Goal: Task Accomplishment & Management: Use online tool/utility

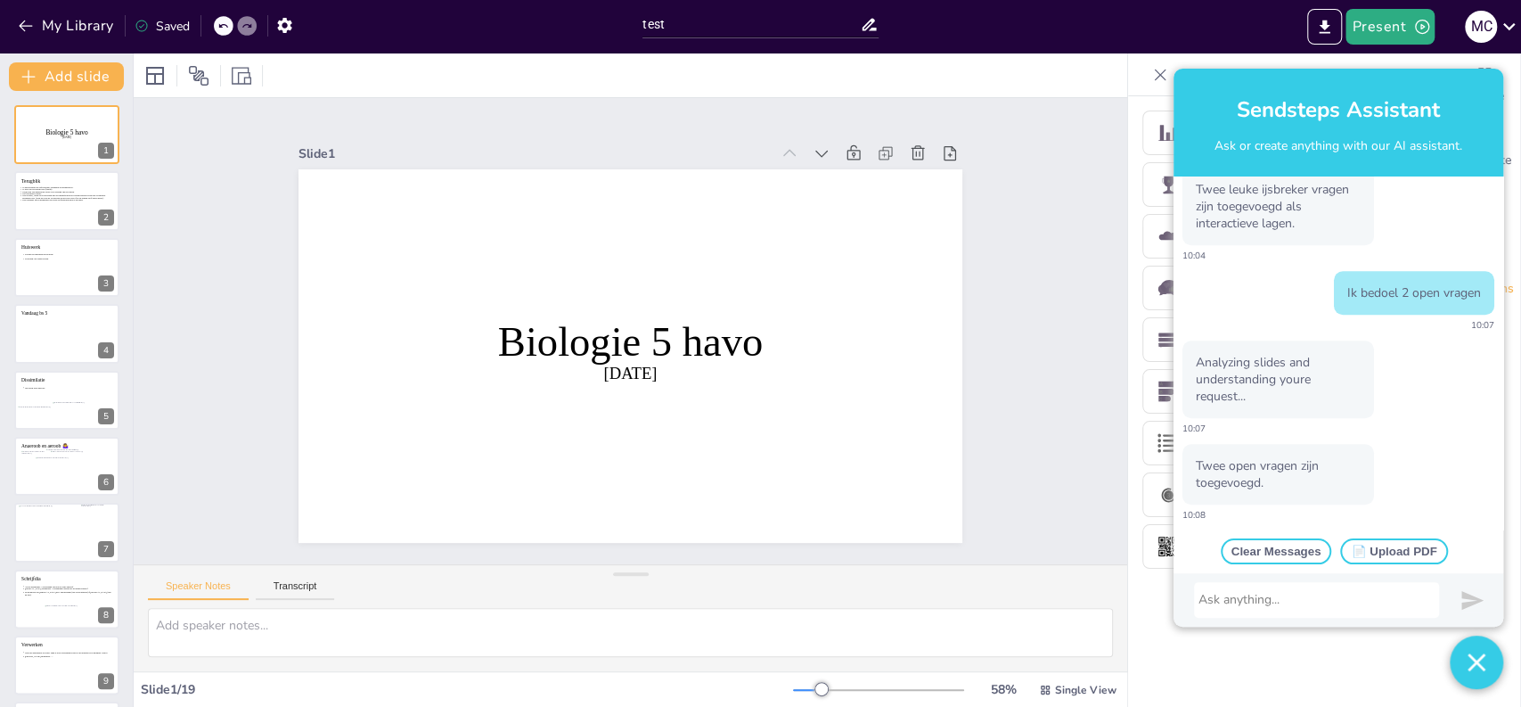
scroll to position [537, 0]
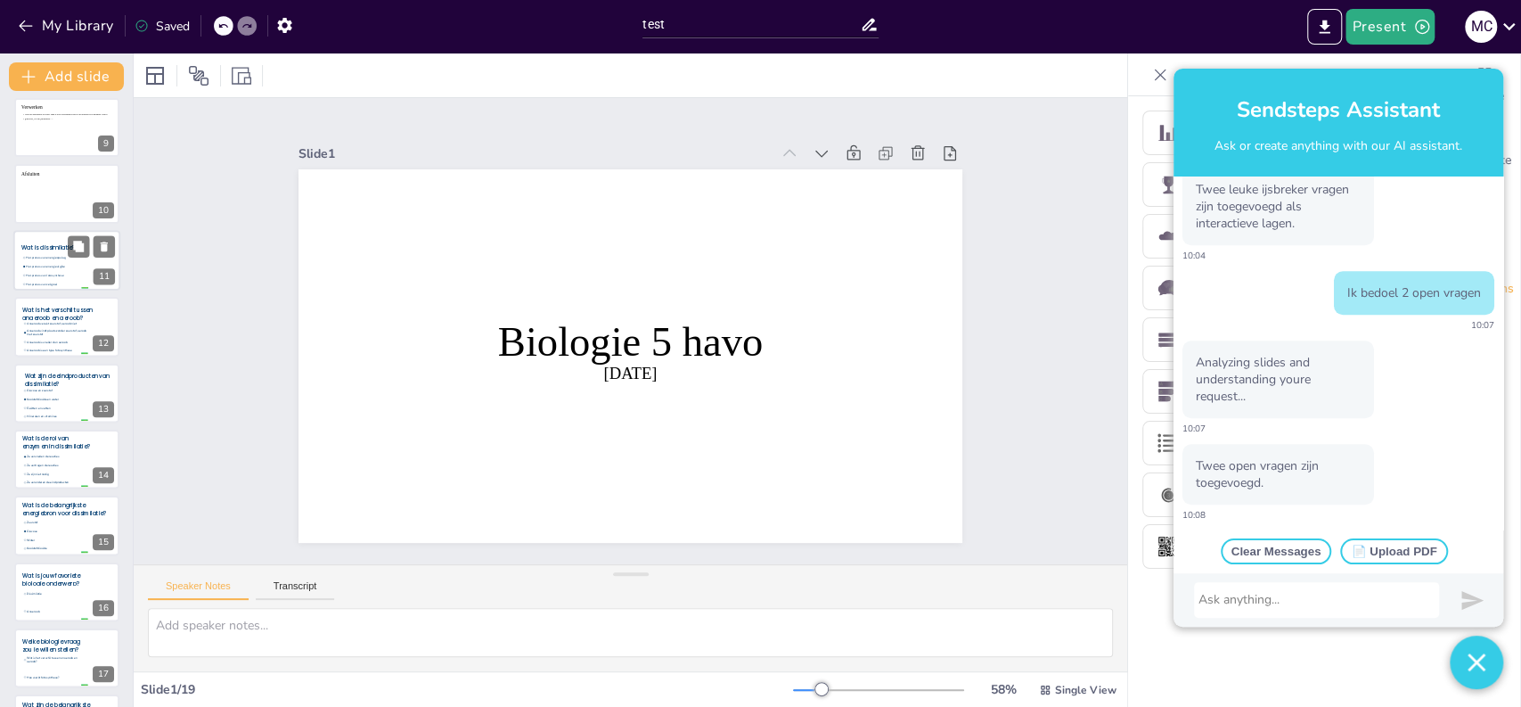
click at [45, 287] on ul "Het proces van energieopslag Het proces van energieafgifte Het proces van fotos…" at bounding box center [54, 270] width 67 height 35
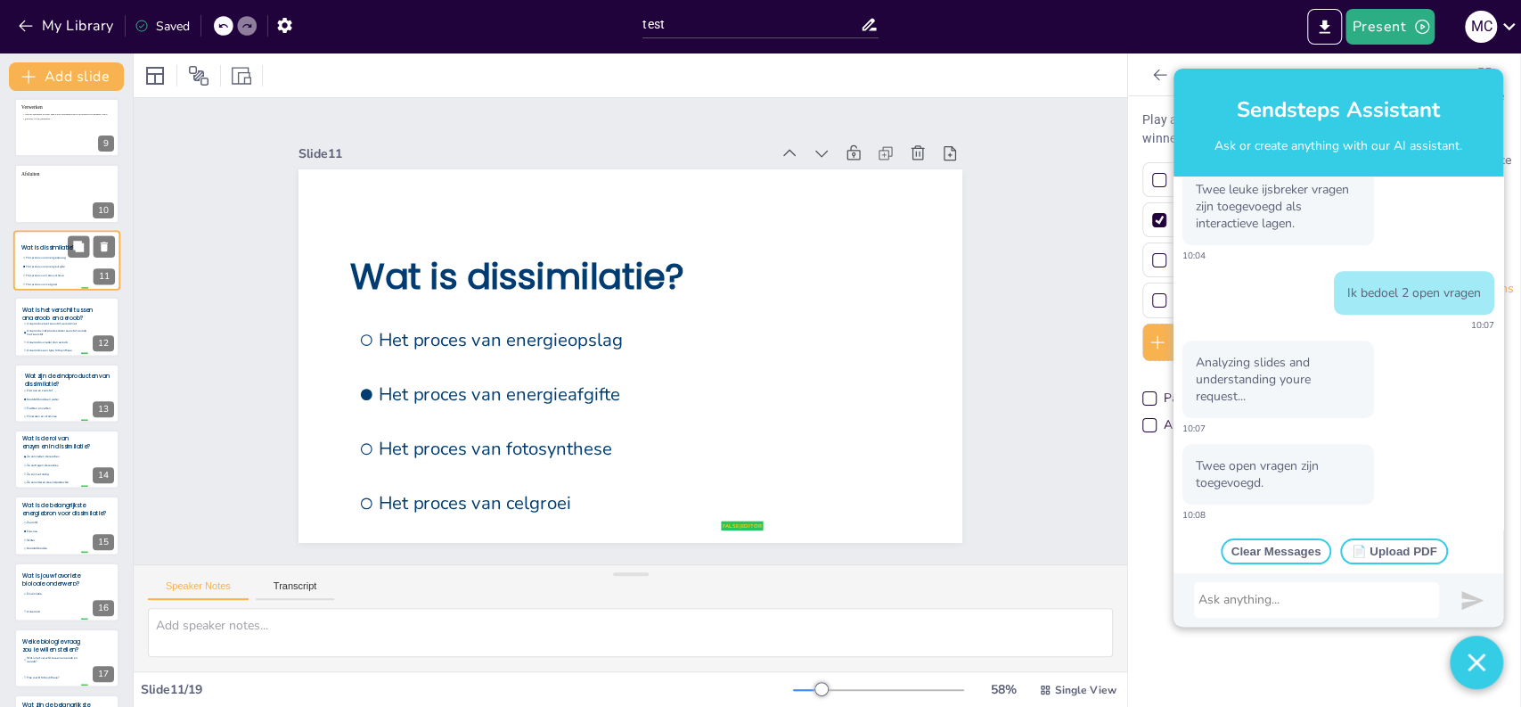
scroll to position [398, 0]
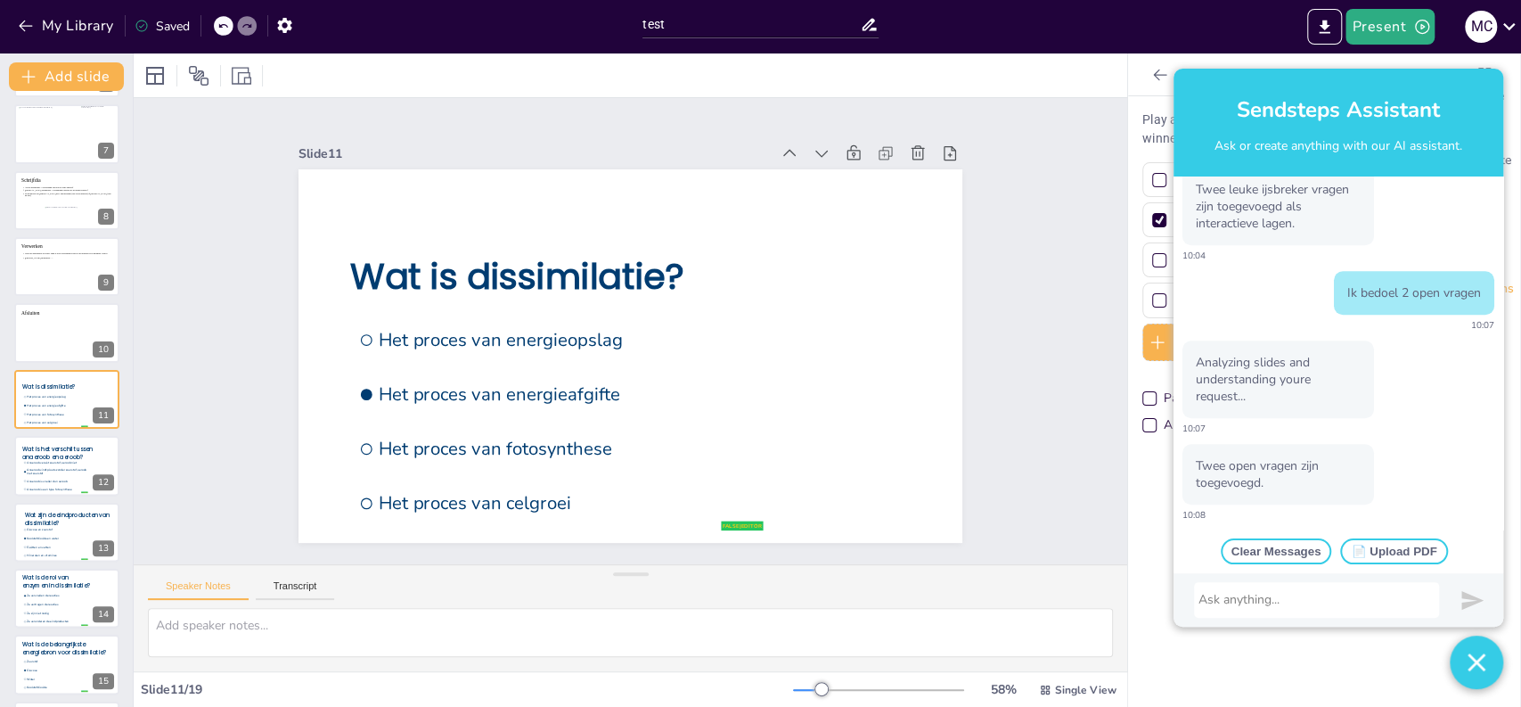
click at [1152, 264] on div at bounding box center [1159, 260] width 14 height 14
click at [1177, 264] on input "Het proces van fotosynthese" at bounding box center [1260, 260] width 166 height 26
checkbox input "true"
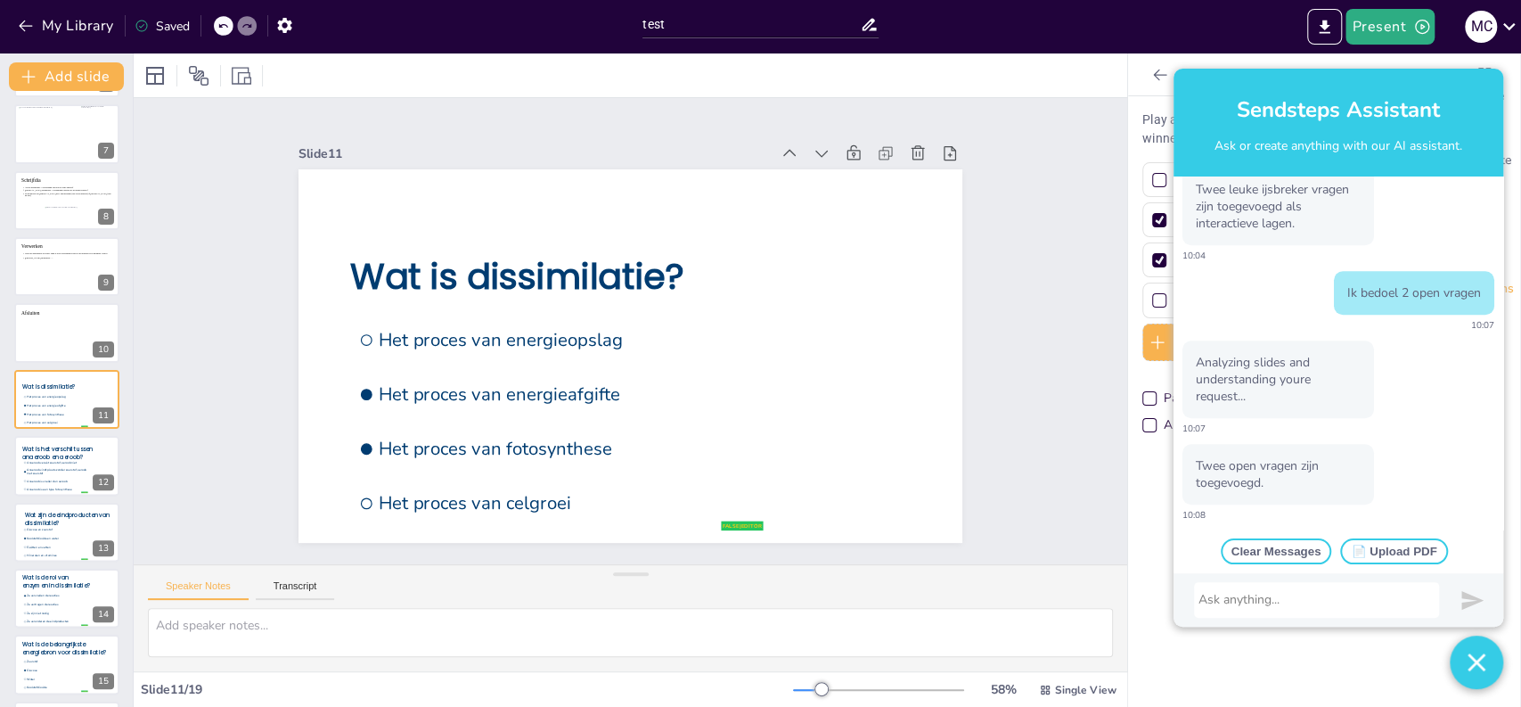
click at [1152, 264] on div at bounding box center [1159, 260] width 14 height 14
click at [1177, 264] on input "Het proces van fotosynthese" at bounding box center [1260, 260] width 166 height 26
checkbox input "false"
click at [1152, 264] on div at bounding box center [1159, 260] width 14 height 14
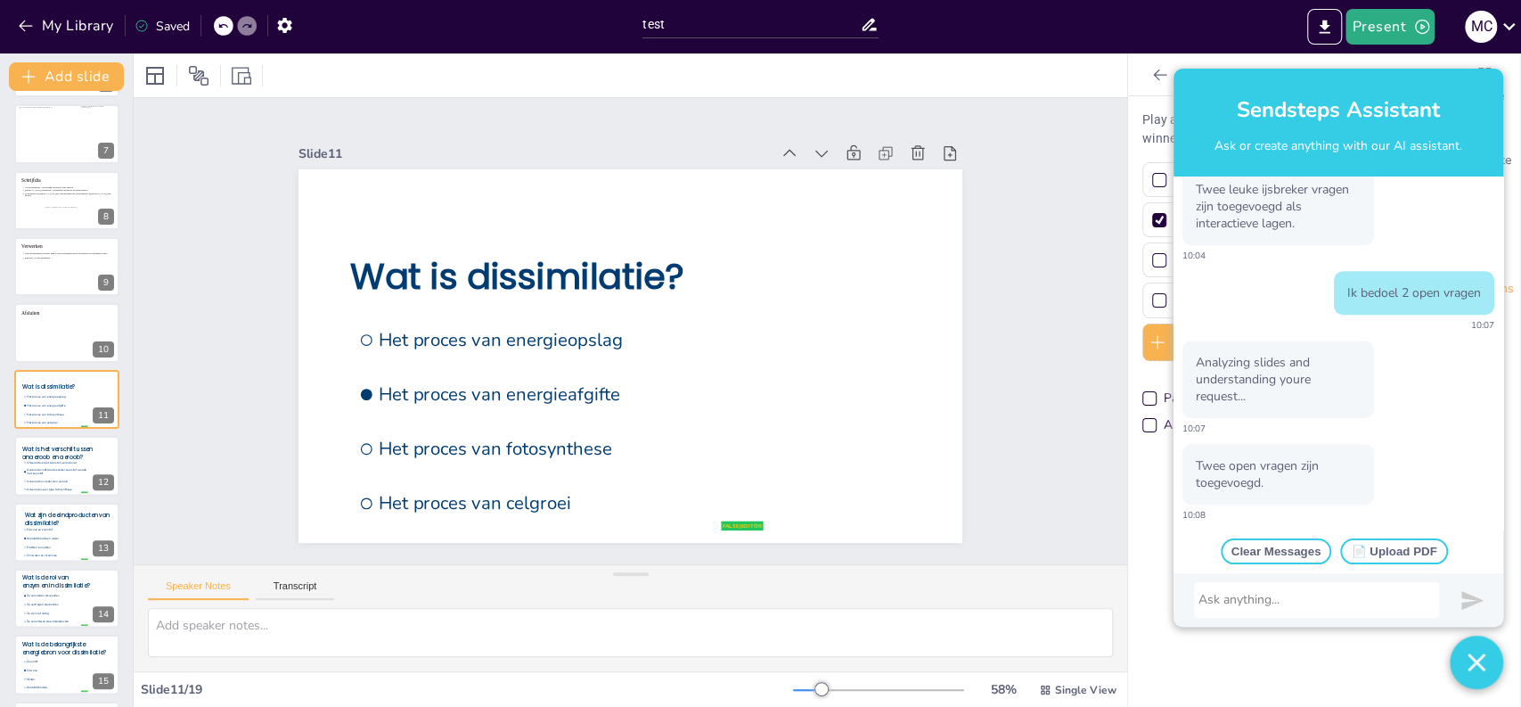
click at [1177, 264] on input "Het proces van fotosynthese" at bounding box center [1260, 260] width 166 height 26
checkbox input "true"
click at [1152, 257] on div at bounding box center [1159, 260] width 14 height 14
click at [1177, 257] on input "Het proces van fotosynthese" at bounding box center [1260, 260] width 166 height 26
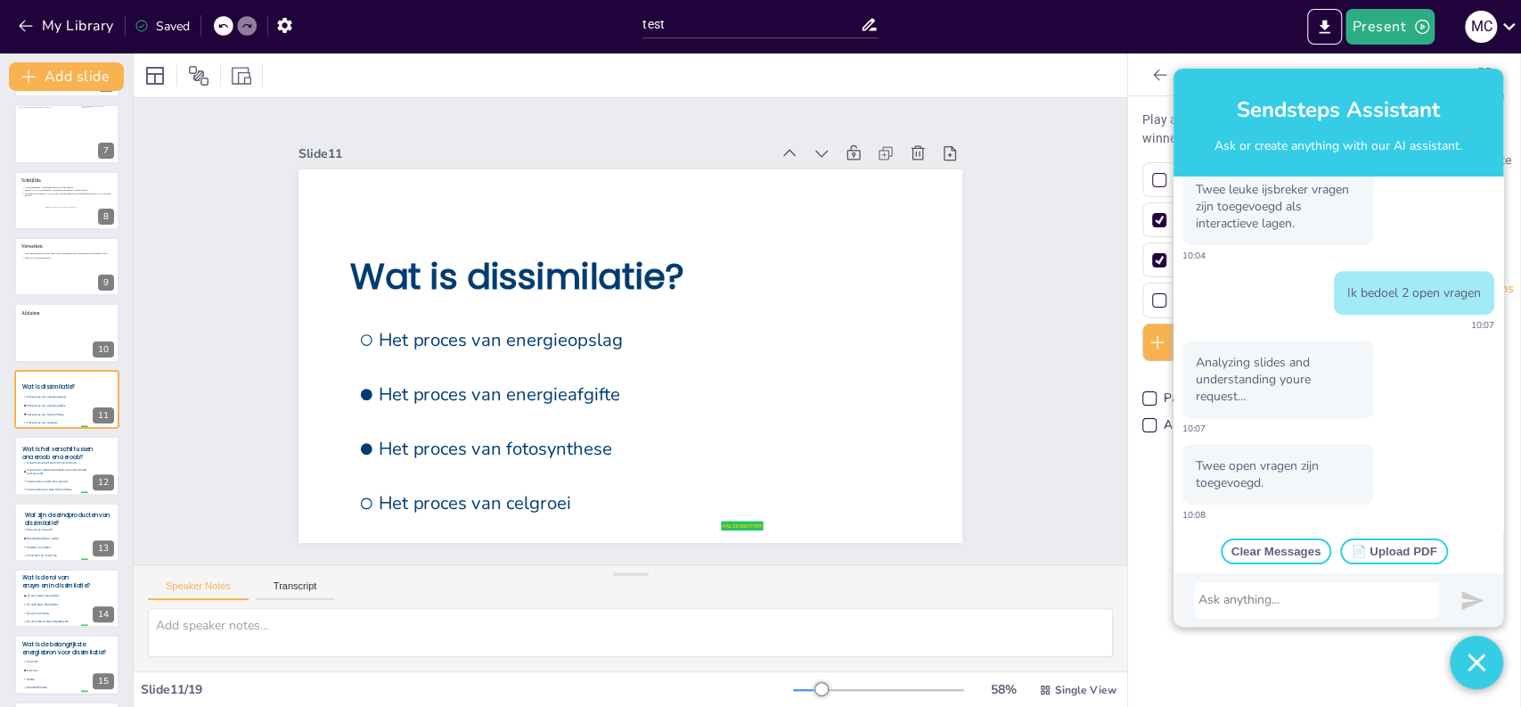
checkbox input "false"
click at [1152, 256] on div at bounding box center [1159, 260] width 14 height 14
click at [1177, 256] on input "Het proces van fotosynthese" at bounding box center [1260, 260] width 166 height 26
checkbox input "true"
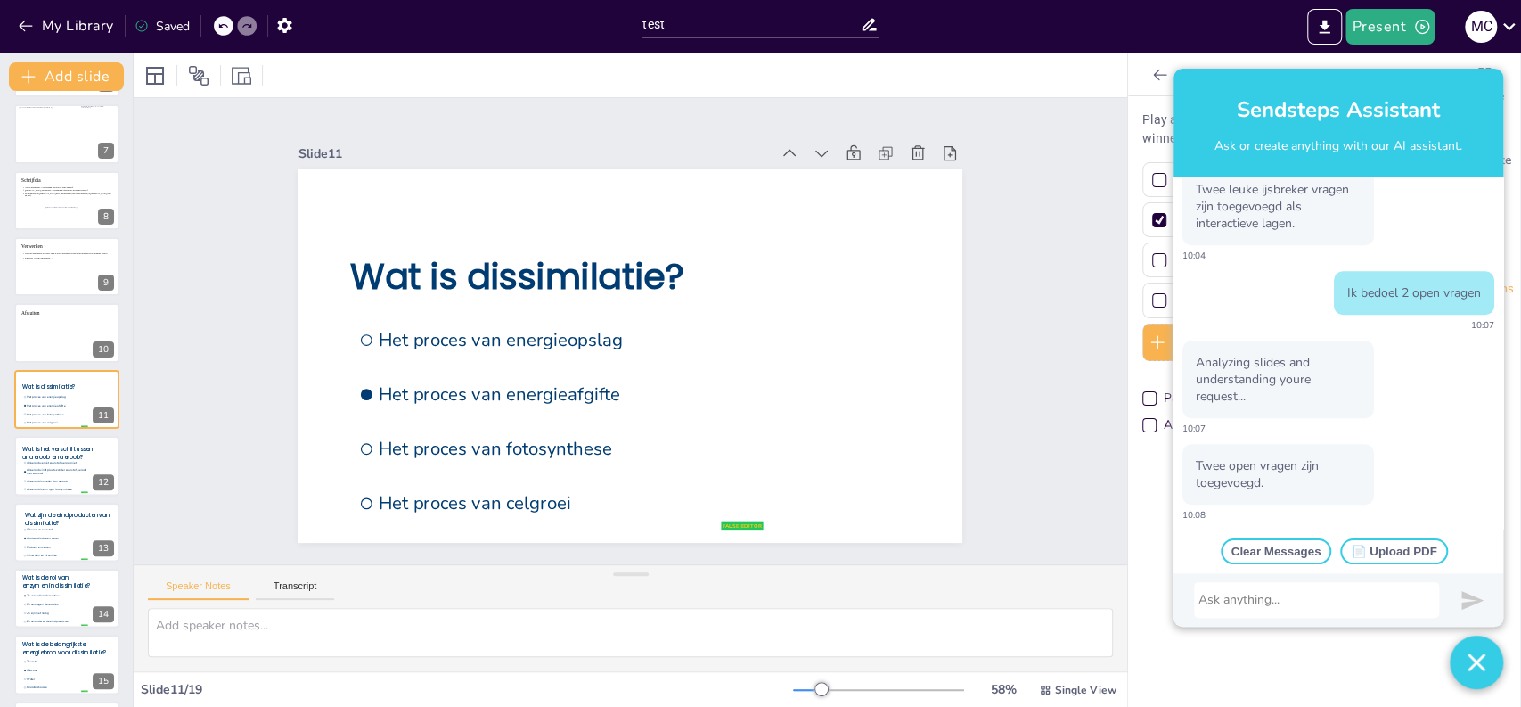
checkbox input "true"
click at [1471, 652] on img "button" at bounding box center [1477, 661] width 18 height 53
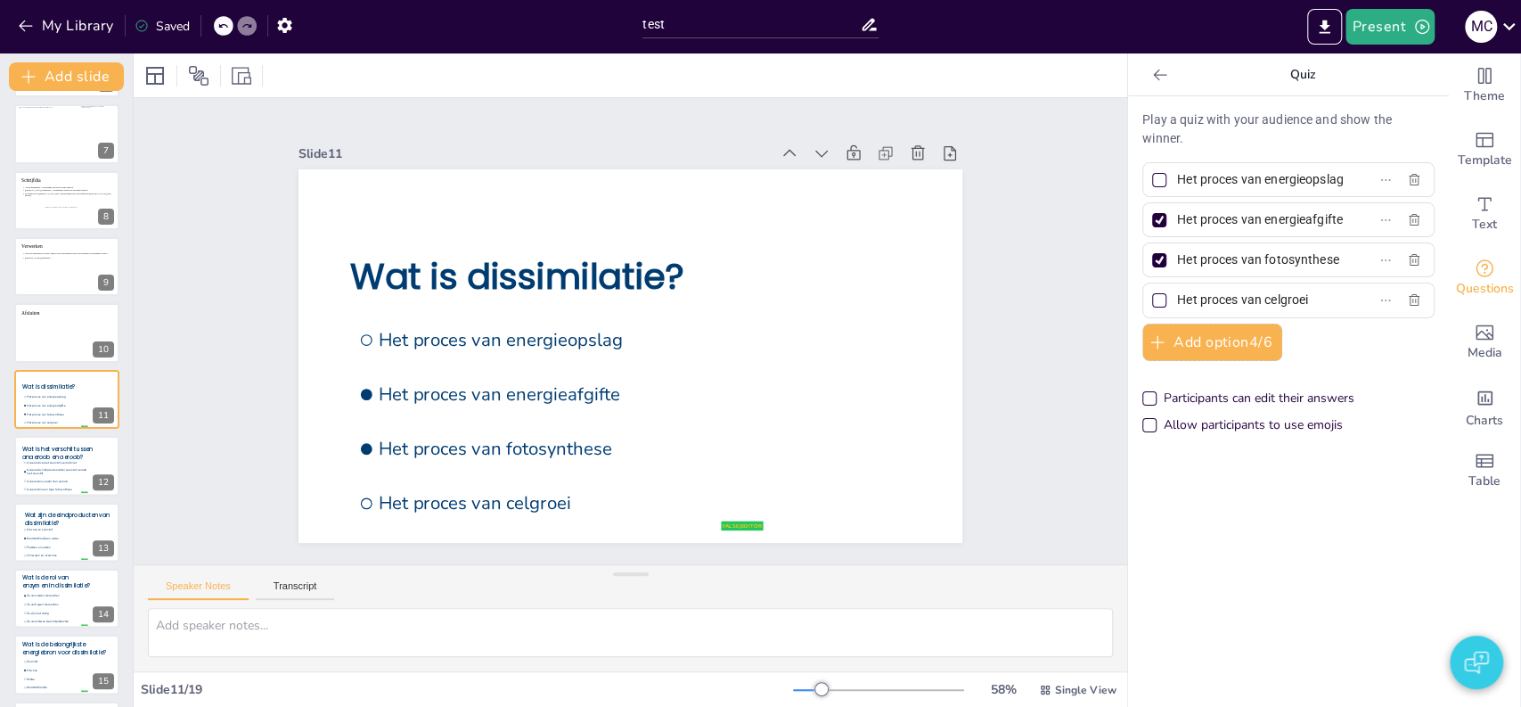
click at [1152, 257] on div at bounding box center [1159, 260] width 14 height 14
click at [1177, 257] on input "Het proces van fotosynthese" at bounding box center [1260, 260] width 166 height 26
checkbox input "false"
click at [1152, 257] on div at bounding box center [1159, 260] width 14 height 14
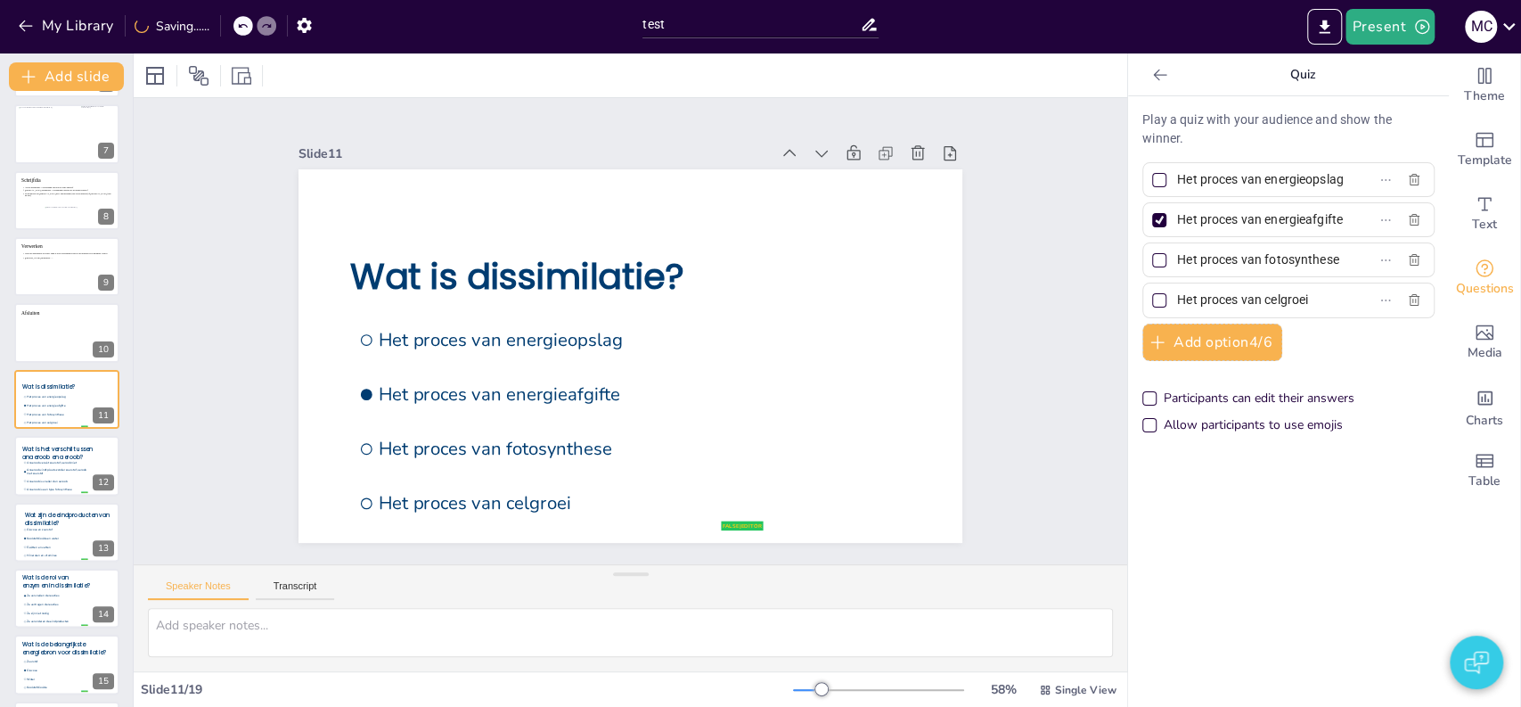
click at [1177, 257] on input "Het proces van fotosynthese" at bounding box center [1260, 260] width 166 height 26
checkbox input "true"
click at [1152, 254] on div at bounding box center [1159, 260] width 14 height 14
click at [1177, 254] on input "Het proces van fotosynthese" at bounding box center [1260, 260] width 166 height 26
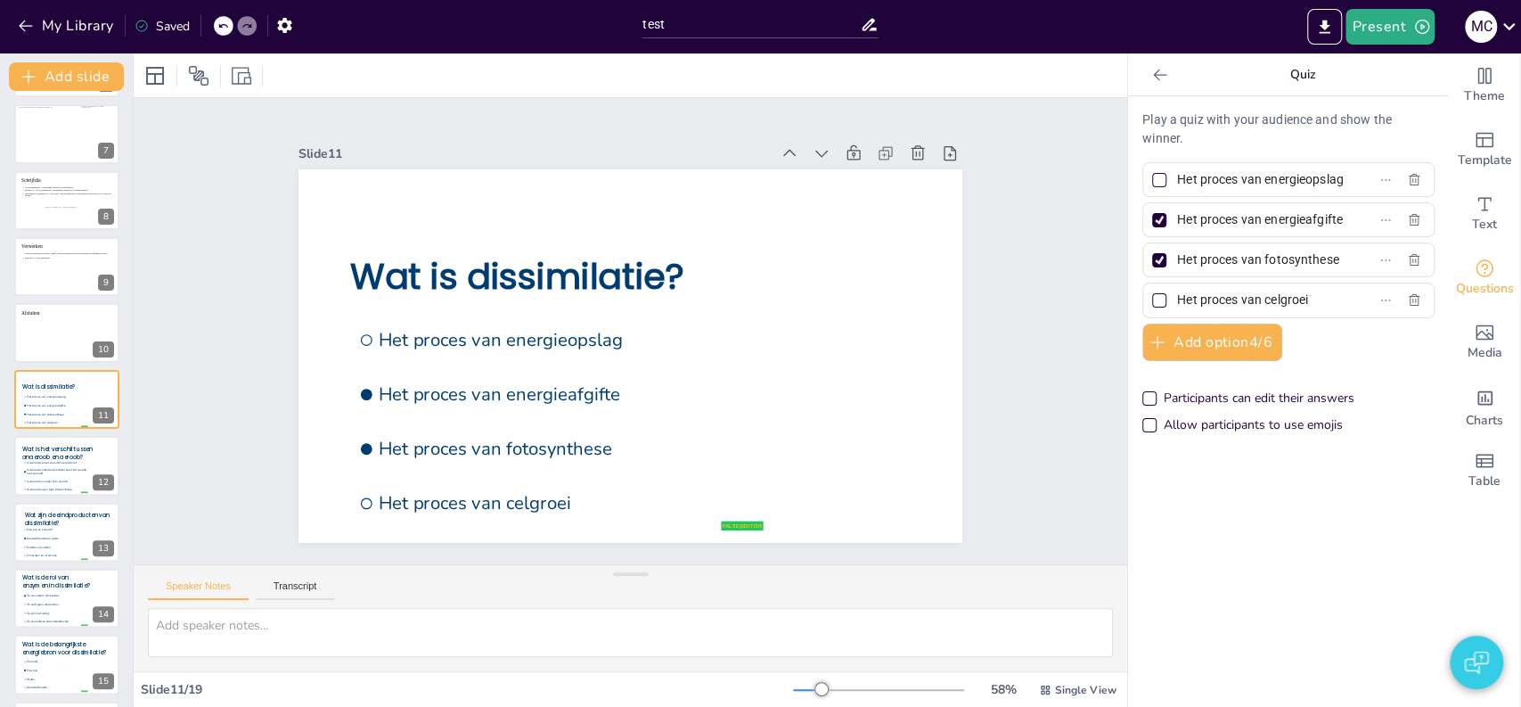
checkbox input "false"
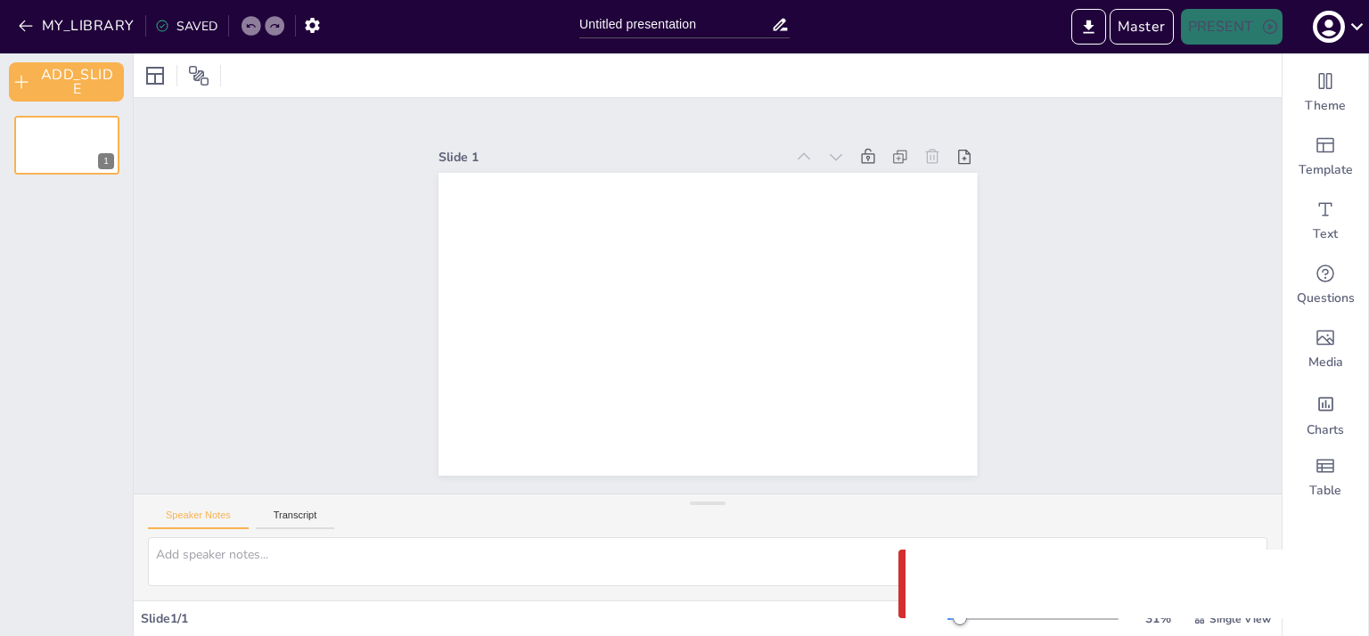
type input "Untitled presentation"
click at [1145, 42] on button "Master" at bounding box center [1141, 27] width 64 height 36
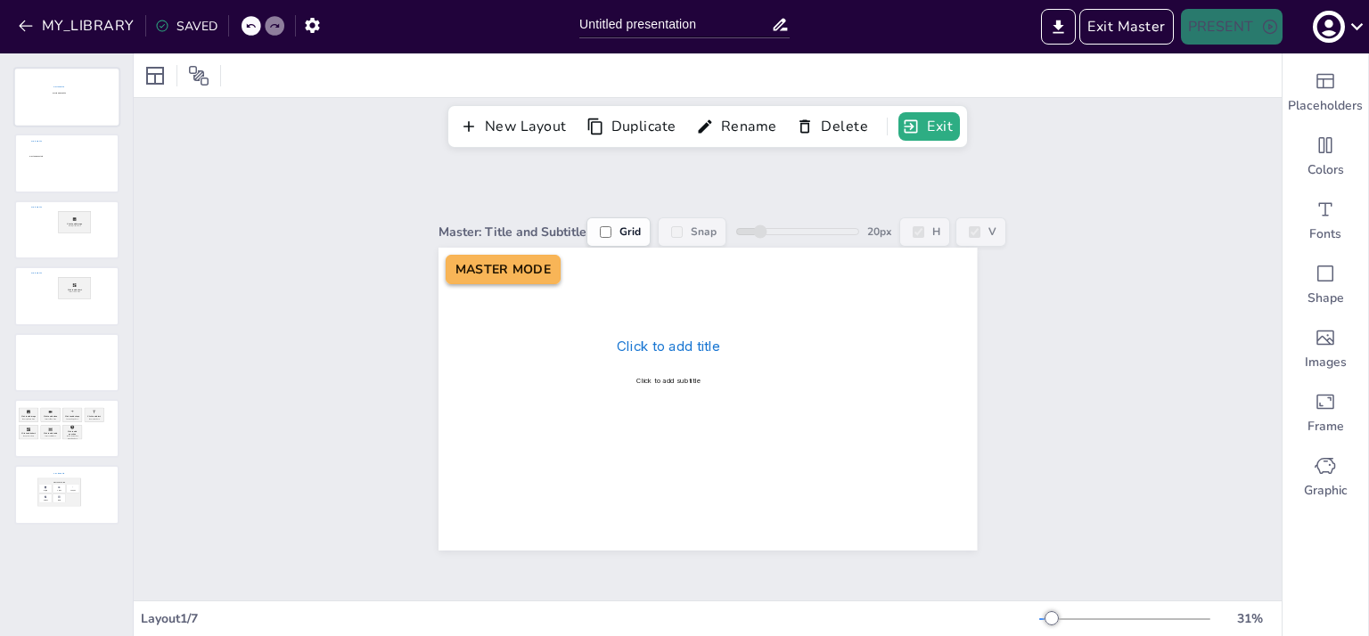
click at [96, 114] on div at bounding box center [66, 97] width 103 height 57
click at [60, 175] on div at bounding box center [66, 163] width 103 height 57
click at [53, 104] on div at bounding box center [66, 97] width 103 height 57
click at [1319, 109] on span "Placeholders" at bounding box center [1325, 106] width 75 height 18
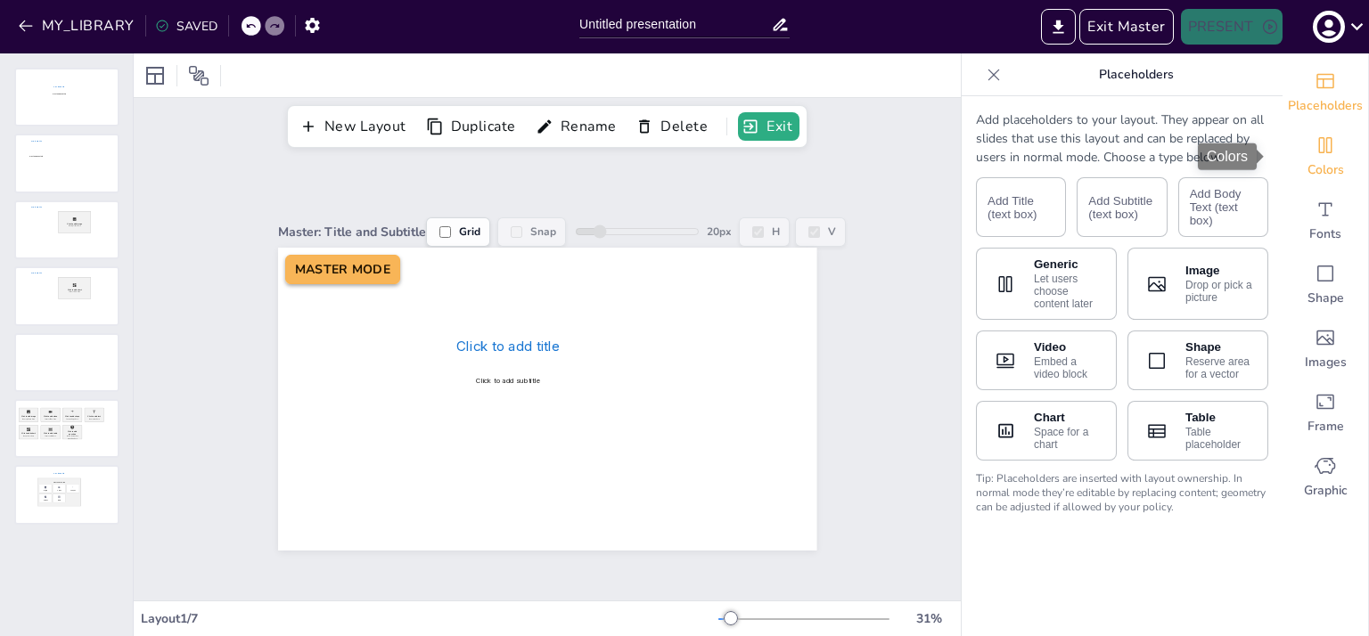
click at [1314, 151] on icon "Colors" at bounding box center [1324, 145] width 21 height 21
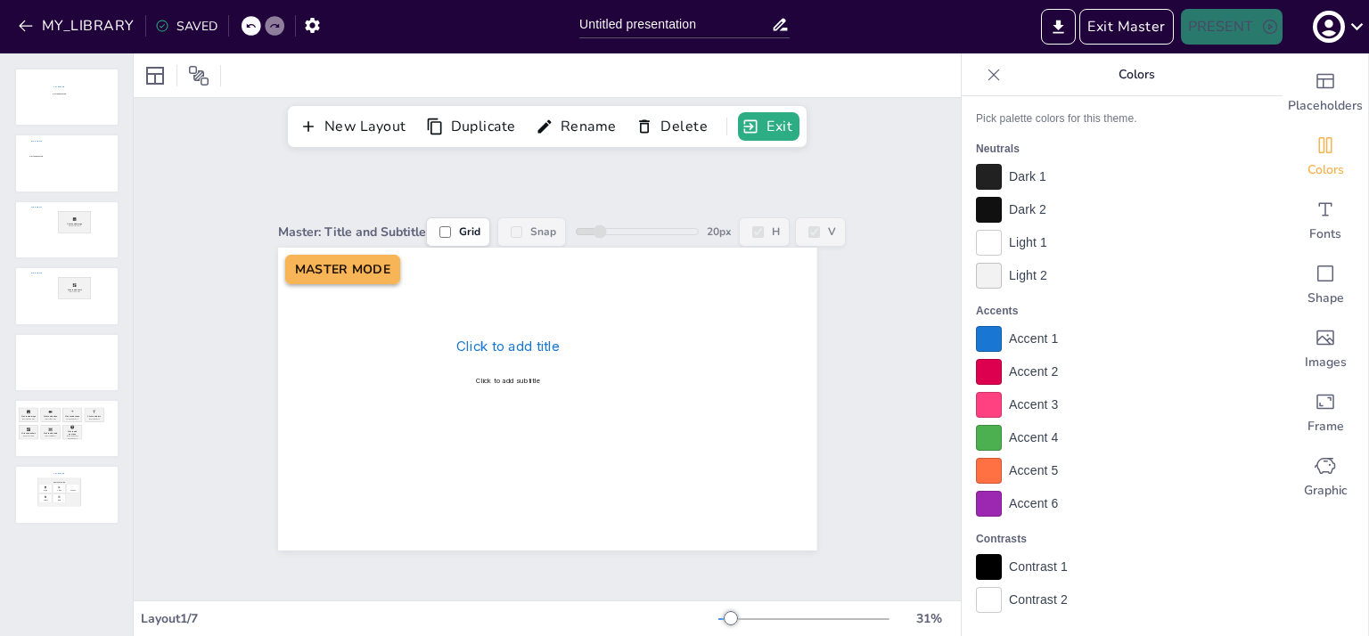
click at [976, 244] on div at bounding box center [989, 243] width 26 height 26
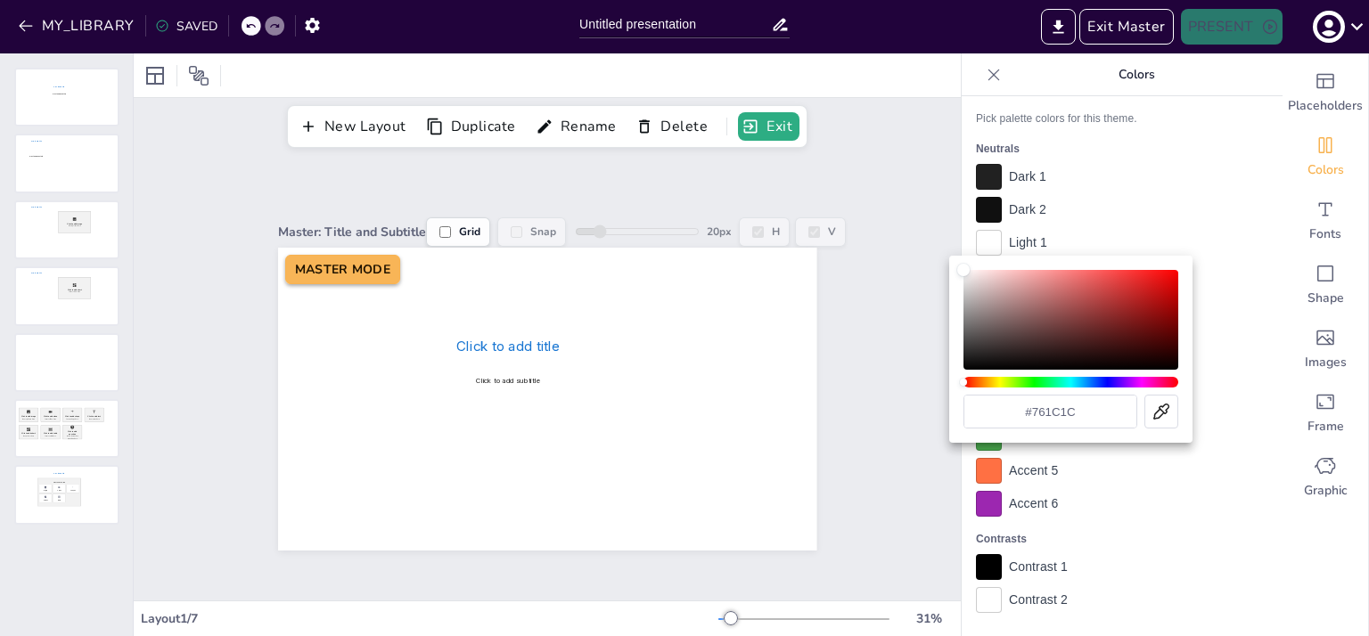
click at [1123, 323] on div "Color" at bounding box center [1070, 320] width 215 height 100
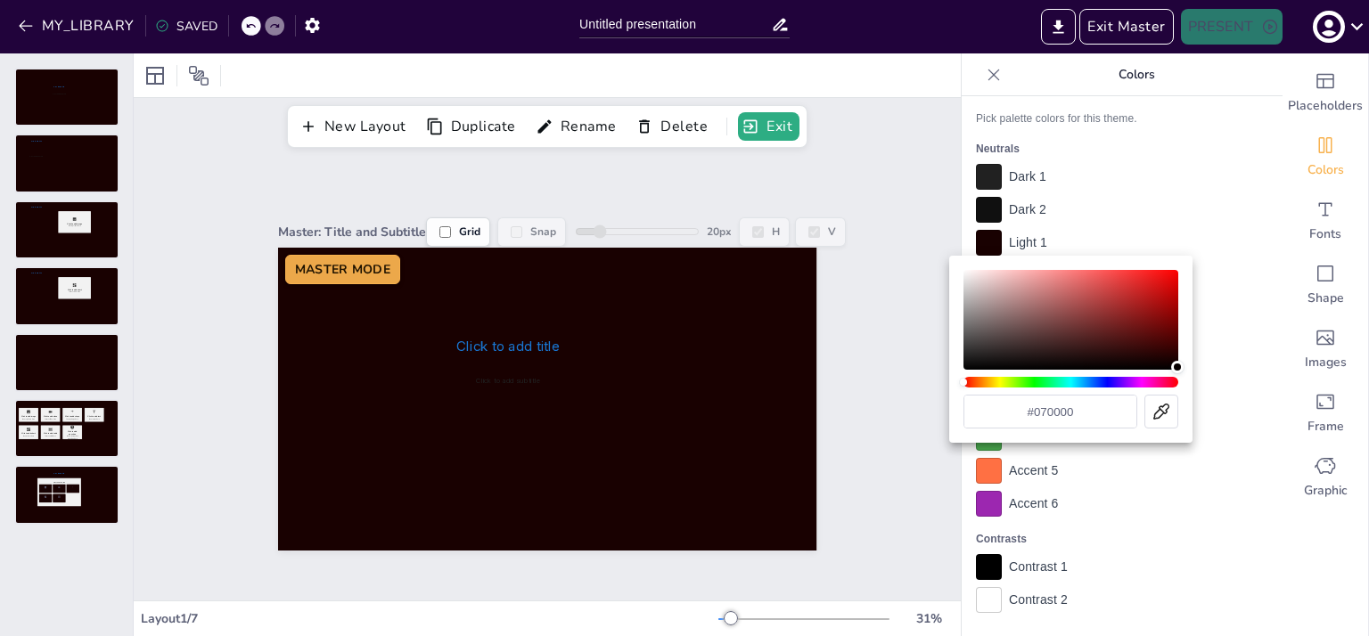
type input "#000000"
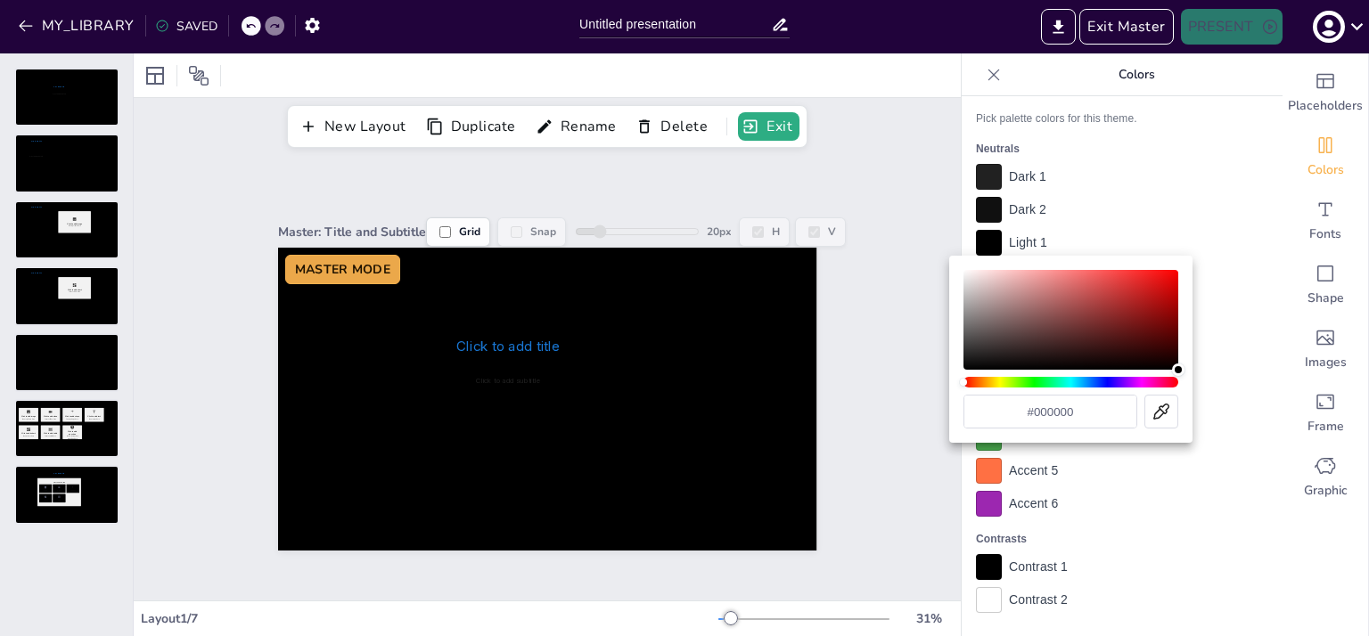
drag, startPoint x: 1077, startPoint y: 300, endPoint x: 1212, endPoint y: 397, distance: 165.4
click at [1212, 397] on div "#000000" at bounding box center [684, 318] width 1369 height 636
click at [1126, 232] on div at bounding box center [684, 318] width 1369 height 636
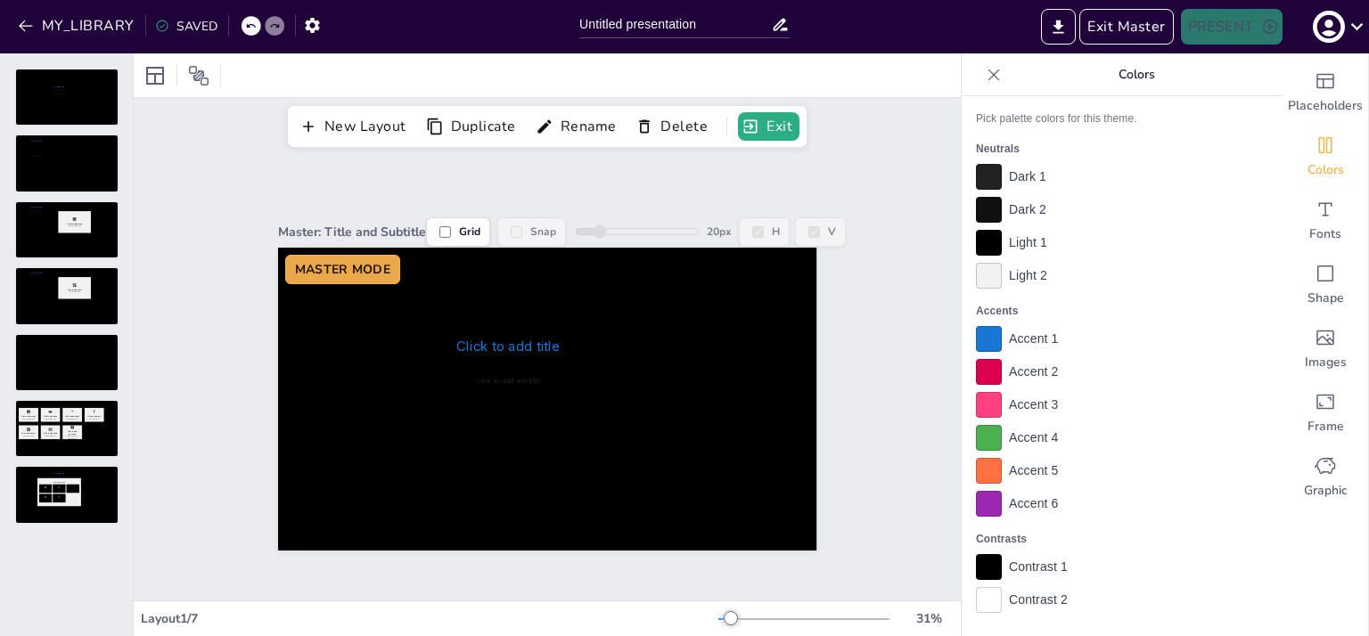
click at [976, 206] on div at bounding box center [989, 210] width 26 height 26
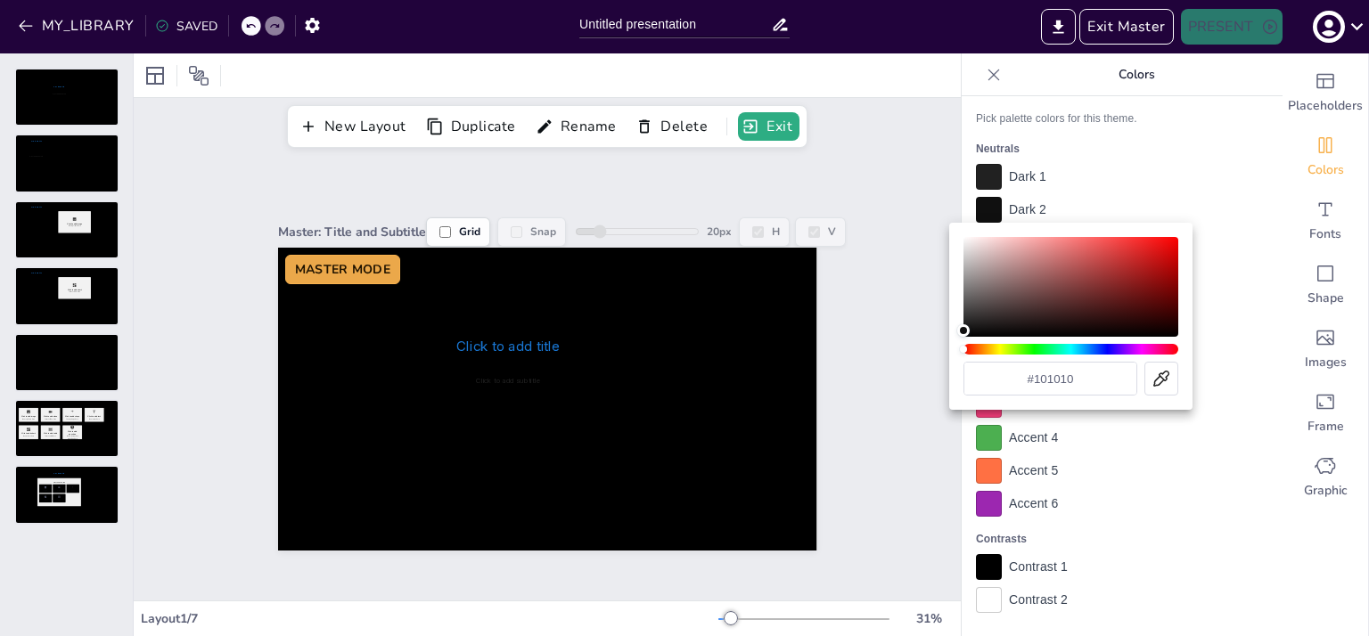
click at [1030, 351] on div "Hue" at bounding box center [1070, 349] width 215 height 11
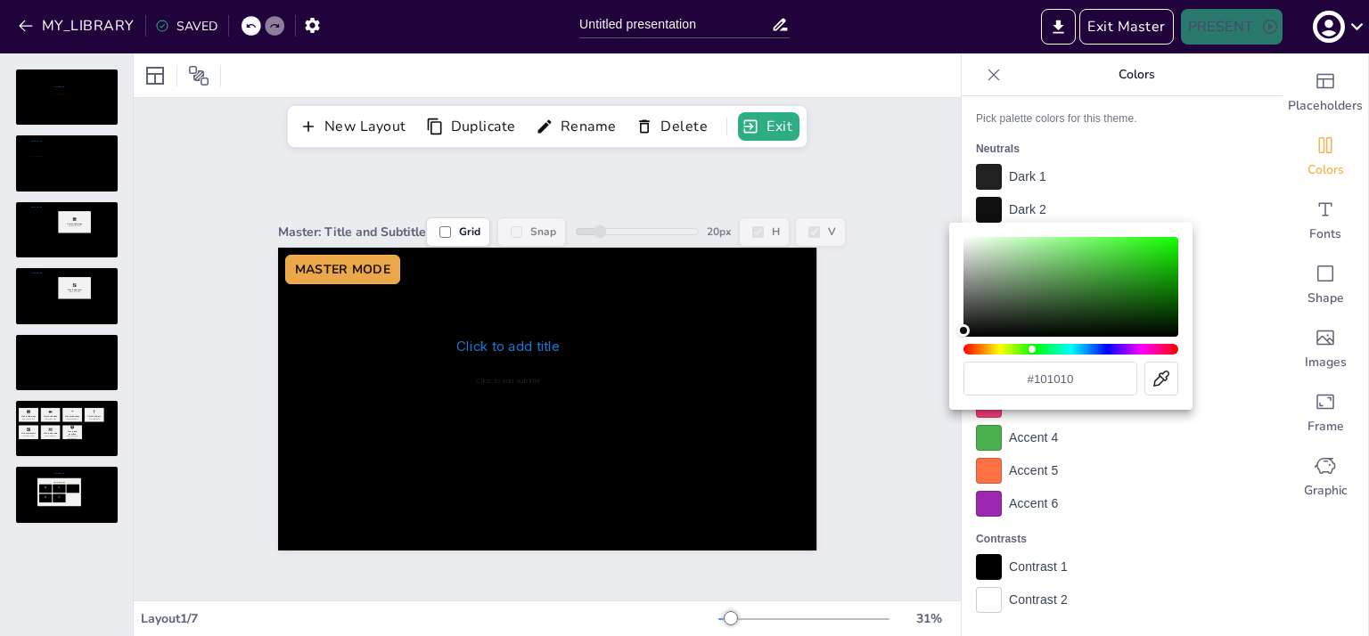
type input "#49bf3f"
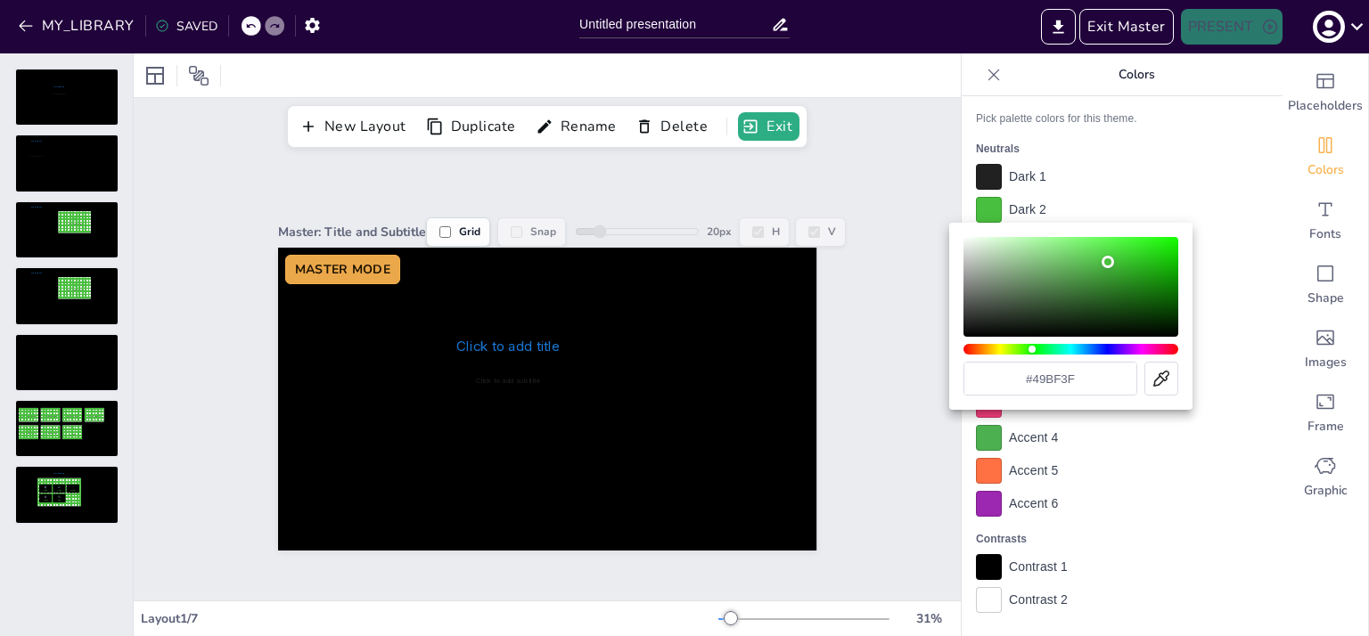
click at [1103, 262] on div "Color" at bounding box center [1070, 287] width 215 height 100
click at [1098, 209] on div at bounding box center [684, 318] width 1369 height 636
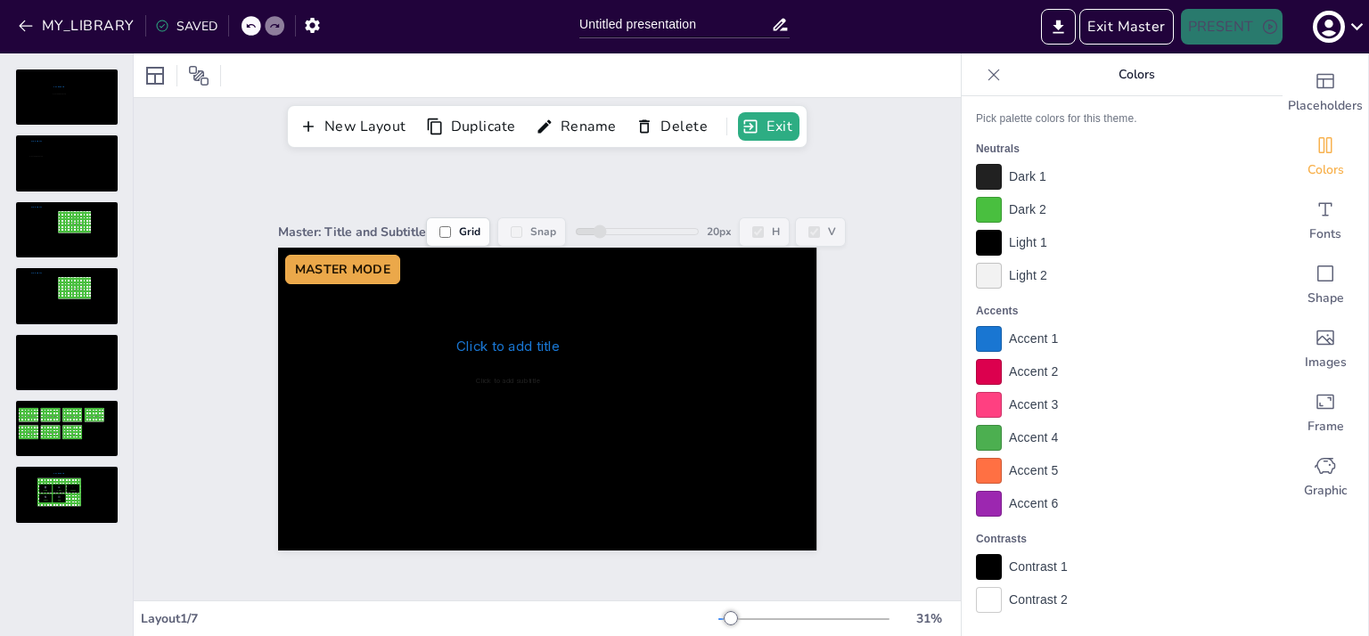
click at [976, 340] on div at bounding box center [989, 339] width 26 height 26
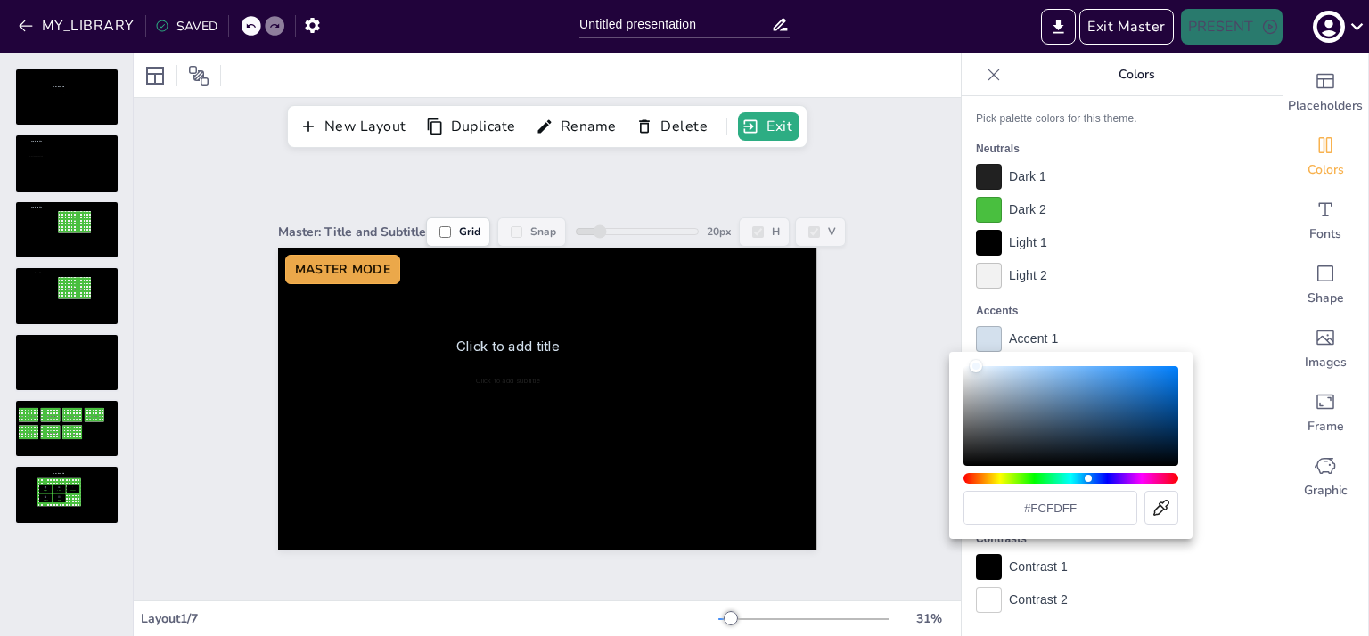
type input "#ffffff"
drag, startPoint x: 1000, startPoint y: 384, endPoint x: 913, endPoint y: 348, distance: 93.8
click at [913, 348] on div "#ffffff" at bounding box center [684, 318] width 1369 height 636
click at [1144, 294] on div at bounding box center [684, 318] width 1369 height 636
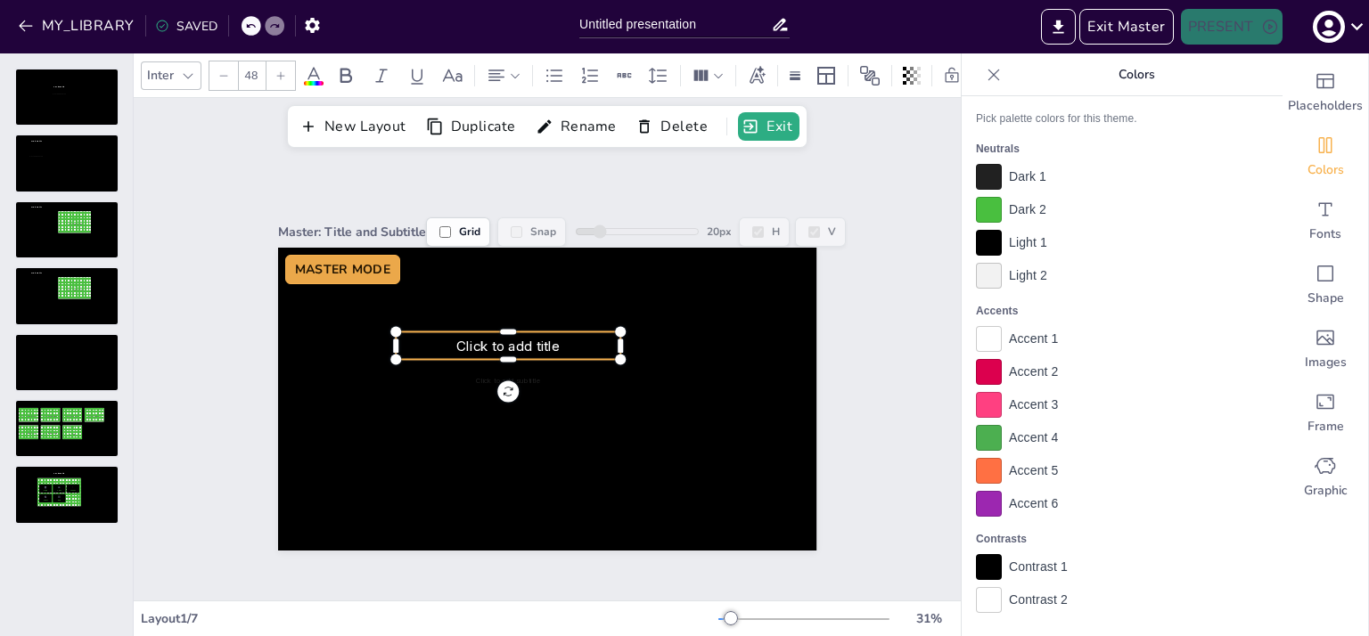
click at [476, 339] on span "Click to add title" at bounding box center [507, 346] width 103 height 17
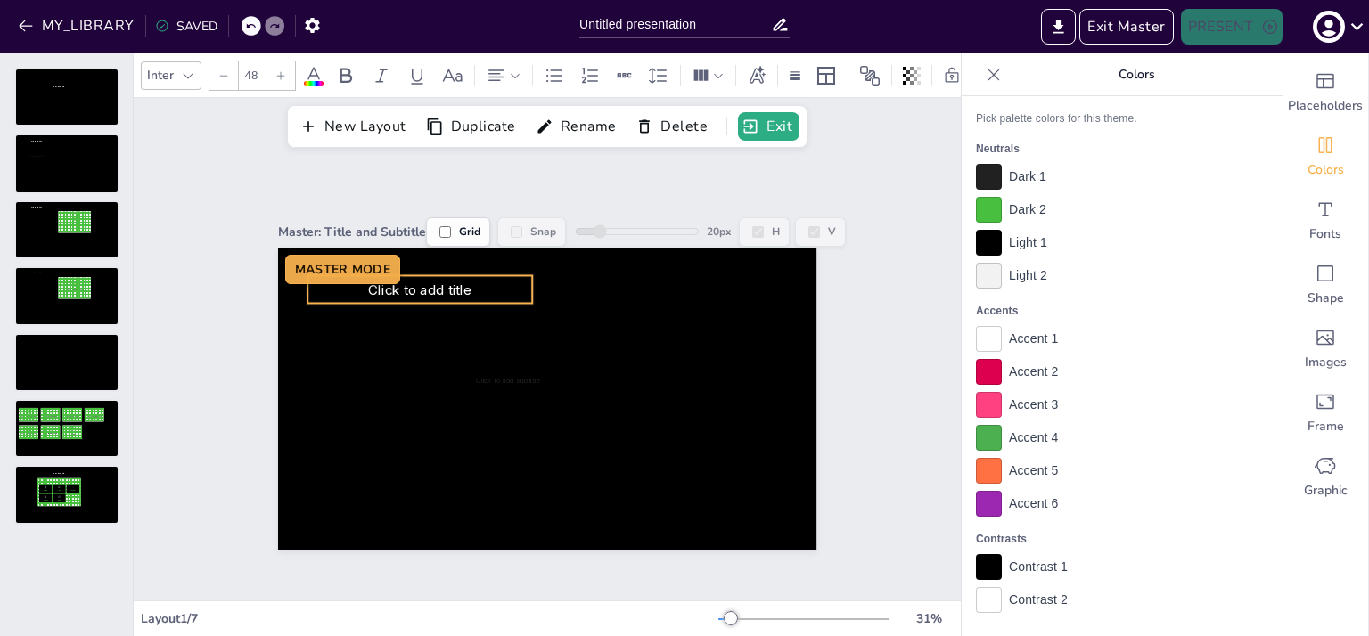
drag, startPoint x: 476, startPoint y: 339, endPoint x: 388, endPoint y: 283, distance: 104.6
click at [388, 283] on span "Click to add title" at bounding box center [419, 290] width 103 height 17
click at [510, 282] on p "Click to add title" at bounding box center [425, 290] width 225 height 16
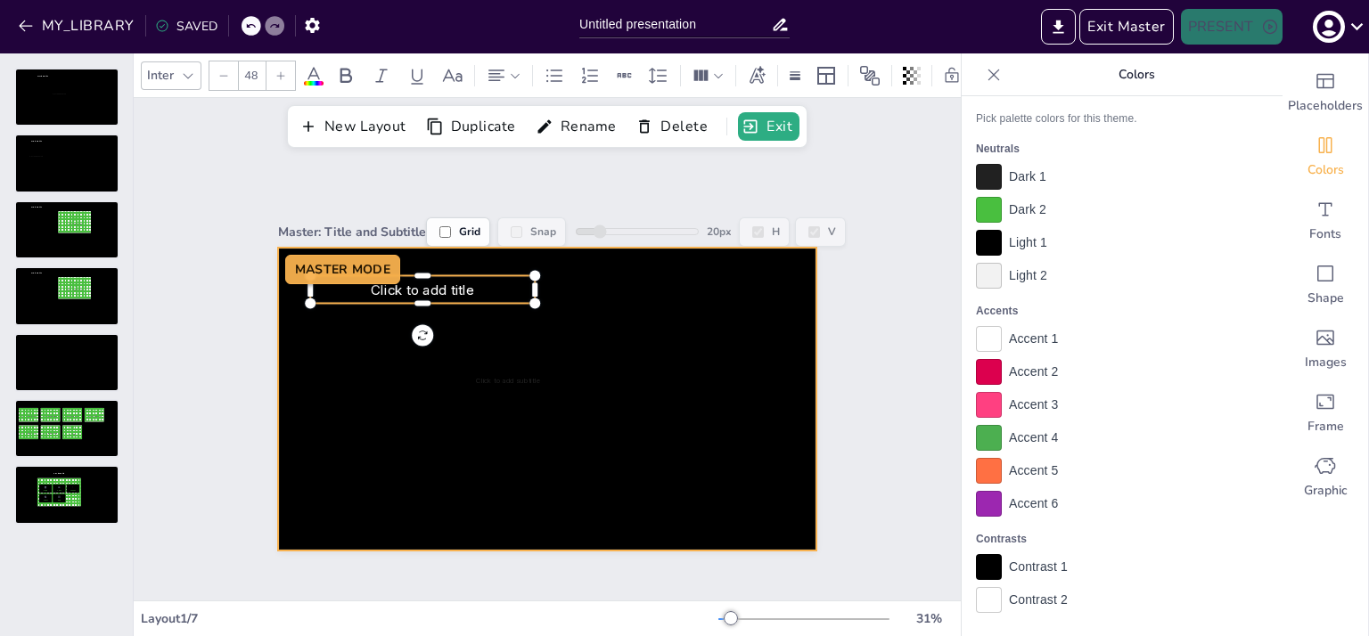
click at [549, 288] on div at bounding box center [547, 399] width 538 height 303
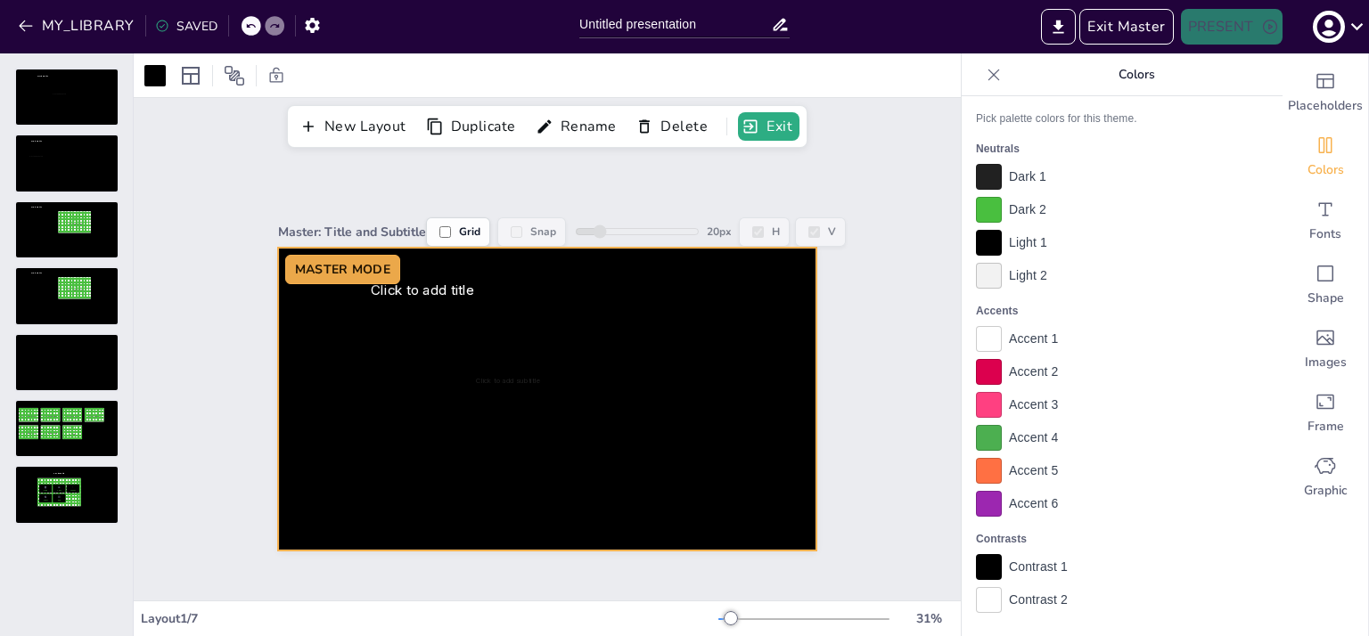
click at [515, 283] on div at bounding box center [547, 399] width 538 height 303
click at [497, 282] on p "Click to add title" at bounding box center [422, 290] width 225 height 16
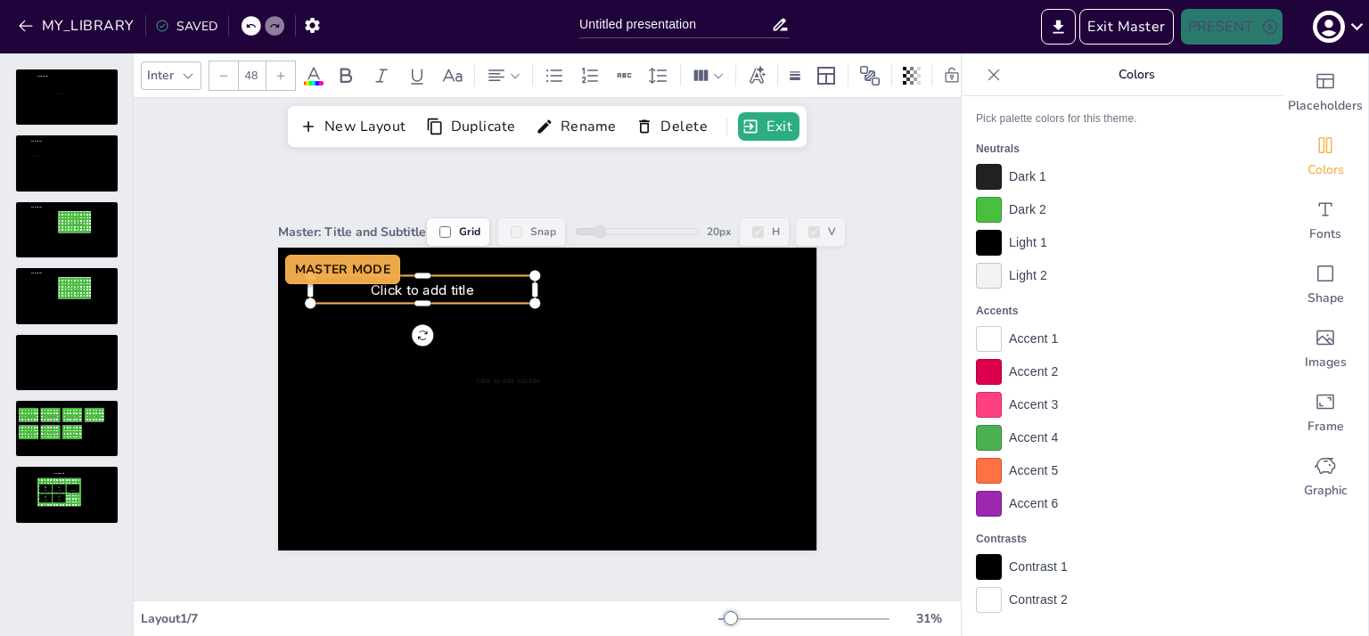
click at [511, 282] on p "Click to add title" at bounding box center [422, 290] width 225 height 16
click at [535, 284] on div at bounding box center [542, 289] width 14 height 28
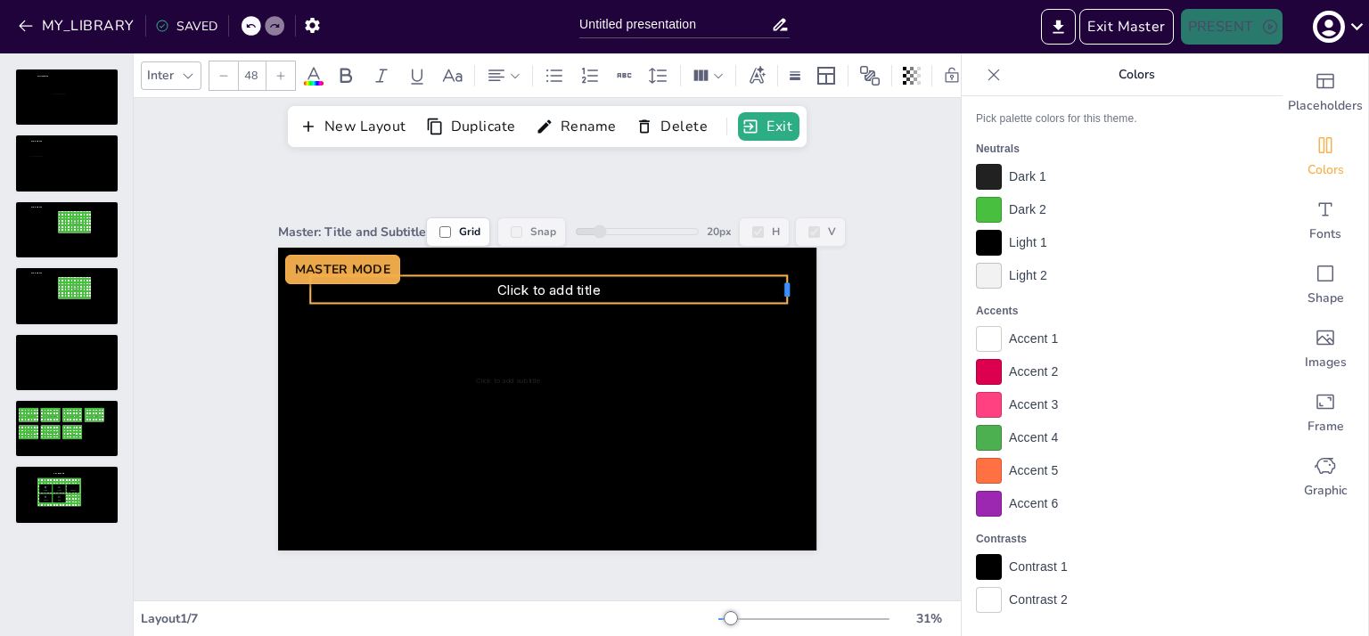
drag, startPoint x: 514, startPoint y: 284, endPoint x: 766, endPoint y: 299, distance: 252.6
click at [766, 299] on div "Click to add title Click to add subtitle MASTER MODE" at bounding box center [547, 399] width 538 height 303
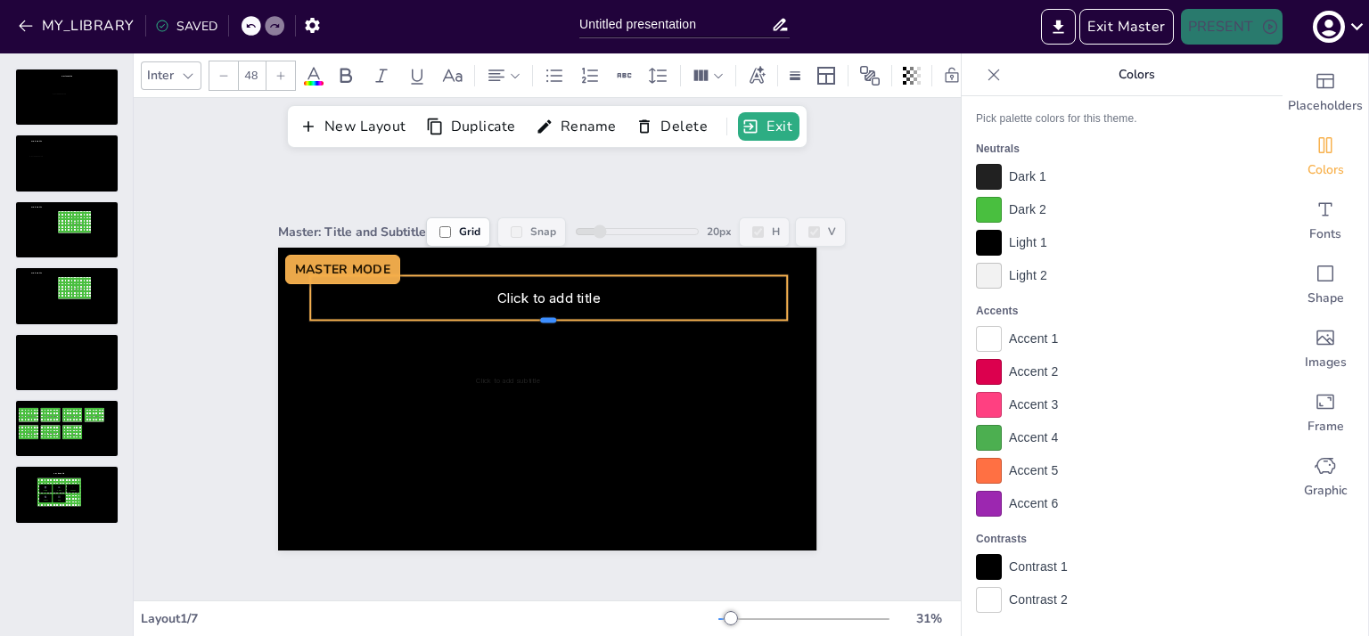
drag, startPoint x: 532, startPoint y: 296, endPoint x: 532, endPoint y: 313, distance: 16.9
click at [532, 321] on div at bounding box center [548, 328] width 477 height 14
click at [529, 291] on span "Click to add title" at bounding box center [548, 298] width 103 height 17
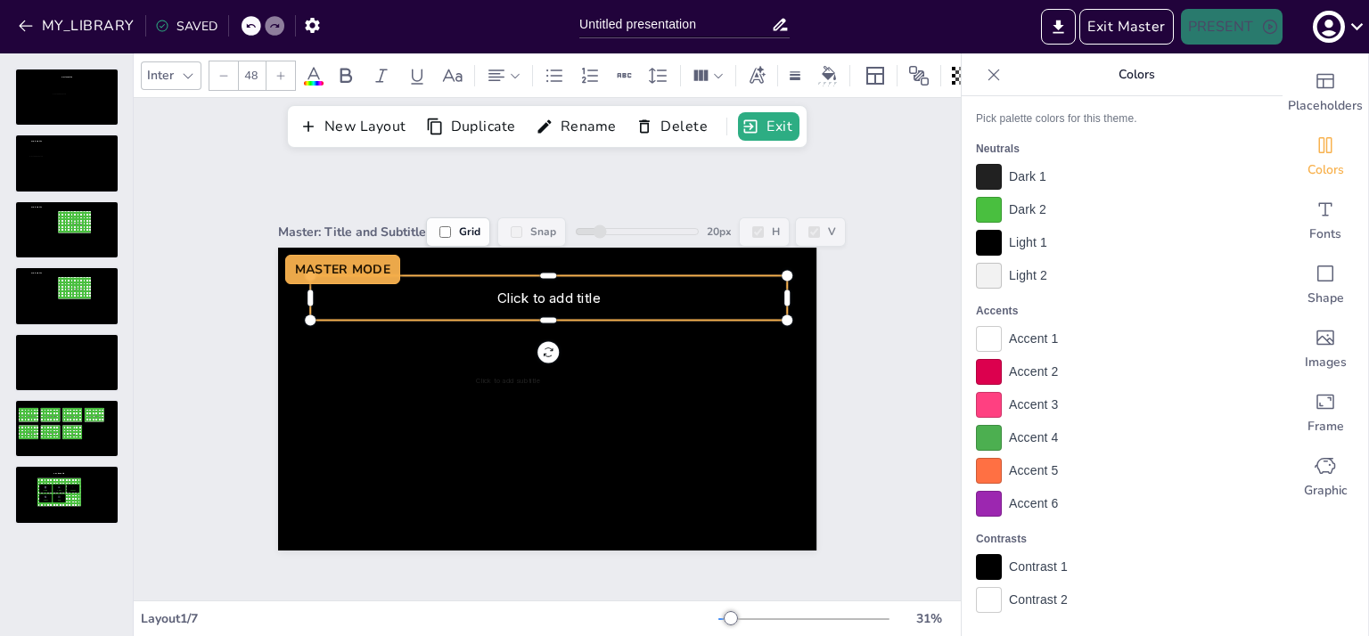
click at [529, 291] on span "Click to add title" at bounding box center [548, 298] width 103 height 17
click at [503, 70] on icon at bounding box center [496, 76] width 16 height 12
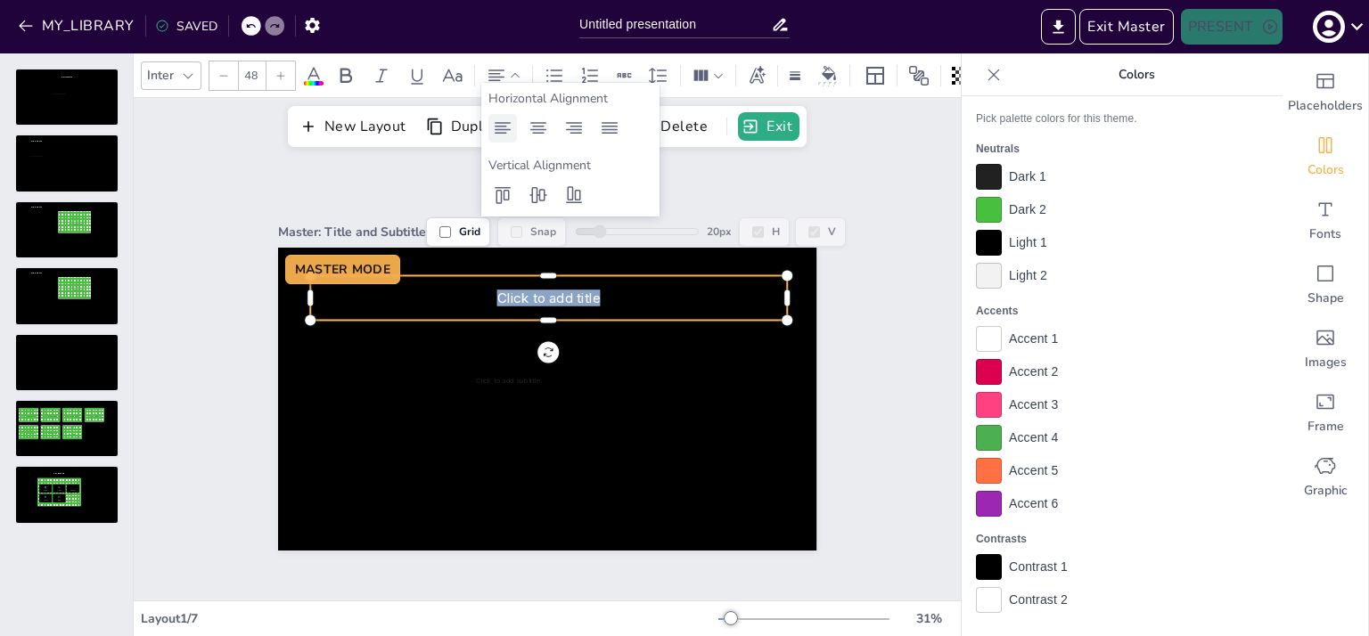
click at [500, 131] on icon at bounding box center [502, 128] width 21 height 21
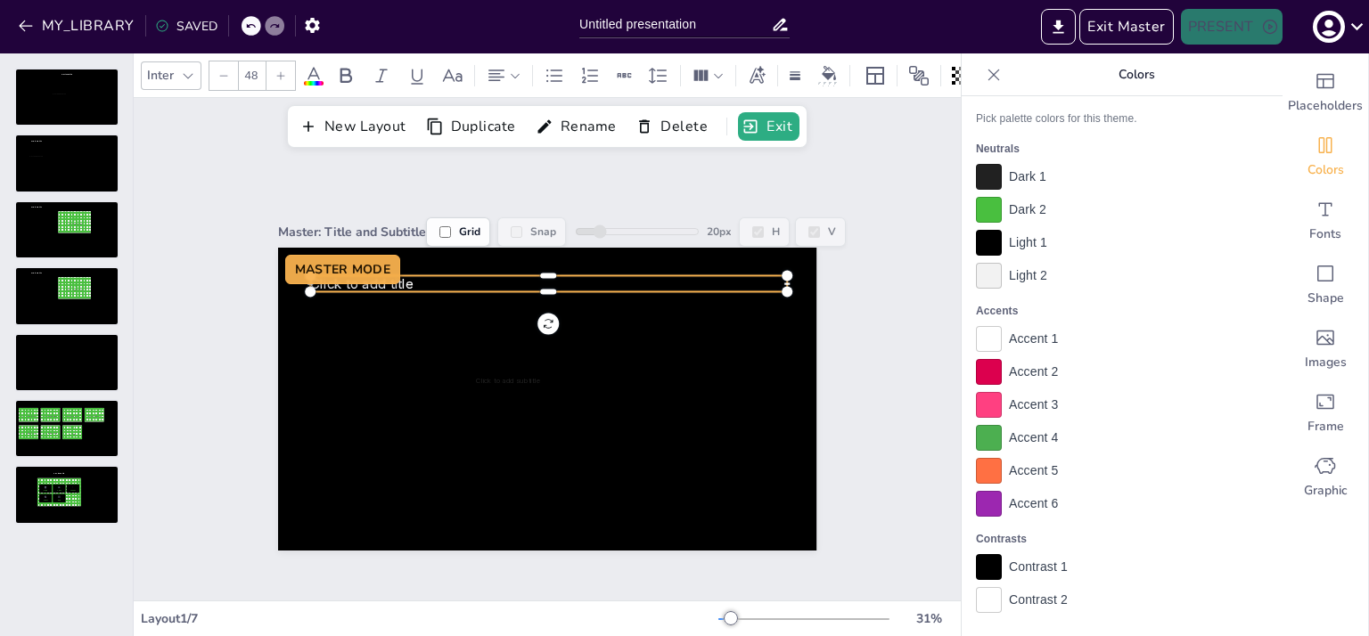
click at [249, 68] on input "48" at bounding box center [251, 75] width 25 height 29
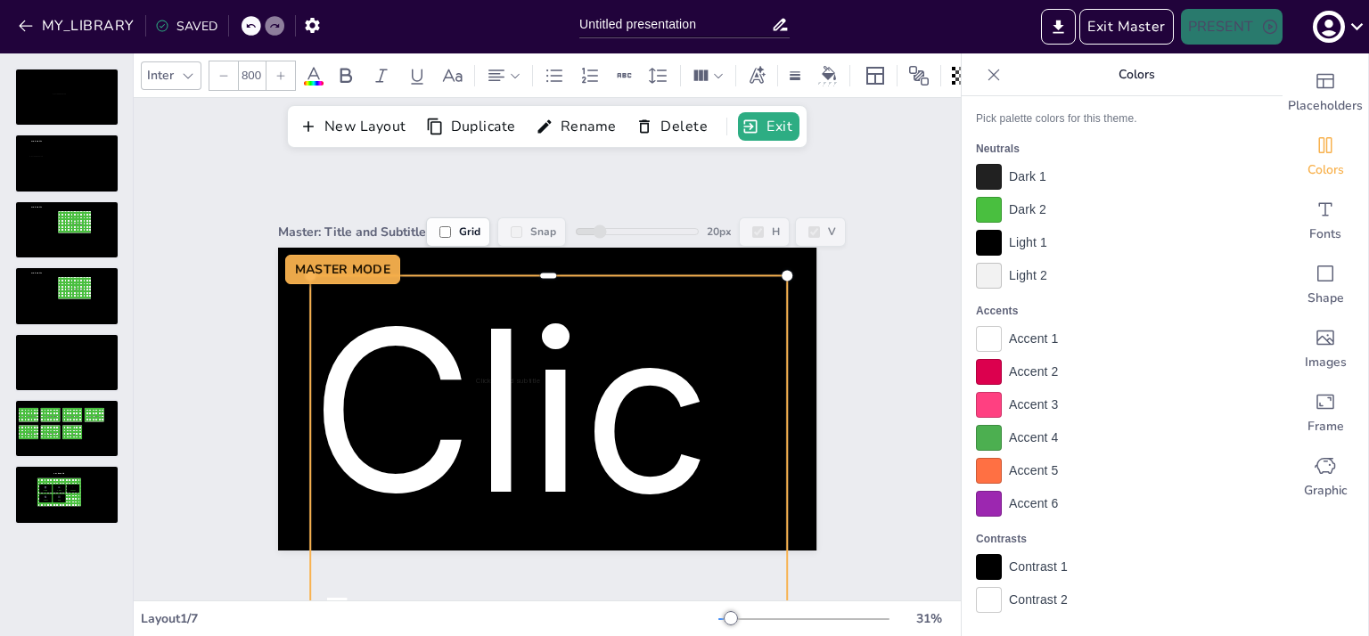
click at [250, 70] on input "800" at bounding box center [251, 75] width 25 height 29
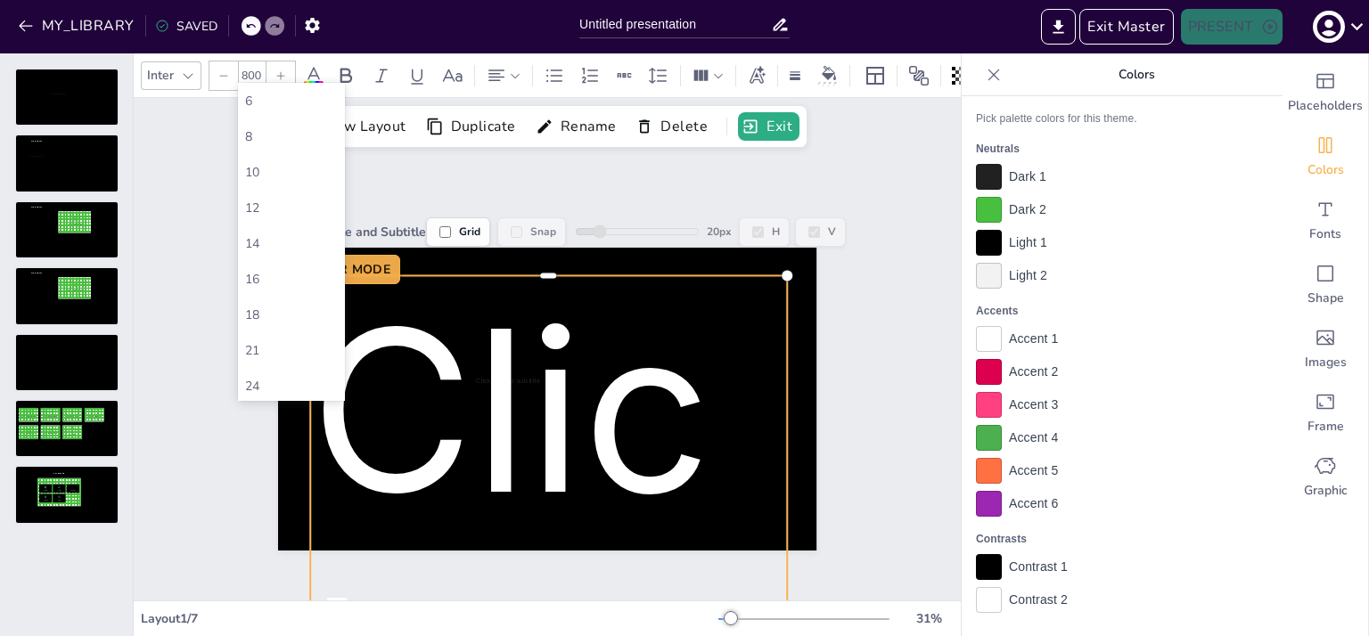
click at [250, 70] on input "800" at bounding box center [251, 75] width 25 height 29
click at [258, 338] on div "72" at bounding box center [291, 339] width 93 height 17
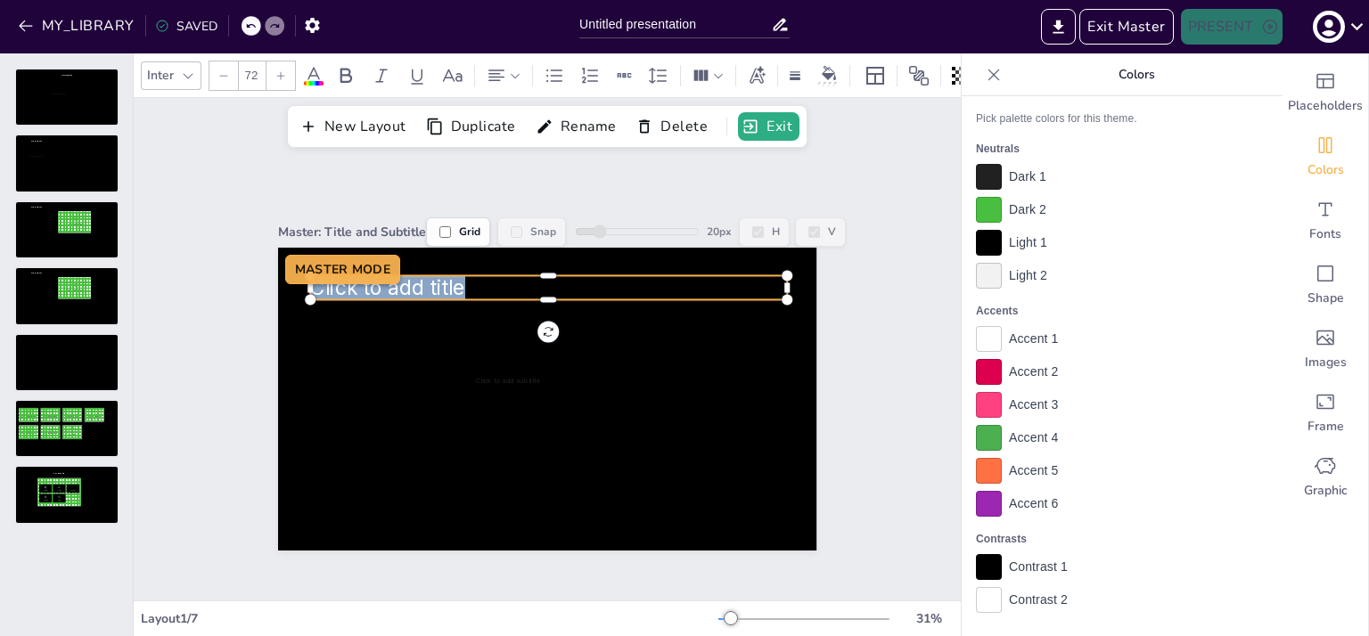
click at [278, 73] on icon at bounding box center [280, 75] width 11 height 11
click at [257, 74] on input "76" at bounding box center [251, 75] width 25 height 29
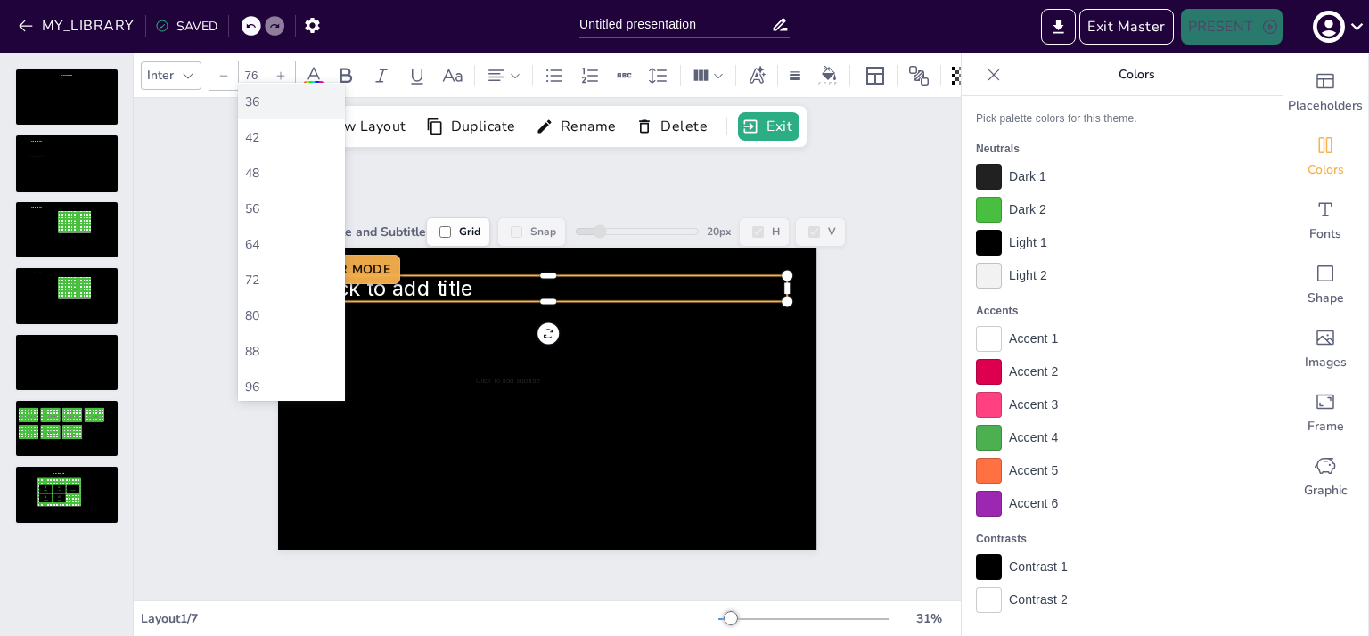
scroll to position [392, 0]
click at [264, 340] on div "88" at bounding box center [291, 350] width 107 height 36
type input "88"
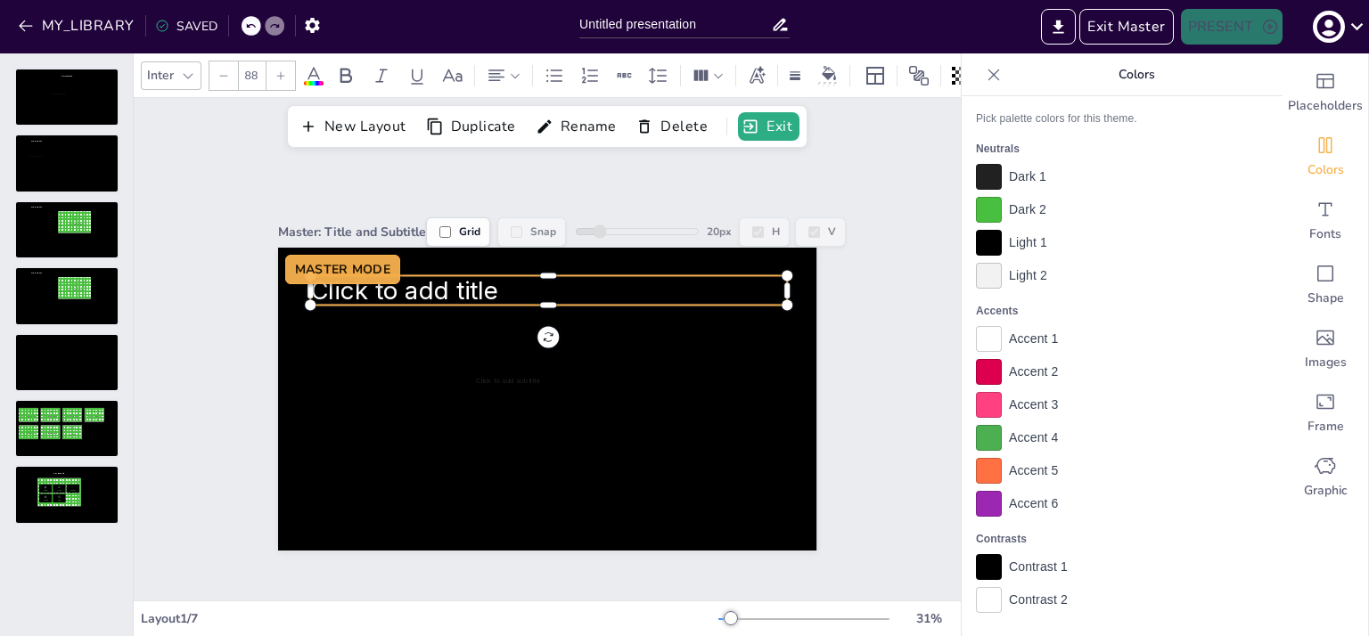
click at [228, 335] on div "Master: Title and Subtitle Grid Snap 20 px H V Click to add subtitle MASTER MOD…" at bounding box center [547, 374] width 638 height 353
click at [413, 280] on span "Click to add title" at bounding box center [404, 289] width 188 height 29
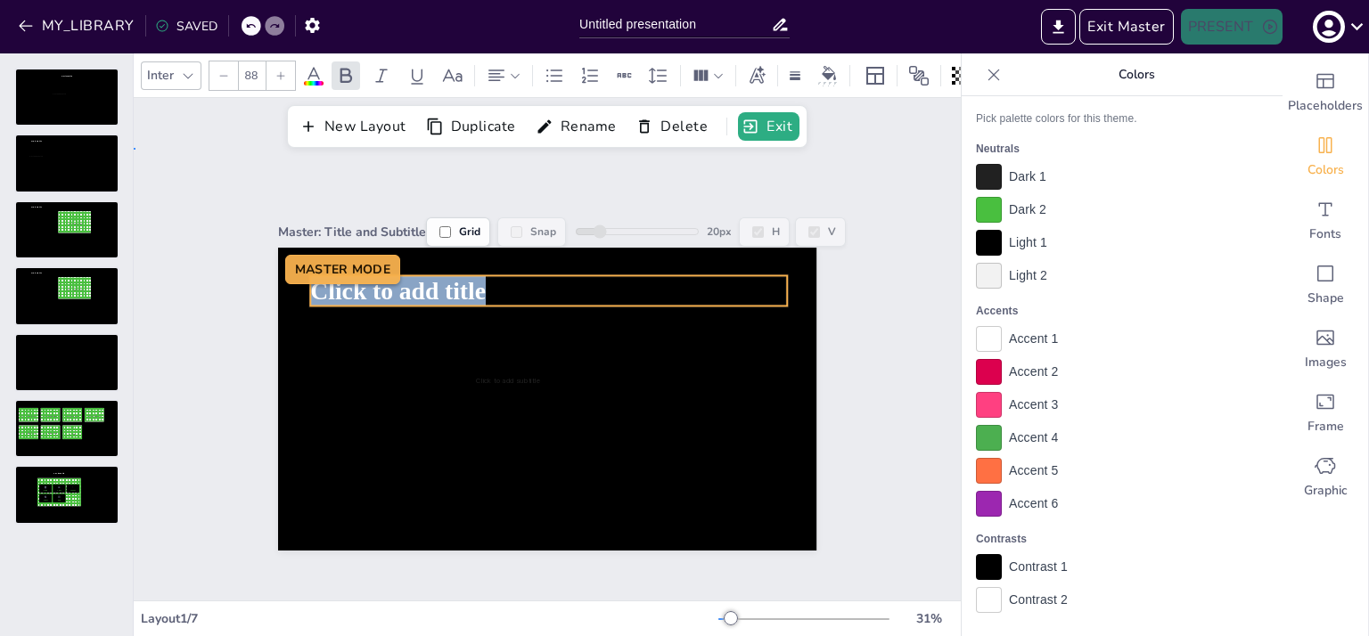
click at [192, 319] on div "Master: Title and Subtitle Grid Snap 20 px H V Click to add subtitle MASTER MOD…" at bounding box center [547, 374] width 827 height 453
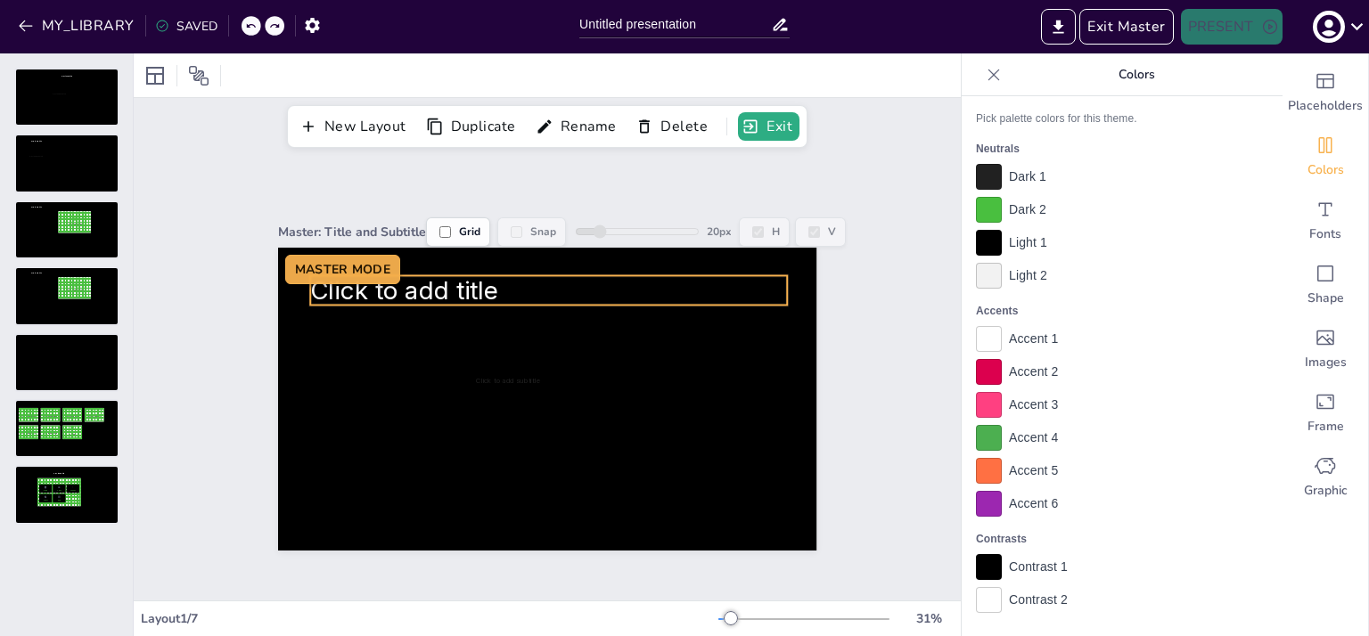
click at [406, 277] on span "Click to add title" at bounding box center [404, 289] width 188 height 29
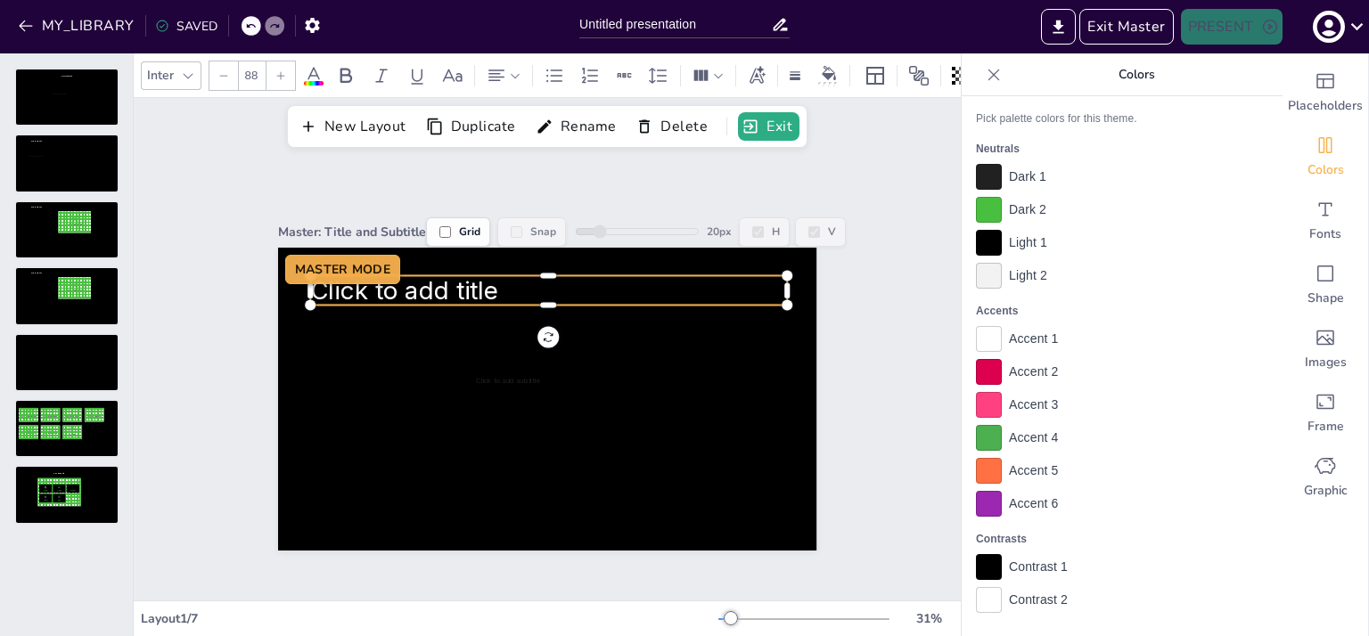
click at [406, 277] on span "Click to add title" at bounding box center [404, 289] width 188 height 29
click at [346, 68] on icon at bounding box center [346, 75] width 12 height 15
click at [190, 352] on div "Master: Title and Subtitle Grid Snap 20 px H V Click to add subtitle MASTER MOD…" at bounding box center [547, 374] width 827 height 453
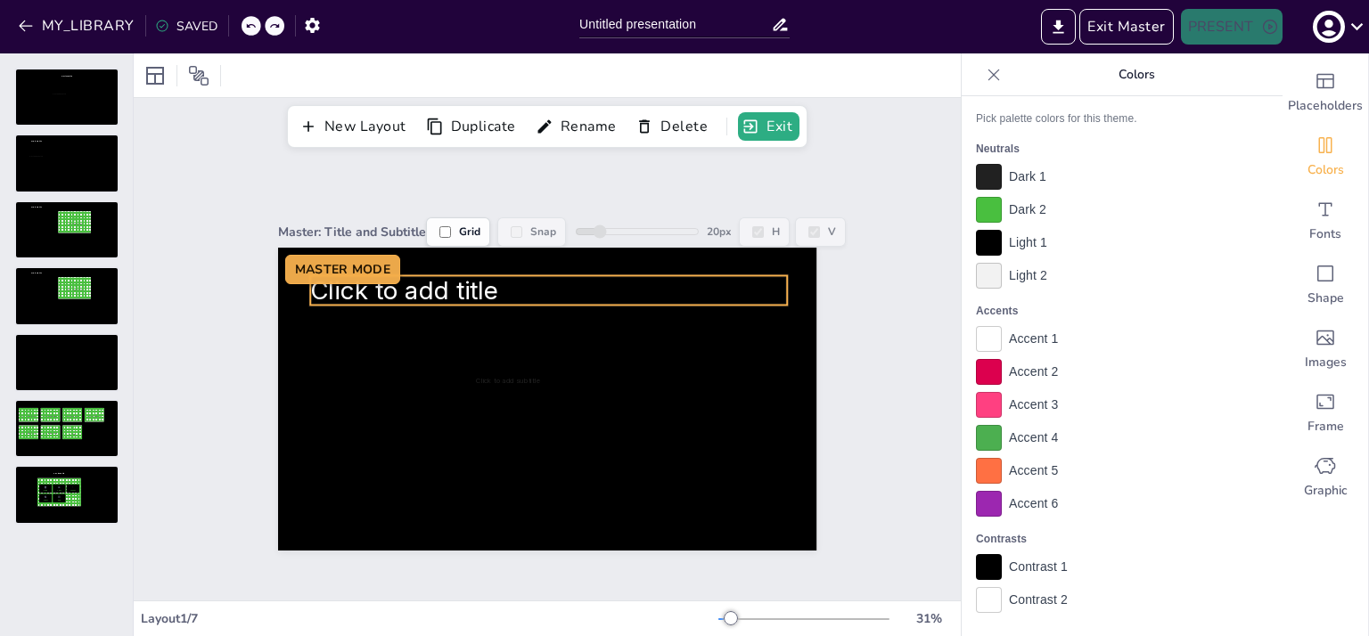
click at [398, 280] on span "Click to add title" at bounding box center [404, 289] width 188 height 29
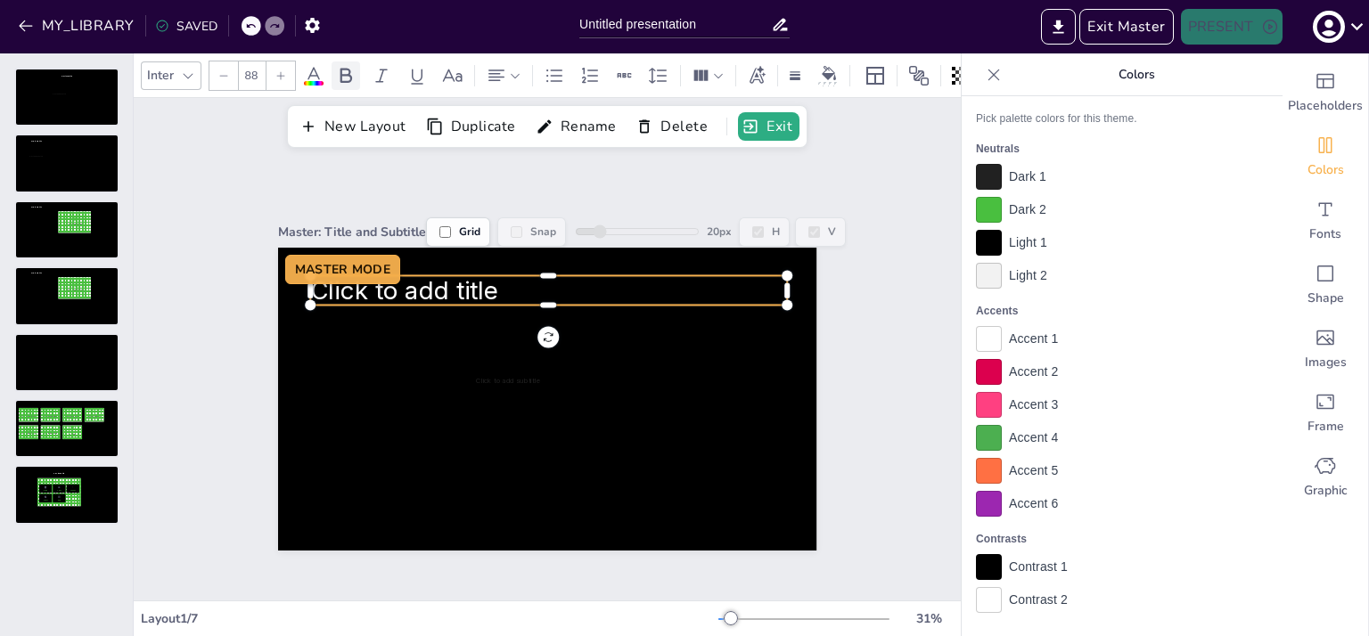
click at [353, 73] on icon at bounding box center [345, 75] width 21 height 21
click at [467, 275] on span "Click to add title" at bounding box center [404, 289] width 188 height 29
click at [456, 281] on span "Click to add title" at bounding box center [404, 289] width 188 height 29
click at [456, 282] on span "Click to add title" at bounding box center [398, 289] width 176 height 29
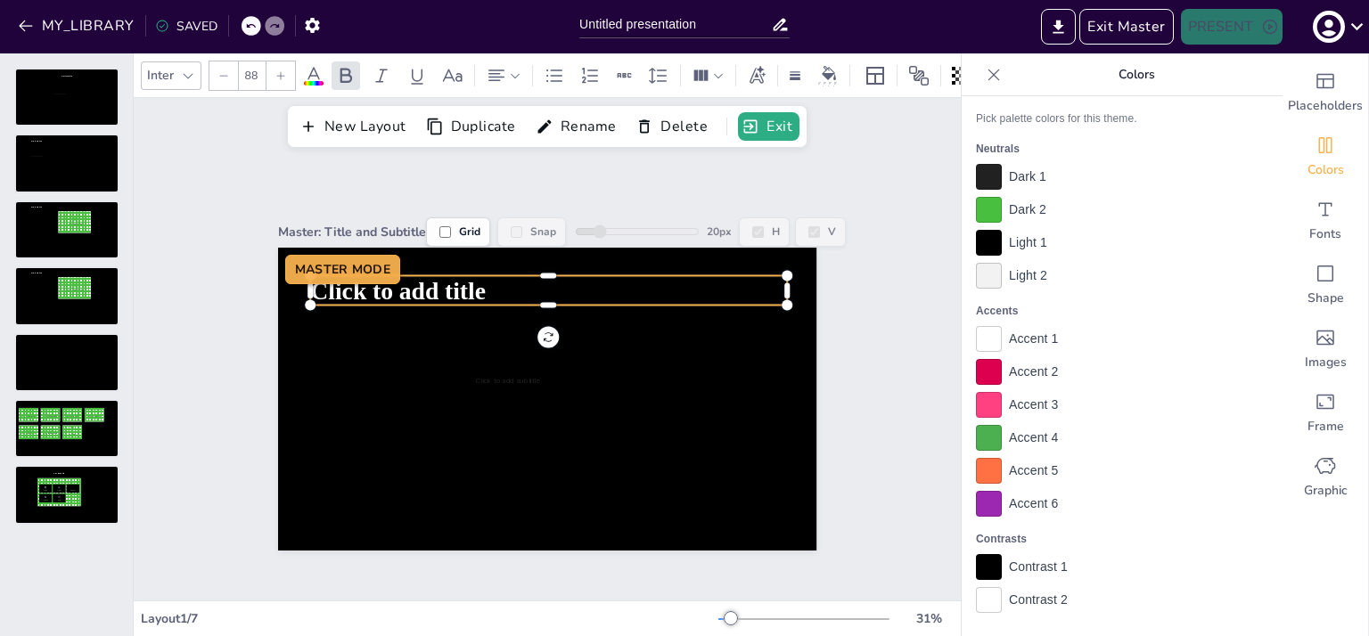
click at [240, 315] on div "Master: Title and Subtitle Grid Snap 20 px H V Click to add subtitle MASTER MOD…" at bounding box center [547, 374] width 638 height 353
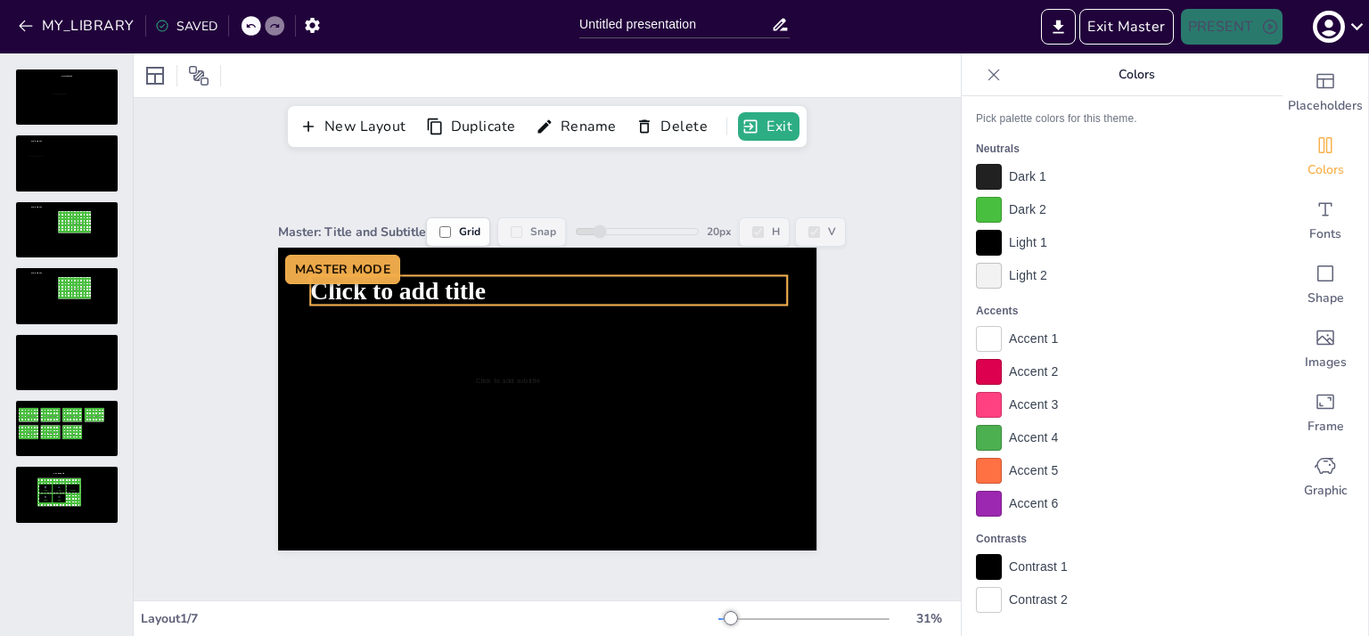
click at [335, 291] on span "Click to add title" at bounding box center [398, 289] width 176 height 29
click at [228, 296] on div "Master: Title and Subtitle Grid Snap 20 px H V Click to add title Click to add …" at bounding box center [547, 374] width 638 height 353
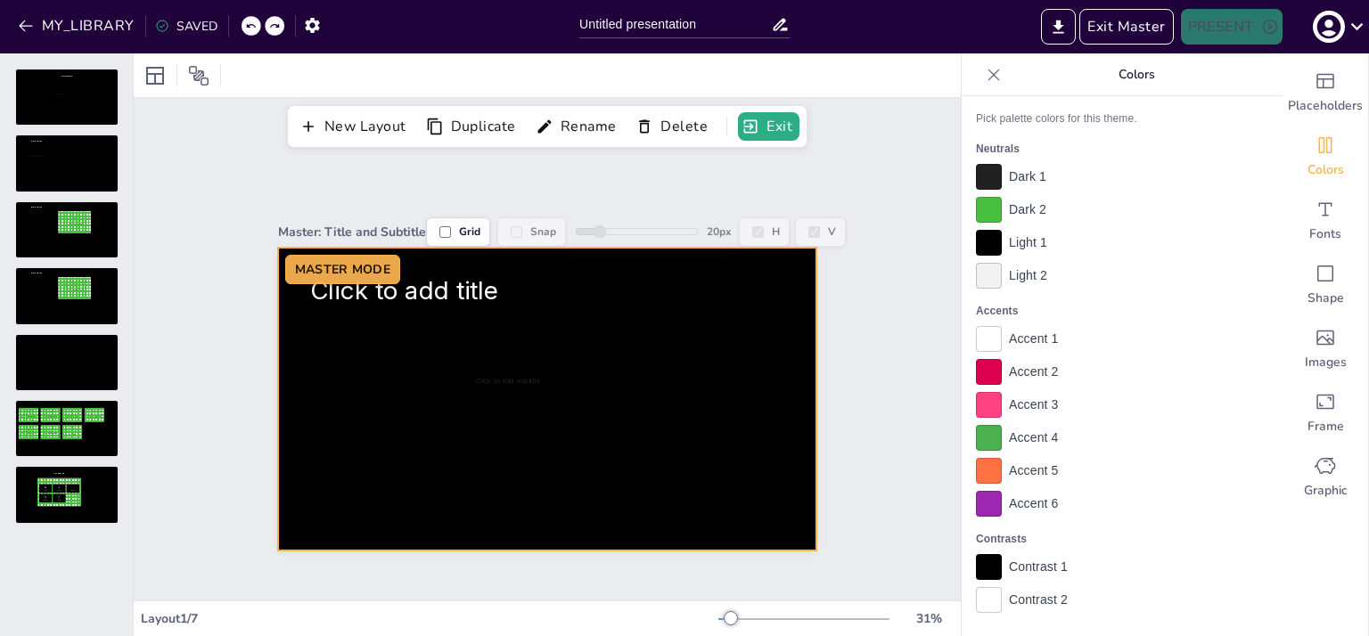
click at [374, 397] on div at bounding box center [547, 399] width 538 height 303
click at [421, 376] on p "Click to add subtitle" at bounding box center [508, 381] width 225 height 10
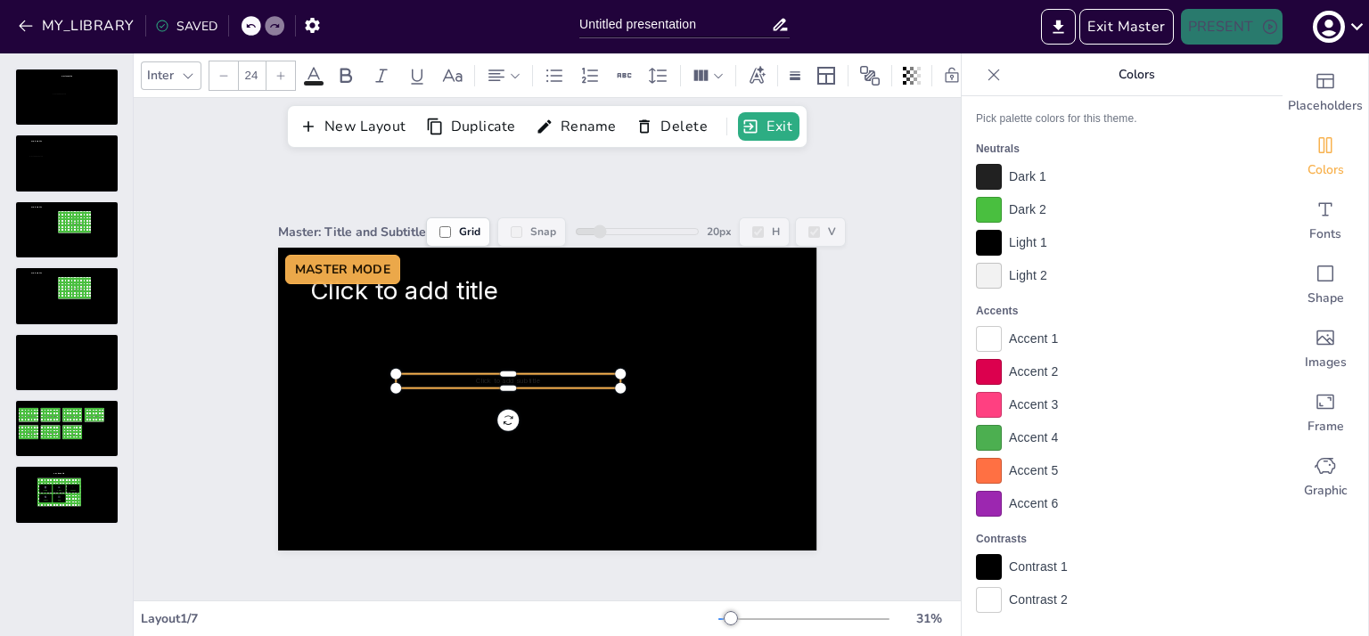
click at [976, 368] on div at bounding box center [989, 372] width 26 height 26
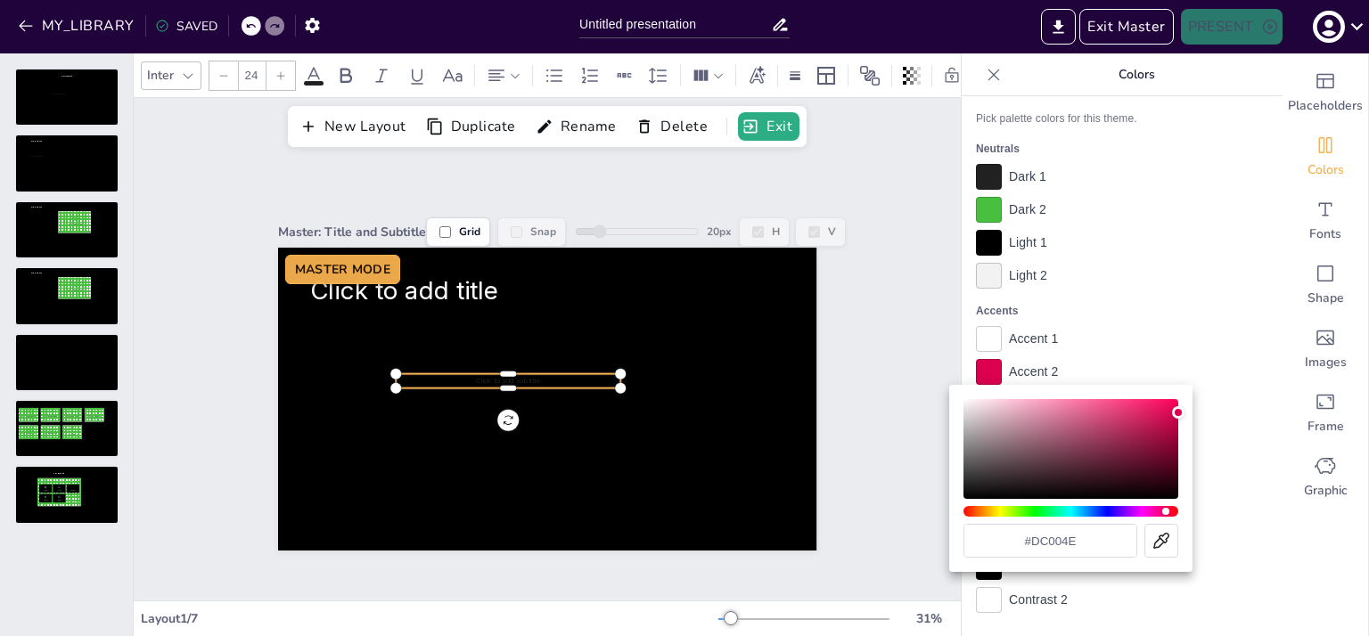
click at [966, 368] on div at bounding box center [684, 318] width 1369 height 636
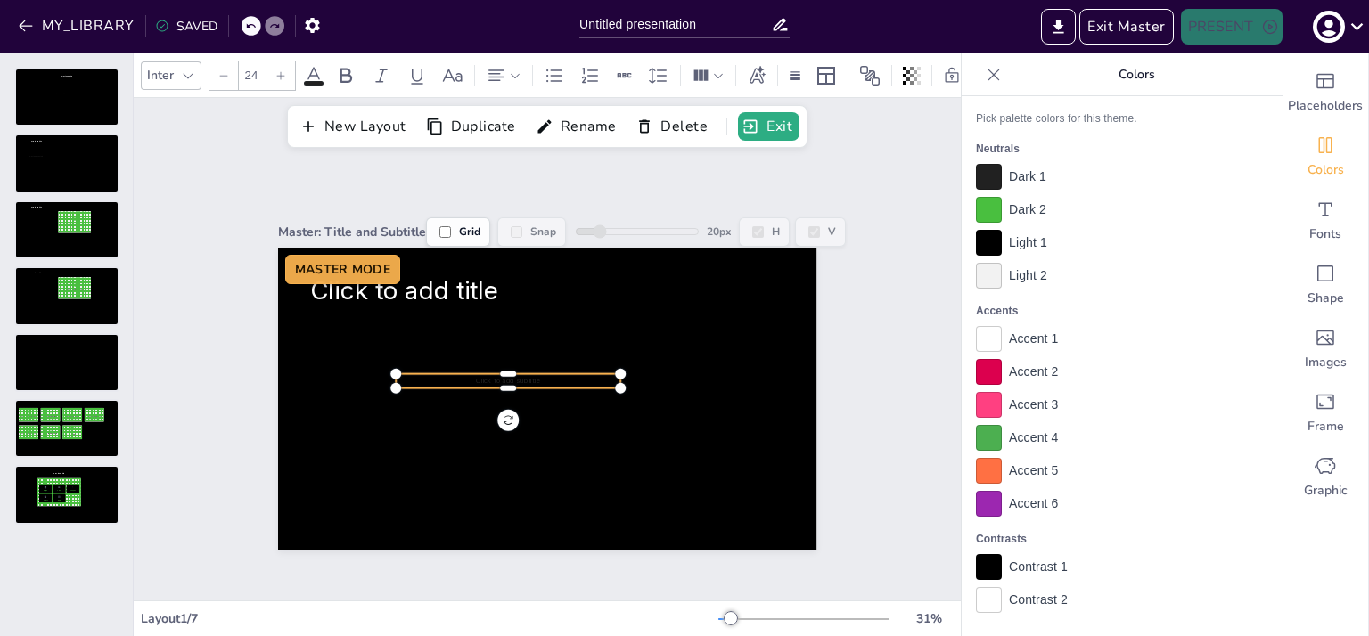
click at [976, 243] on div at bounding box center [989, 243] width 26 height 26
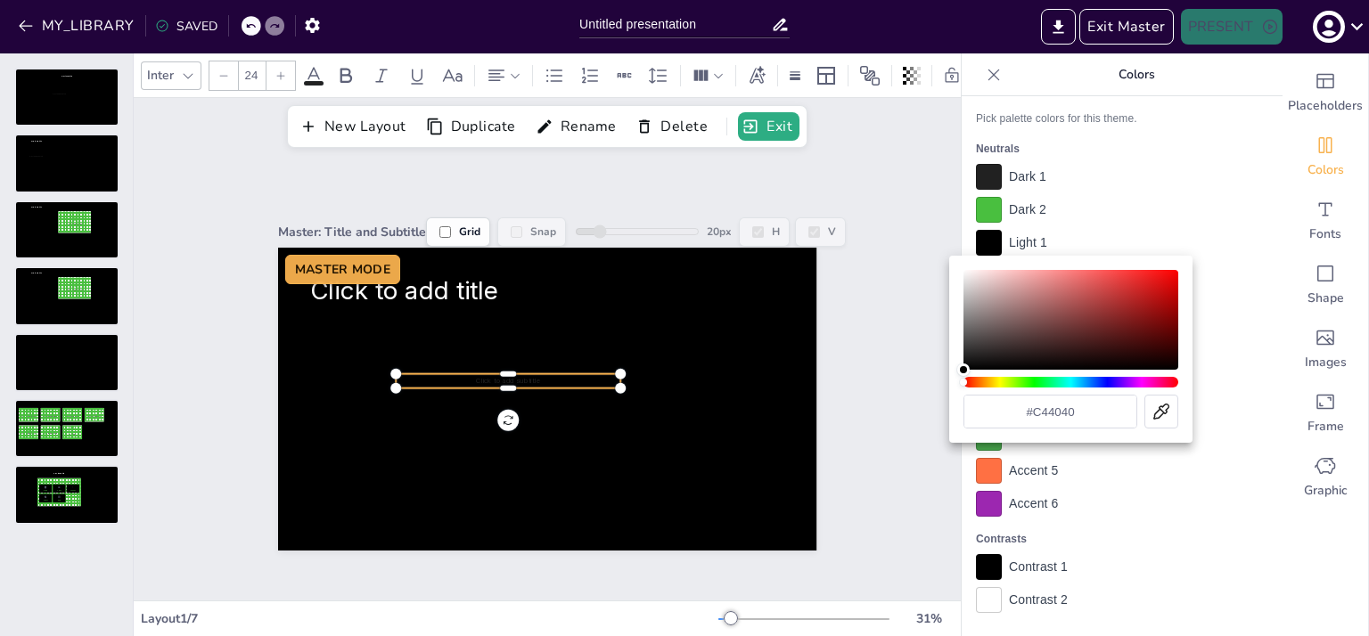
click at [1103, 293] on div "Color" at bounding box center [1070, 320] width 215 height 100
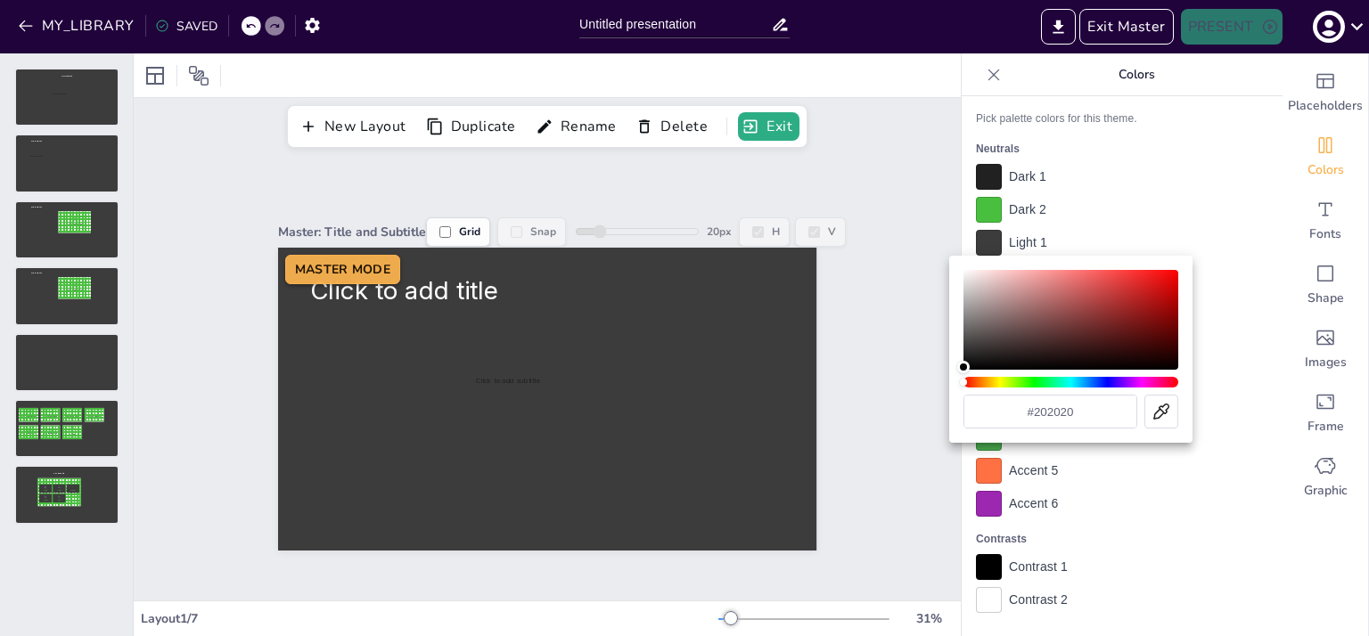
type input "#000000"
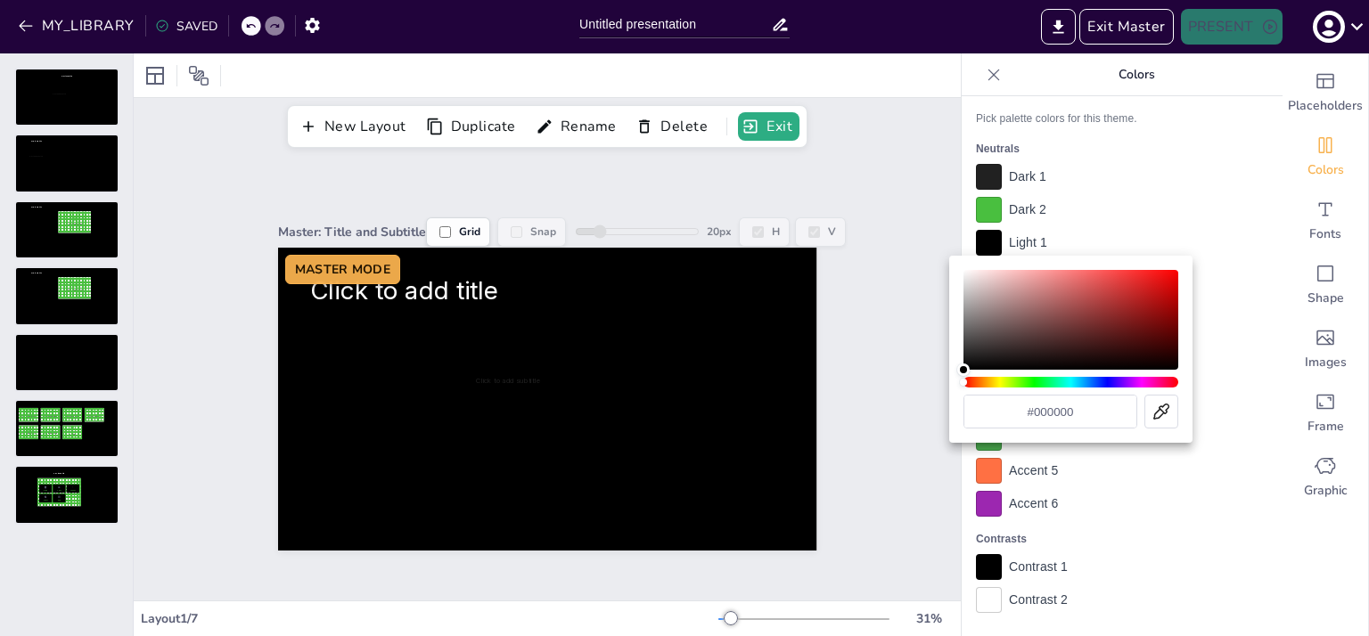
drag, startPoint x: 1103, startPoint y: 295, endPoint x: 941, endPoint y: 417, distance: 203.0
click at [941, 417] on div "#000000" at bounding box center [684, 318] width 1369 height 636
click at [1162, 224] on div at bounding box center [684, 318] width 1369 height 636
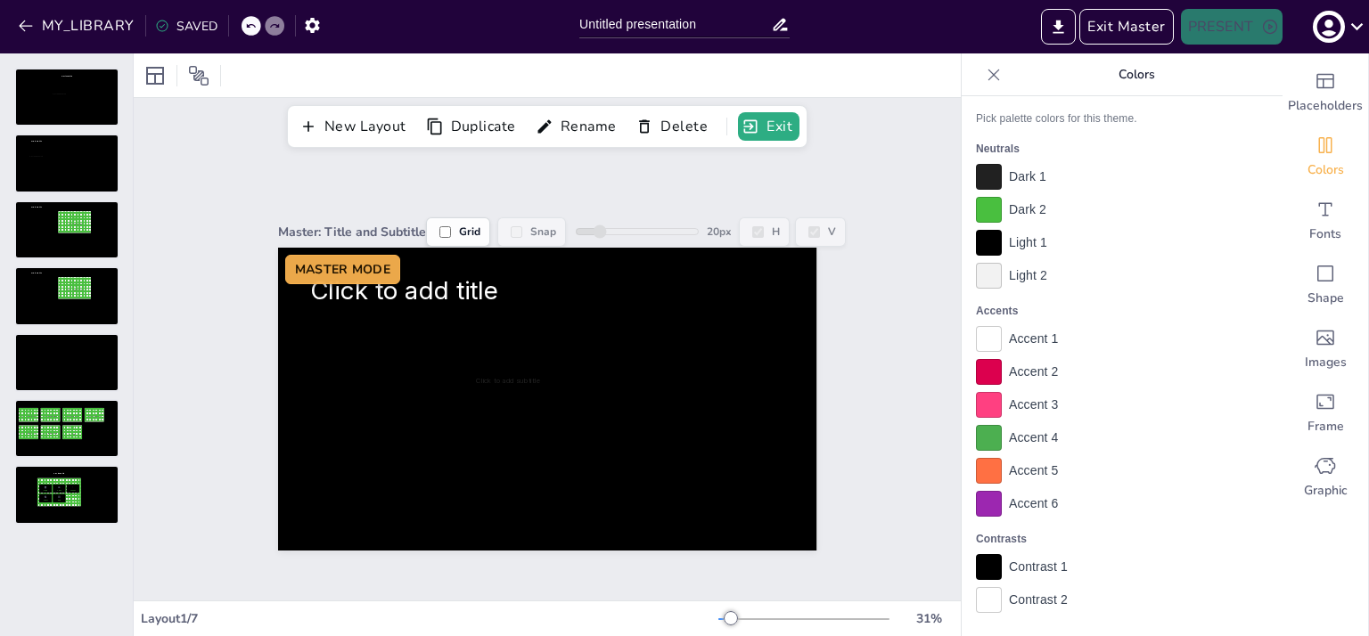
click at [976, 559] on div at bounding box center [989, 567] width 26 height 26
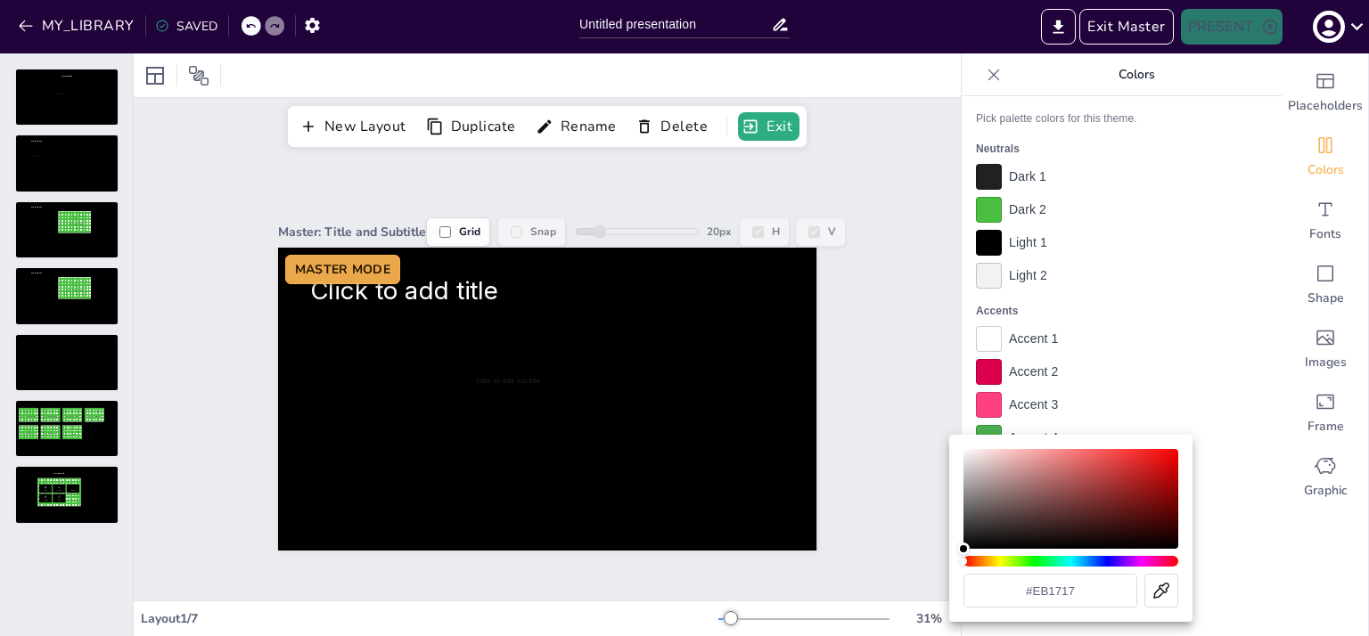
click at [1151, 457] on div "Color" at bounding box center [1070, 499] width 215 height 100
click at [1139, 473] on div "Color" at bounding box center [1070, 499] width 215 height 100
type input "#9d3b3b"
click at [1093, 487] on div "Color" at bounding box center [1070, 499] width 215 height 100
click at [1133, 402] on div at bounding box center [684, 318] width 1369 height 636
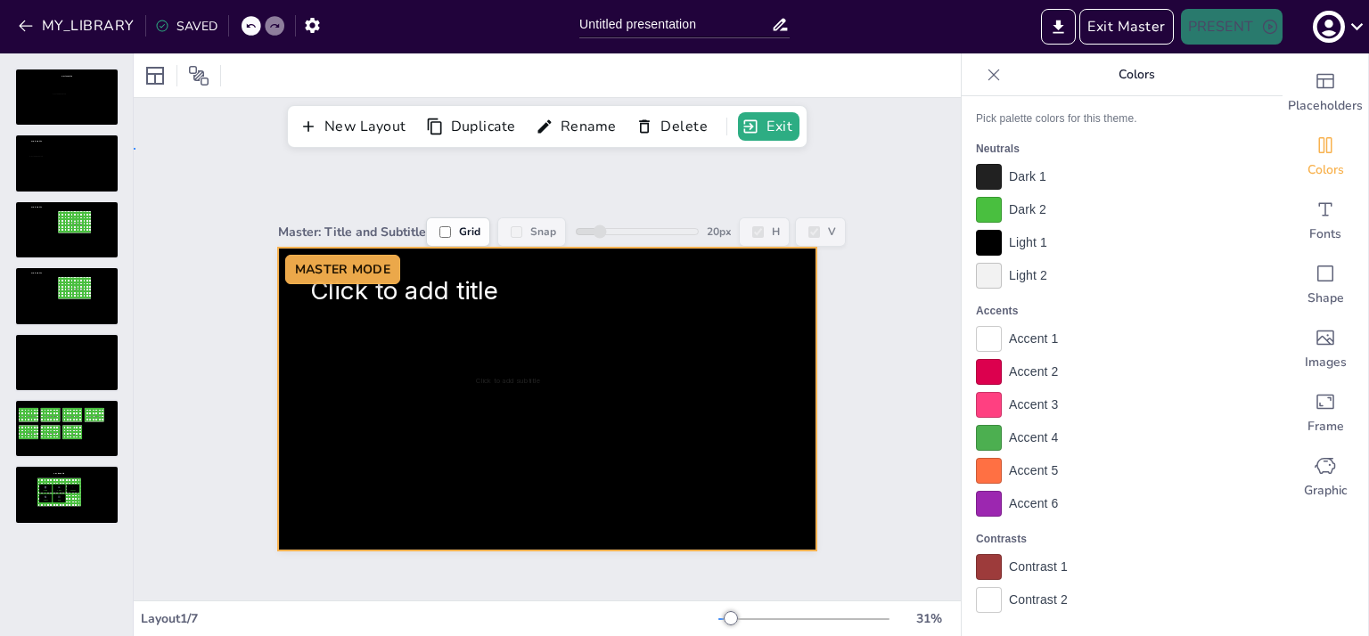
click at [538, 395] on div at bounding box center [547, 399] width 538 height 303
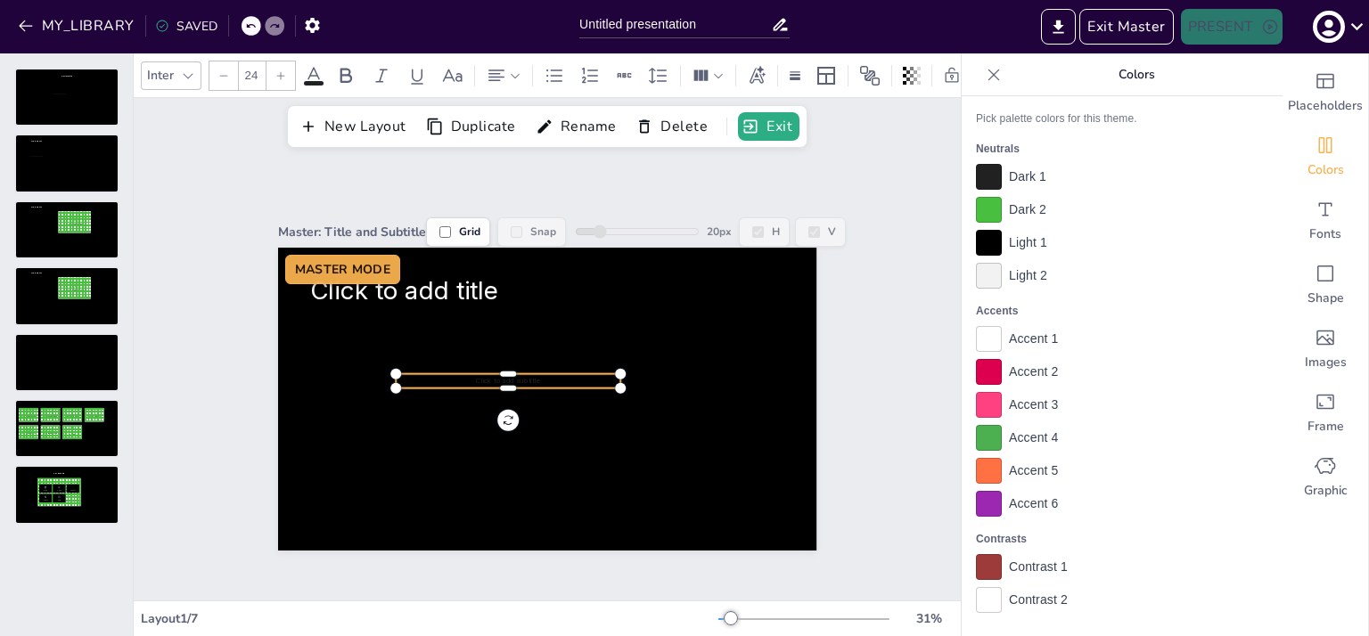
click at [478, 374] on div "Click to add subtitle" at bounding box center [508, 381] width 225 height 14
click at [444, 376] on p "Click to add subtitle" at bounding box center [508, 381] width 225 height 10
drag, startPoint x: 444, startPoint y: 372, endPoint x: 461, endPoint y: 374, distance: 17.1
click at [461, 379] on p "Click to add subtitle" at bounding box center [525, 384] width 225 height 10
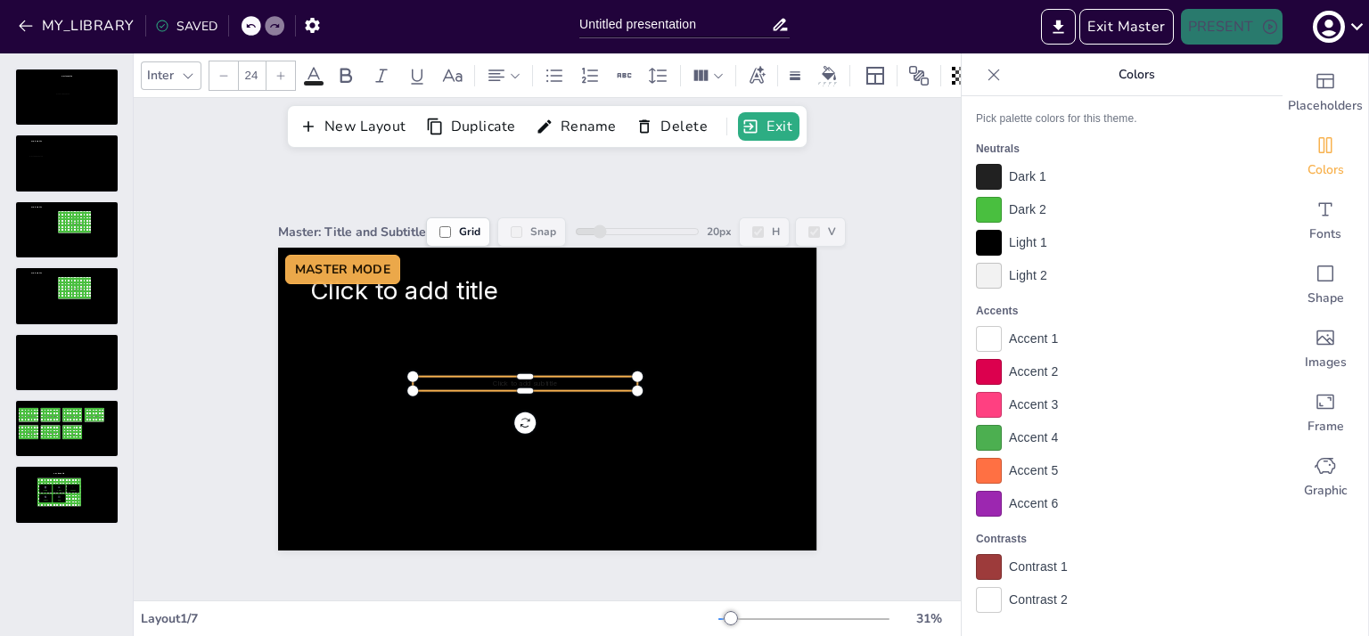
click at [448, 379] on p "Click to add subtitle" at bounding box center [525, 384] width 225 height 10
click at [1141, 248] on div "Light 1" at bounding box center [1122, 243] width 292 height 26
click at [308, 69] on icon at bounding box center [314, 75] width 16 height 17
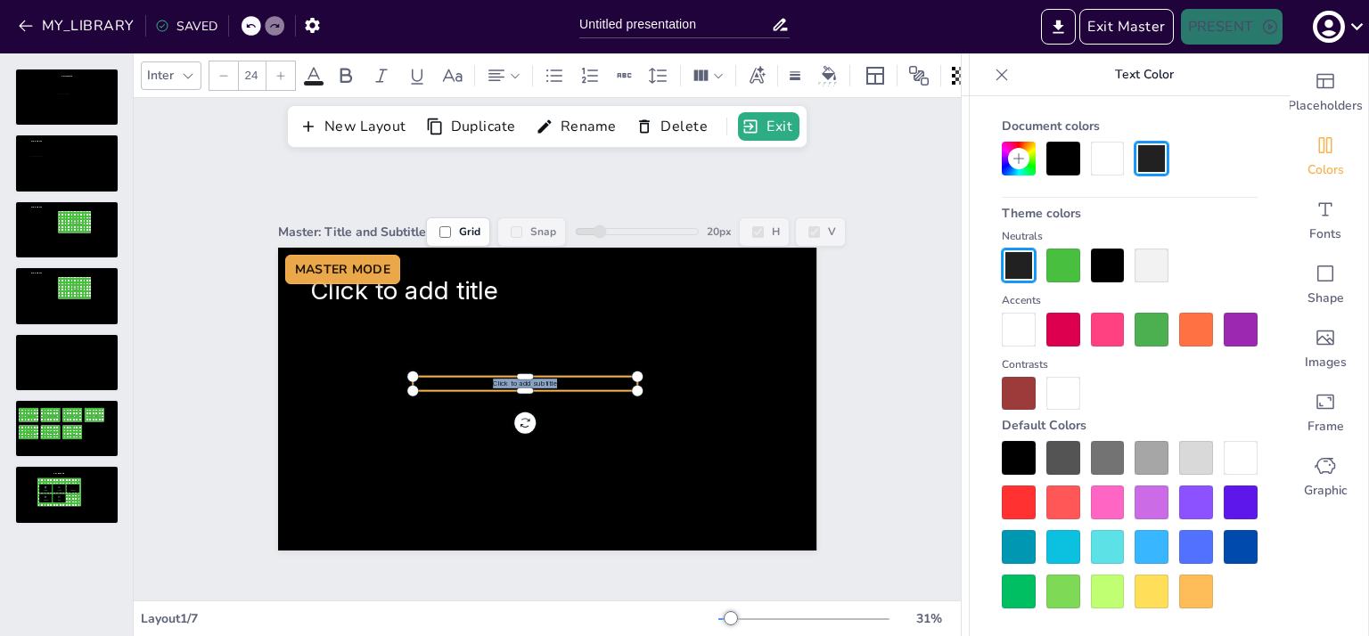
click at [1026, 323] on div at bounding box center [1019, 330] width 34 height 34
click at [880, 366] on div "Master: Title and Subtitle Grid Snap 20 px H V Click to add title MASTER MODE C…" at bounding box center [547, 374] width 827 height 453
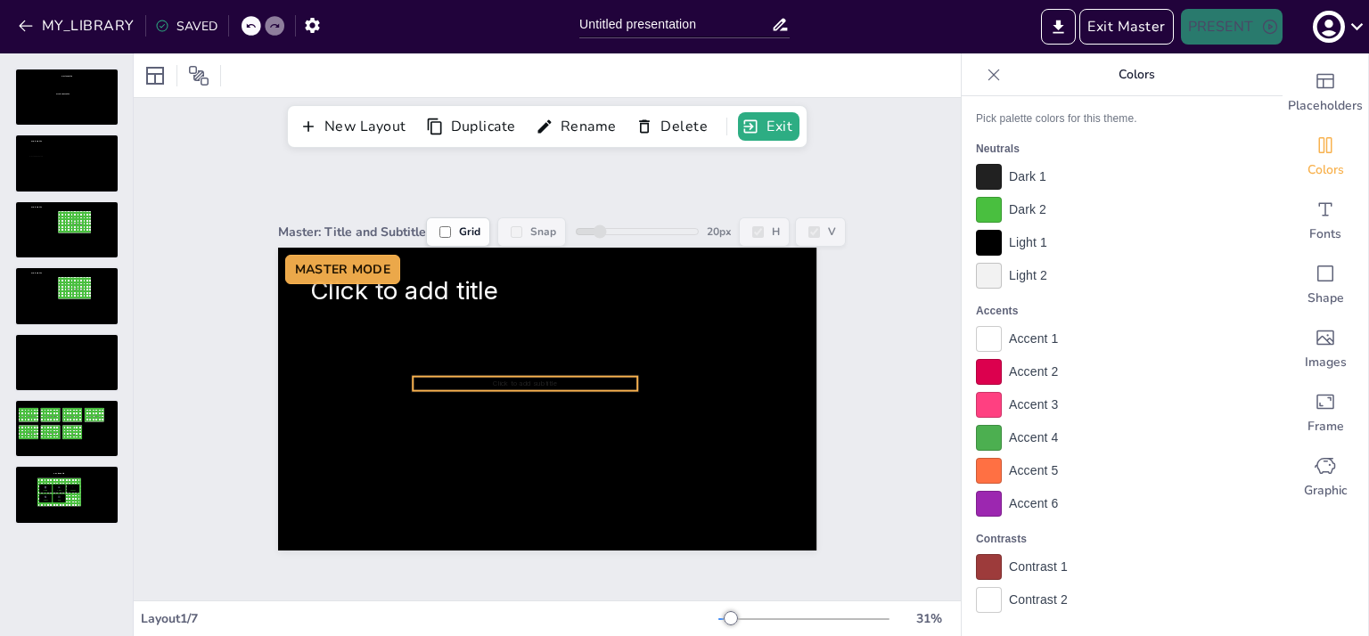
click at [526, 380] on div "Click to add subtitle" at bounding box center [525, 384] width 225 height 14
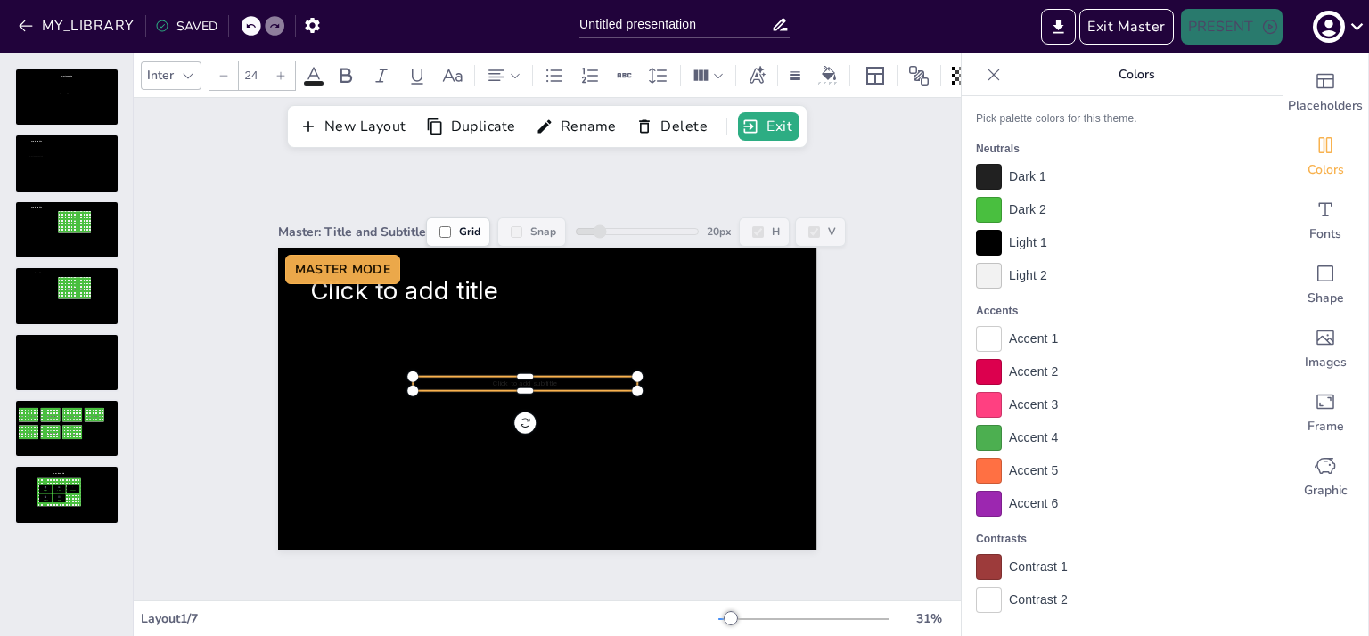
click at [318, 69] on icon at bounding box center [313, 75] width 21 height 21
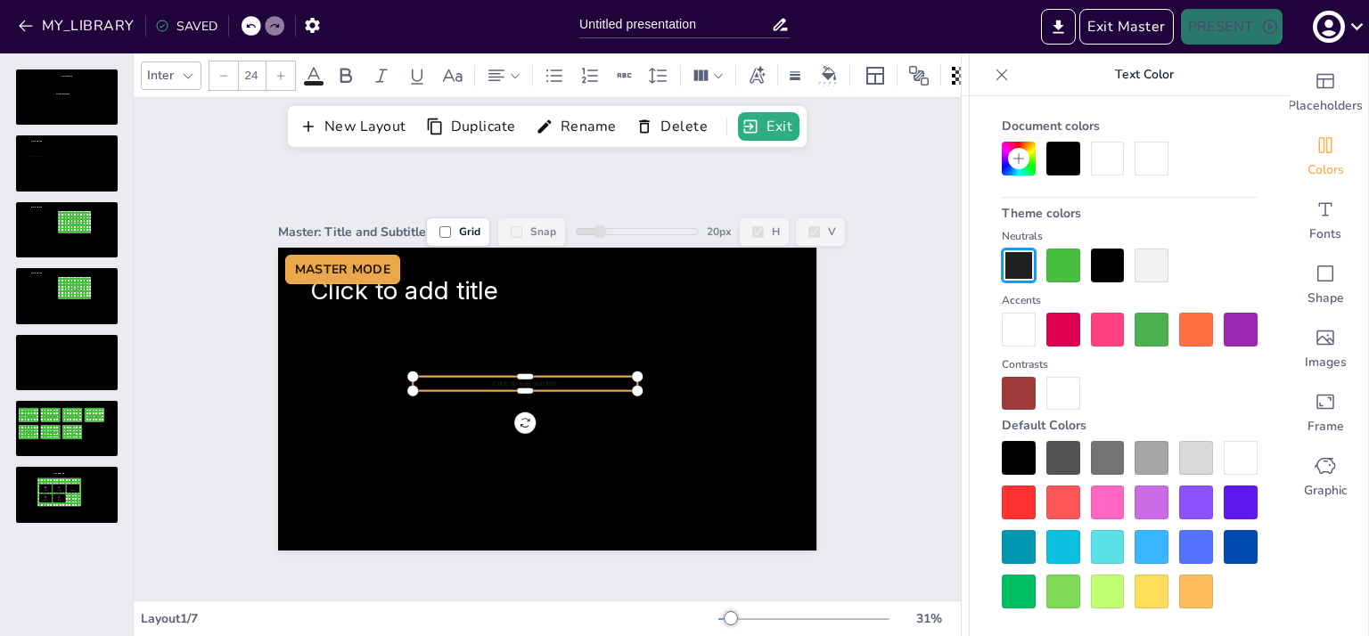
click at [1030, 331] on div at bounding box center [1019, 330] width 34 height 34
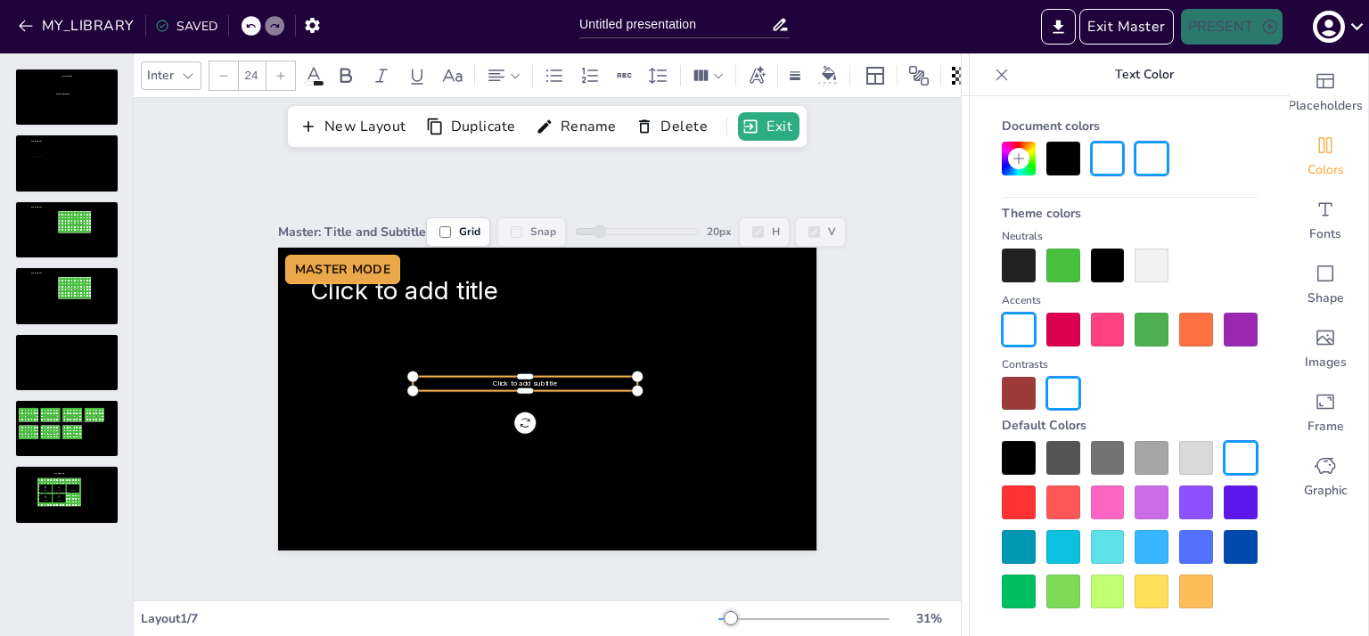
click at [829, 388] on div "Master: Title and Subtitle Grid Snap 20 px H V Click to add title Click to add …" at bounding box center [547, 374] width 638 height 353
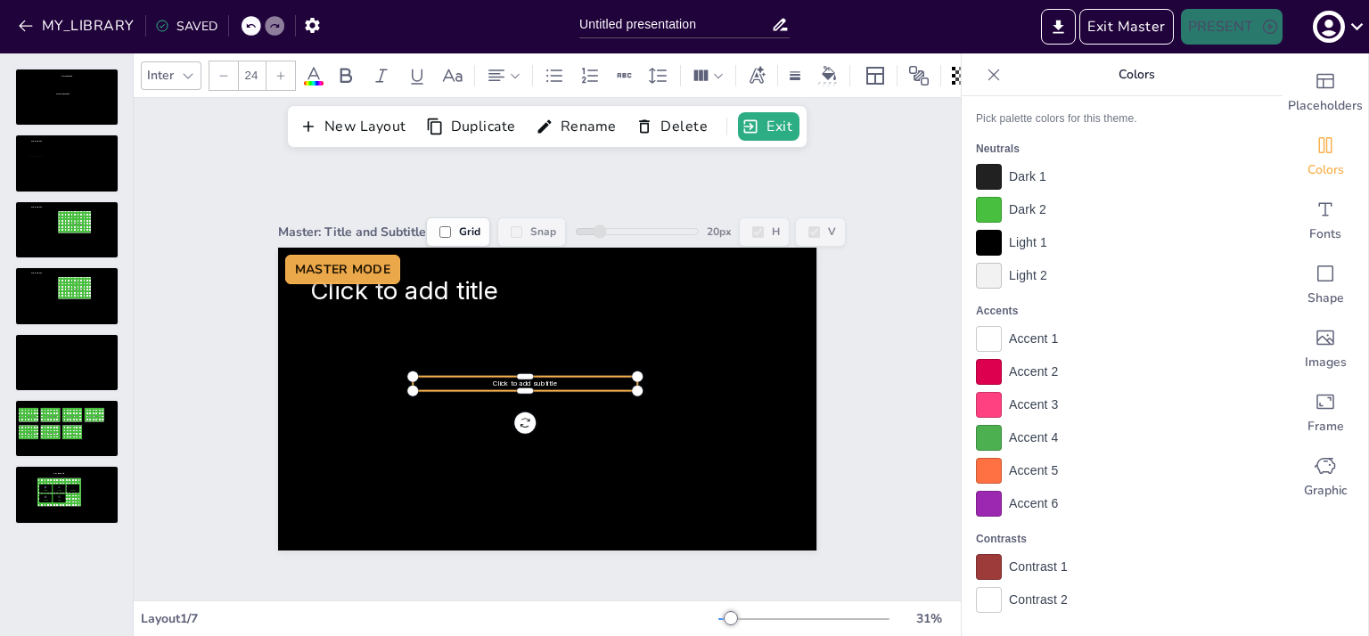
click at [503, 380] on span "Click to add subtitle" at bounding box center [525, 384] width 64 height 8
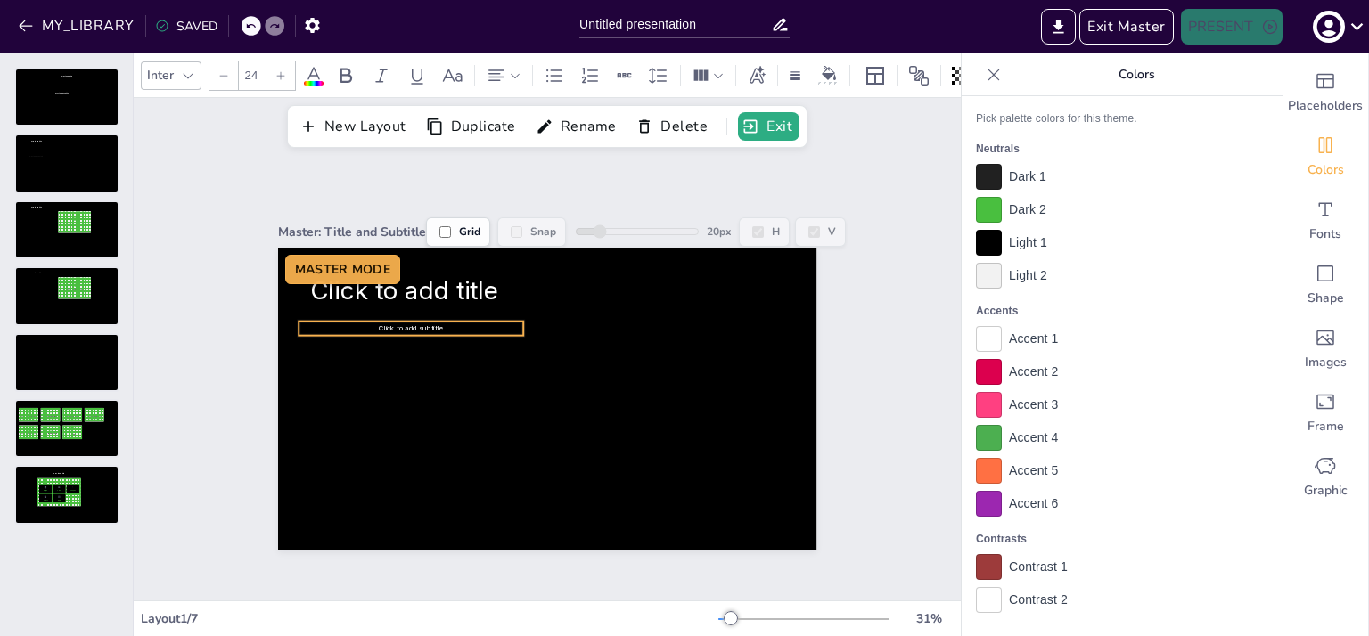
drag, startPoint x: 549, startPoint y: 374, endPoint x: 438, endPoint y: 319, distance: 124.3
click at [438, 323] on p "Click to add subtitle" at bounding box center [411, 328] width 225 height 10
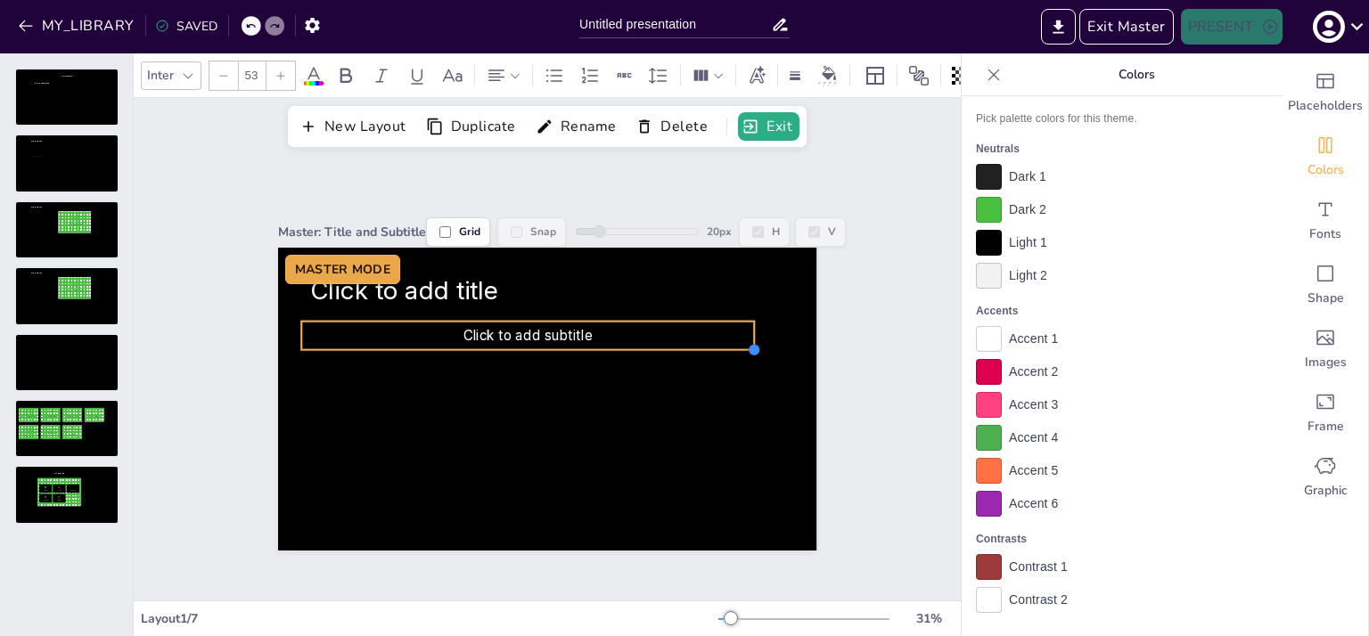
type input "48.4"
drag, startPoint x: 510, startPoint y: 324, endPoint x: 328, endPoint y: 339, distance: 182.3
click at [328, 339] on div "Click to add title Click to add subtitle MASTER MODE" at bounding box center [547, 399] width 538 height 303
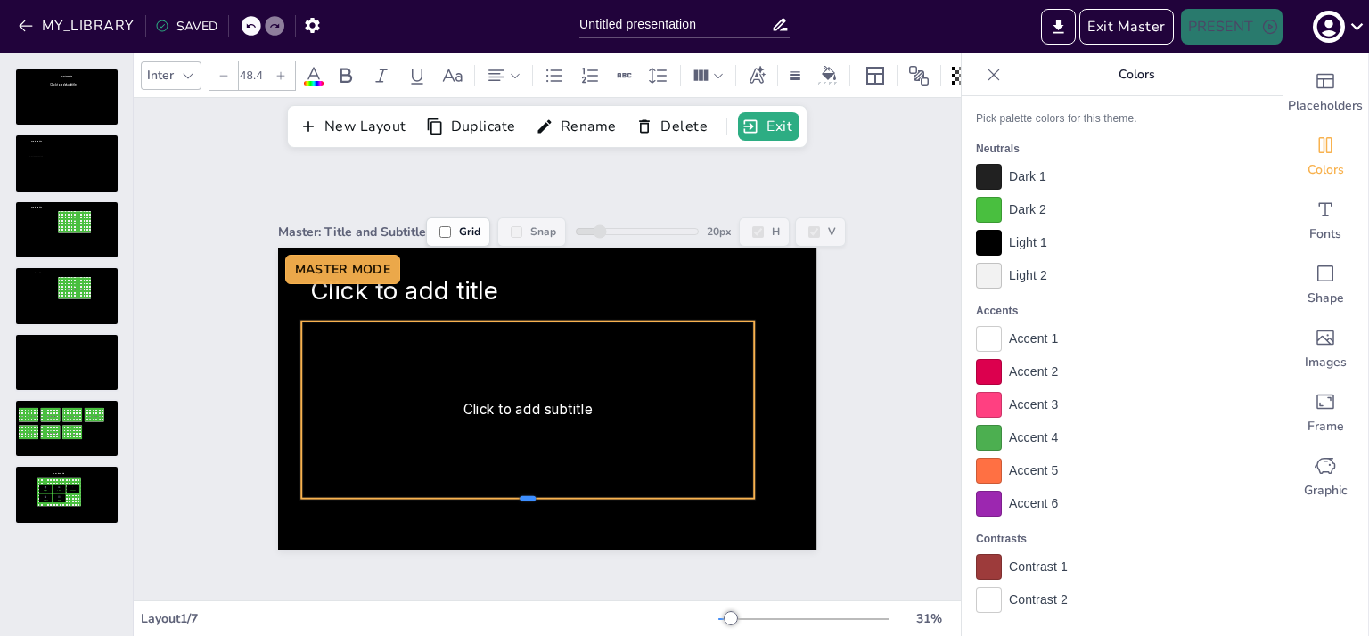
drag, startPoint x: 510, startPoint y: 341, endPoint x: 510, endPoint y: 490, distance: 148.8
click at [510, 490] on div "Click to add title Click to add subtitle MASTER MODE" at bounding box center [547, 399] width 538 height 303
click at [509, 70] on icon at bounding box center [515, 76] width 12 height 12
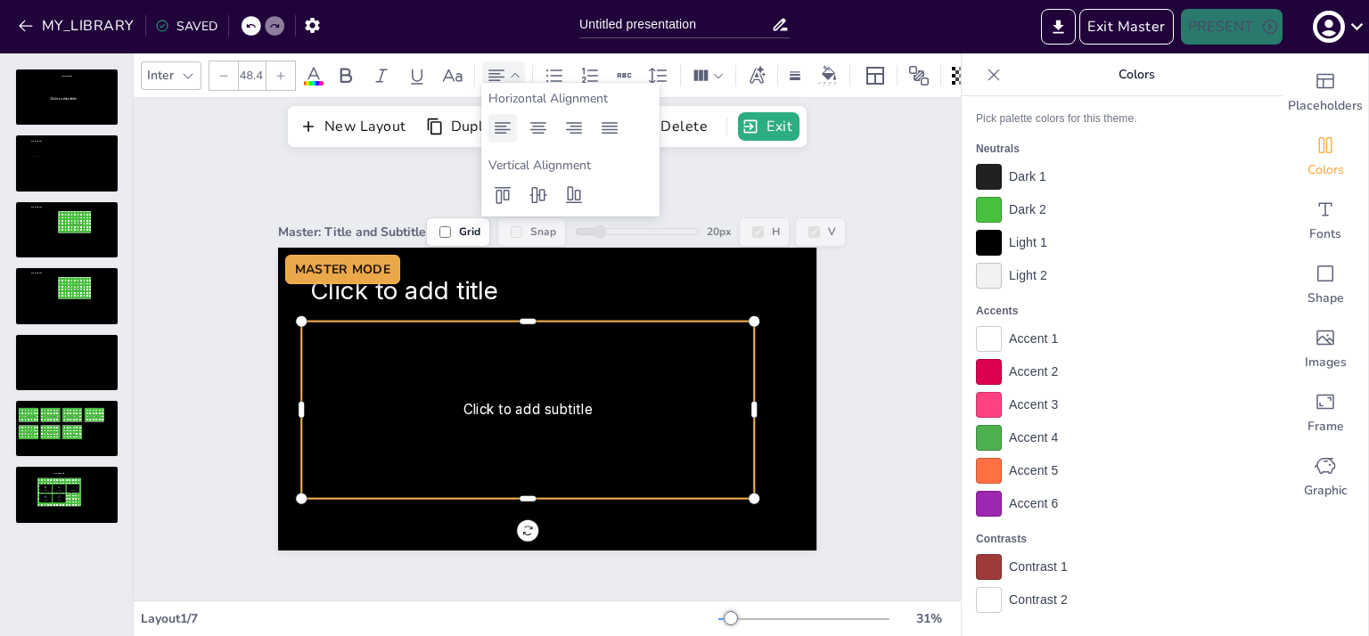
click at [506, 125] on icon at bounding box center [502, 128] width 21 height 21
click at [504, 121] on icon at bounding box center [502, 128] width 21 height 21
click at [524, 195] on div at bounding box center [538, 195] width 29 height 29
click at [541, 200] on icon at bounding box center [538, 195] width 18 height 16
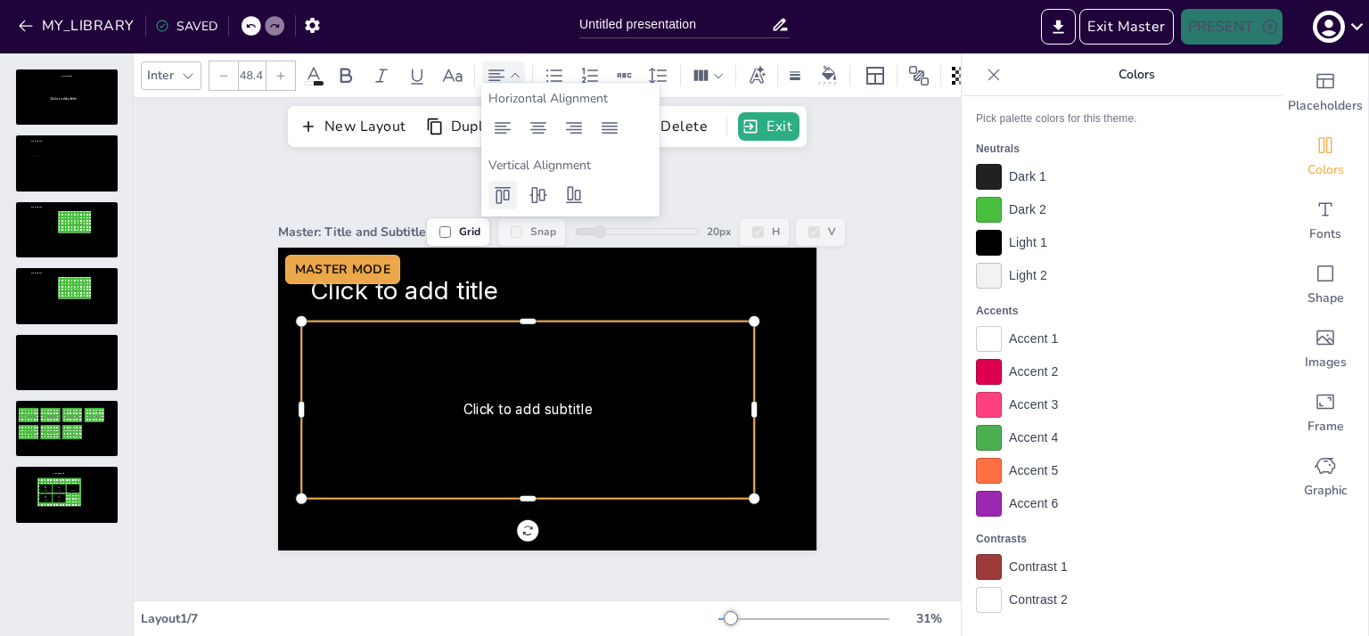
click at [492, 189] on icon at bounding box center [502, 194] width 21 height 21
click at [505, 135] on icon at bounding box center [502, 128] width 21 height 21
click at [511, 127] on icon at bounding box center [502, 128] width 21 height 21
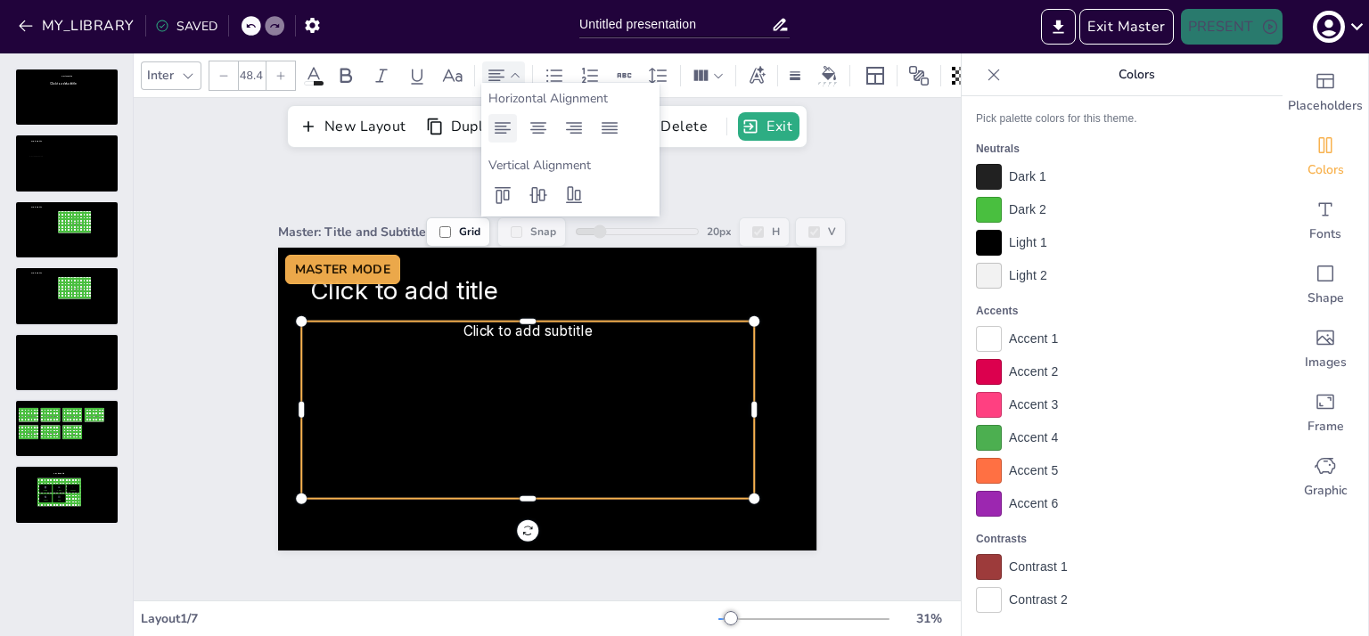
click at [511, 127] on icon at bounding box center [502, 128] width 21 height 21
click at [535, 126] on icon at bounding box center [538, 128] width 16 height 12
click at [569, 126] on icon at bounding box center [573, 128] width 21 height 21
click at [610, 126] on icon at bounding box center [609, 128] width 16 height 12
click at [495, 131] on icon at bounding box center [502, 128] width 21 height 21
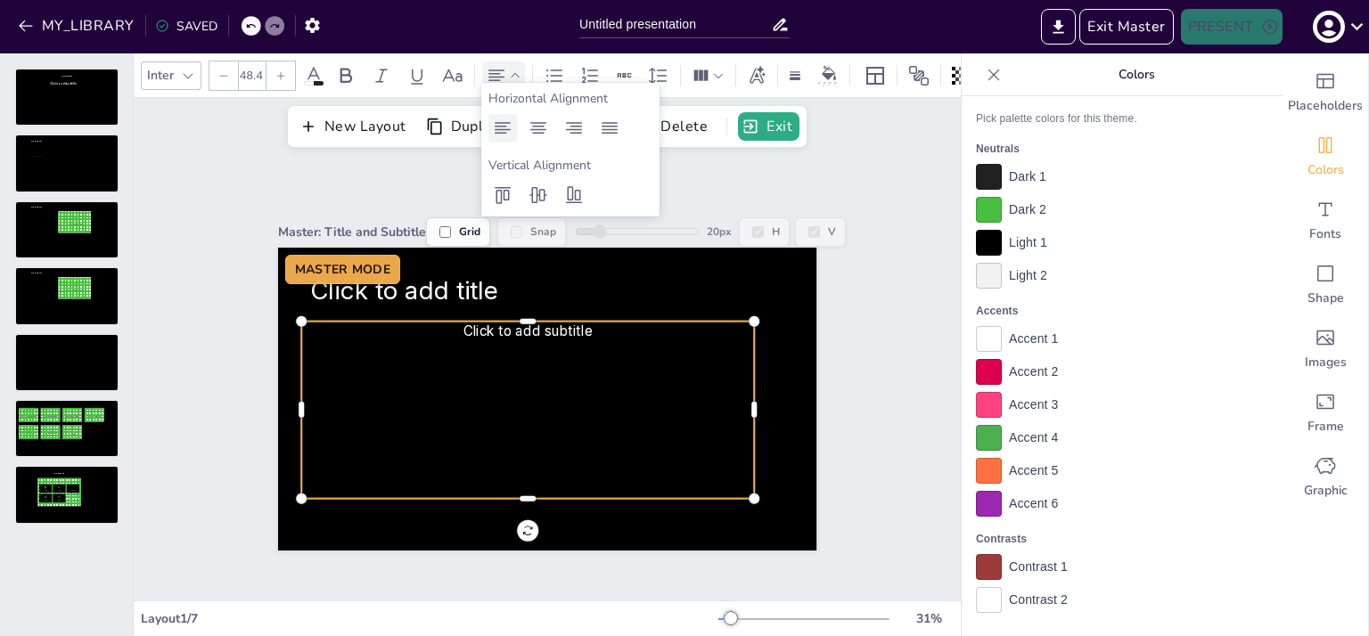
click at [495, 131] on icon at bounding box center [502, 128] width 21 height 21
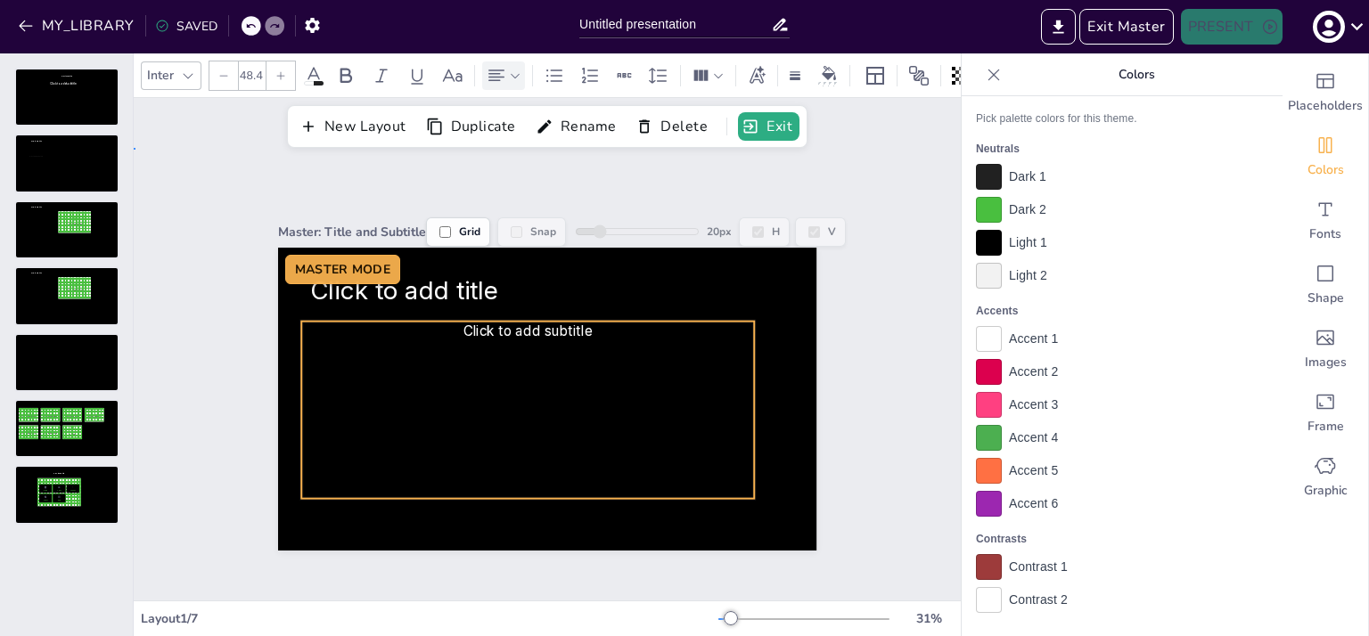
click at [249, 187] on div "Master: Title and Subtitle Grid Snap 20 px H V Click to add title Click to add …" at bounding box center [547, 374] width 827 height 453
click at [502, 323] on span "Click to add subtitle" at bounding box center [527, 331] width 129 height 16
click at [517, 70] on icon at bounding box center [515, 76] width 12 height 12
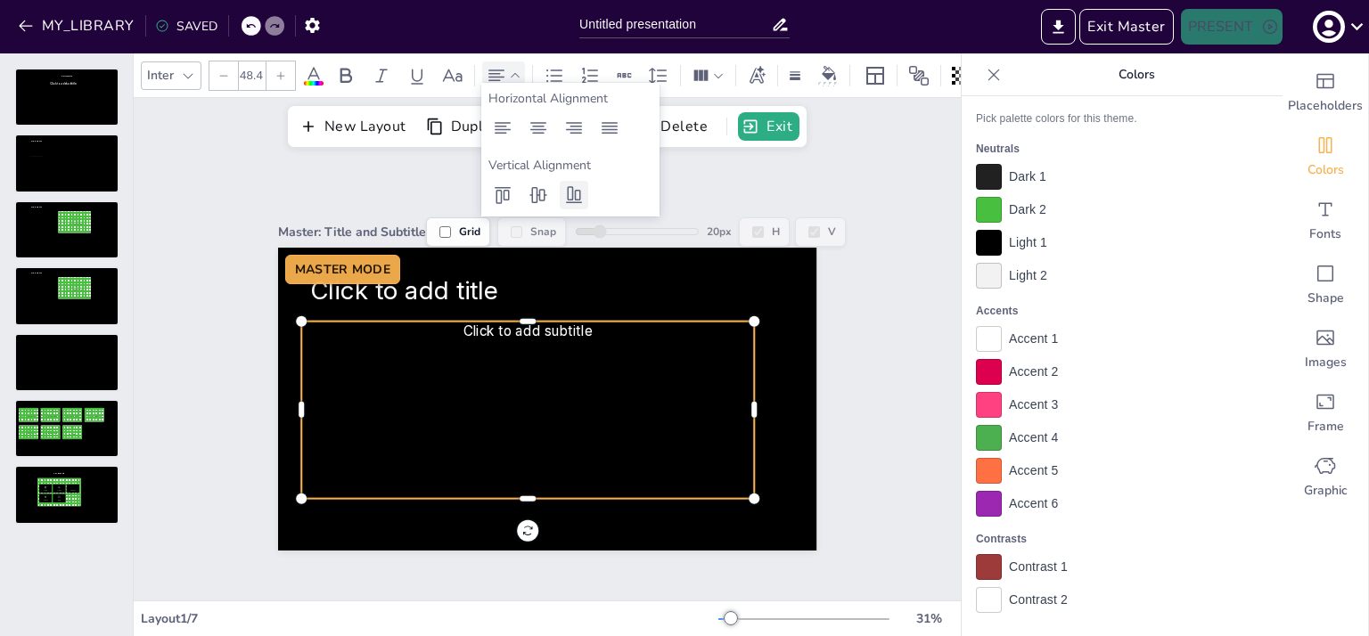
click at [571, 194] on icon at bounding box center [574, 194] width 16 height 17
click at [537, 197] on icon at bounding box center [538, 194] width 21 height 21
click at [495, 200] on icon at bounding box center [502, 194] width 21 height 21
click at [499, 132] on icon at bounding box center [502, 128] width 21 height 21
click at [272, 180] on div "Master: Title and Subtitle Grid Snap 20 px H V Click to add title Click to add …" at bounding box center [547, 374] width 827 height 453
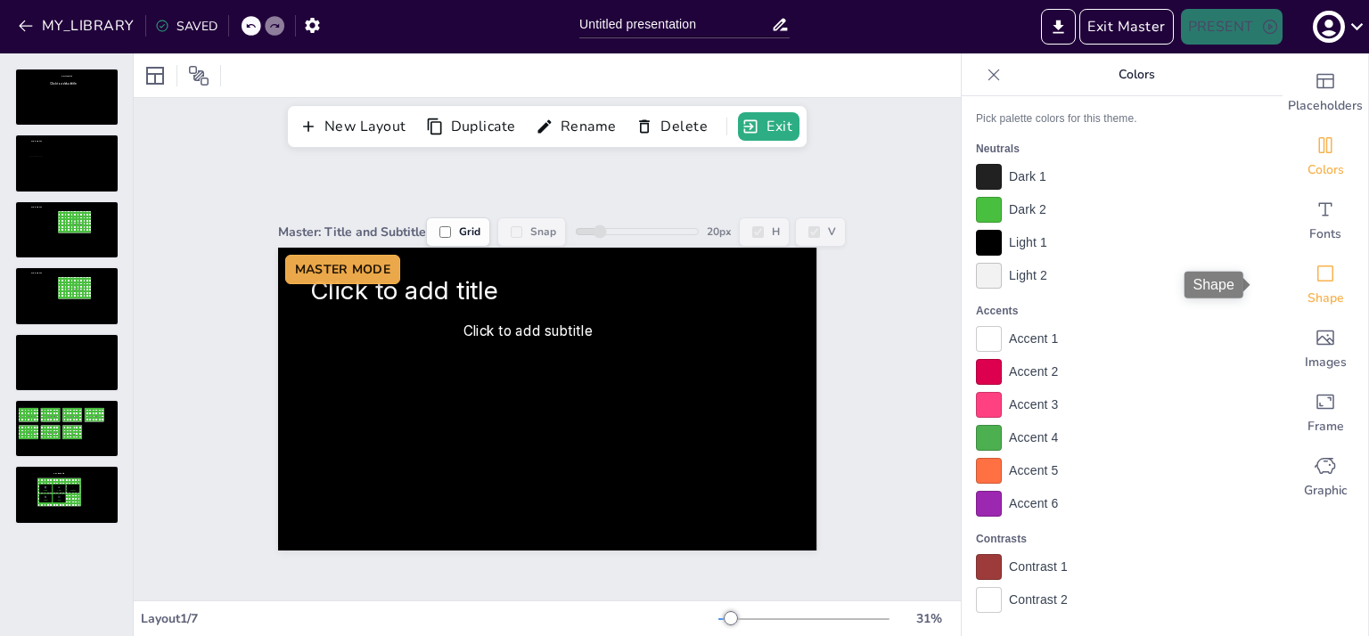
click at [1314, 263] on icon "Shape" at bounding box center [1324, 273] width 21 height 21
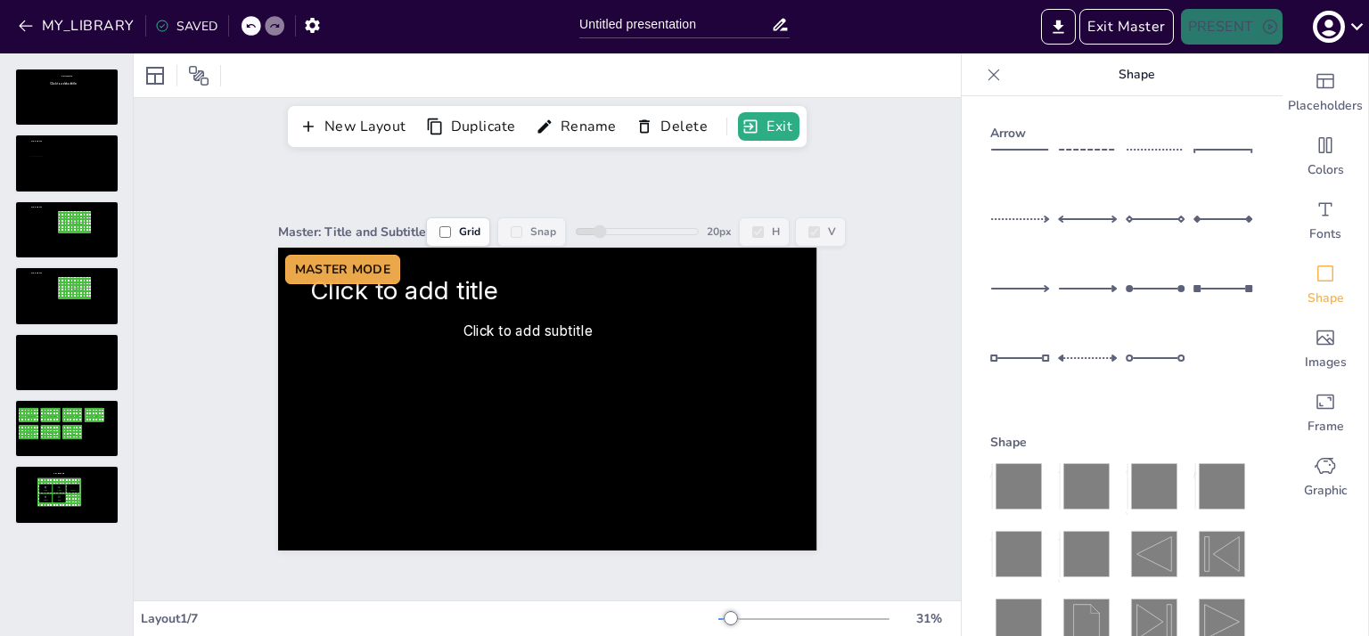
click at [1009, 484] on icon at bounding box center [1017, 486] width 45 height 45
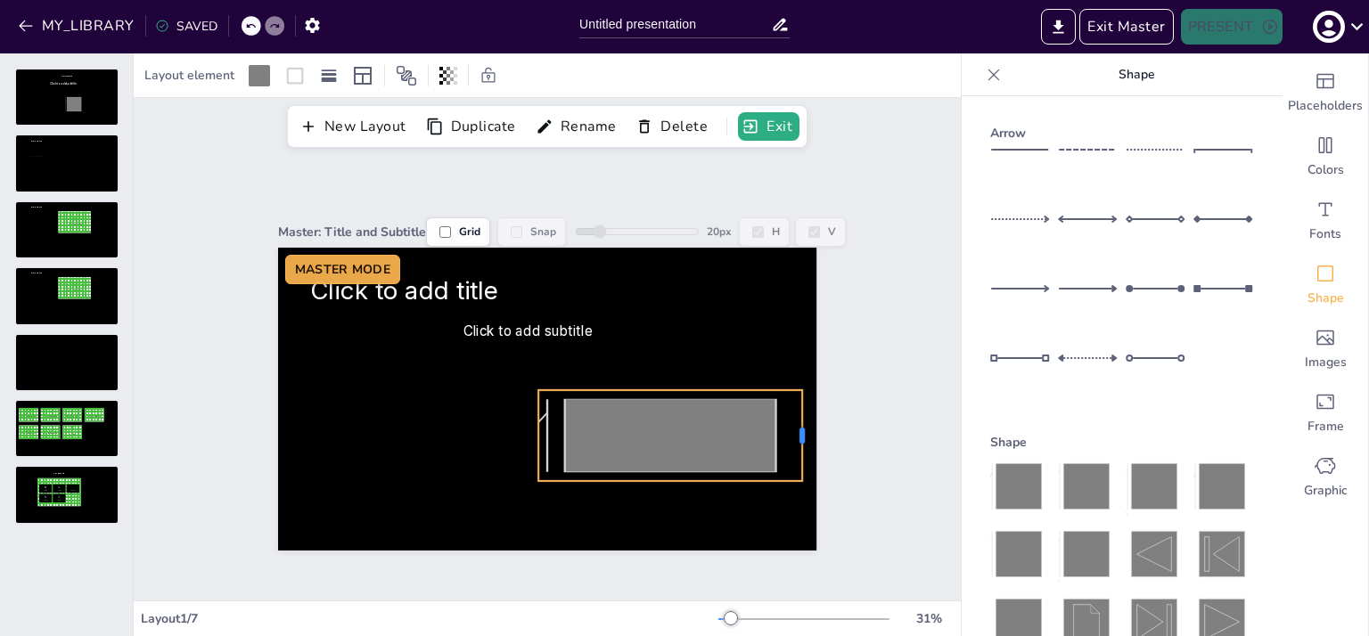
drag, startPoint x: 618, startPoint y: 428, endPoint x: 791, endPoint y: 409, distance: 173.9
click at [802, 409] on div at bounding box center [809, 435] width 14 height 91
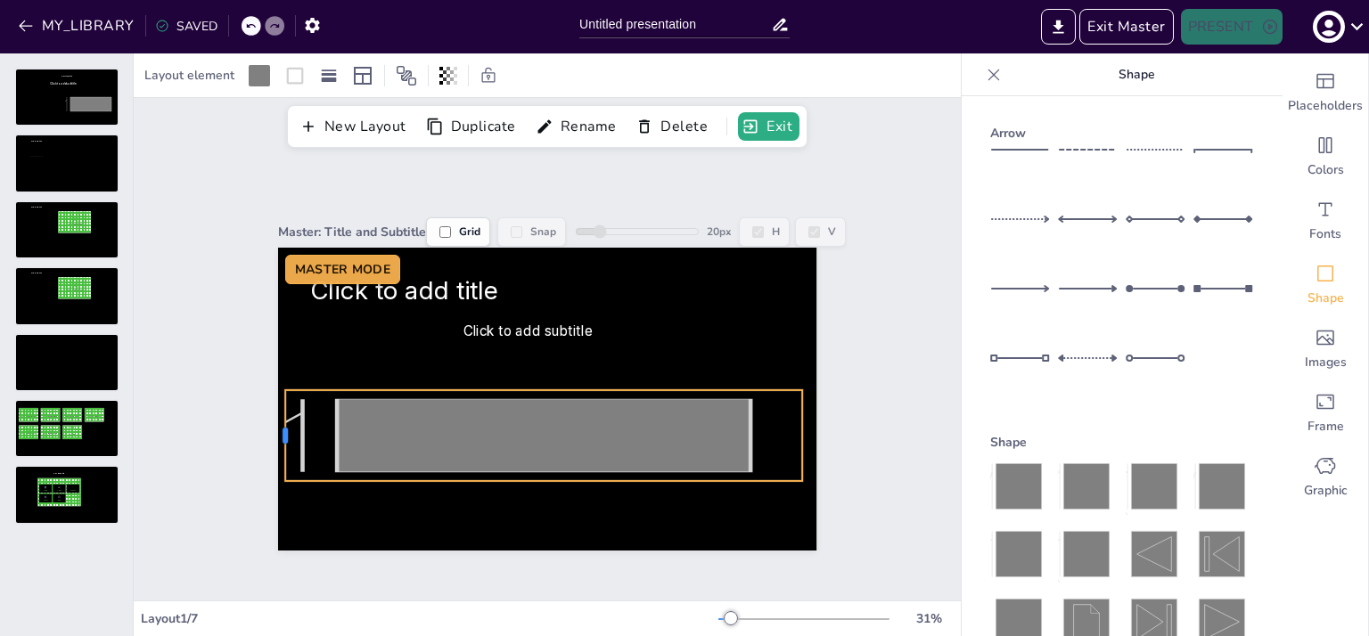
drag, startPoint x: 523, startPoint y: 434, endPoint x: 270, endPoint y: 385, distance: 257.8
click at [278, 385] on div "Click to add title Click to add subtitle MASTER MODE" at bounding box center [547, 399] width 538 height 303
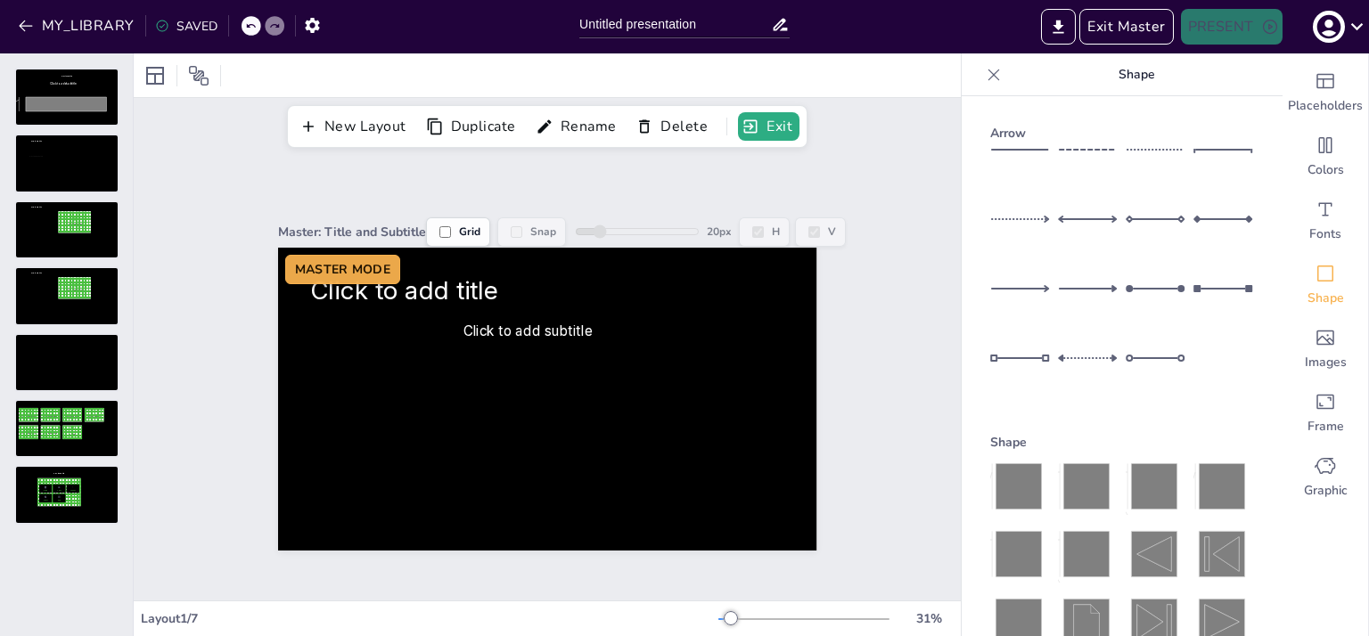
drag, startPoint x: 1263, startPoint y: 152, endPoint x: 1265, endPoint y: 269, distance: 116.8
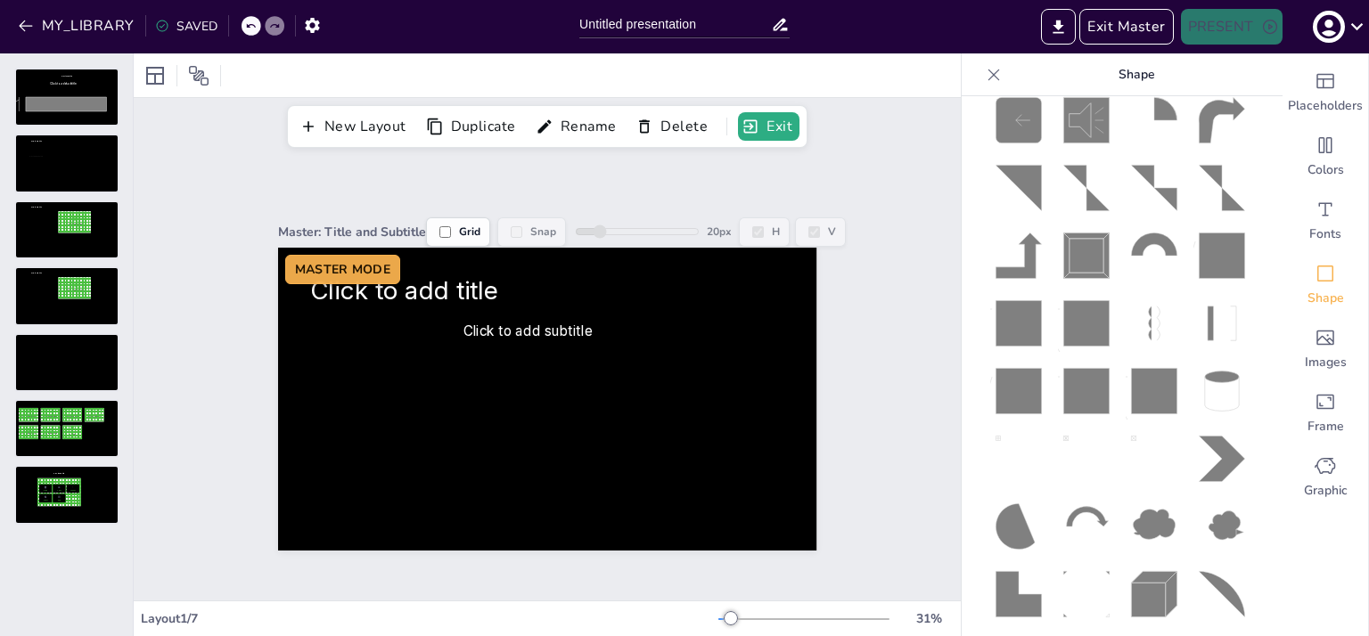
scroll to position [646, 0]
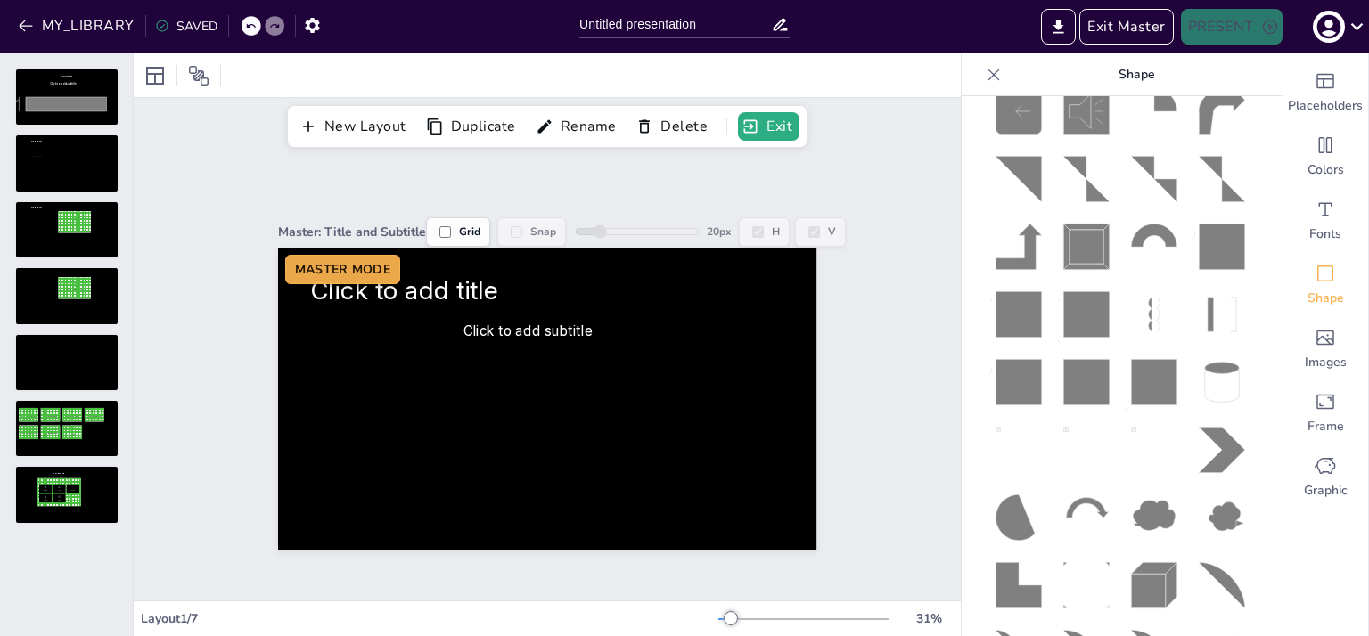
click at [995, 360] on icon at bounding box center [1017, 382] width 45 height 45
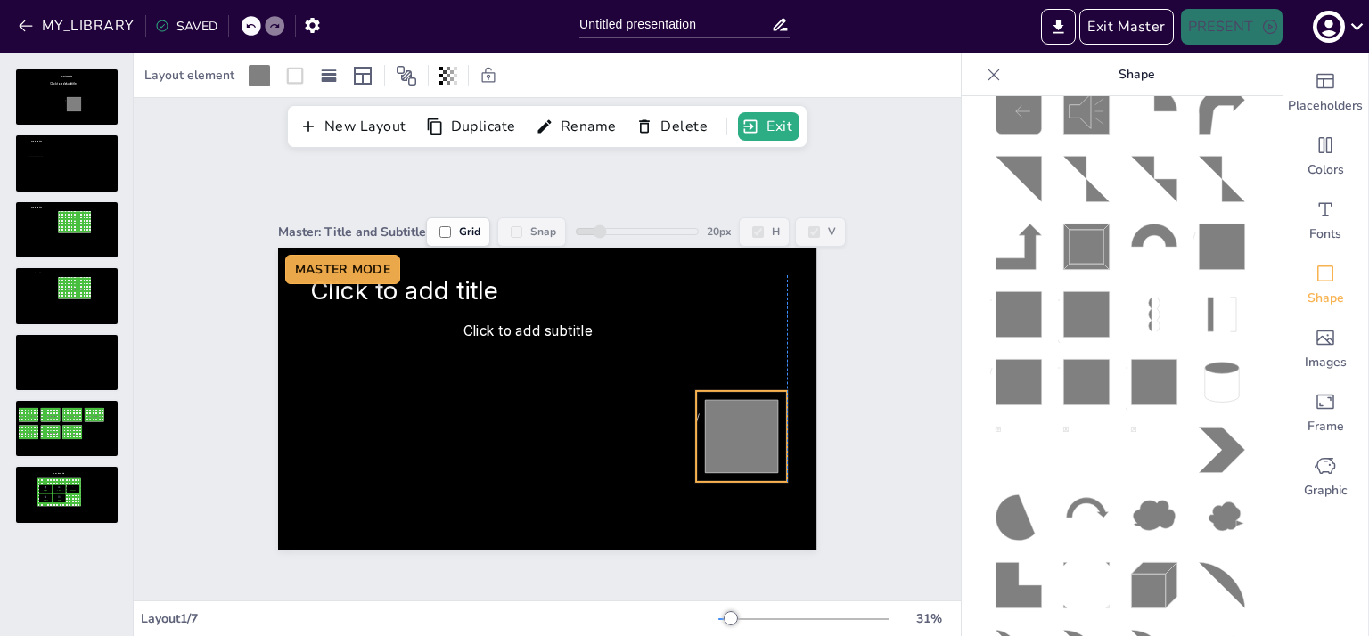
drag, startPoint x: 613, startPoint y: 427, endPoint x: 773, endPoint y: 428, distance: 160.4
click at [773, 248] on div "Click to add title Click to add subtitle" at bounding box center [547, 248] width 538 height 0
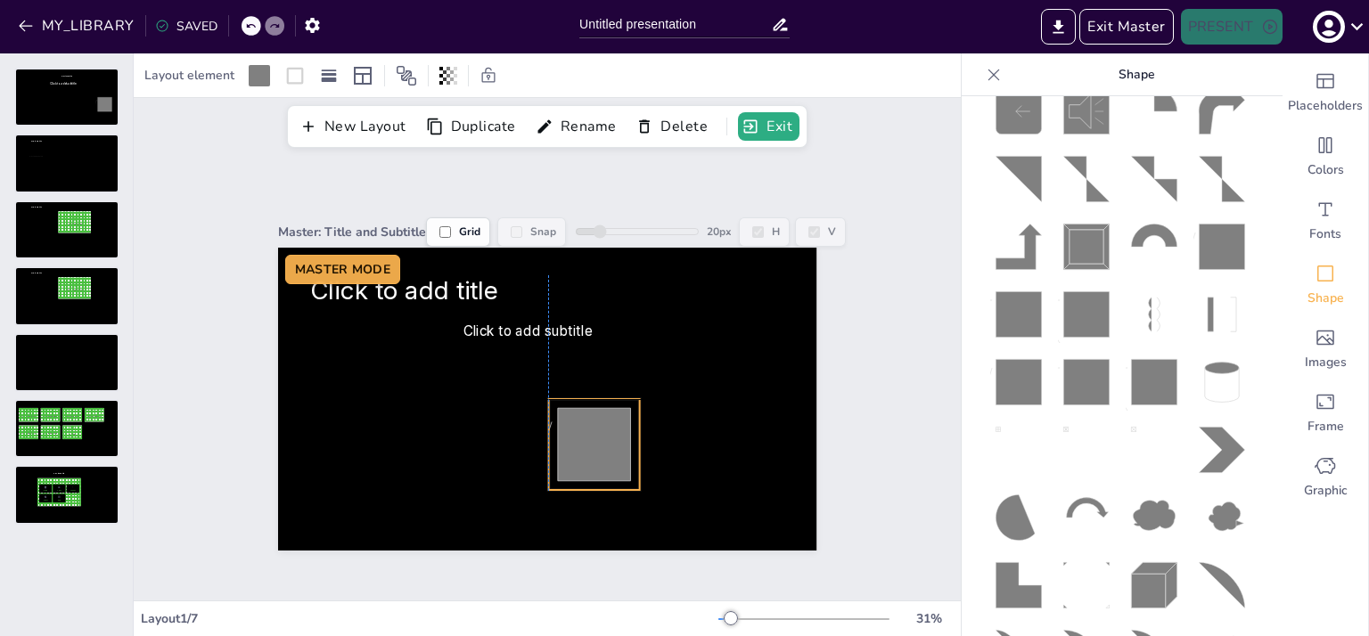
drag, startPoint x: 683, startPoint y: 424, endPoint x: 499, endPoint y: 433, distance: 184.7
click at [548, 433] on icon at bounding box center [593, 444] width 91 height 91
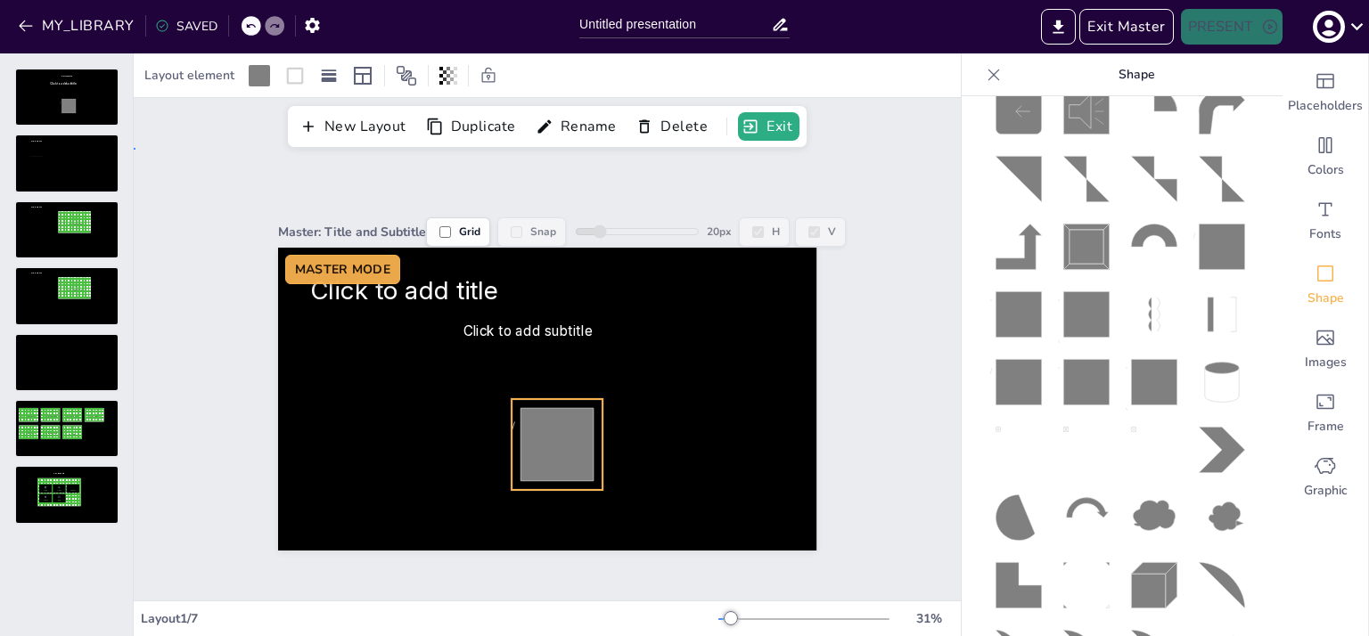
click at [848, 386] on div "Master: Title and Subtitle Grid Snap 20 px H V Click to add title Click to add …" at bounding box center [547, 374] width 638 height 353
click at [530, 429] on icon at bounding box center [556, 444] width 73 height 73
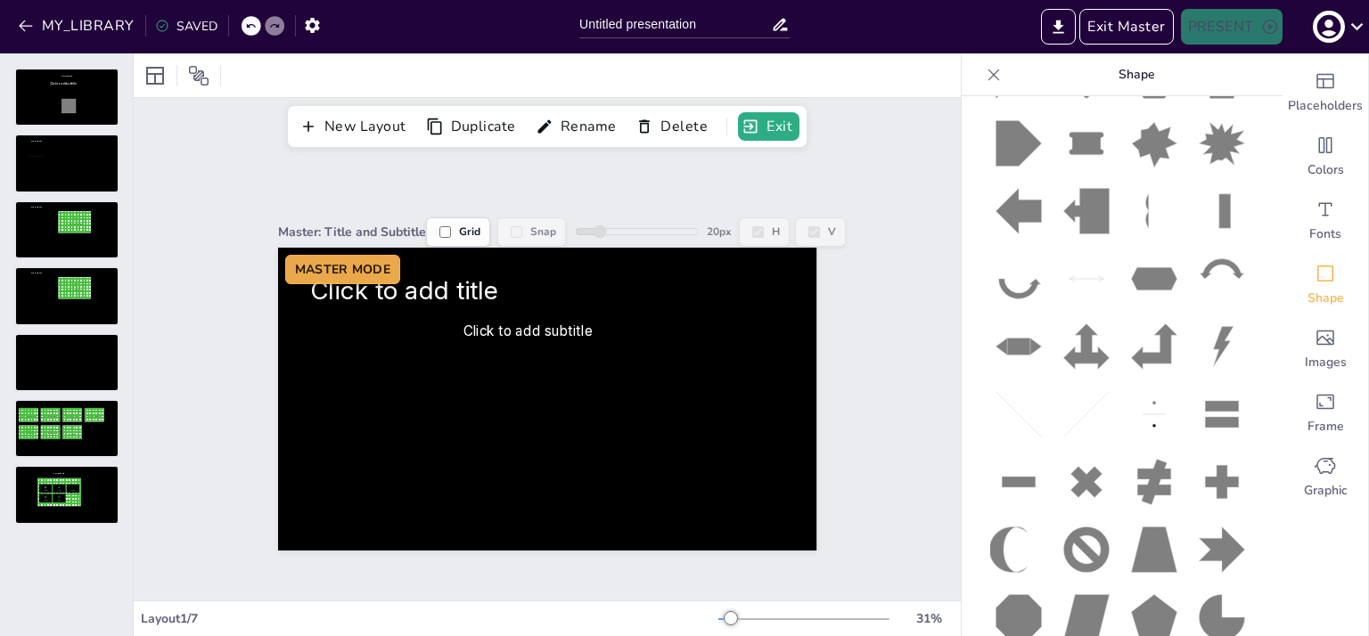
scroll to position [2128, 0]
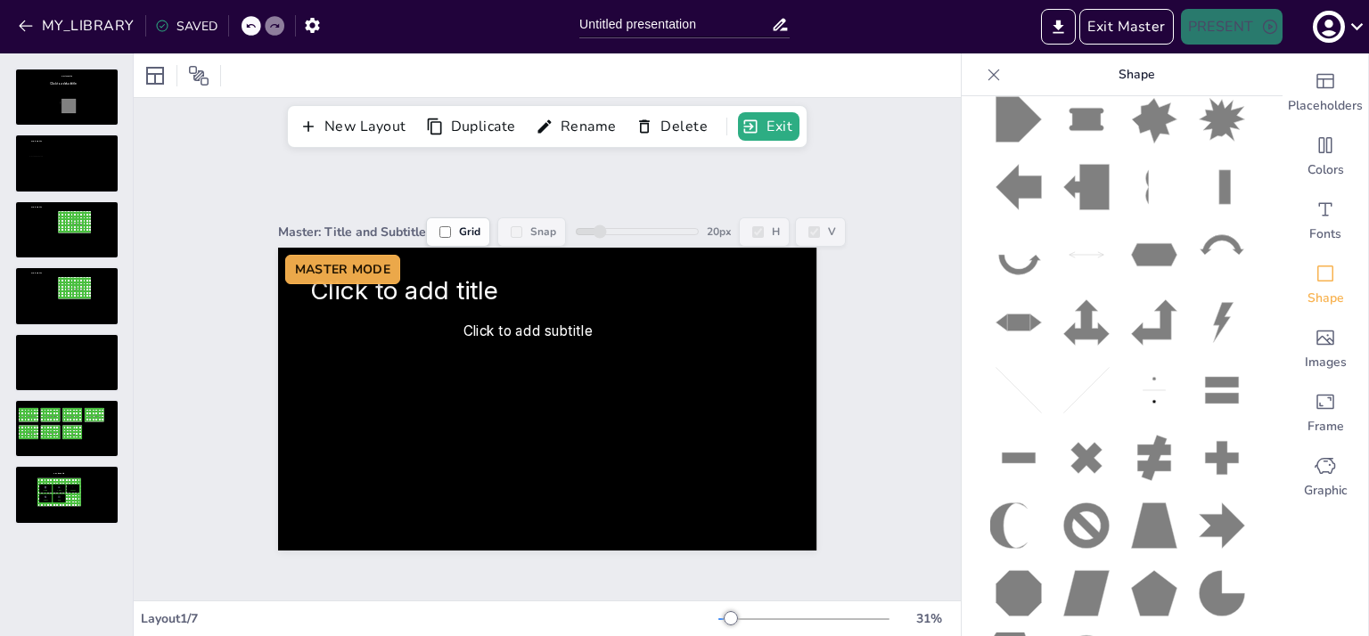
click at [1001, 429] on icon at bounding box center [1018, 457] width 57 height 57
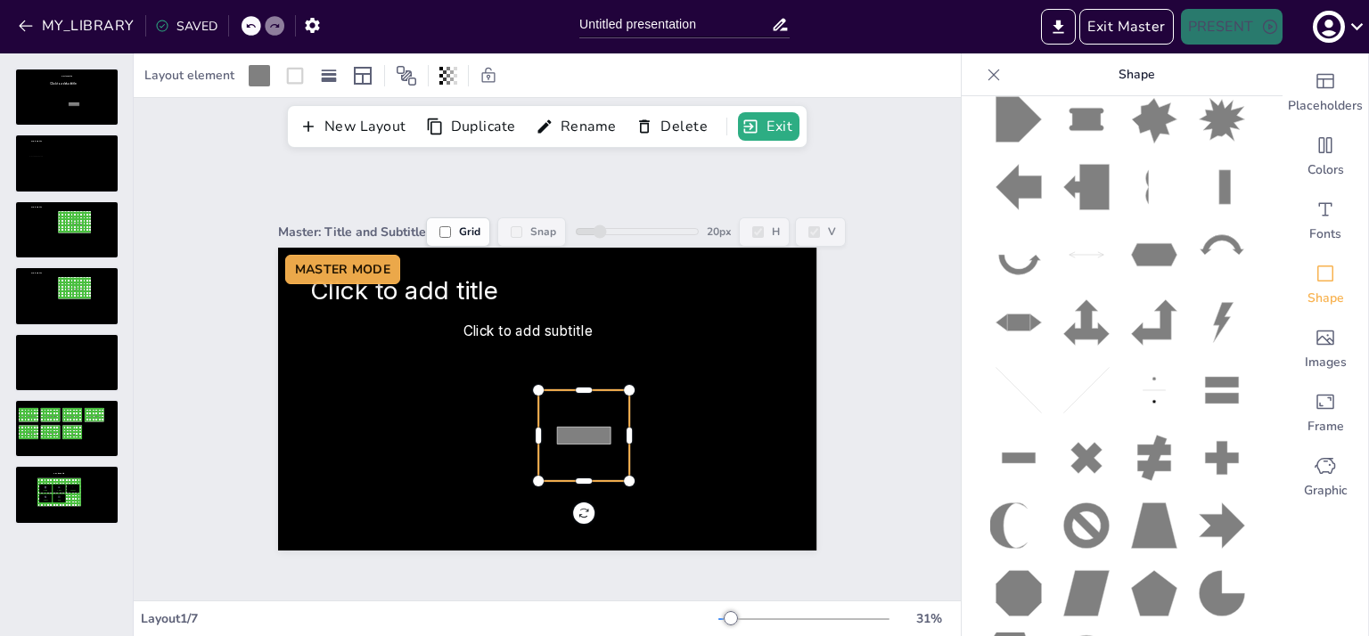
click at [629, 430] on div at bounding box center [636, 435] width 14 height 91
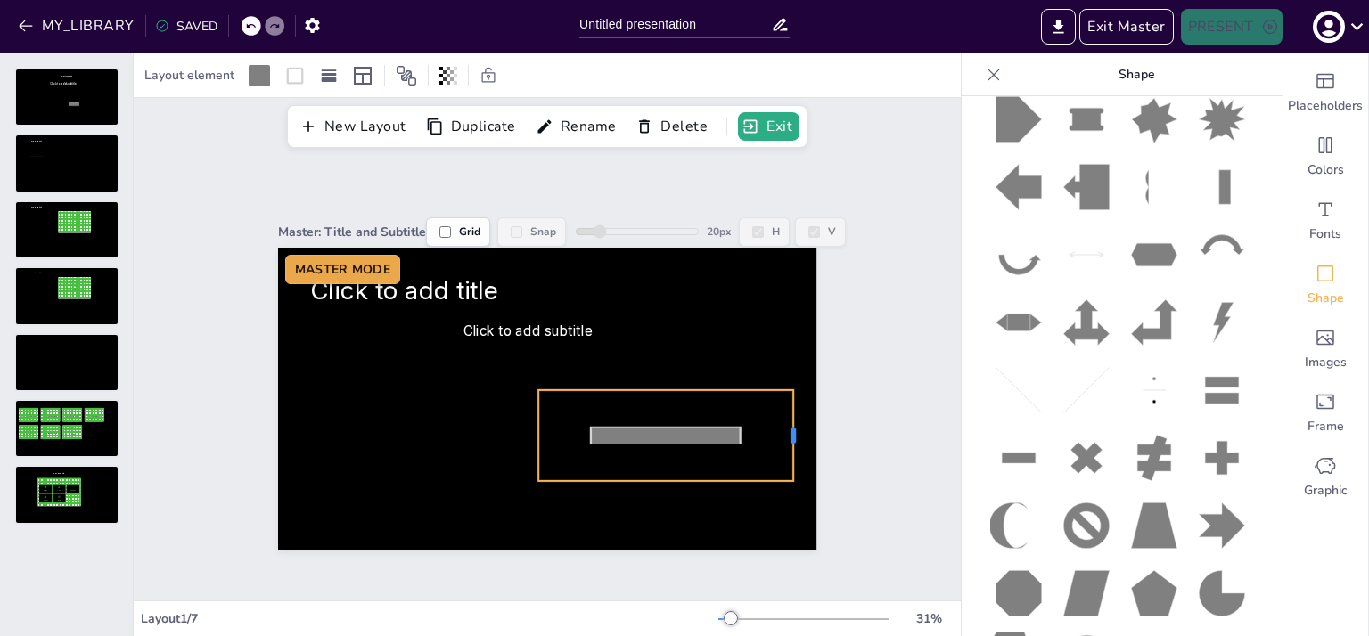
drag, startPoint x: 617, startPoint y: 430, endPoint x: 781, endPoint y: 426, distance: 164.0
click at [793, 426] on div at bounding box center [800, 435] width 14 height 91
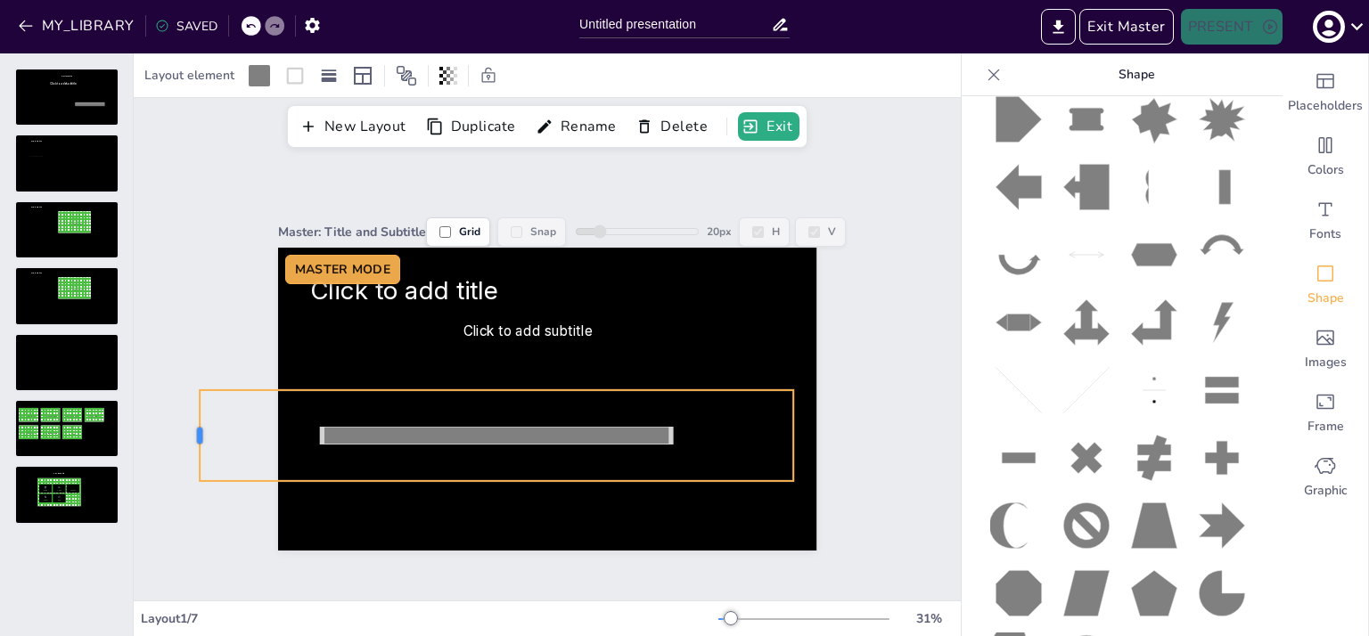
drag, startPoint x: 524, startPoint y: 424, endPoint x: 185, endPoint y: 409, distance: 338.9
click at [185, 409] on div at bounding box center [192, 435] width 14 height 91
click at [843, 340] on div "Master: Title and Subtitle Grid Snap 20 px H V Click to add title Click to add …" at bounding box center [547, 374] width 638 height 353
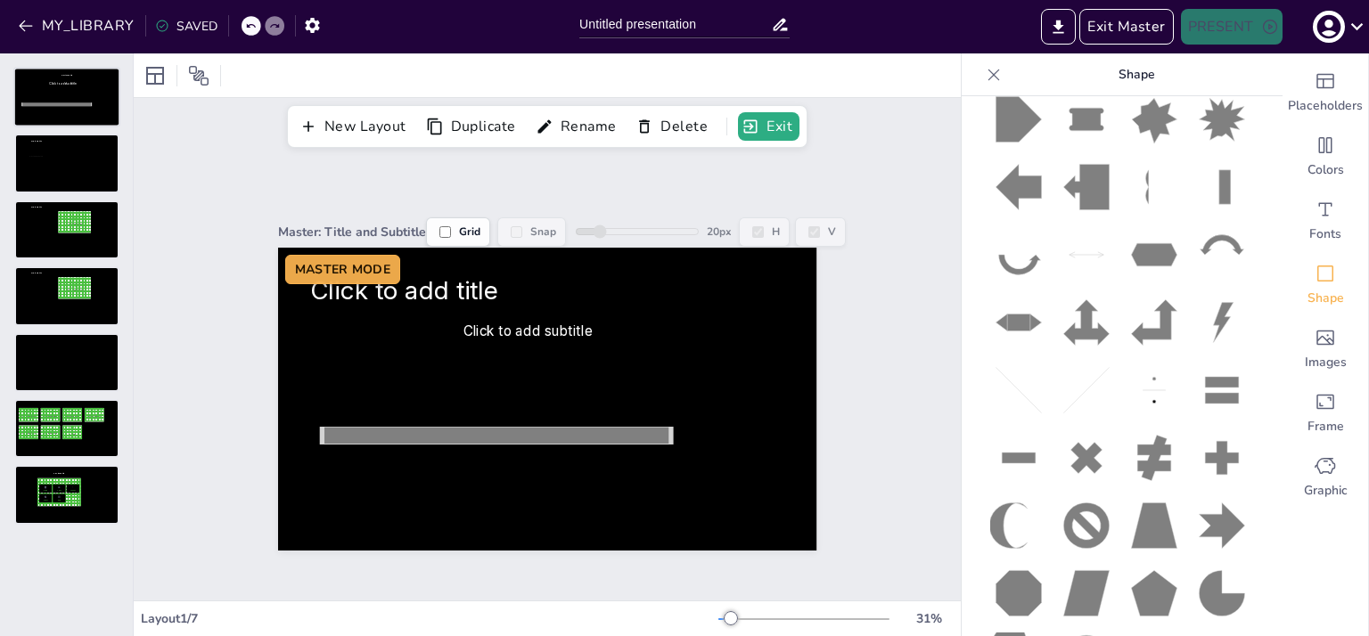
click at [33, 95] on div at bounding box center [66, 97] width 103 height 57
click at [53, 73] on div at bounding box center [66, 97] width 103 height 57
click at [58, 158] on div at bounding box center [66, 163] width 103 height 57
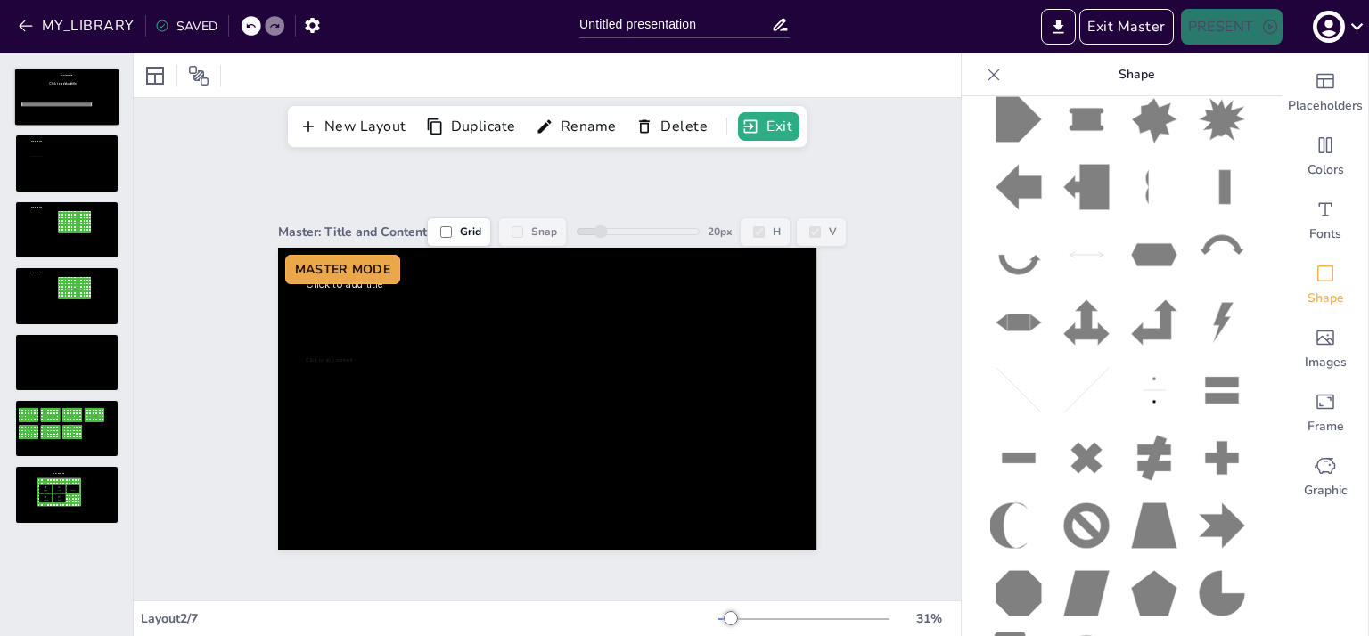
click at [58, 92] on div at bounding box center [66, 97] width 103 height 57
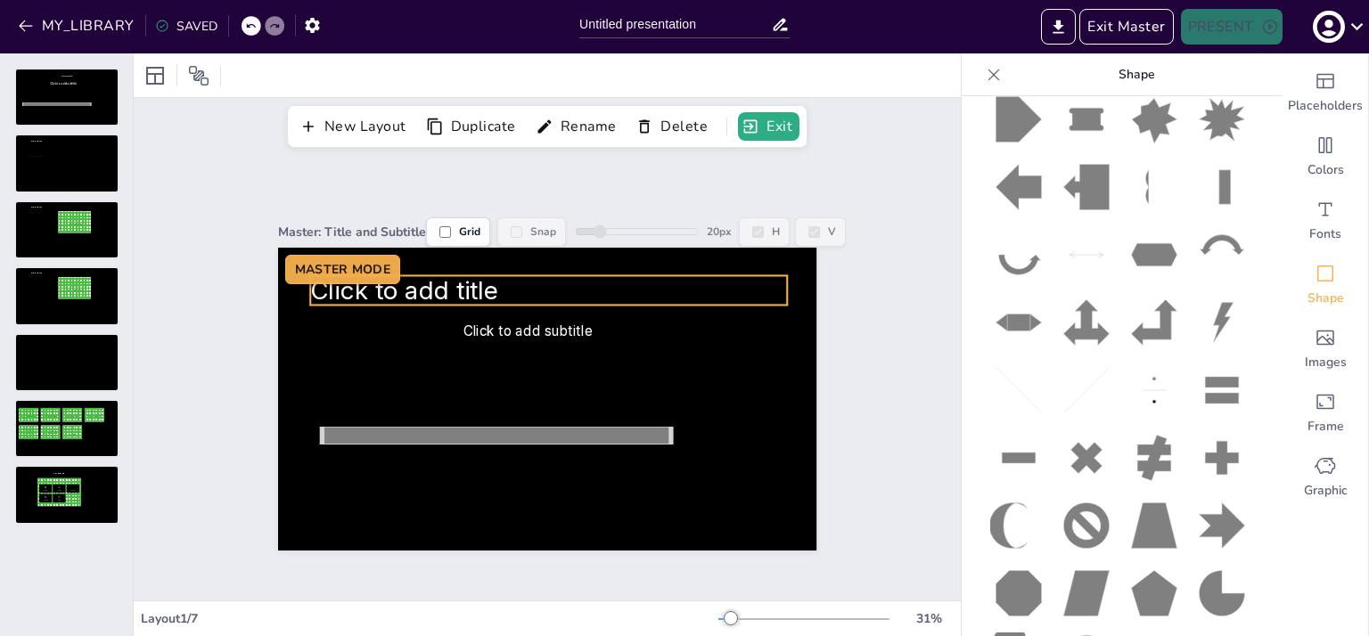
click at [409, 282] on span "Click to add title" at bounding box center [404, 289] width 188 height 29
click at [228, 215] on div "Master: Title and Subtitle Grid Snap 20 px H V Click to add title Click to add …" at bounding box center [547, 374] width 638 height 353
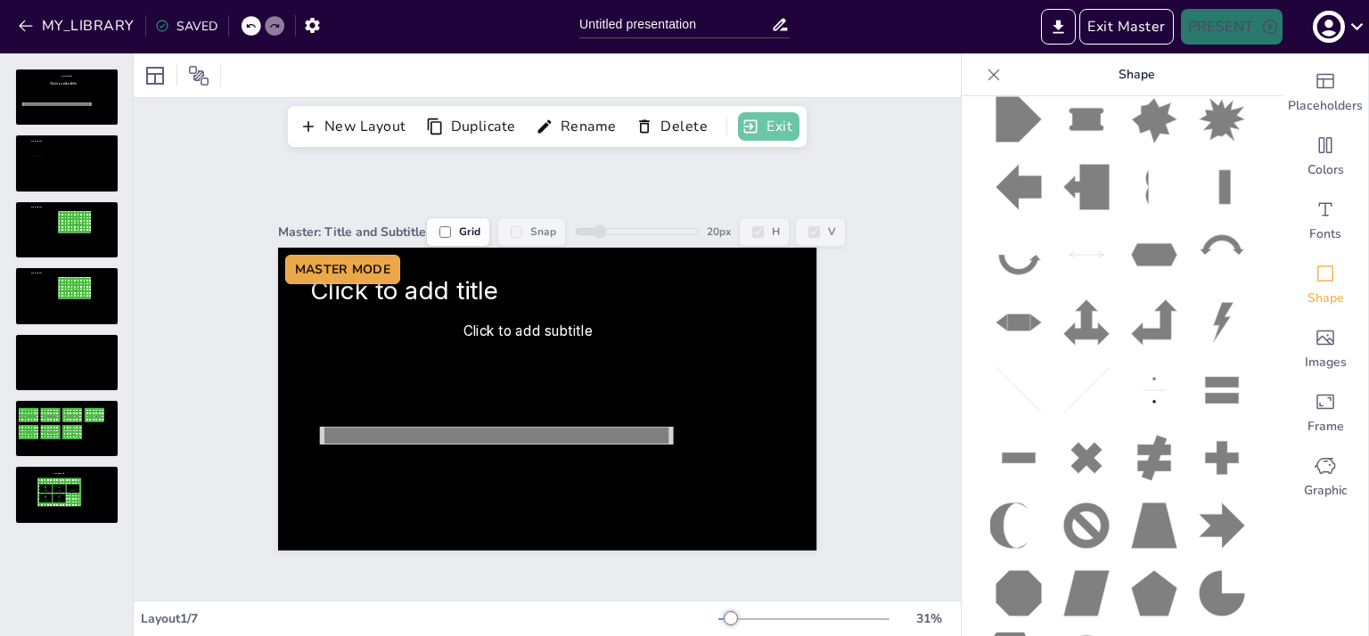
click at [766, 133] on button "Exit" at bounding box center [768, 126] width 61 height 29
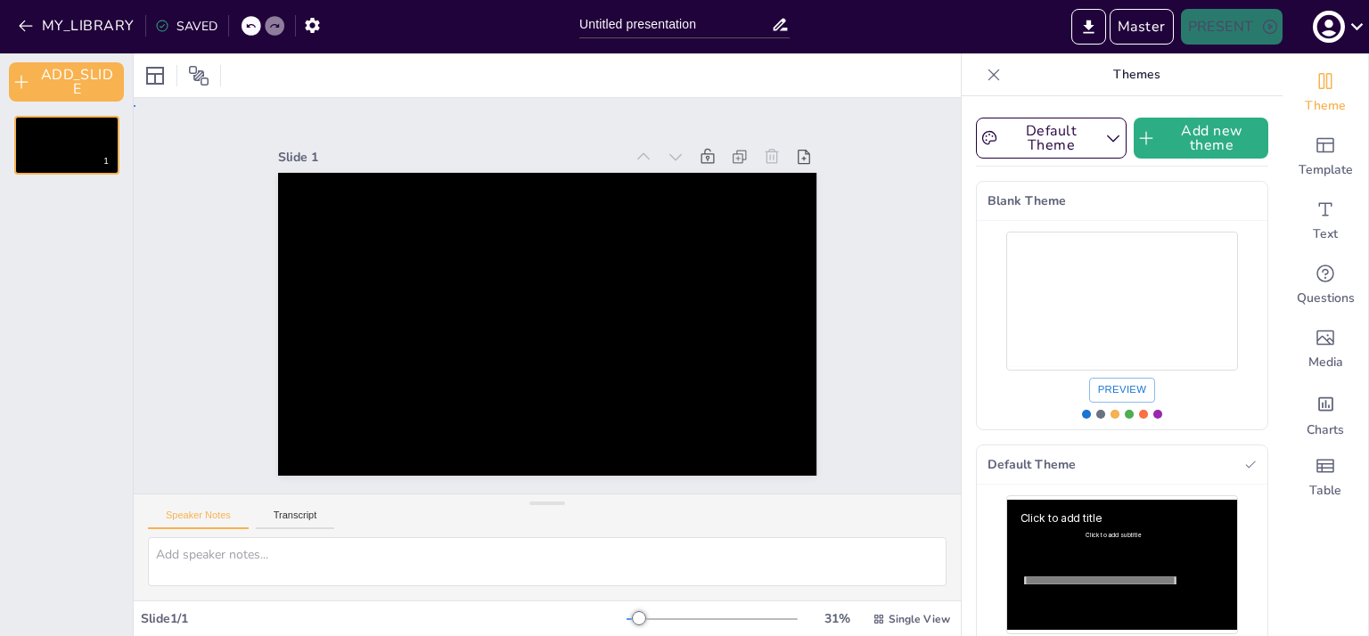
click at [430, 208] on div at bounding box center [547, 324] width 538 height 303
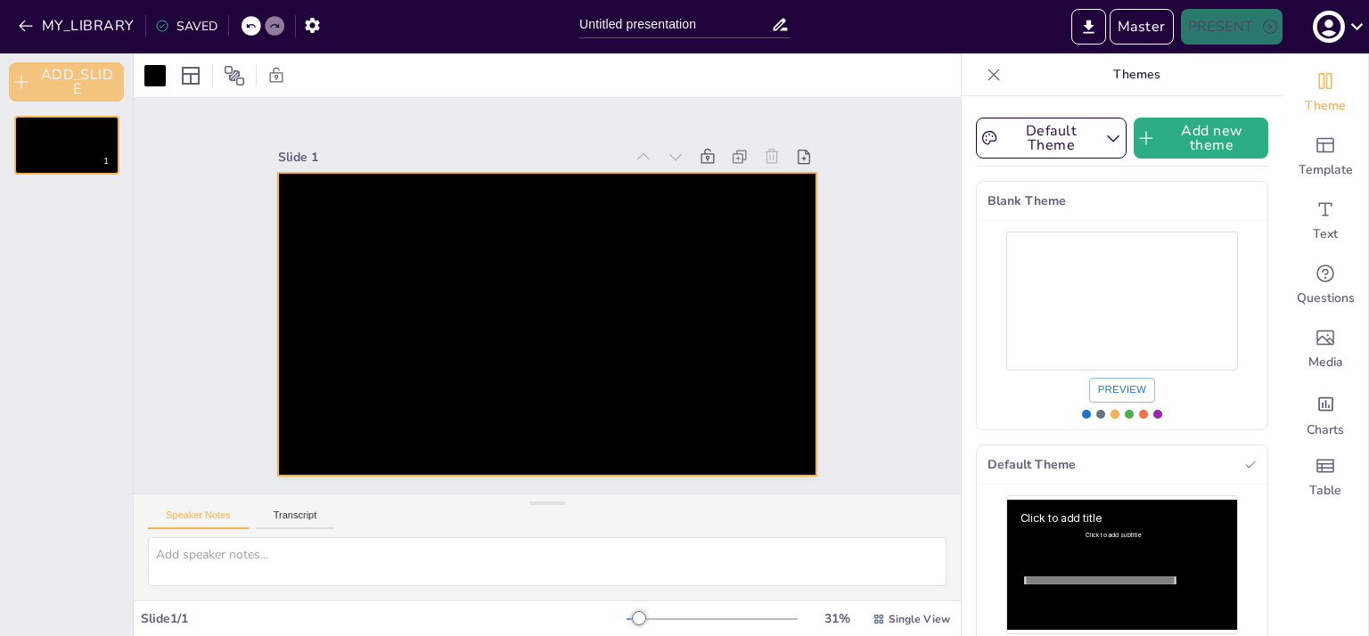
click at [98, 101] on button "ADD_SLIDE" at bounding box center [66, 81] width 115 height 39
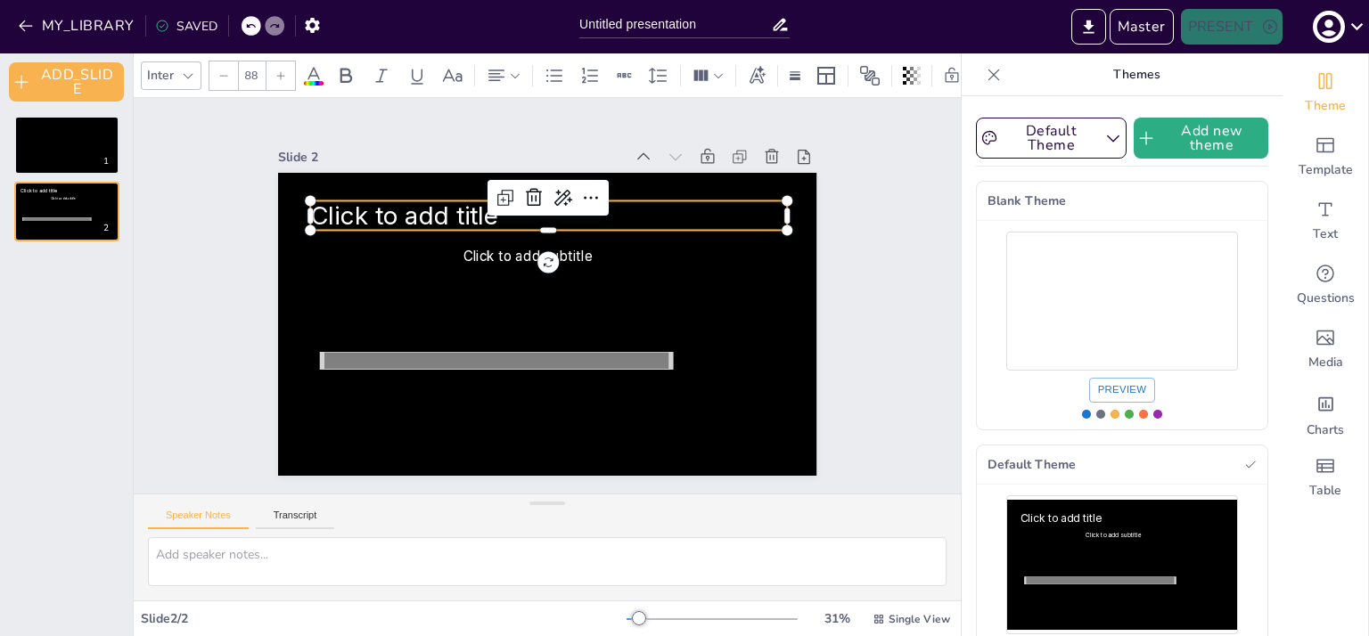
click at [359, 204] on span "Click to add title" at bounding box center [404, 214] width 188 height 29
click at [375, 209] on span "Click to add title" at bounding box center [404, 214] width 188 height 29
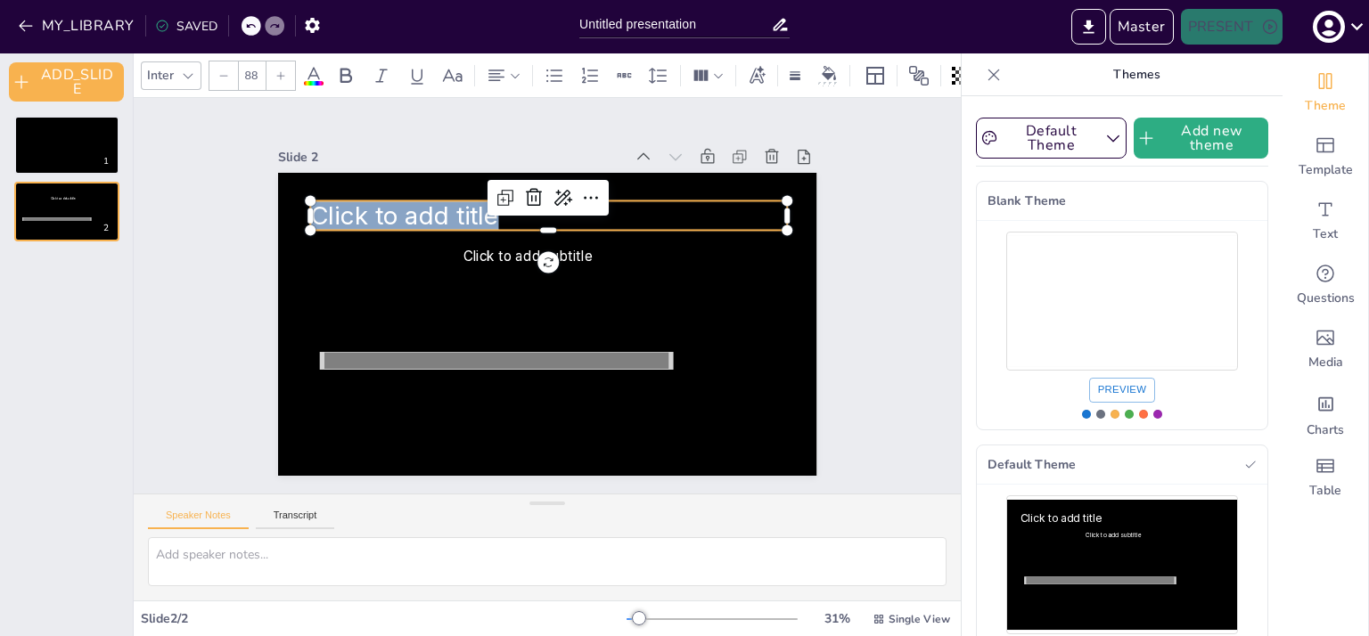
click at [375, 209] on span "Click to add title" at bounding box center [404, 214] width 188 height 29
click at [195, 195] on div "Slide 1 Slide 2 Click to add subtitle dssdf" at bounding box center [547, 299] width 827 height 389
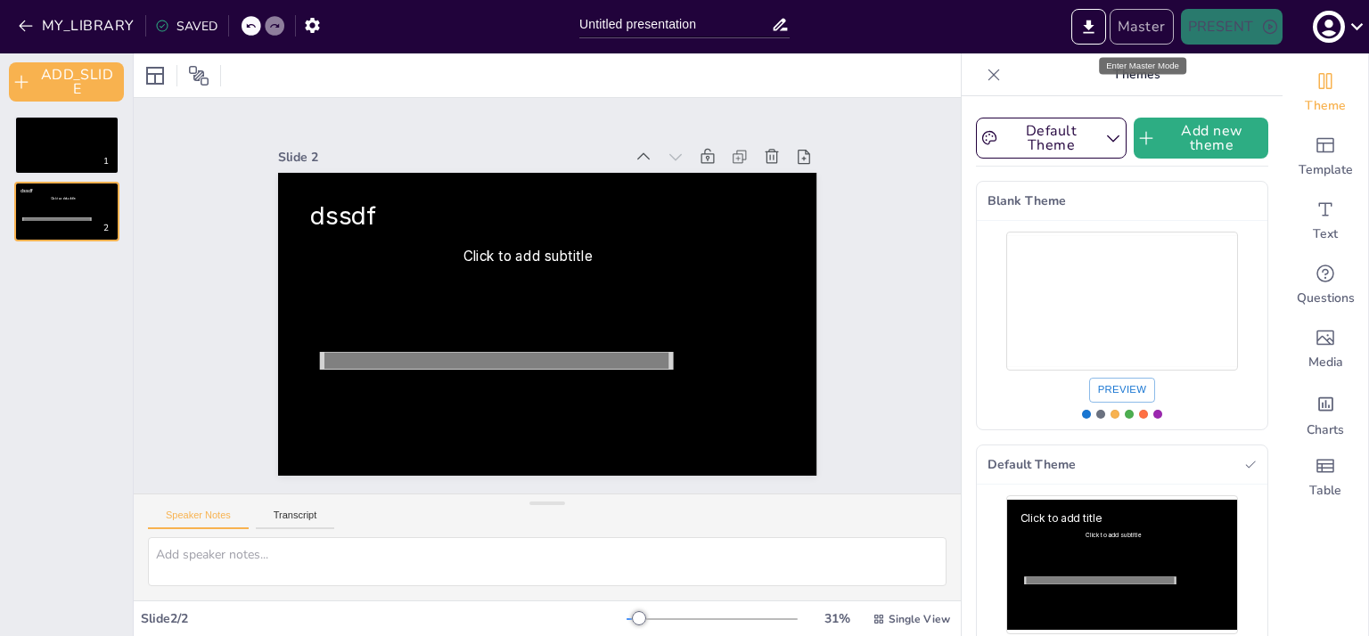
click at [1151, 31] on button "Master" at bounding box center [1141, 27] width 64 height 36
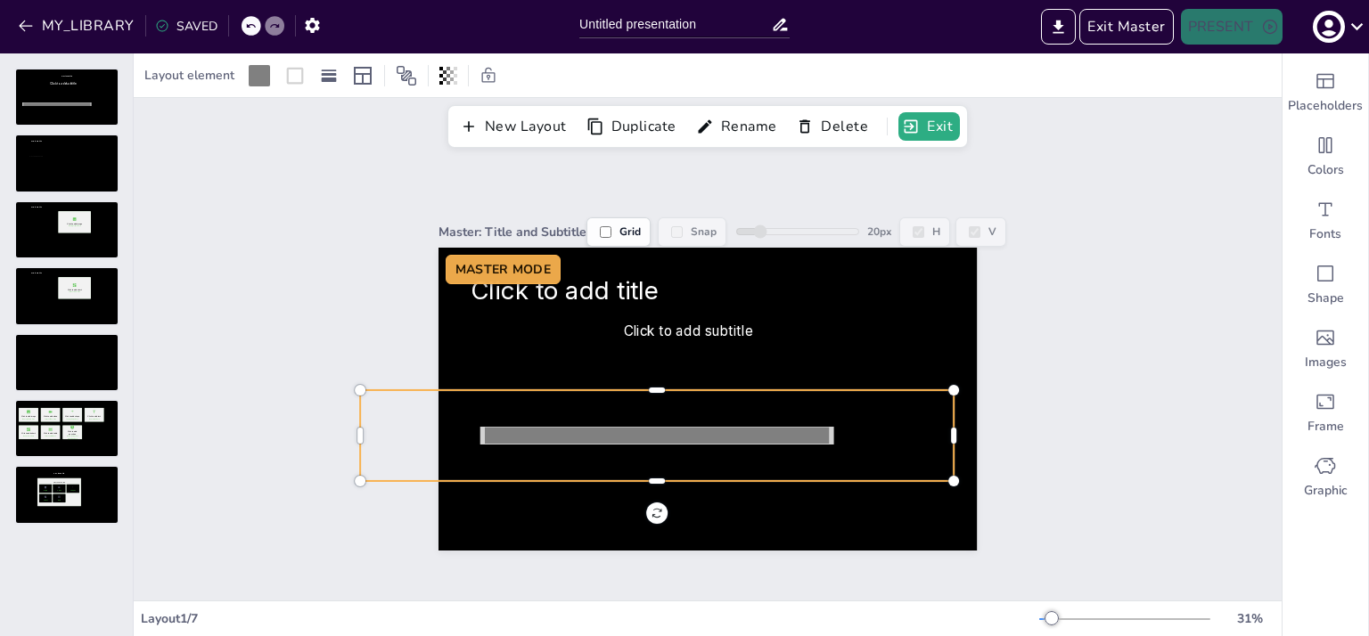
click at [540, 427] on icon at bounding box center [656, 435] width 349 height 17
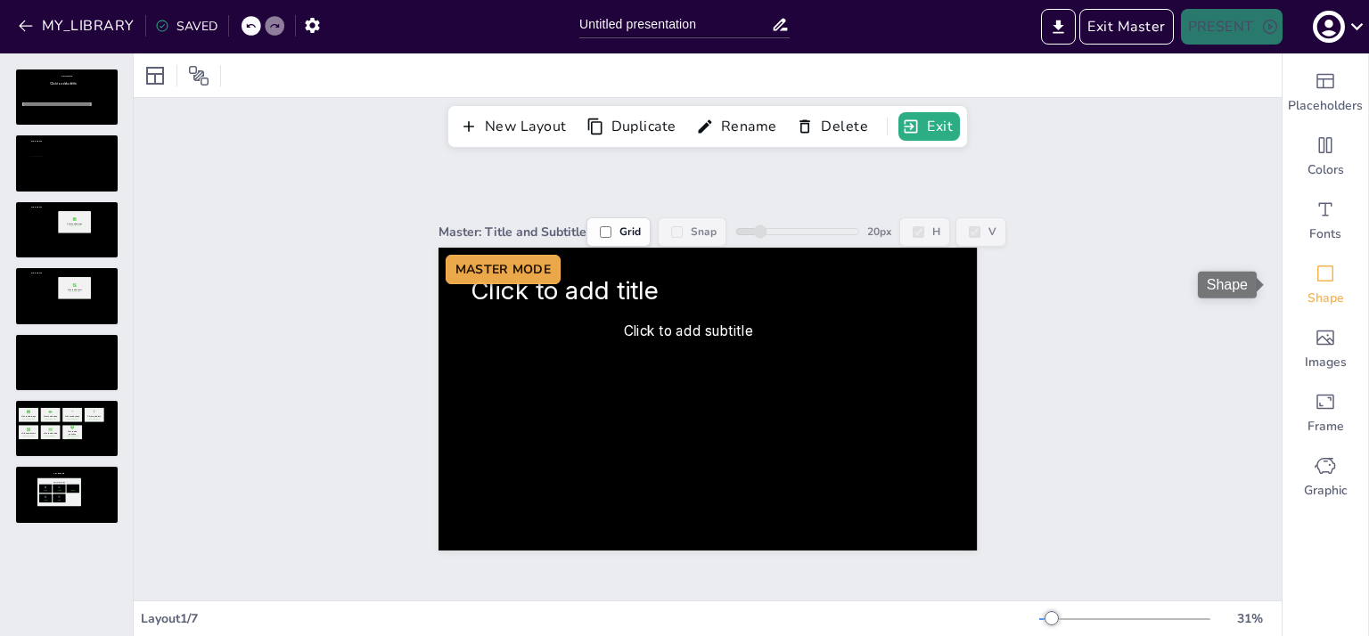
click at [1328, 287] on div "Shape" at bounding box center [1325, 285] width 86 height 64
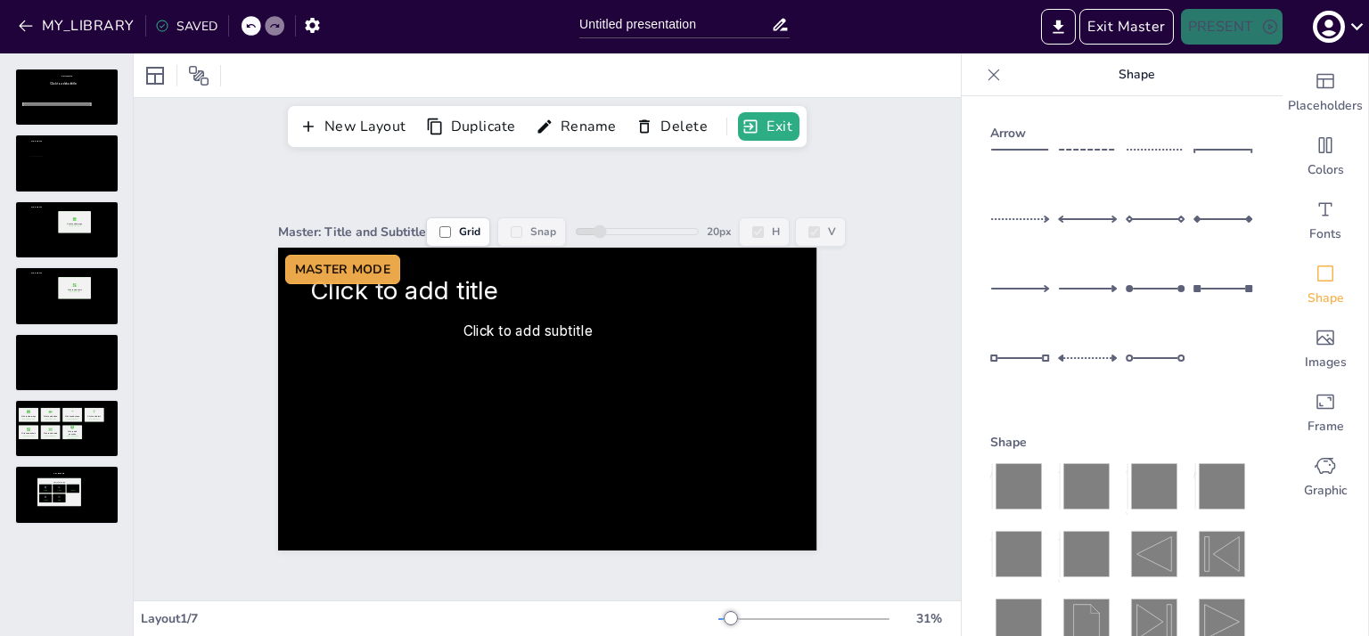
click at [1011, 150] on line at bounding box center [1020, 150] width 59 height 0
click at [200, 78] on div at bounding box center [188, 75] width 25 height 29
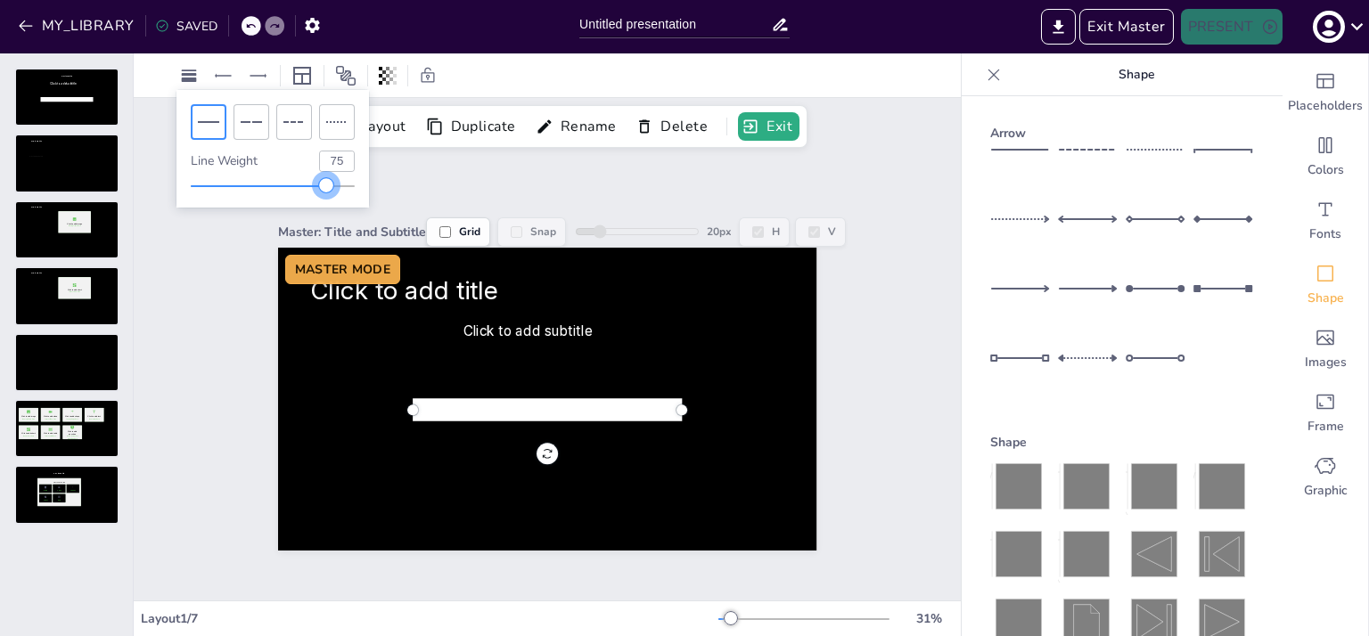
type input "74"
drag, startPoint x: 195, startPoint y: 187, endPoint x: 311, endPoint y: 203, distance: 116.9
click at [311, 203] on div "Line Weight 74" at bounding box center [272, 149] width 192 height 118
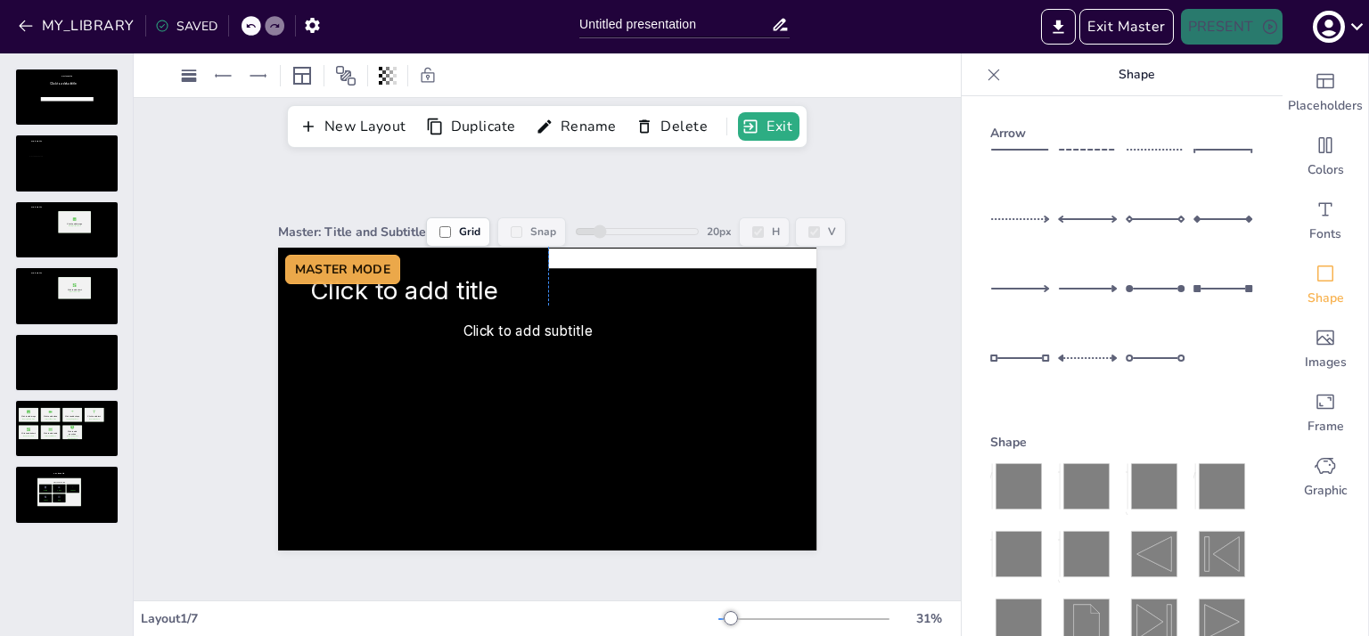
drag, startPoint x: 633, startPoint y: 398, endPoint x: 765, endPoint y: 247, distance: 201.4
click at [765, 258] on icon at bounding box center [682, 258] width 269 height 0
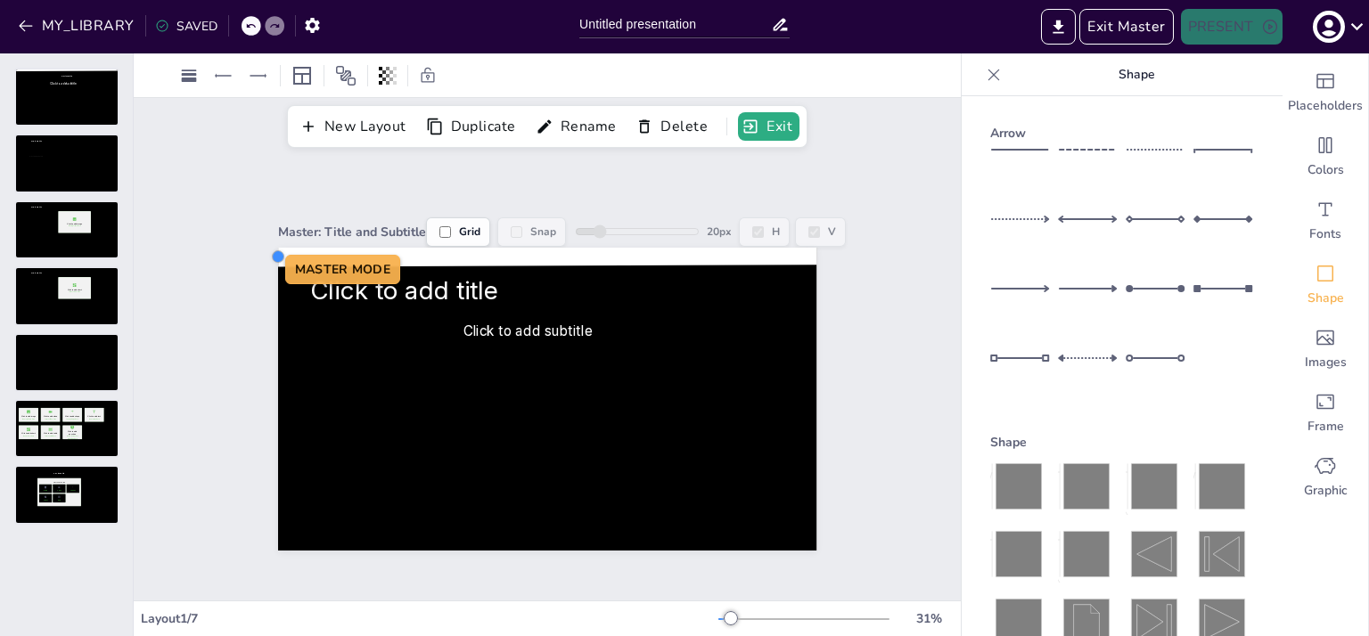
drag, startPoint x: 536, startPoint y: 254, endPoint x: 265, endPoint y: 249, distance: 271.8
click at [271, 249] on div at bounding box center [278, 256] width 14 height 14
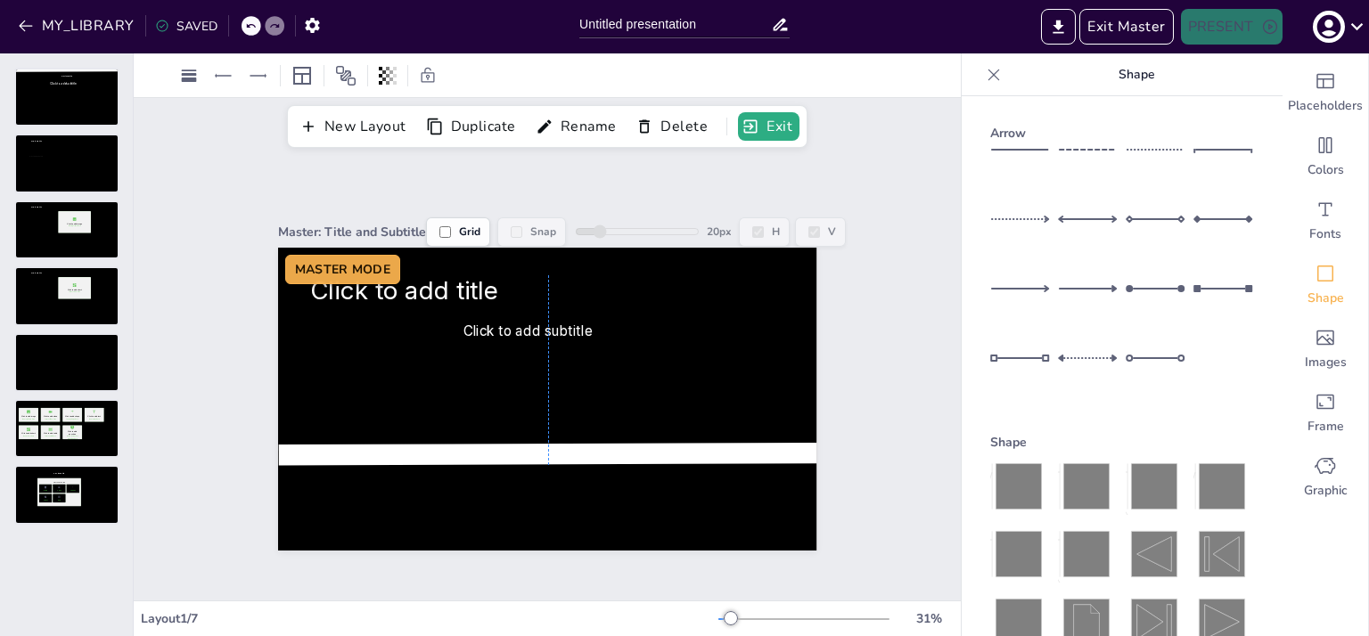
drag, startPoint x: 676, startPoint y: 249, endPoint x: 680, endPoint y: 448, distance: 198.7
click at [680, 454] on icon at bounding box center [549, 455] width 540 height 2
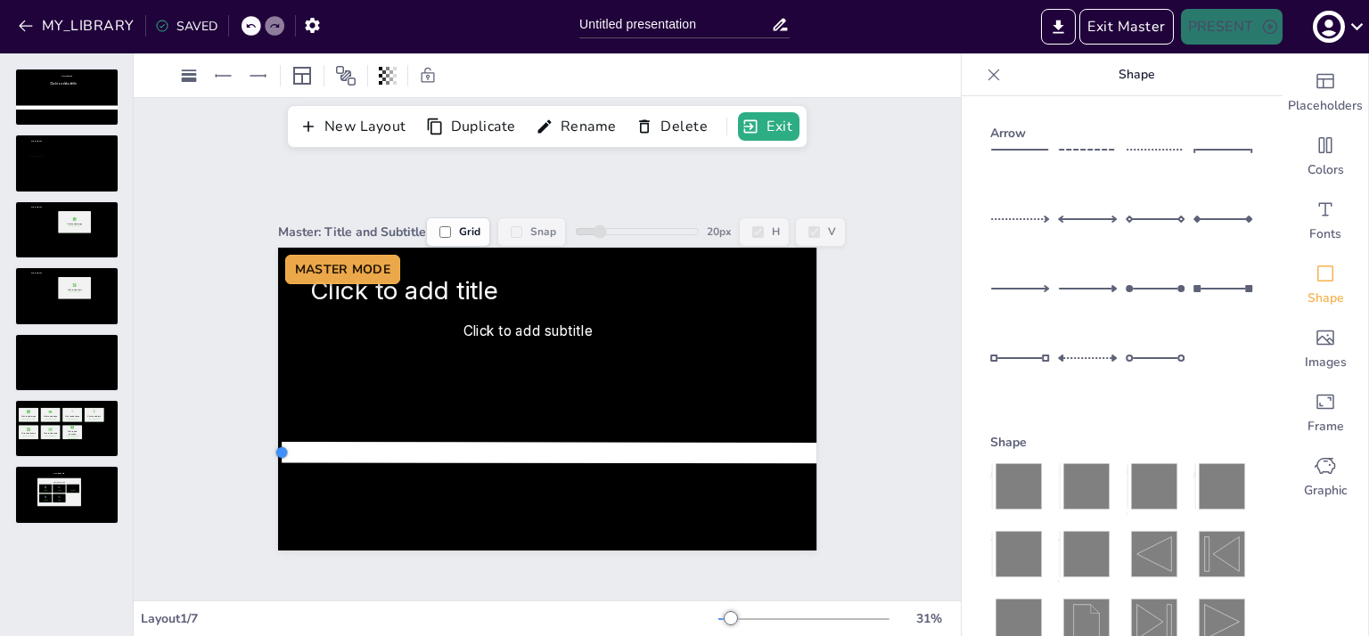
click at [274, 446] on div at bounding box center [281, 453] width 14 height 14
click at [271, 446] on div at bounding box center [278, 453] width 14 height 14
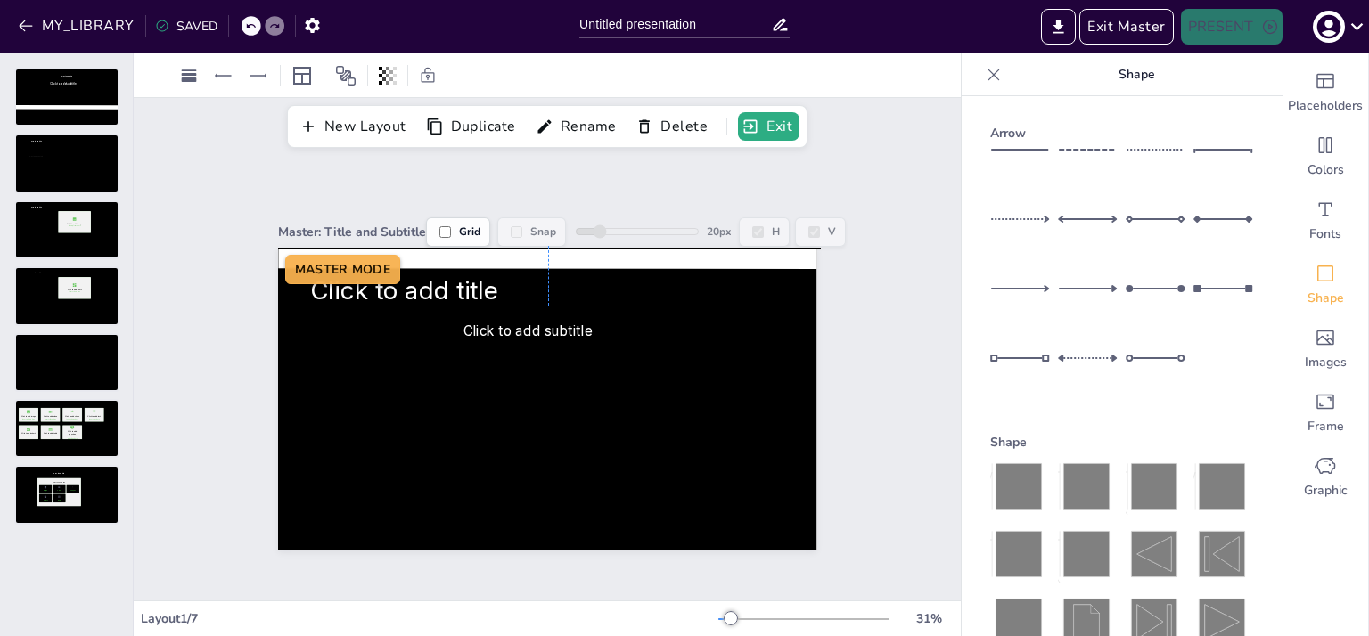
drag, startPoint x: 396, startPoint y: 441, endPoint x: 398, endPoint y: 245, distance: 196.1
click at [398, 258] on icon at bounding box center [548, 258] width 541 height 1
click at [294, 76] on icon at bounding box center [302, 76] width 18 height 18
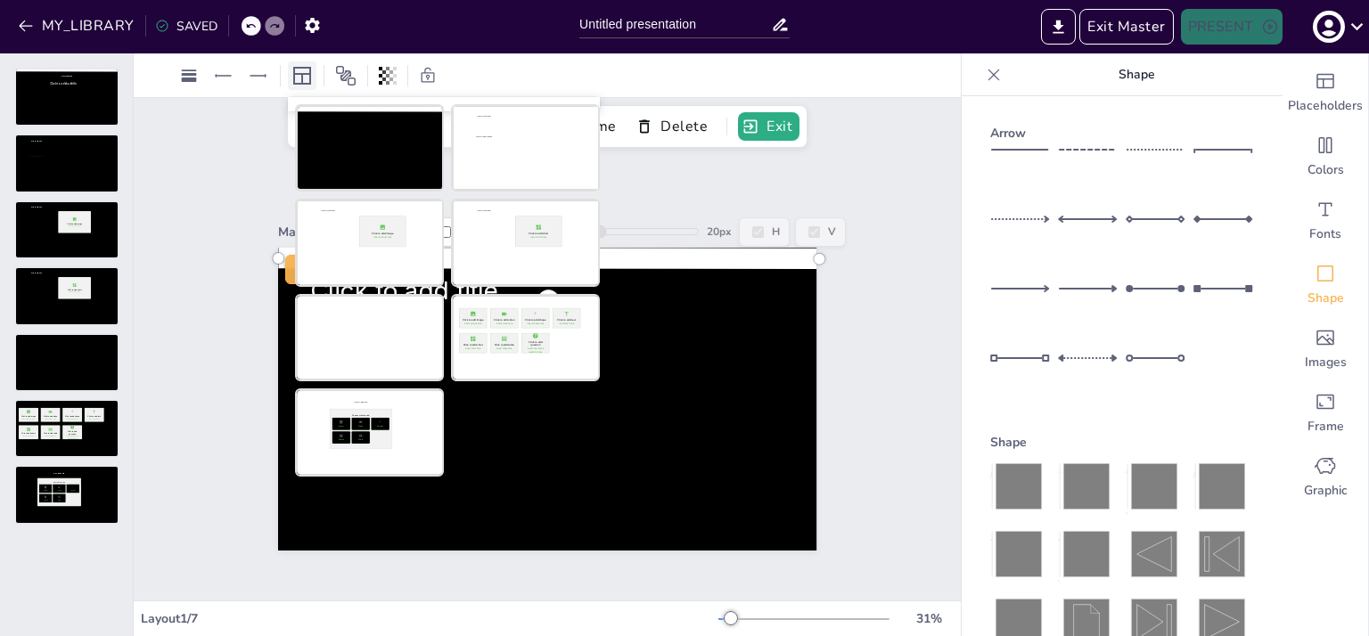
click at [294, 76] on icon at bounding box center [302, 76] width 18 height 18
click at [182, 83] on icon at bounding box center [189, 76] width 18 height 18
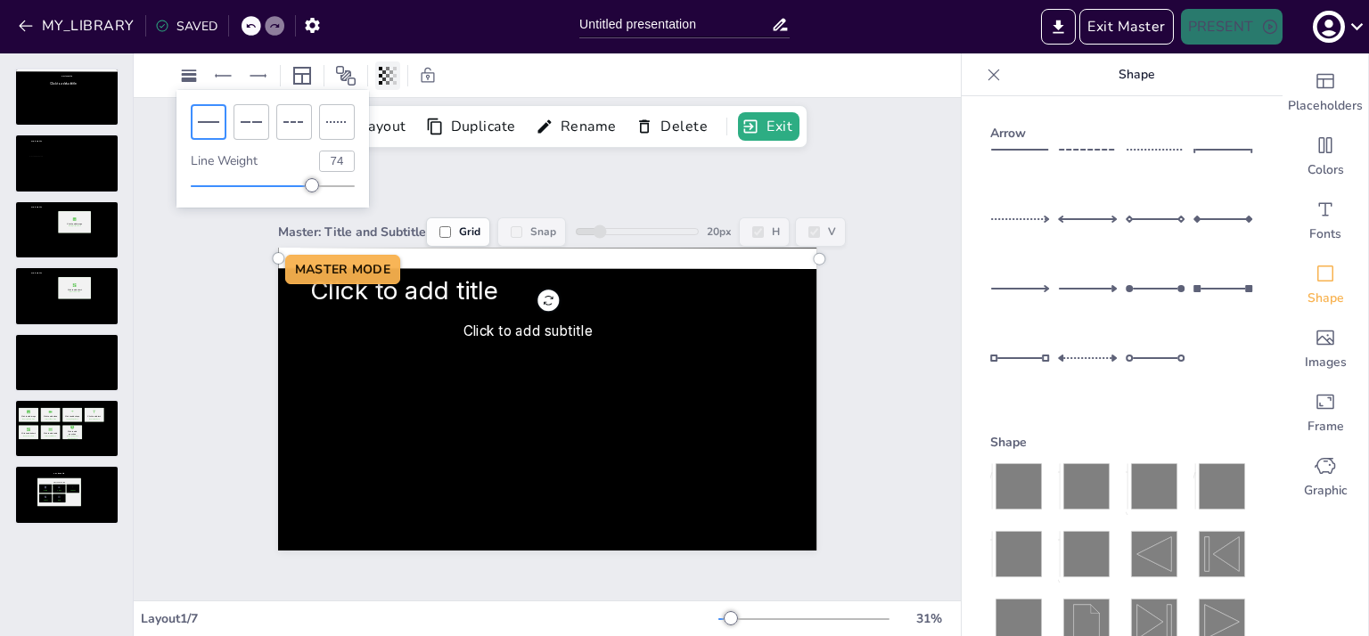
click at [389, 81] on icon at bounding box center [388, 76] width 4 height 18
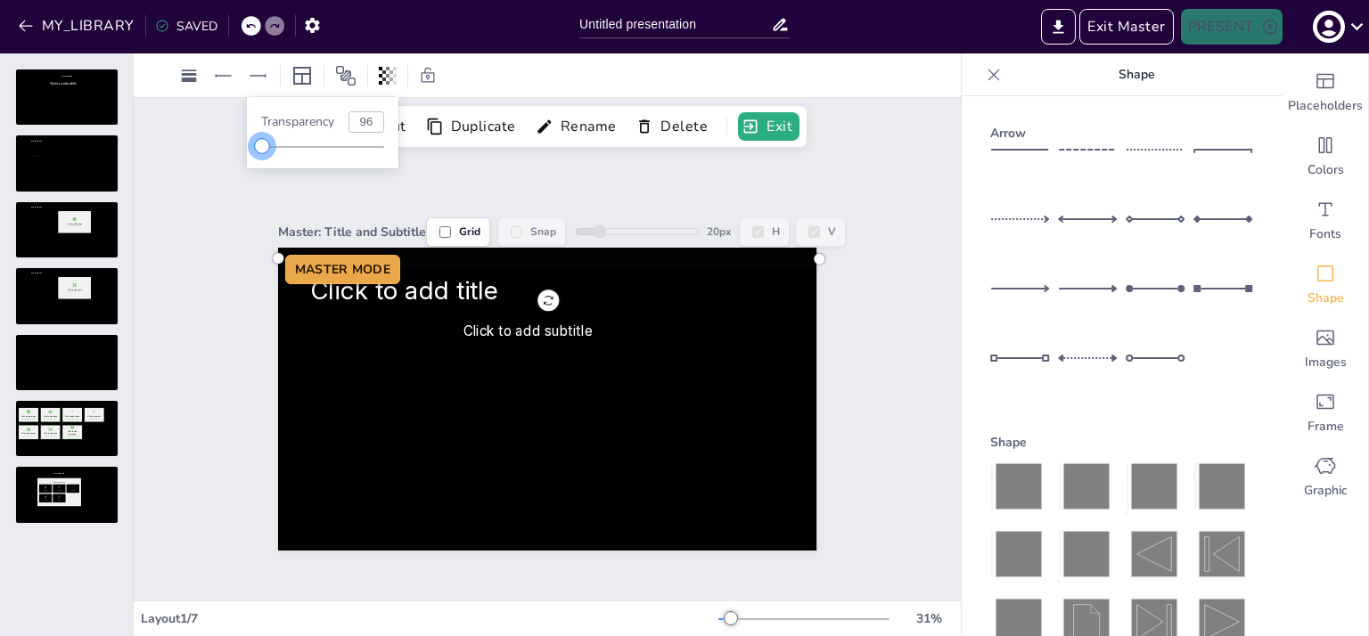
type input "100"
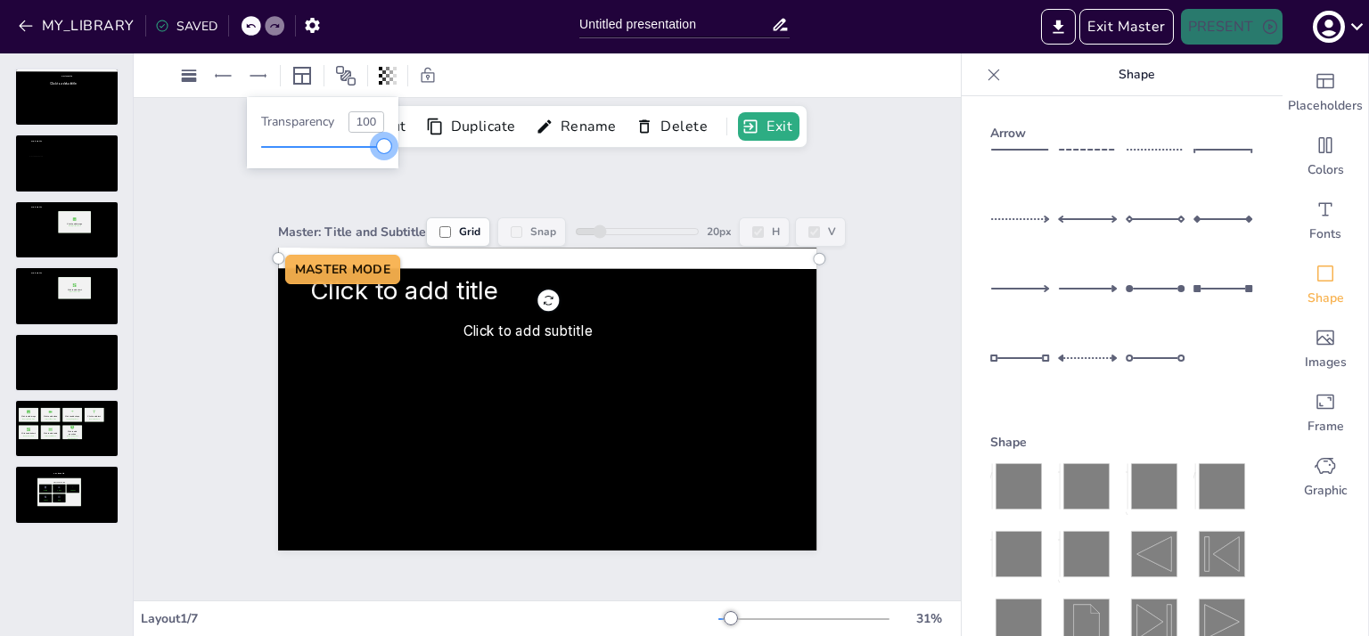
drag, startPoint x: 389, startPoint y: 149, endPoint x: 464, endPoint y: 159, distance: 76.5
click at [464, 159] on body "MY_LIBRARY SAVED Untitled presentation Exit Master PRESENT Document fonts Inter…" at bounding box center [684, 318] width 1369 height 636
click at [784, 198] on div "Master: Title and Subtitle Grid Snap 20 px H V Click to add title Click to add …" at bounding box center [547, 374] width 538 height 353
click at [683, 258] on icon at bounding box center [548, 258] width 541 height 1
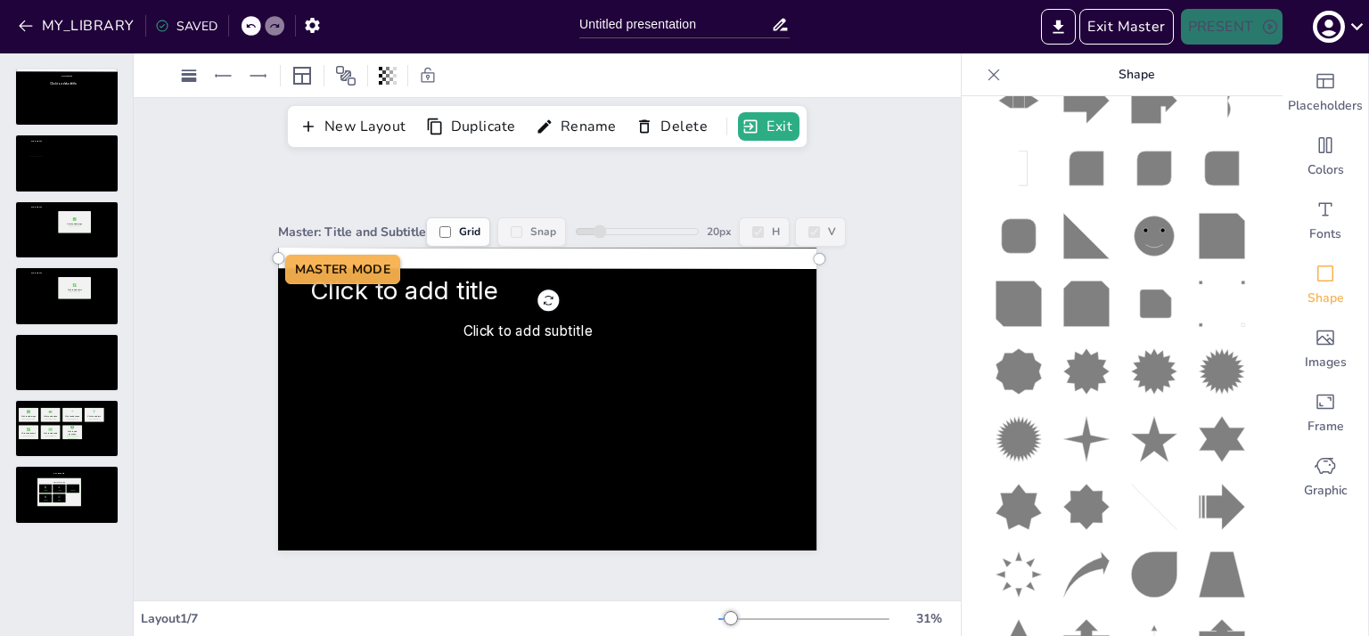
scroll to position [2908, 0]
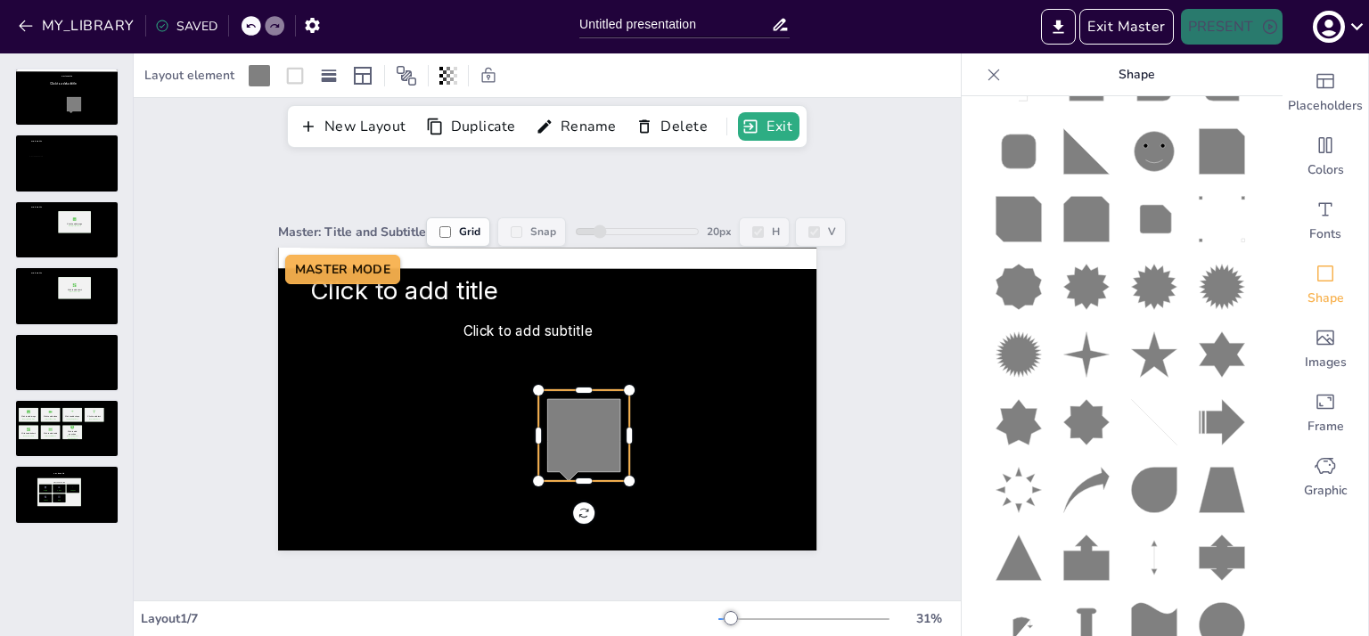
click at [593, 439] on icon at bounding box center [583, 440] width 73 height 82
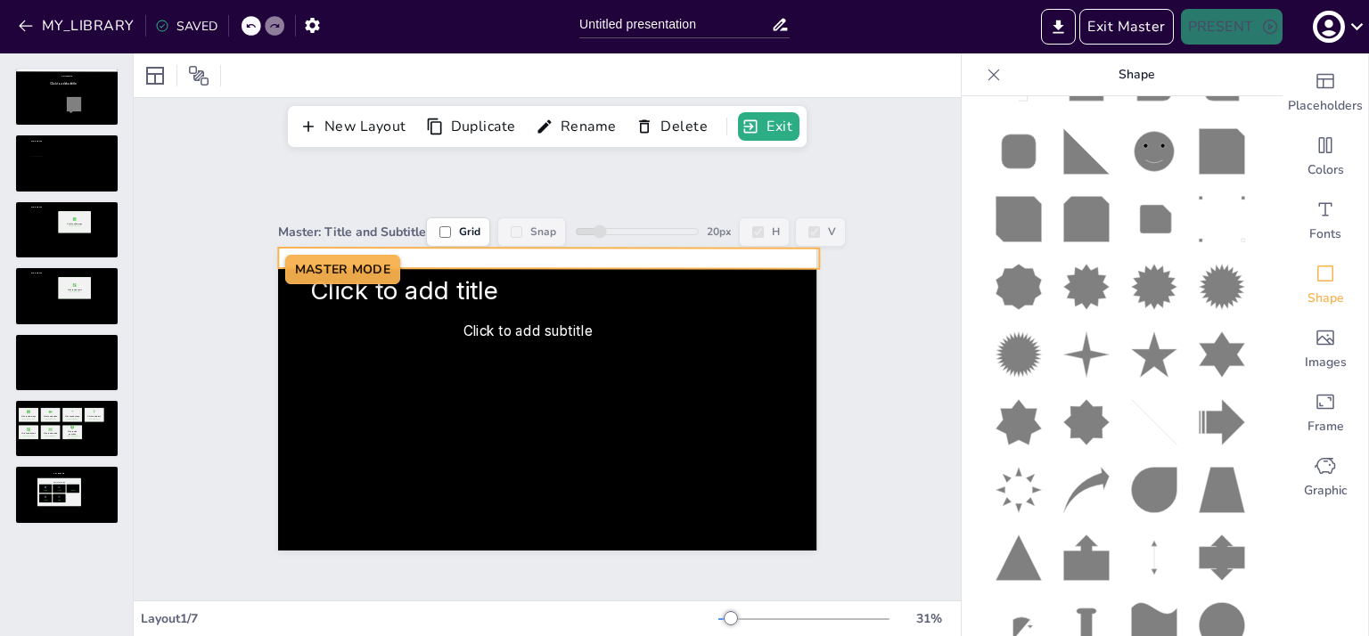
click at [485, 258] on icon at bounding box center [548, 258] width 541 height 1
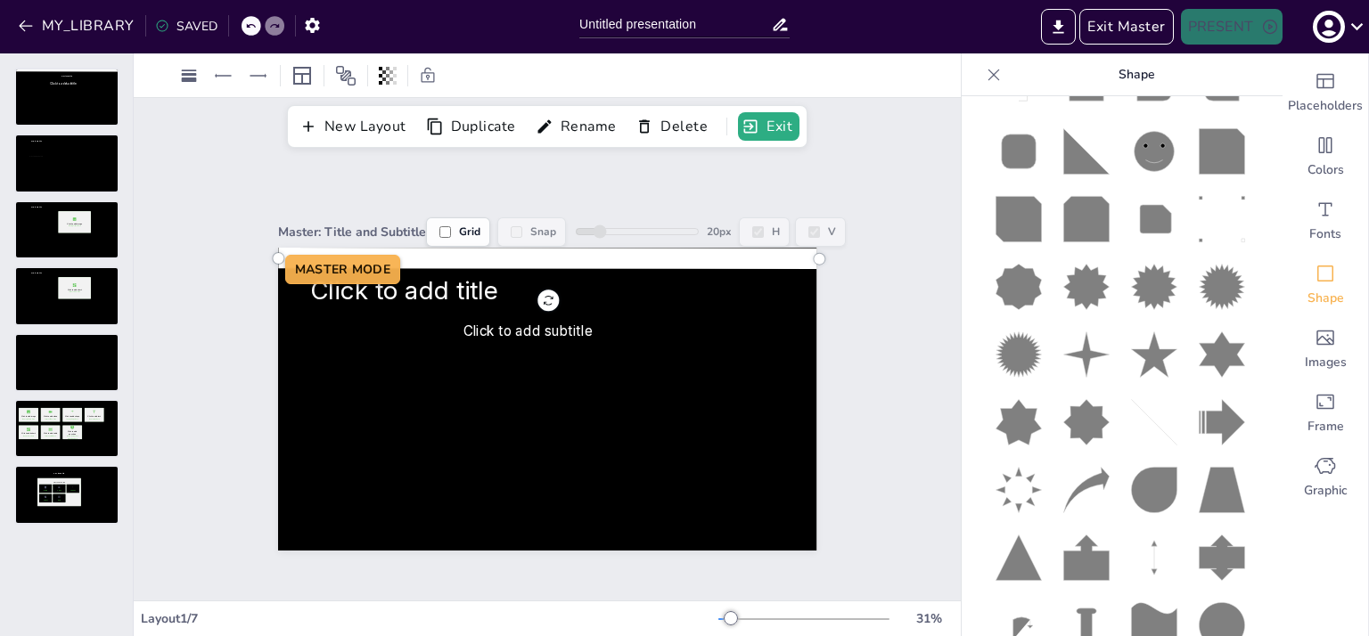
click at [439, 226] on input "Grid" at bounding box center [445, 232] width 12 height 12
checkbox input "false"
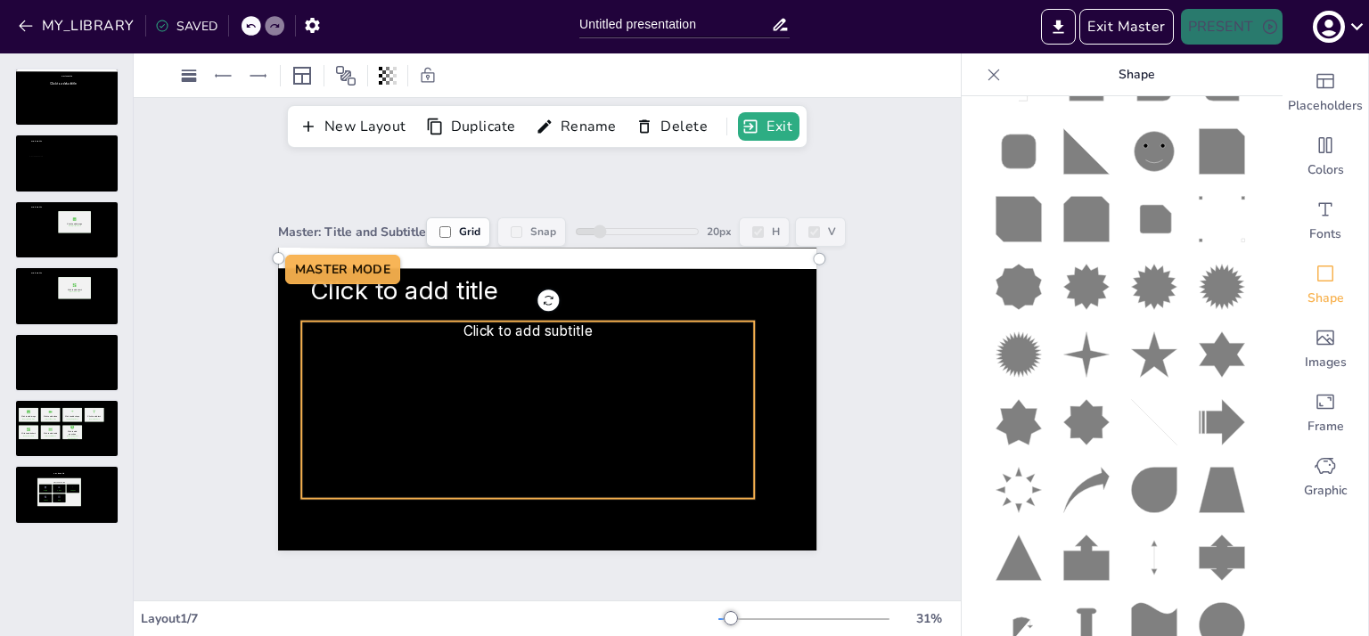
click at [511, 323] on span "Click to add subtitle" at bounding box center [527, 331] width 129 height 16
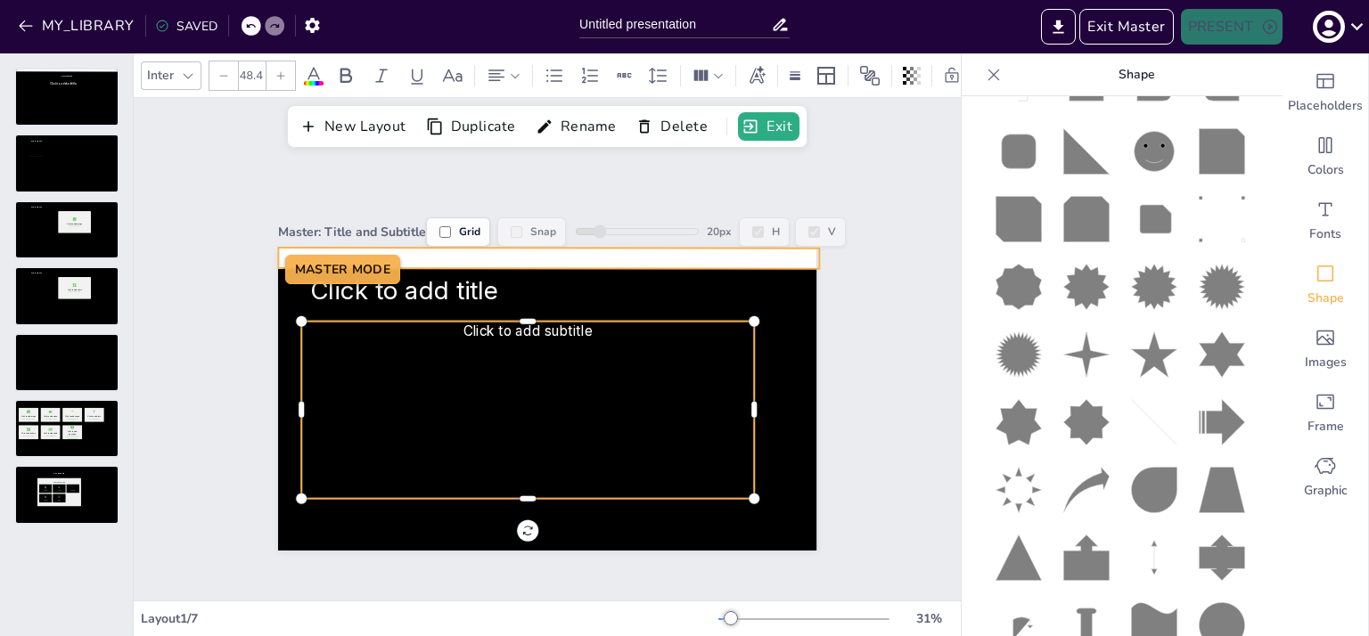
click at [569, 258] on icon at bounding box center [548, 258] width 541 height 1
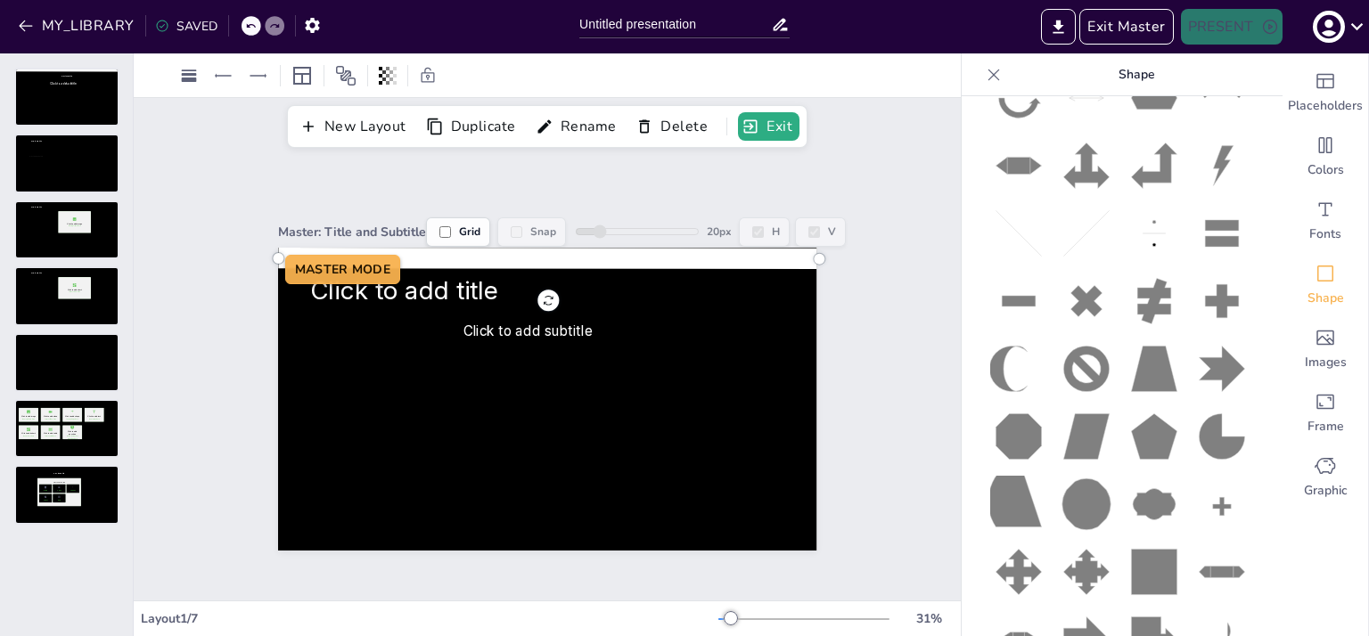
scroll to position [2285, 0]
click at [1138, 550] on icon at bounding box center [1153, 572] width 45 height 45
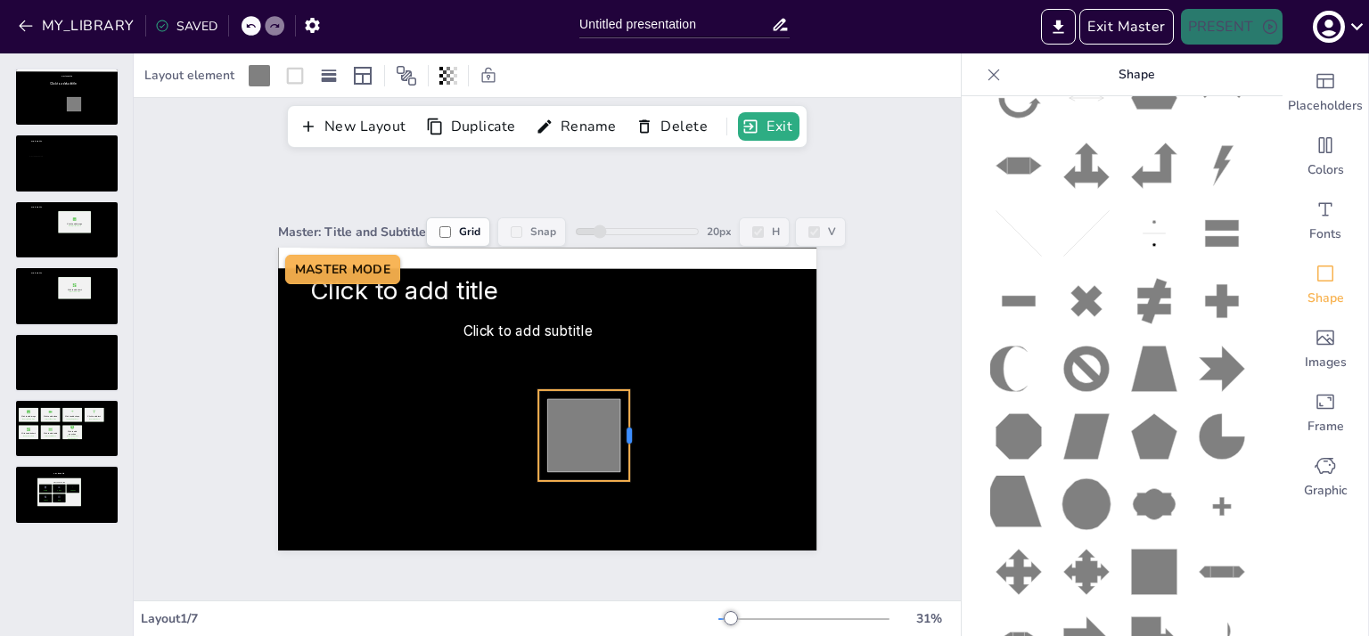
click at [629, 427] on div at bounding box center [636, 435] width 14 height 91
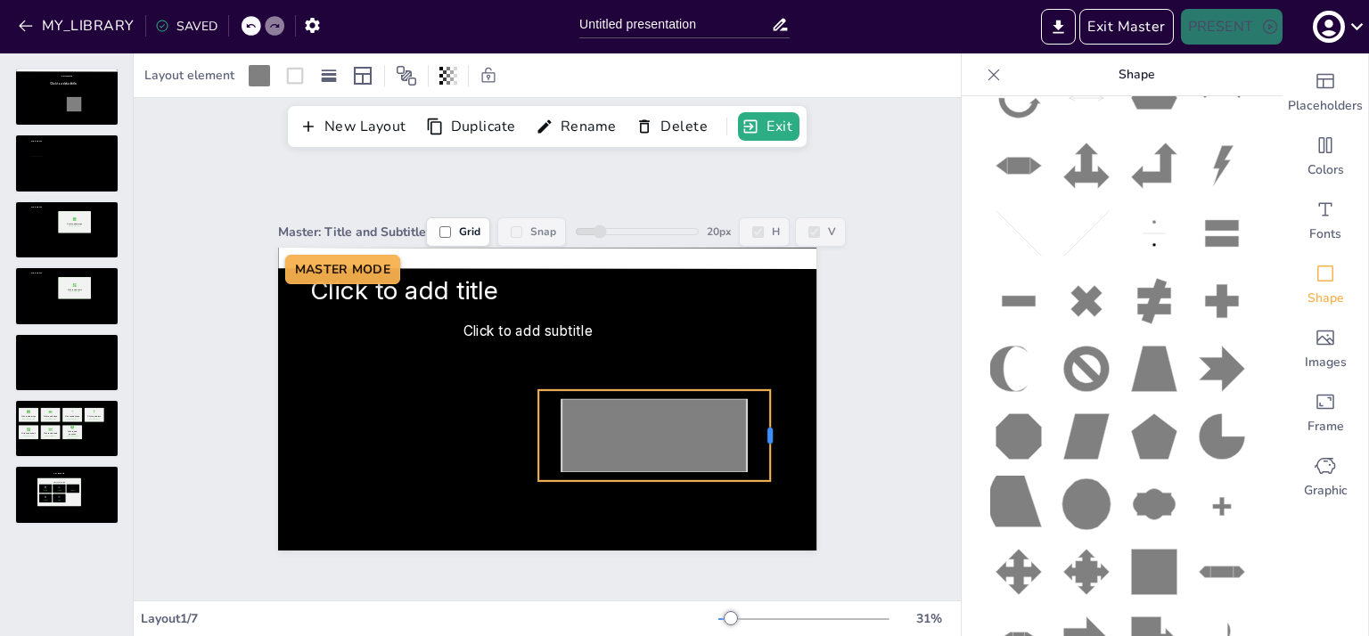
drag, startPoint x: 615, startPoint y: 427, endPoint x: 756, endPoint y: 437, distance: 141.1
click at [756, 437] on div "Click to add title Click to add subtitle MASTER MODE" at bounding box center [547, 399] width 538 height 303
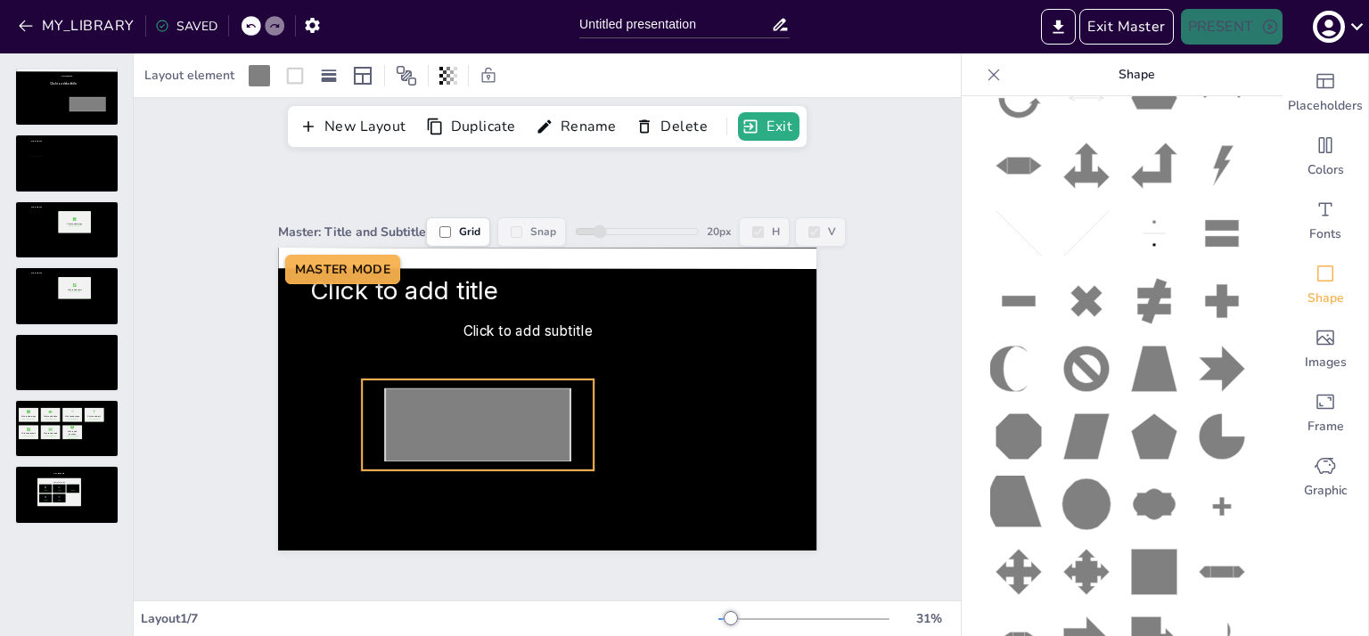
drag, startPoint x: 526, startPoint y: 430, endPoint x: 349, endPoint y: 420, distance: 176.8
click at [362, 420] on icon at bounding box center [478, 425] width 232 height 91
click at [249, 80] on div at bounding box center [259, 75] width 21 height 21
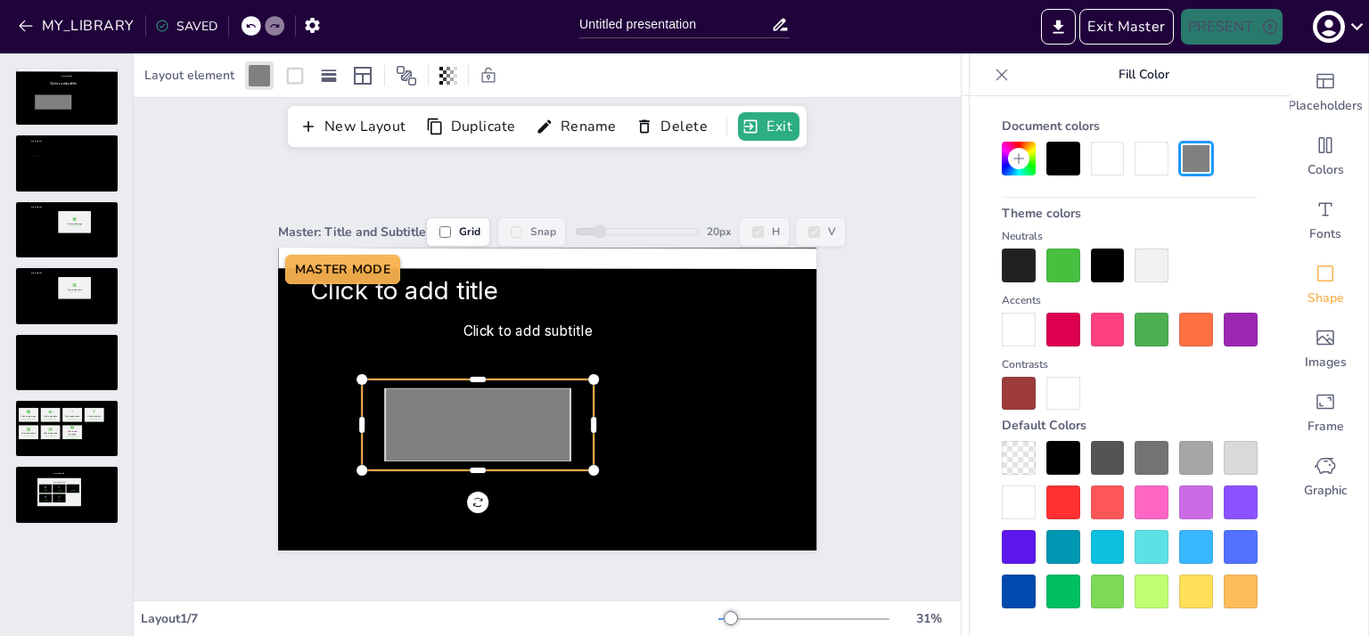
click at [1063, 269] on div at bounding box center [1063, 266] width 34 height 34
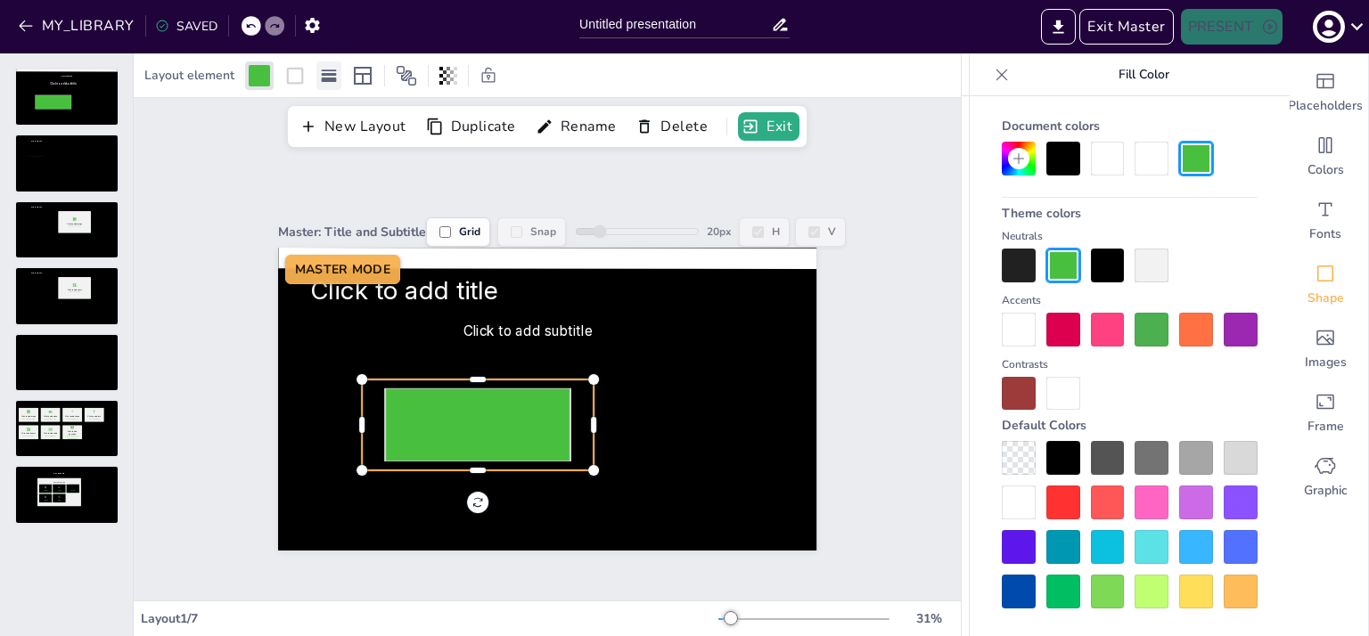
click at [327, 78] on rect at bounding box center [329, 80] width 15 height 4
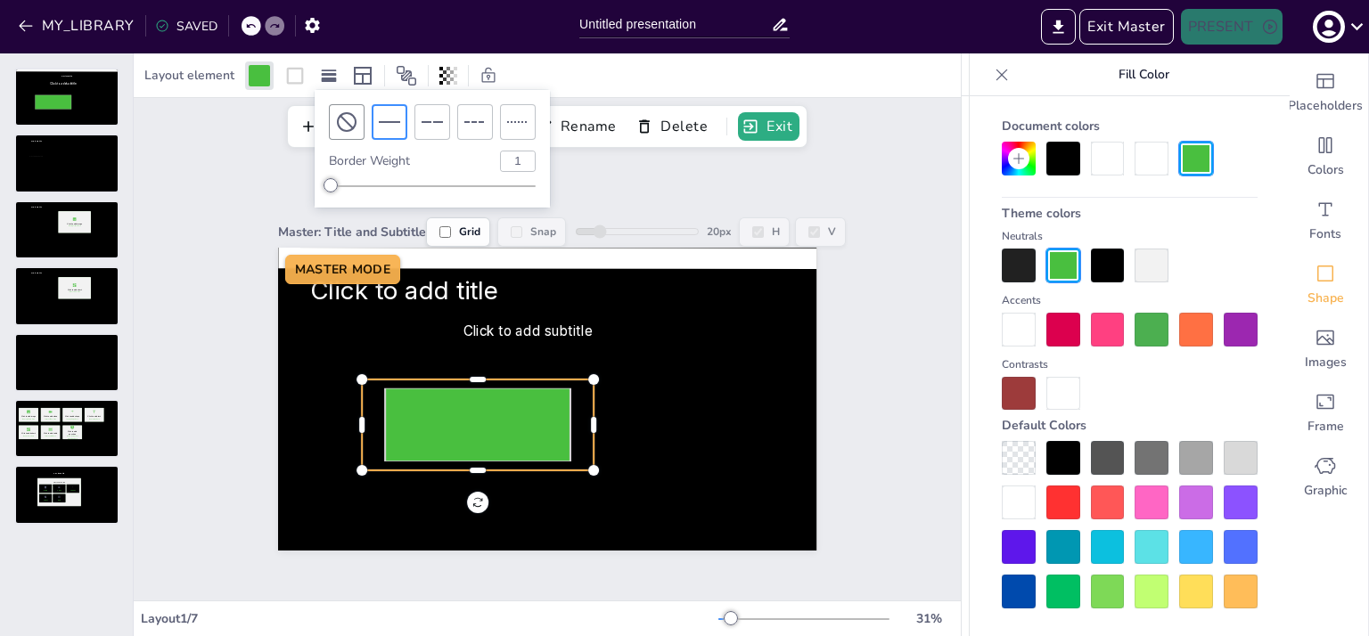
click at [341, 125] on icon at bounding box center [346, 121] width 21 height 21
type input "0"
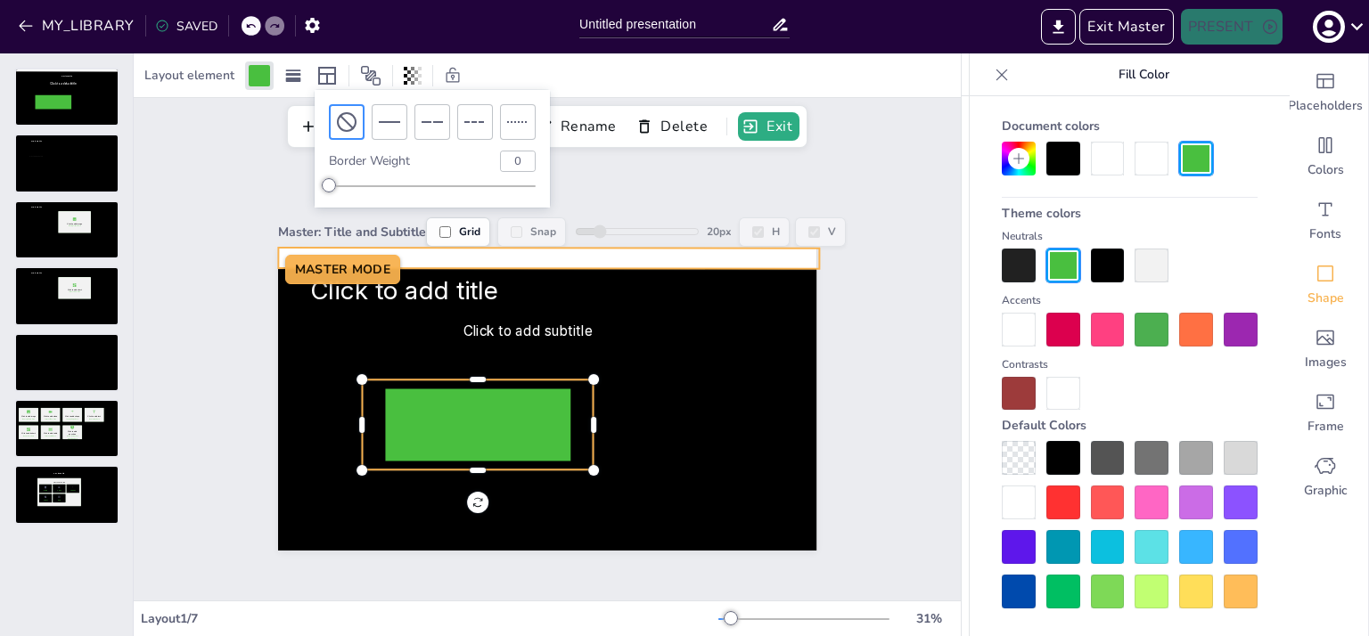
click at [531, 258] on icon at bounding box center [548, 258] width 541 height 1
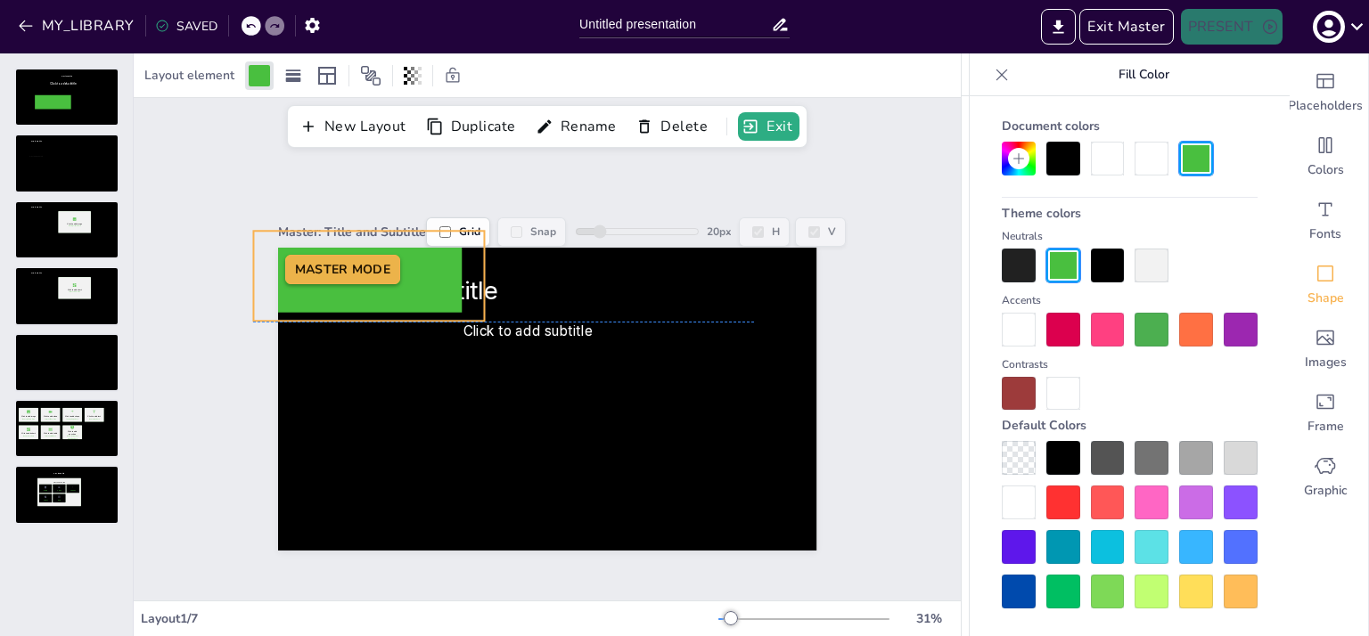
drag, startPoint x: 515, startPoint y: 387, endPoint x: 406, endPoint y: 245, distance: 178.6
click at [406, 245] on icon at bounding box center [368, 276] width 184 height 72
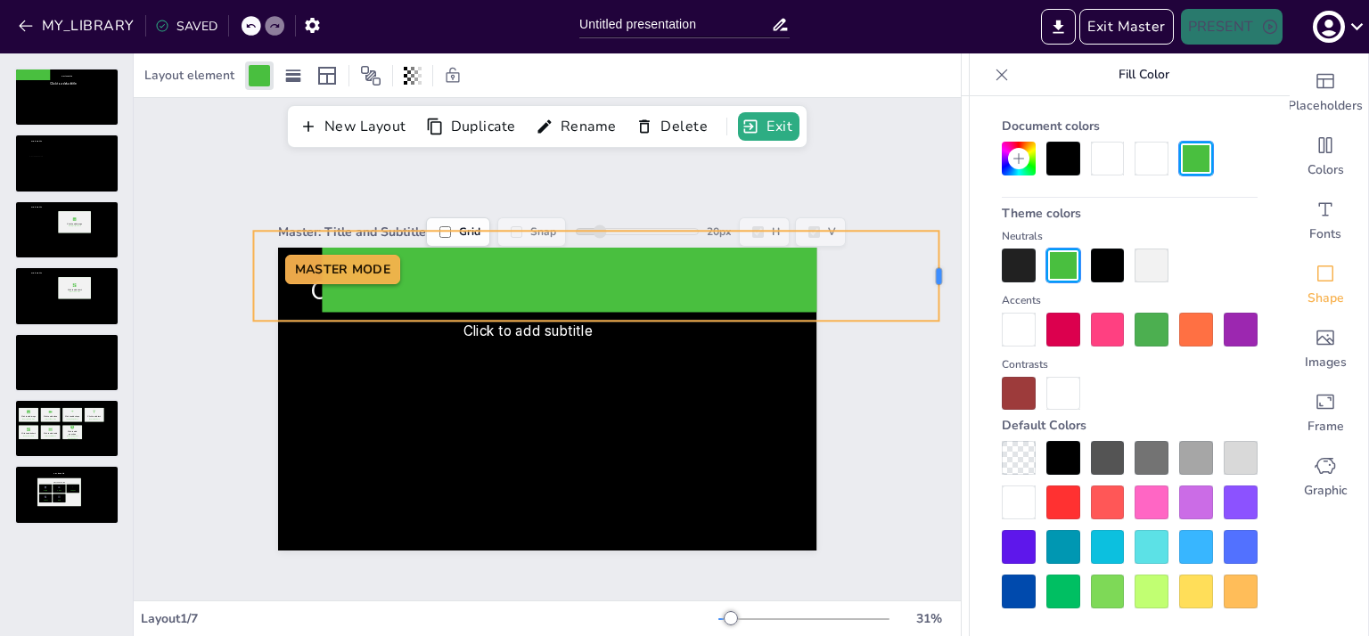
drag, startPoint x: 471, startPoint y: 266, endPoint x: 926, endPoint y: 294, distance: 455.3
click at [939, 294] on div at bounding box center [946, 276] width 14 height 90
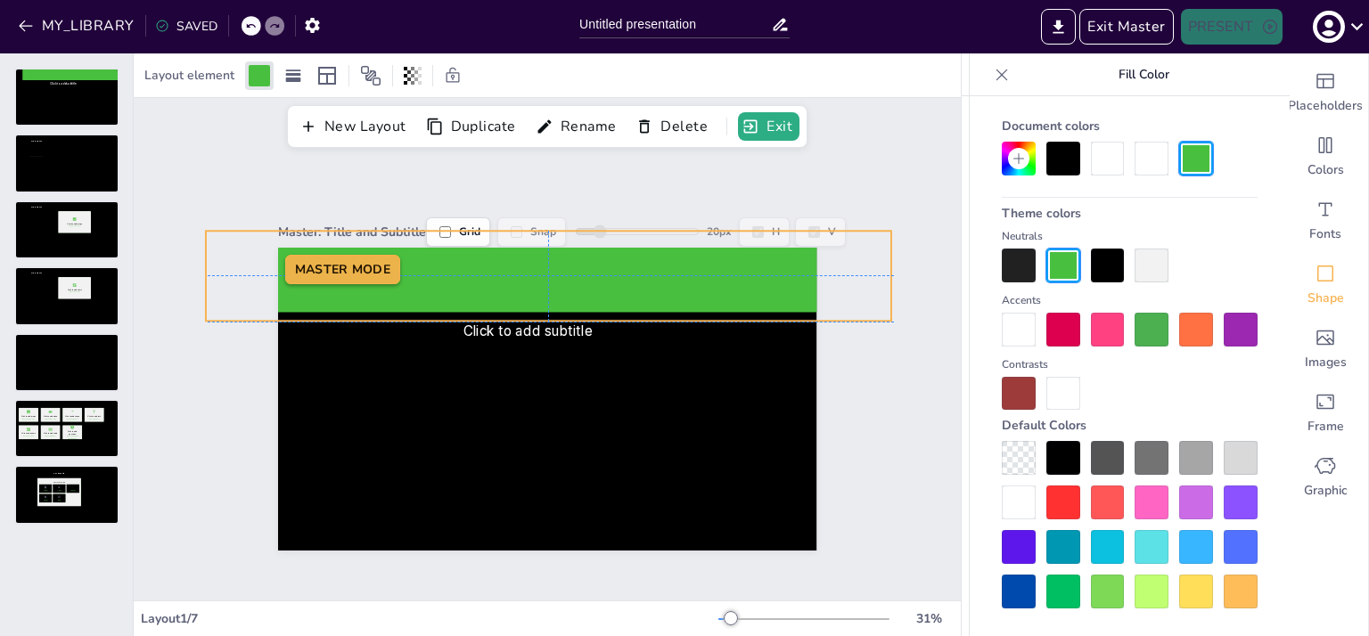
drag, startPoint x: 756, startPoint y: 279, endPoint x: 710, endPoint y: 279, distance: 45.4
click at [710, 279] on icon at bounding box center [548, 276] width 548 height 72
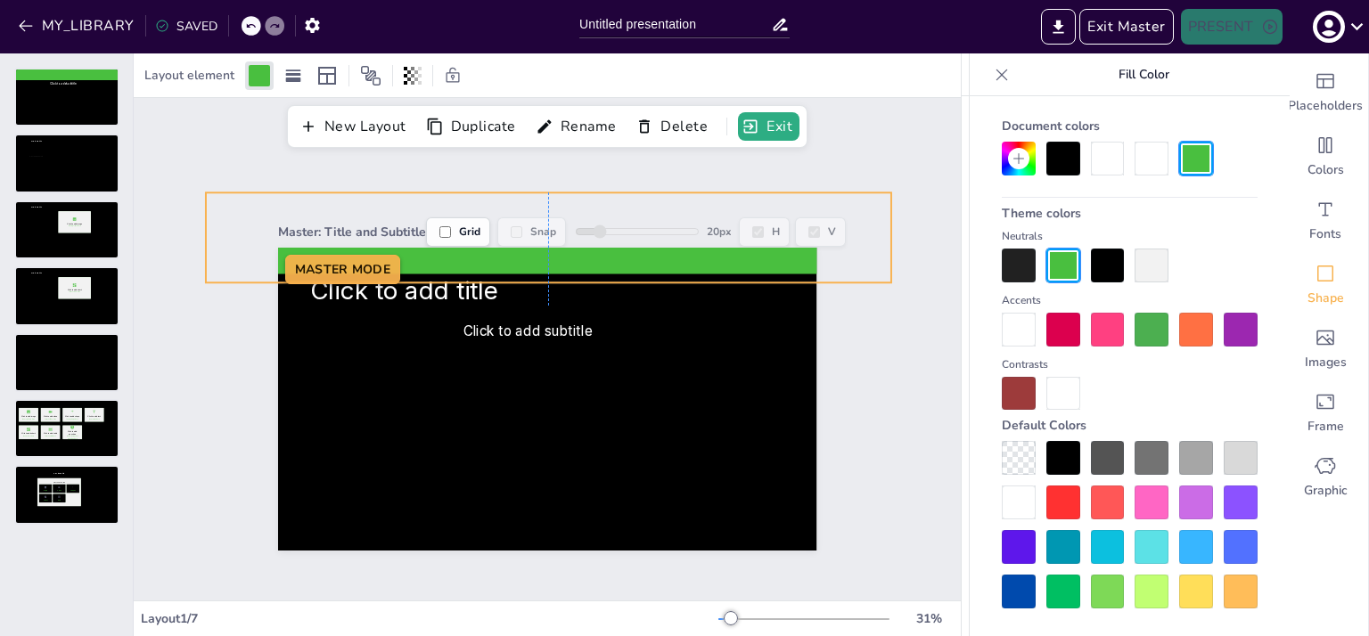
drag, startPoint x: 536, startPoint y: 311, endPoint x: 533, endPoint y: 273, distance: 38.5
click at [533, 273] on icon at bounding box center [548, 237] width 685 height 90
click at [258, 78] on div at bounding box center [259, 75] width 21 height 21
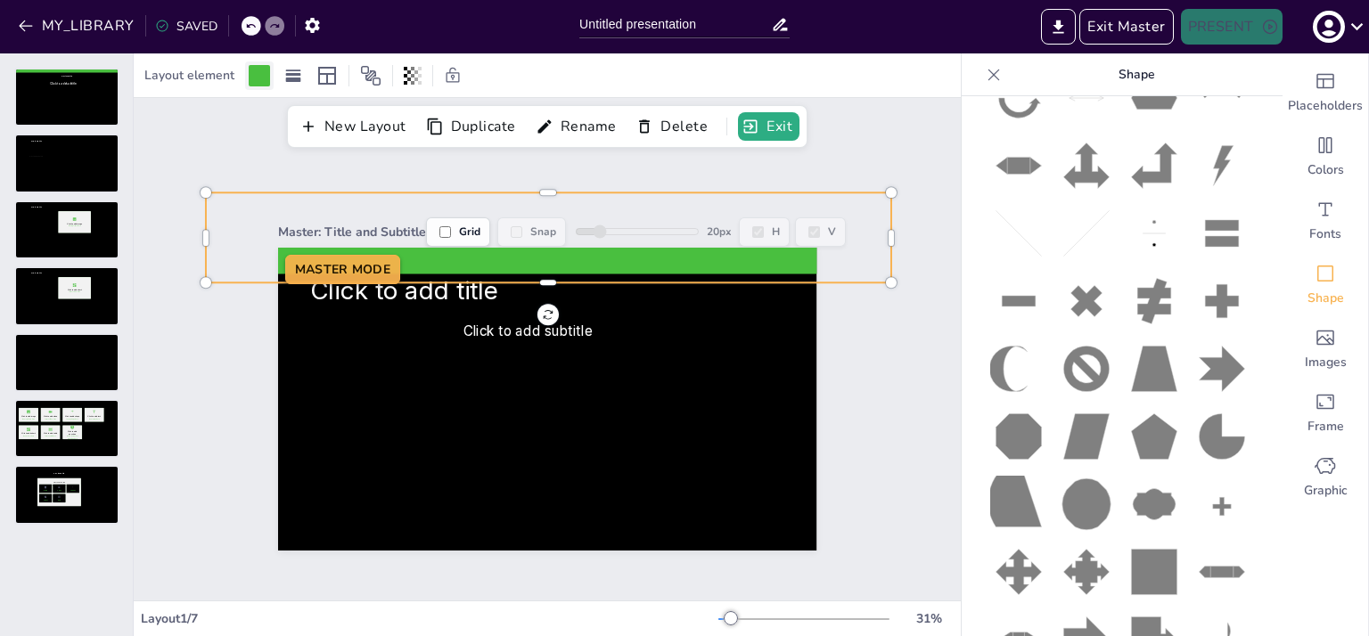
click at [258, 78] on div at bounding box center [259, 75] width 21 height 21
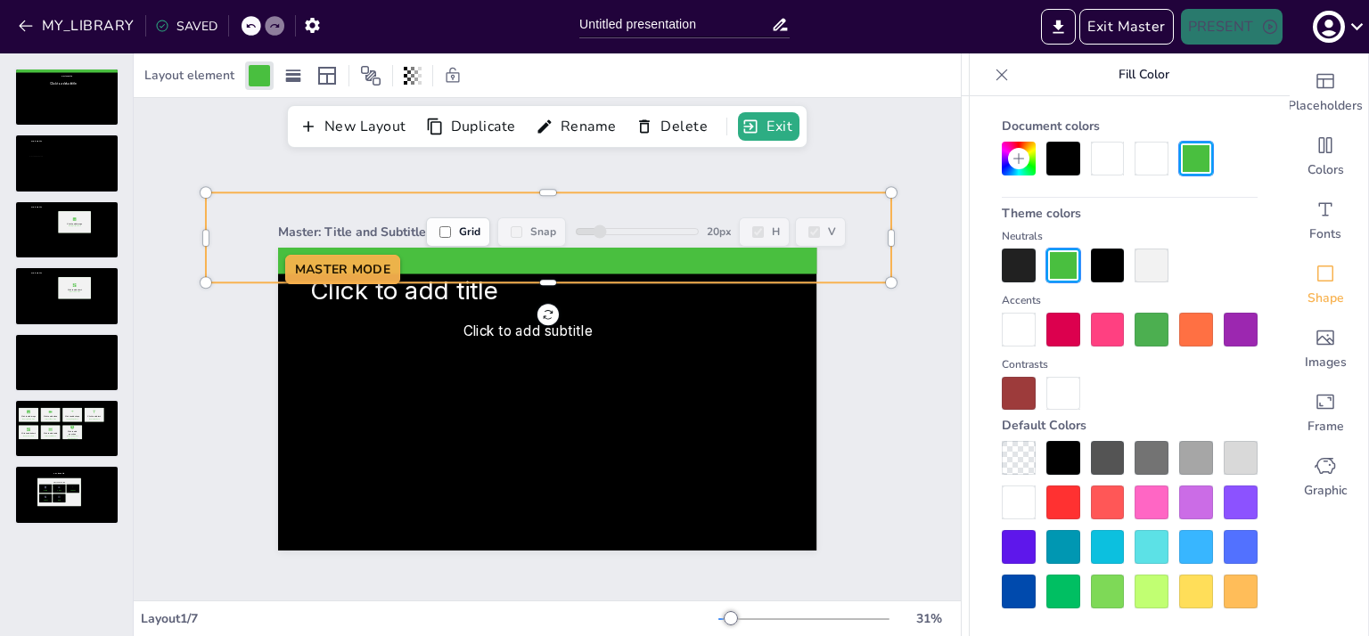
click at [1017, 159] on icon at bounding box center [1018, 158] width 14 height 14
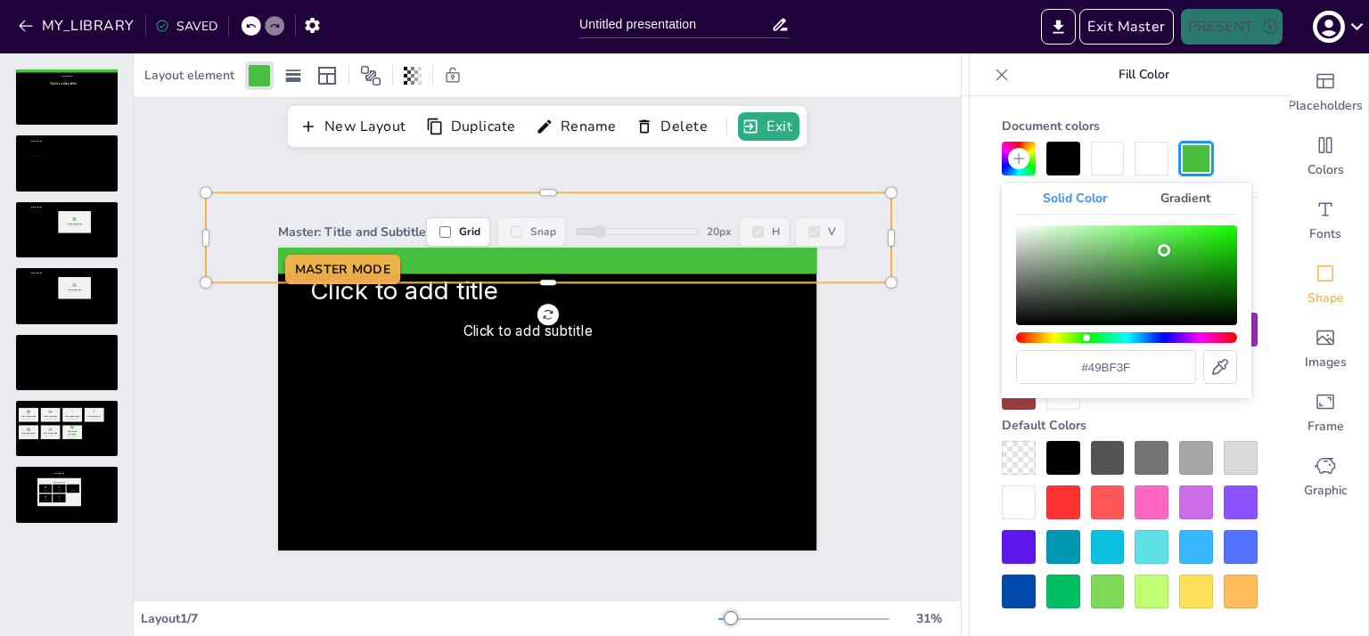
click at [1091, 369] on input "#49bf3f" at bounding box center [1106, 367] width 178 height 32
paste input "86BC24"
type input "#86BC24"
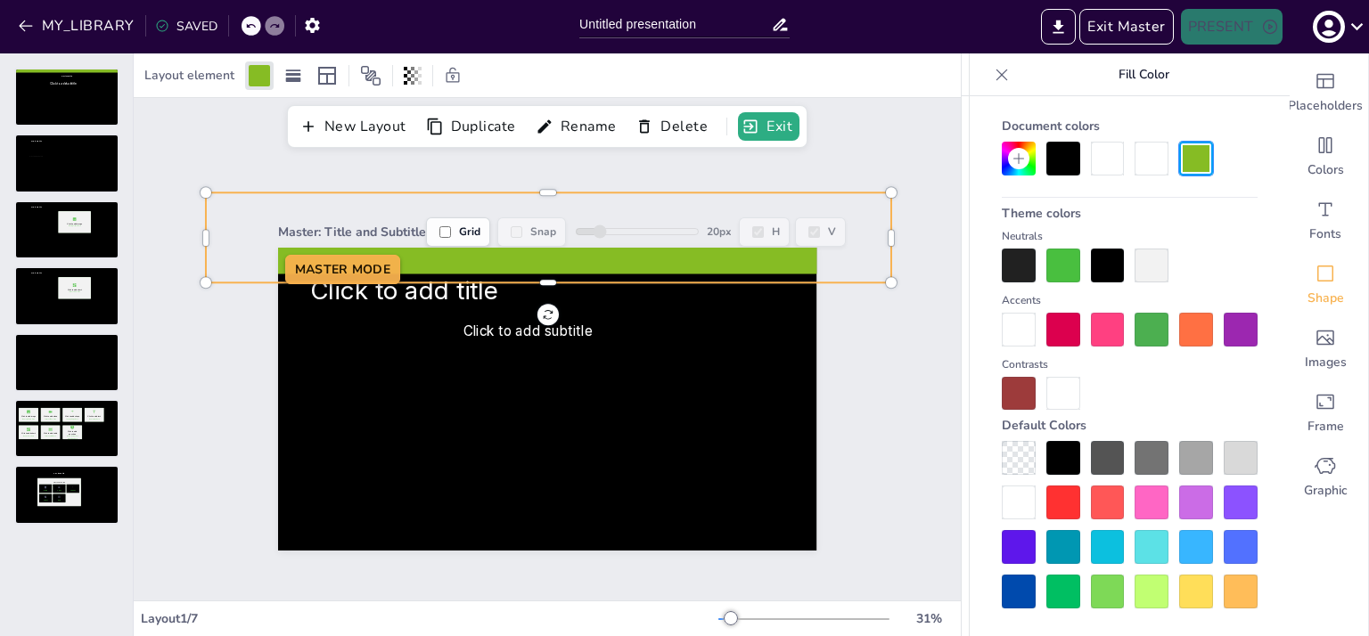
click at [1239, 402] on div at bounding box center [1130, 394] width 256 height 34
click at [1018, 155] on icon at bounding box center [1018, 158] width 11 height 11
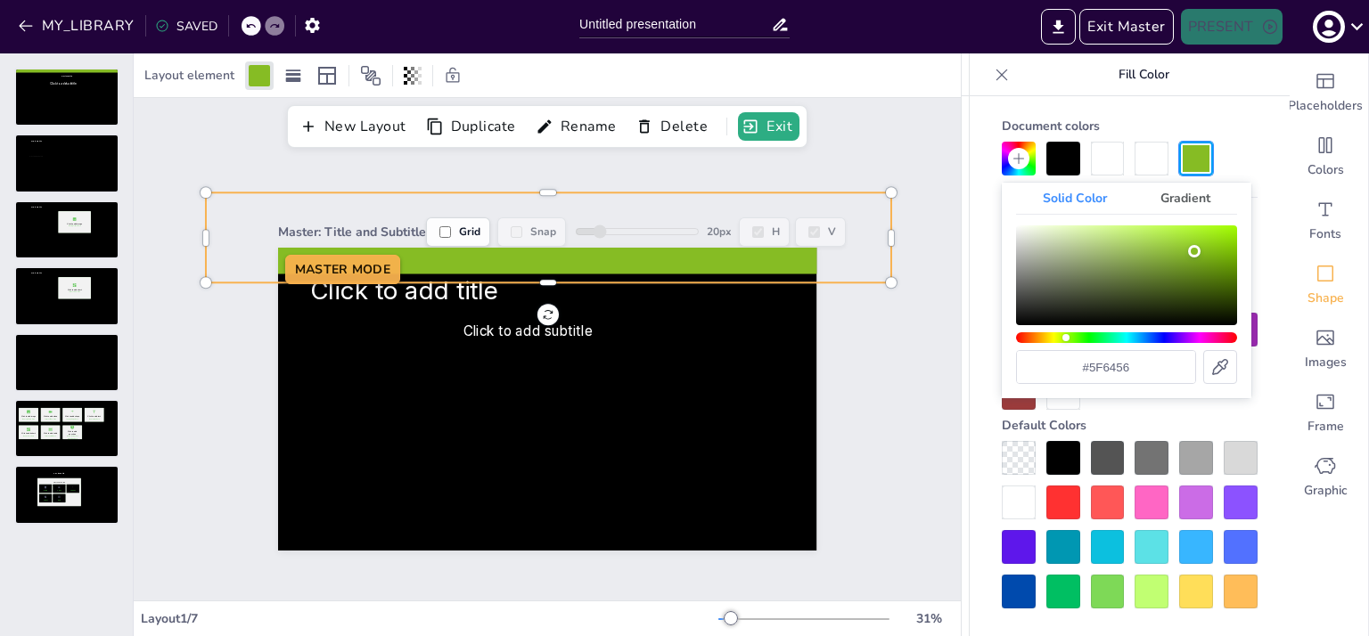
click at [1047, 286] on div "Color" at bounding box center [1126, 275] width 221 height 100
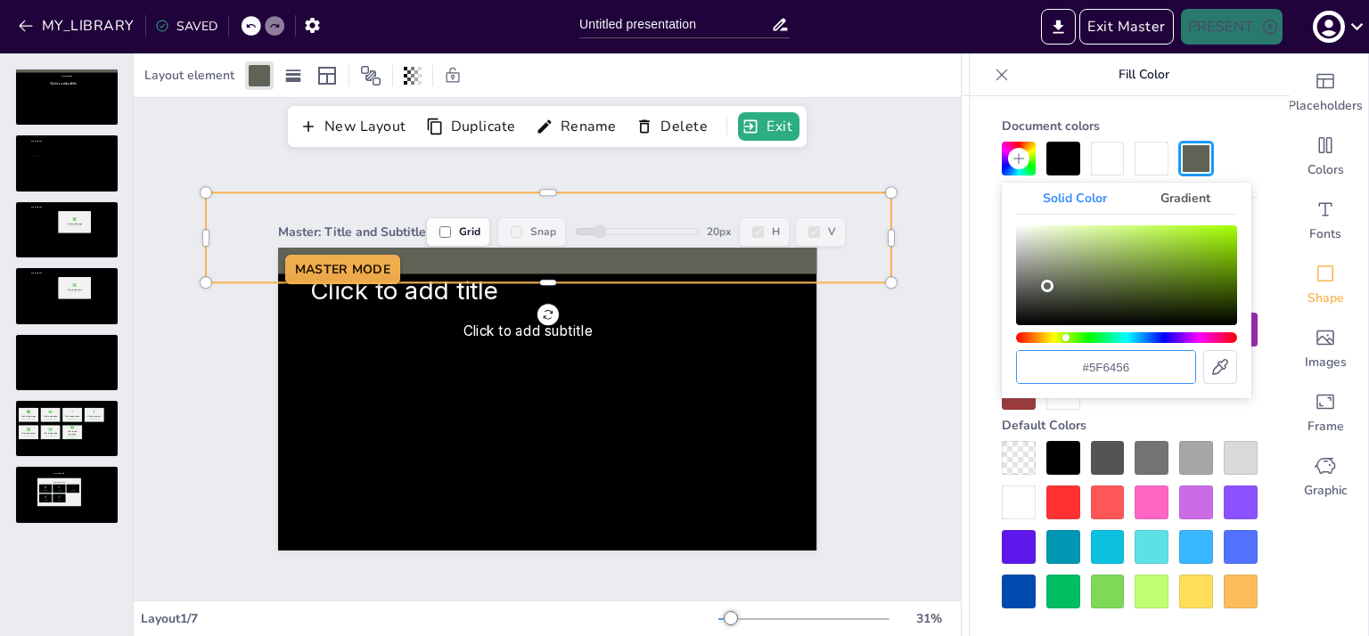
click at [1092, 362] on input "#5f6456" at bounding box center [1106, 367] width 178 height 32
paste input "86BC24"
type input "#86BC24"
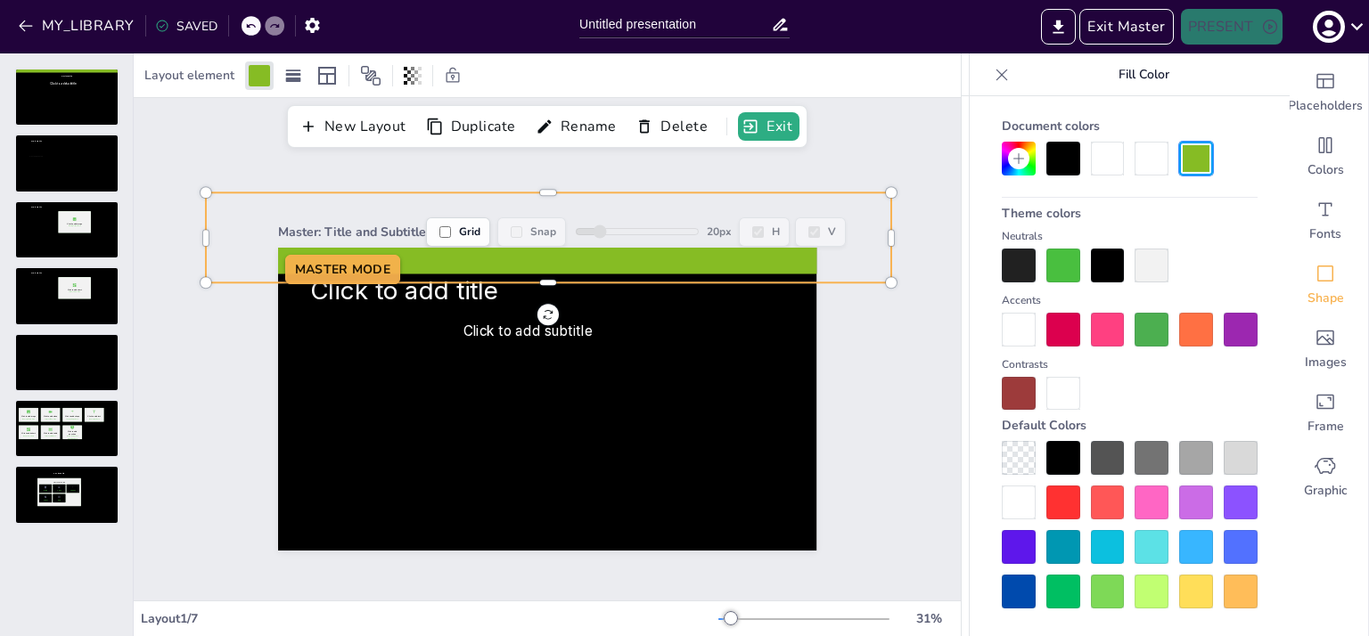
click at [1177, 421] on div "Default Colors" at bounding box center [1130, 425] width 256 height 31
click at [860, 363] on div "Master: Title and Subtitle Grid Snap 20 px H V Click to add title Click to add …" at bounding box center [547, 374] width 827 height 453
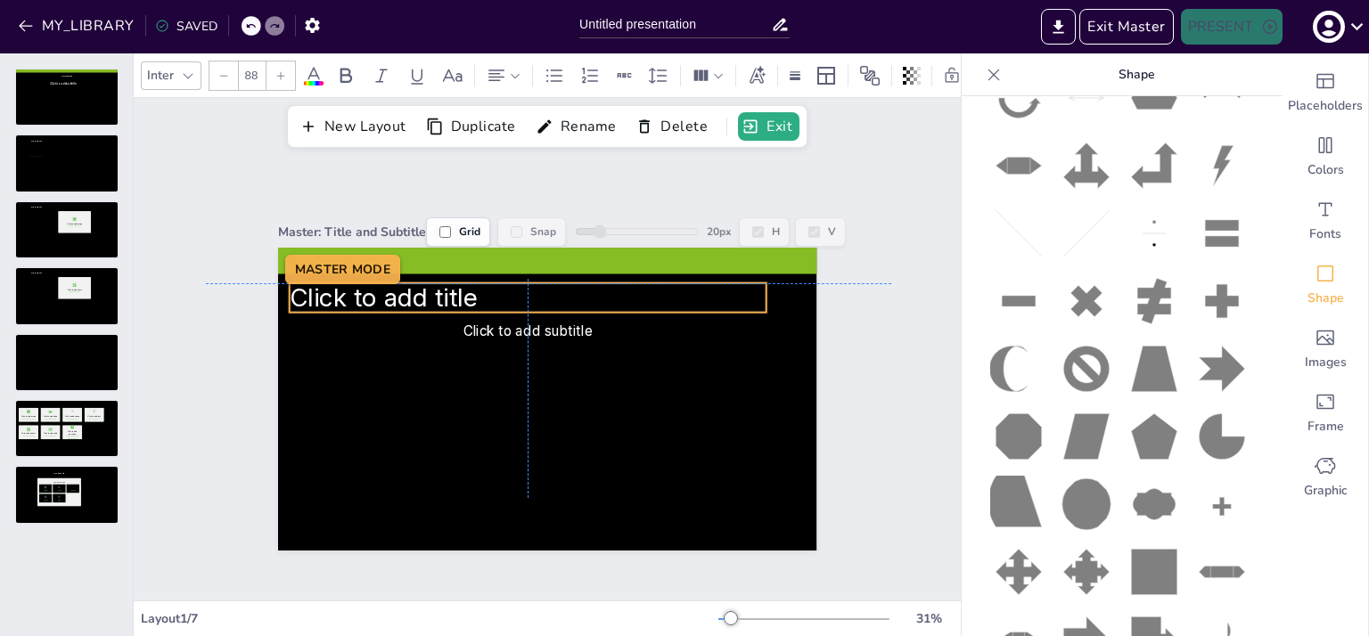
drag, startPoint x: 462, startPoint y: 288, endPoint x: 442, endPoint y: 291, distance: 20.8
click at [442, 291] on span "Click to add title" at bounding box center [384, 296] width 188 height 29
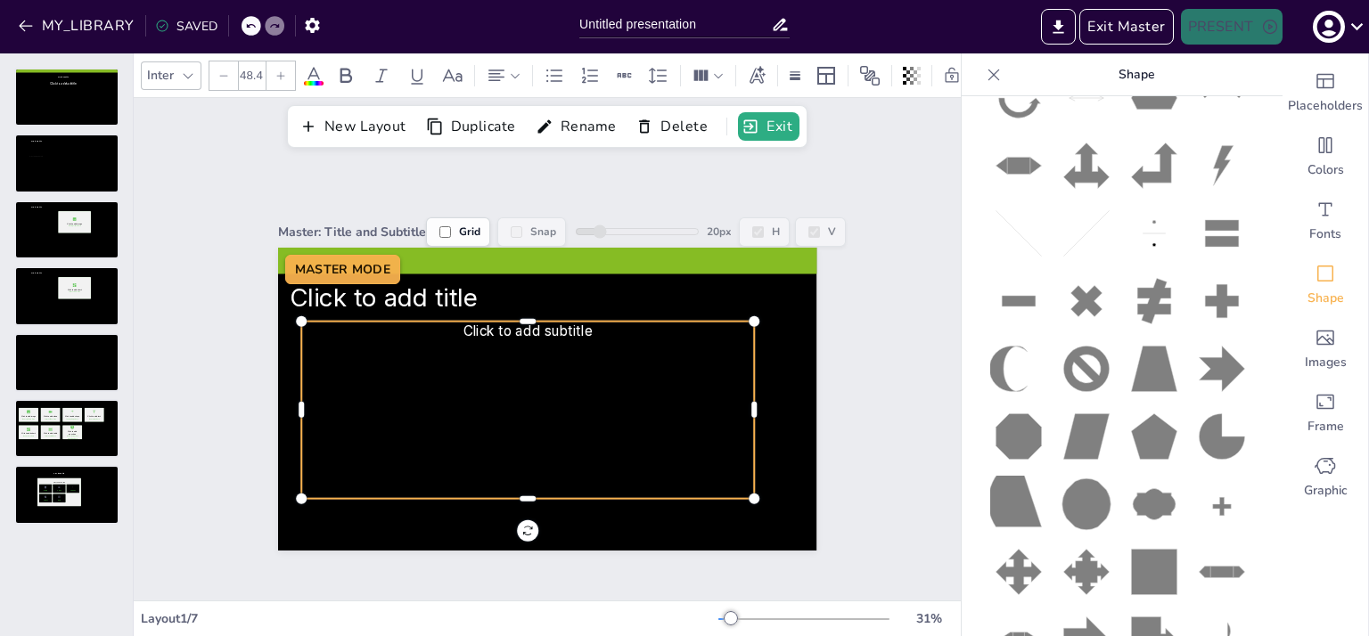
click at [479, 323] on span "Click to add subtitle" at bounding box center [527, 331] width 129 height 16
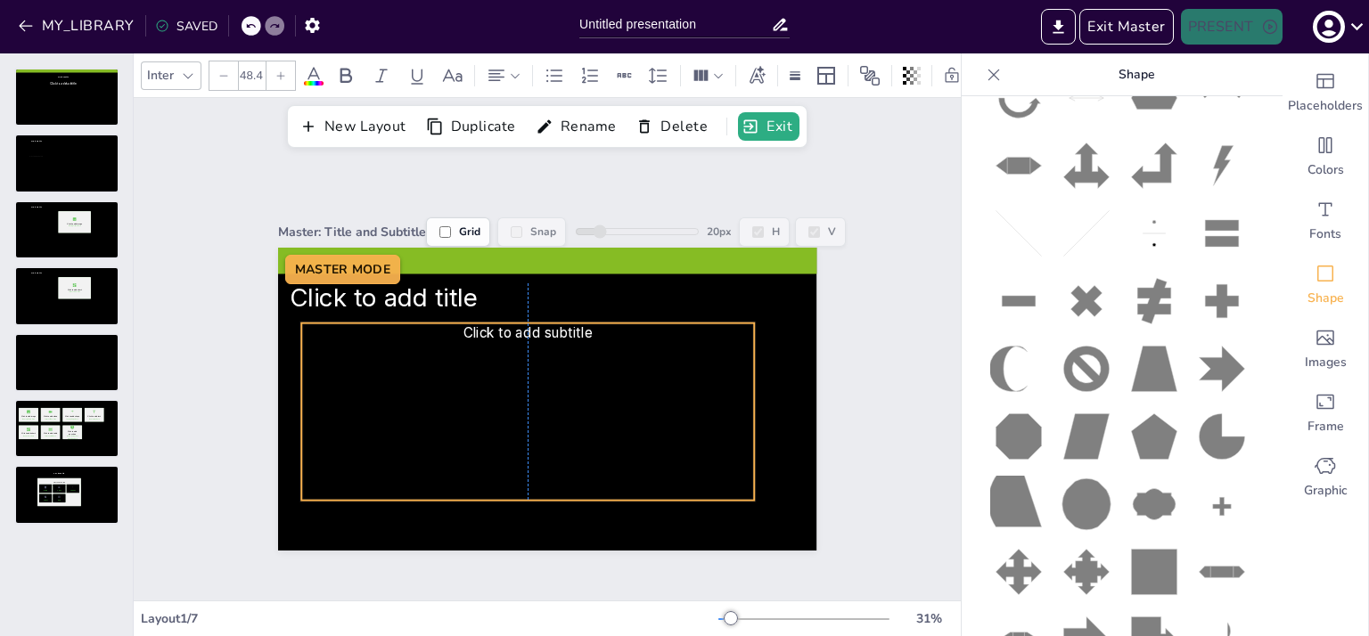
click at [487, 329] on span "Click to add subtitle" at bounding box center [527, 332] width 129 height 16
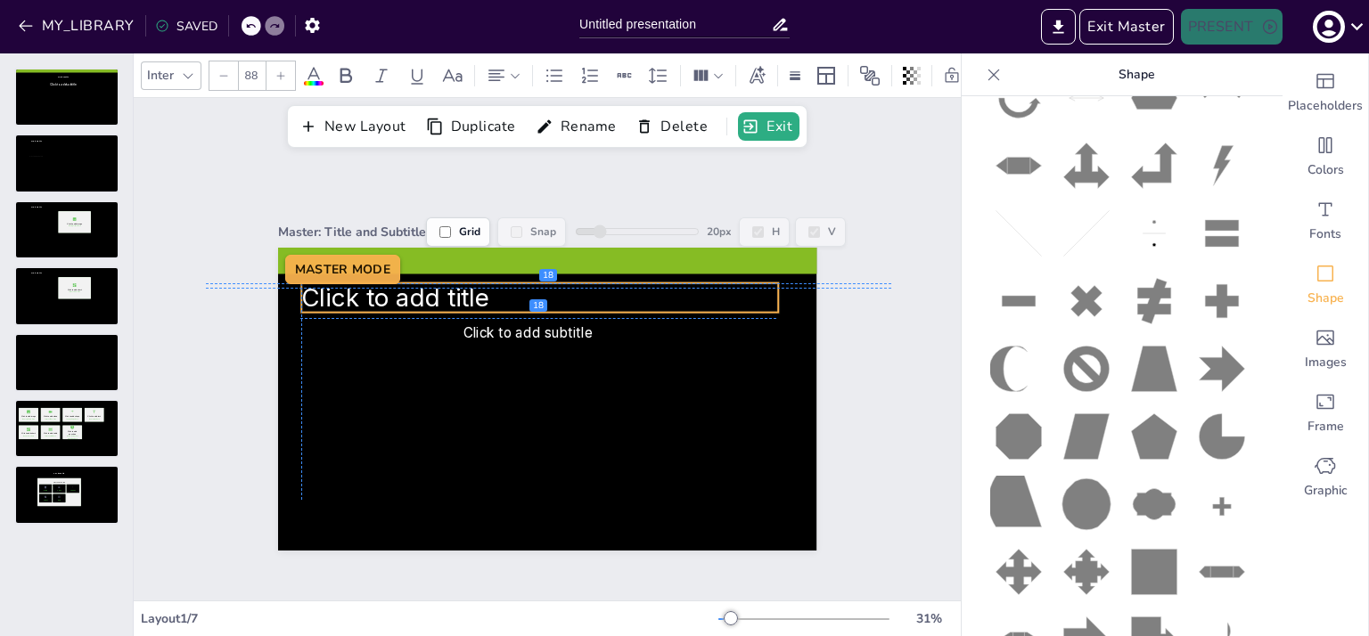
drag, startPoint x: 438, startPoint y: 288, endPoint x: 449, endPoint y: 288, distance: 10.7
click at [449, 288] on span "Click to add title" at bounding box center [395, 296] width 188 height 29
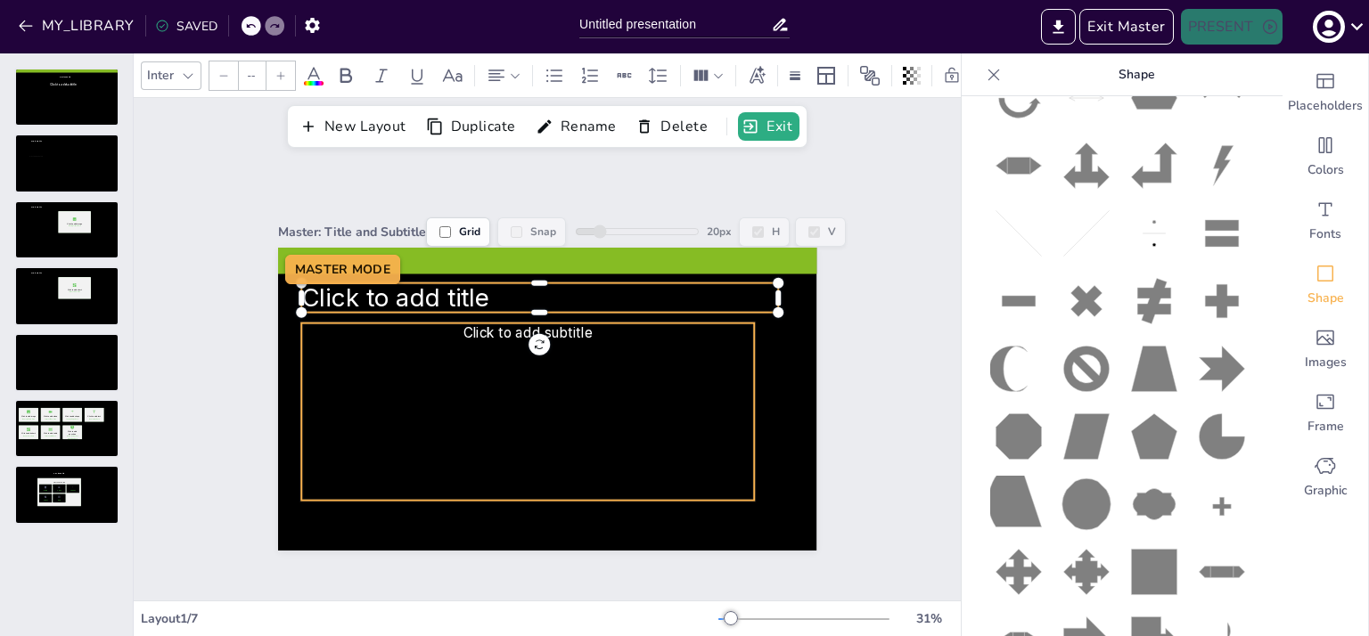
type input "48.4"
click at [463, 331] on span "Click to add subtitle" at bounding box center [527, 332] width 129 height 16
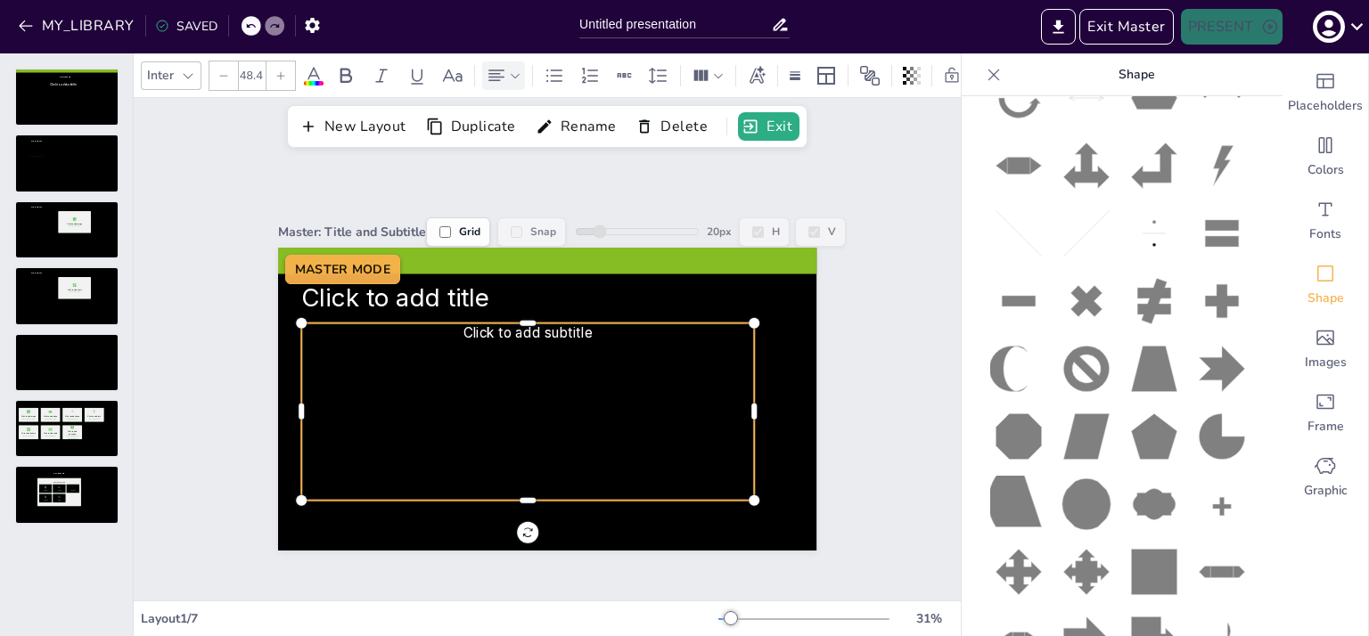
click at [495, 70] on icon at bounding box center [496, 76] width 16 height 12
click at [495, 129] on icon at bounding box center [503, 128] width 16 height 12
click at [228, 198] on div "Master: Title and Subtitle Grid Snap 20 px H V Click to add title Click to add …" at bounding box center [547, 374] width 638 height 353
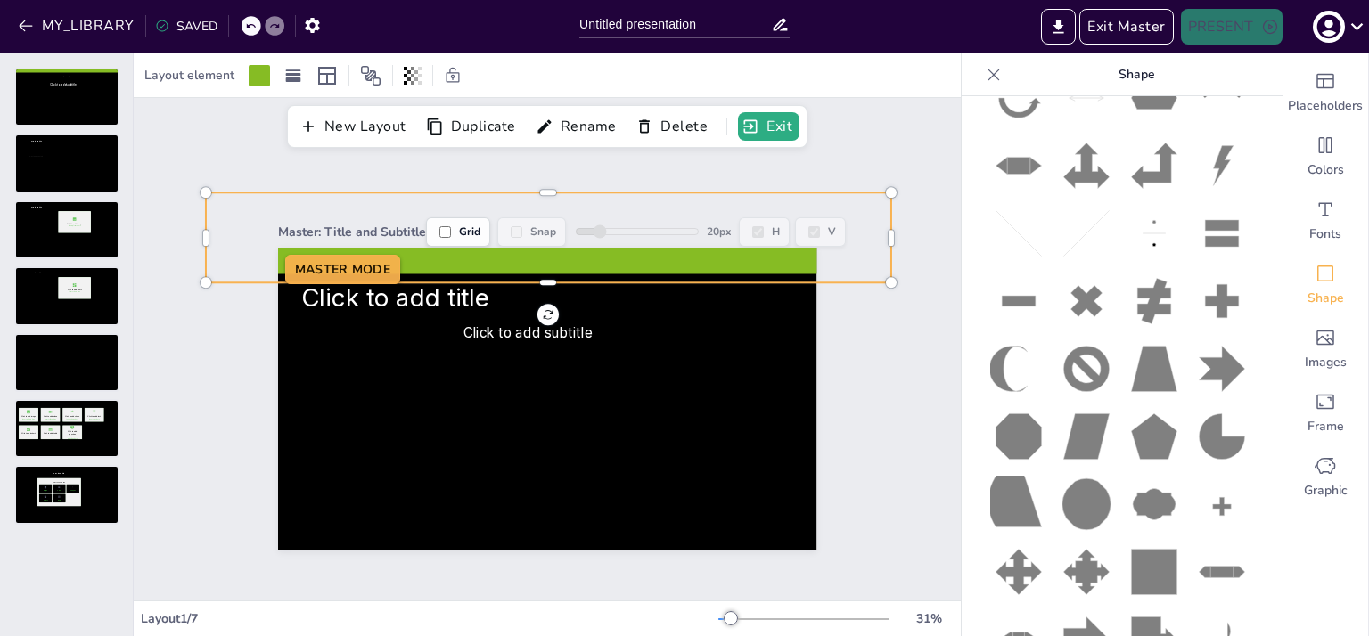
click at [188, 306] on div "Master: Title and Subtitle Grid Snap 20 px H V Click to add title Click to add …" at bounding box center [547, 374] width 827 height 453
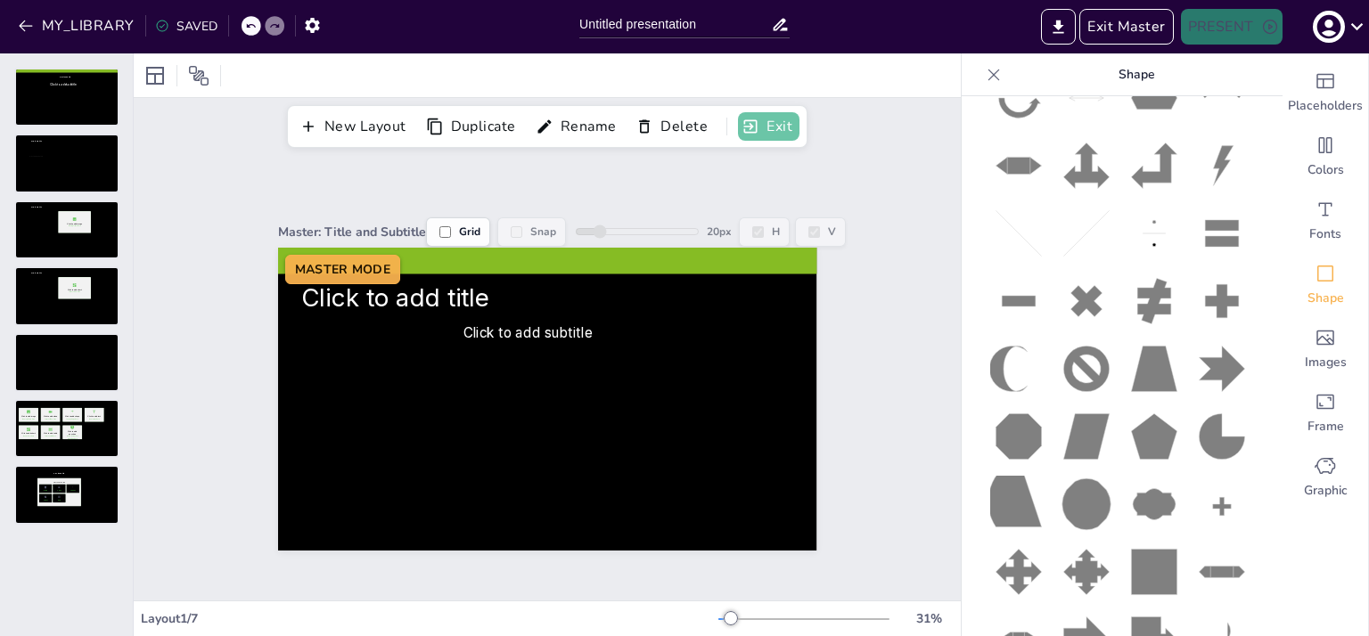
click at [775, 128] on button "Exit" at bounding box center [768, 126] width 61 height 29
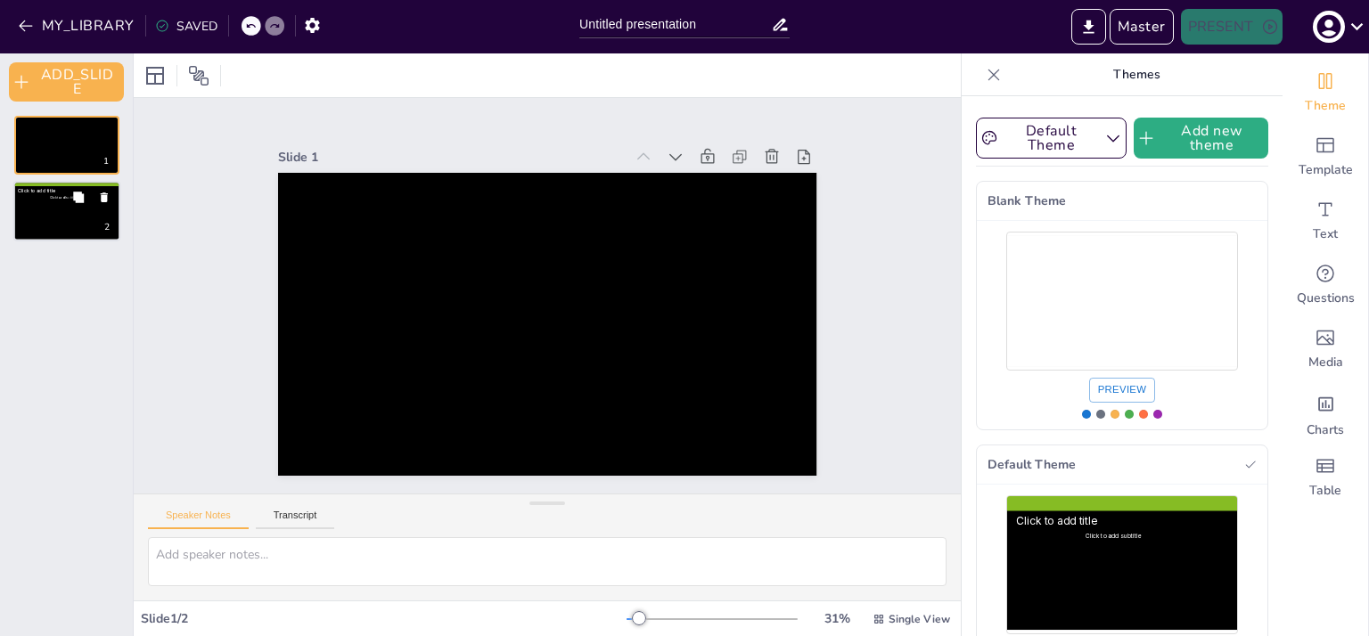
click at [33, 225] on div "Click to add subtitle" at bounding box center [63, 215] width 90 height 36
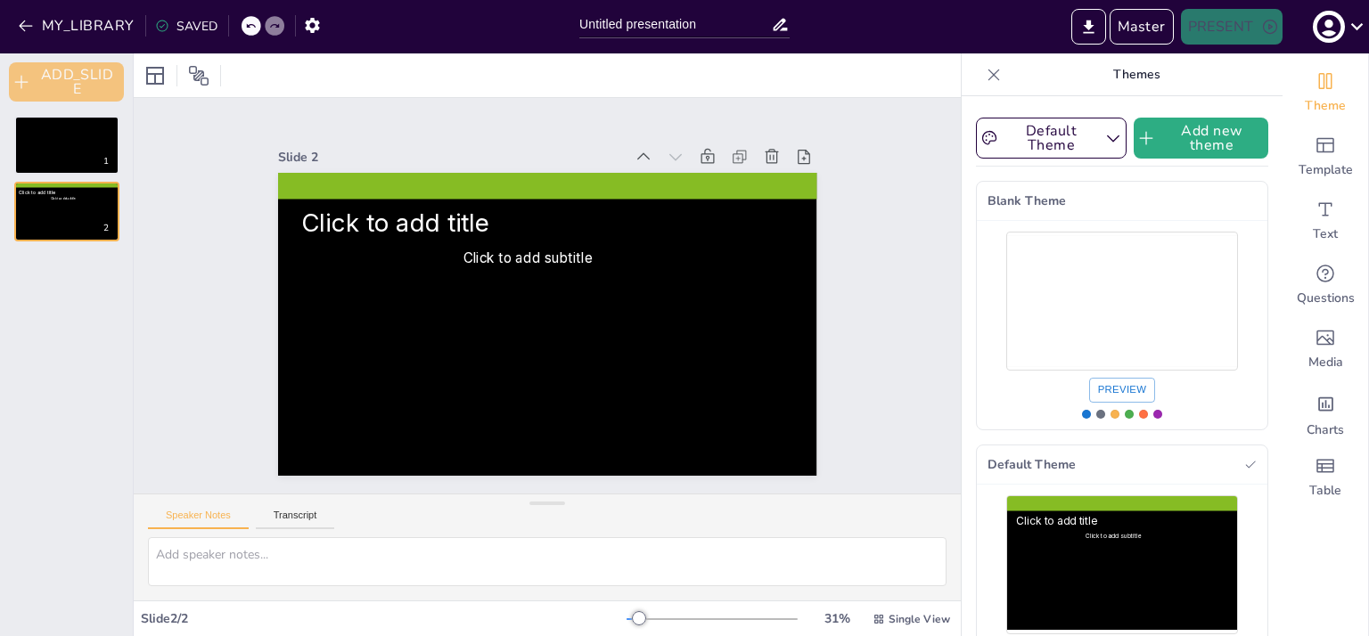
click at [77, 75] on button "ADD_SLIDE" at bounding box center [66, 81] width 115 height 39
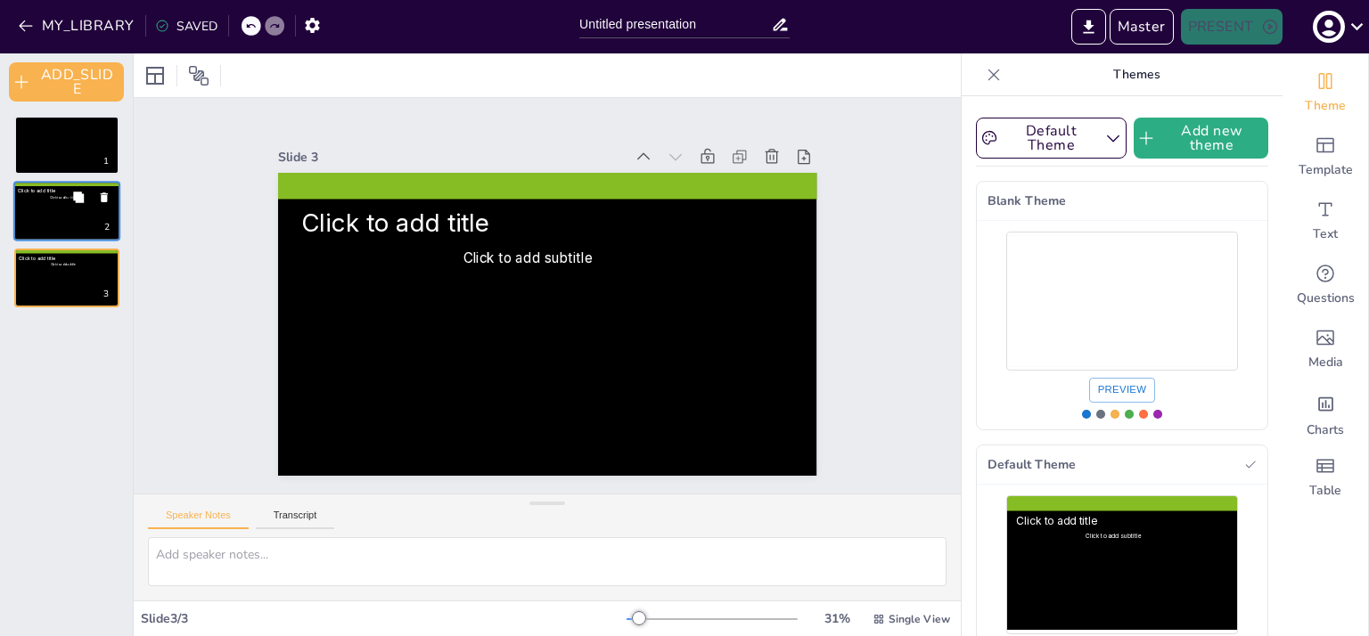
click at [32, 220] on div "Click to add subtitle" at bounding box center [63, 215] width 90 height 36
click at [103, 199] on icon at bounding box center [104, 198] width 7 height 10
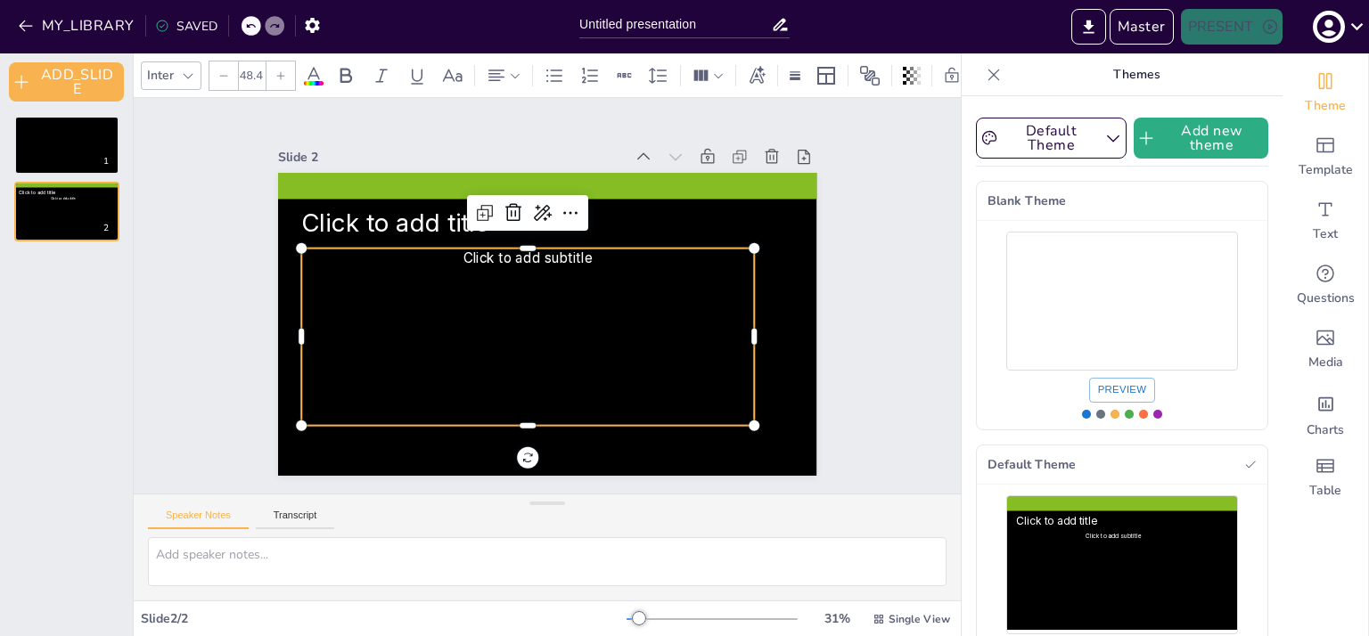
click at [472, 249] on span "Click to add subtitle" at bounding box center [527, 257] width 129 height 16
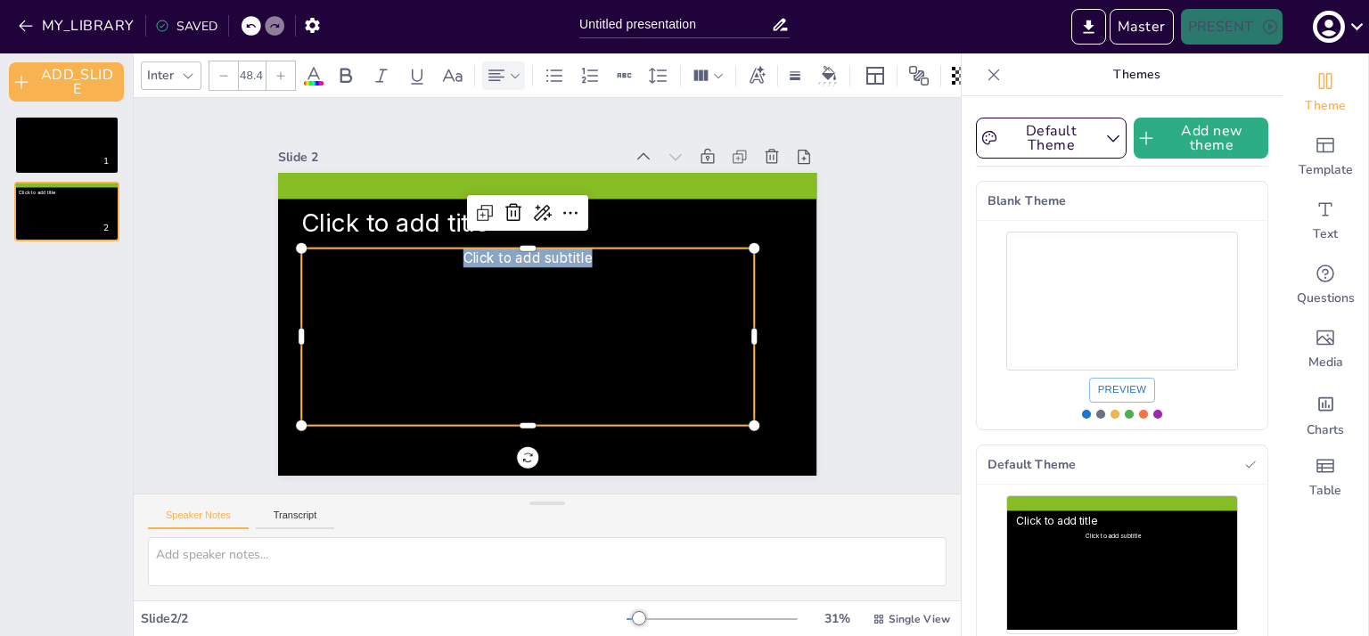
click at [509, 70] on icon at bounding box center [515, 76] width 12 height 12
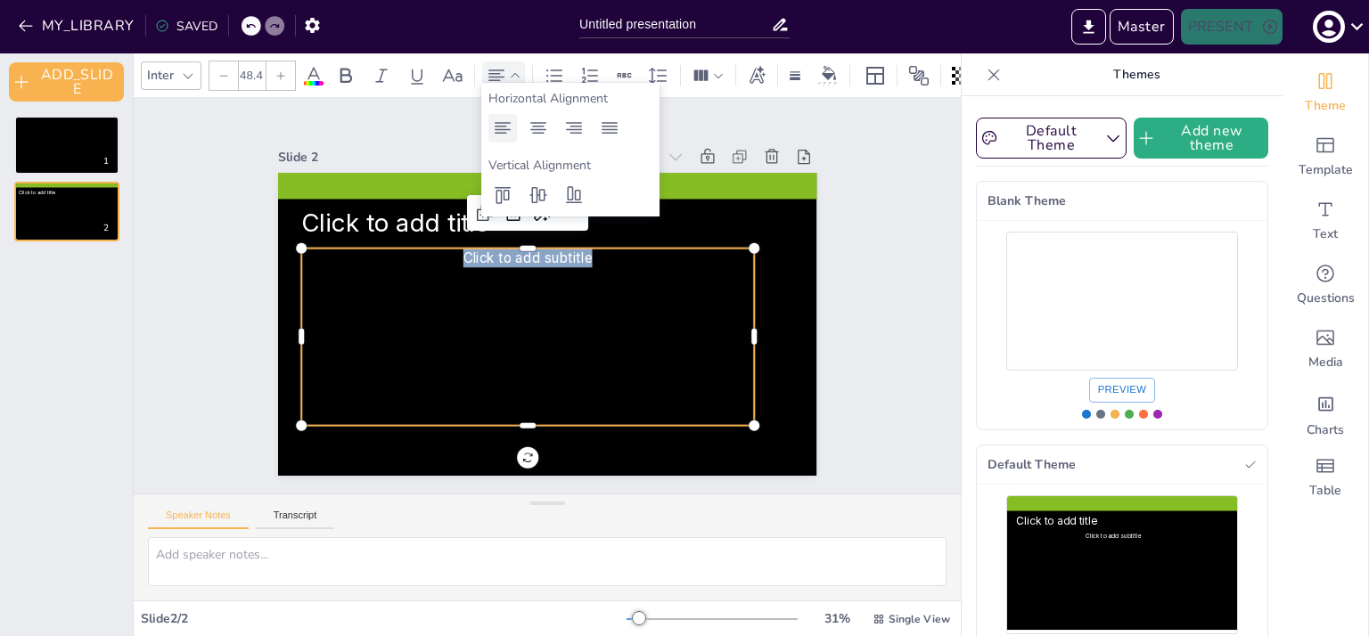
click at [495, 128] on icon at bounding box center [502, 128] width 21 height 21
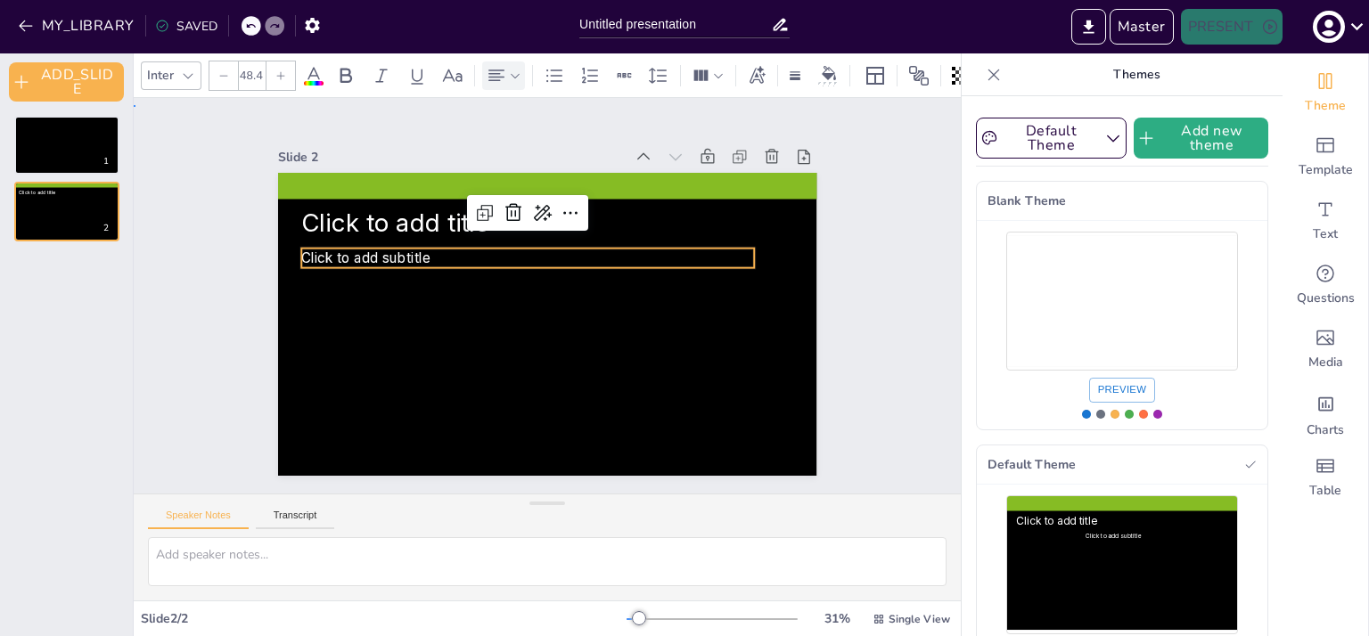
click at [228, 268] on div "Slide 1 Slide 2 Click to add title Click to add subtitle" at bounding box center [547, 299] width 638 height 353
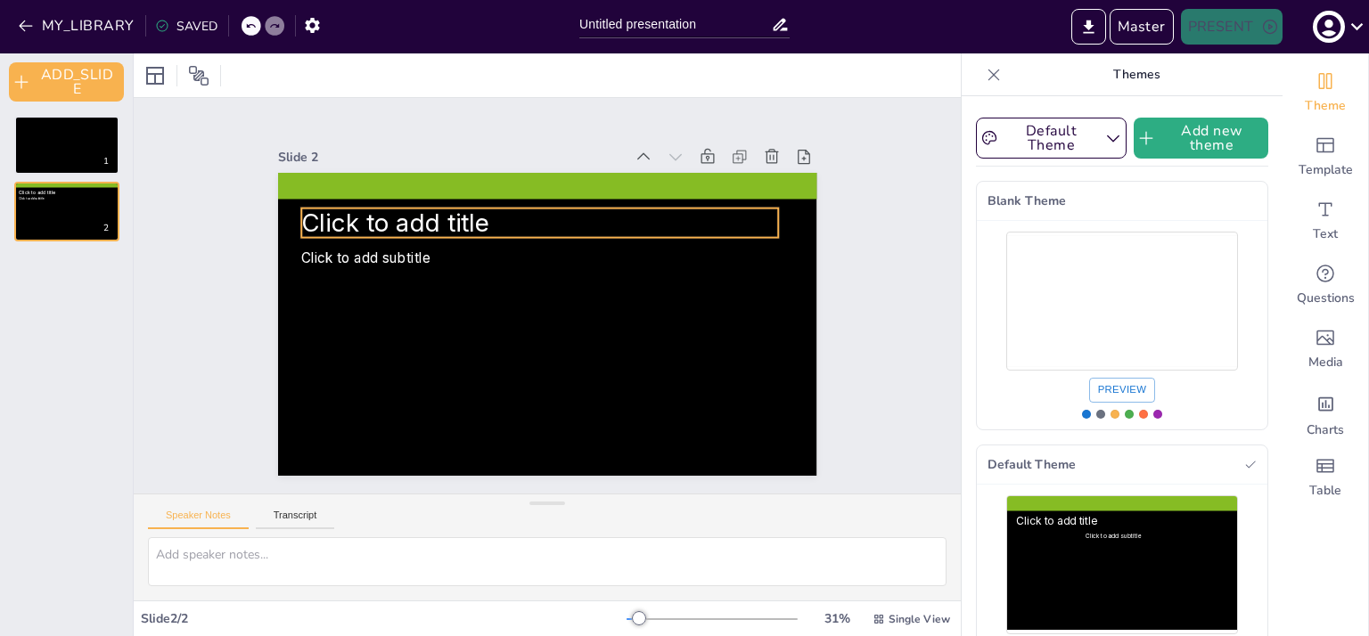
click at [352, 212] on span "Click to add title" at bounding box center [395, 222] width 188 height 29
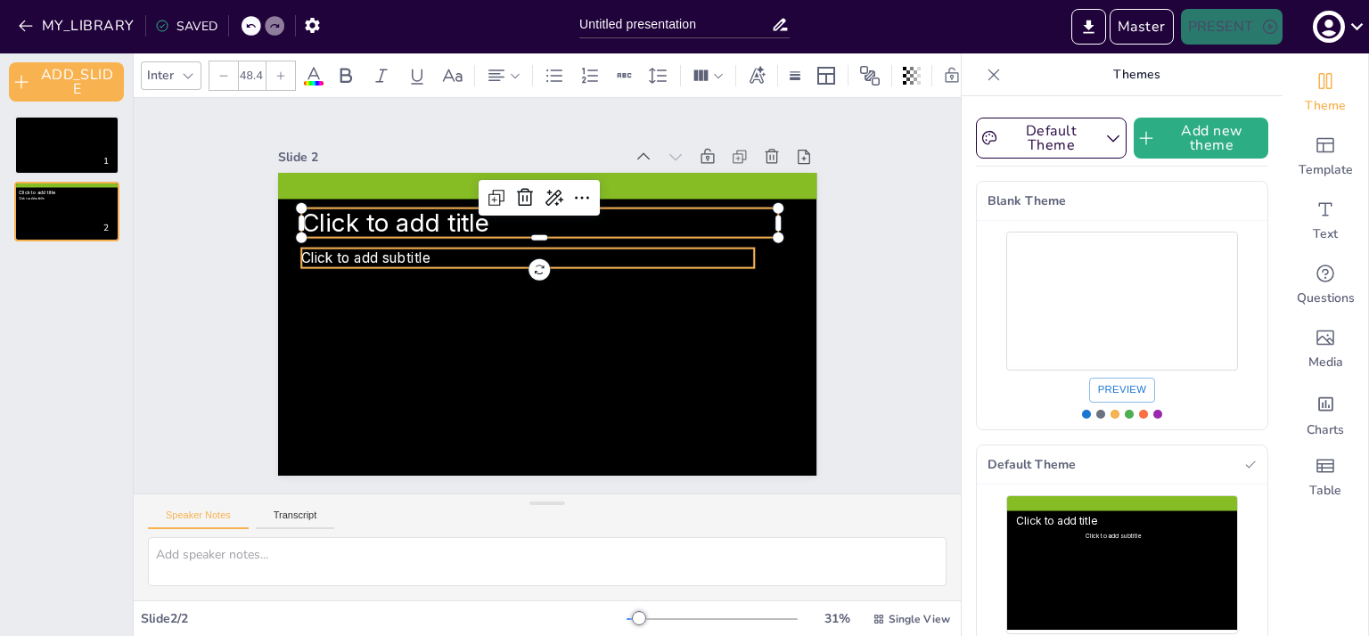
click at [346, 253] on span "Click to add subtitle" at bounding box center [365, 257] width 129 height 16
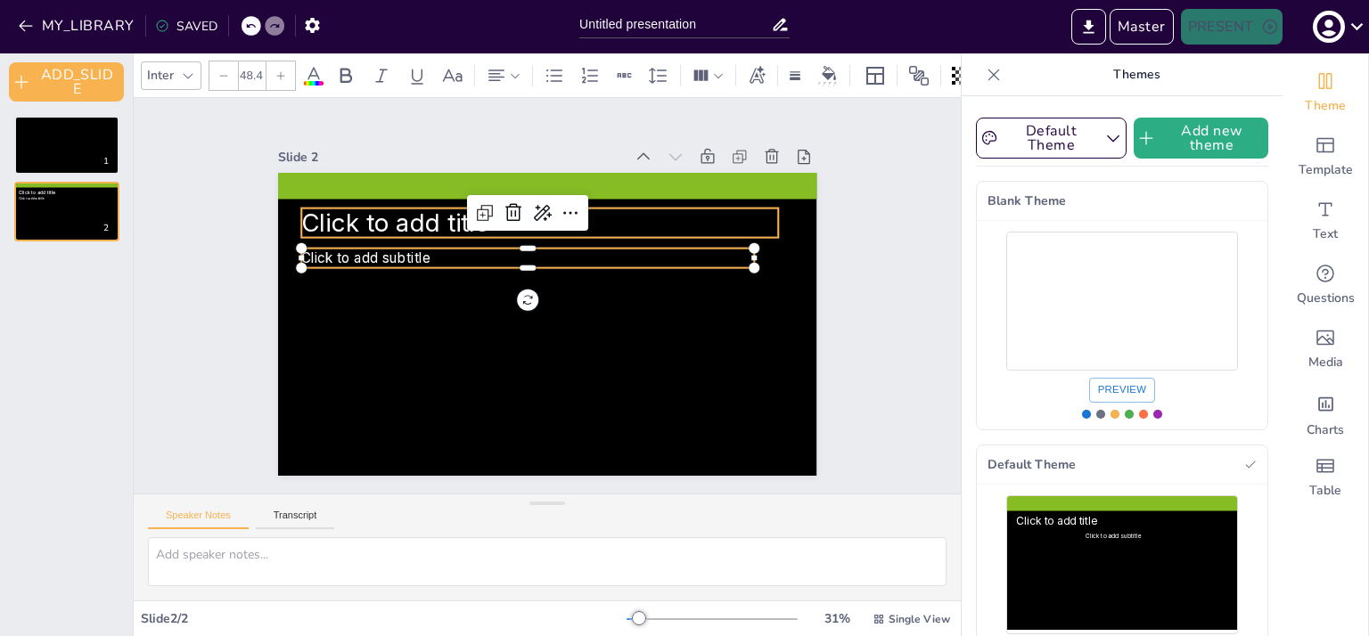
type input "--"
click at [338, 225] on span "Click to add title" at bounding box center [395, 222] width 188 height 29
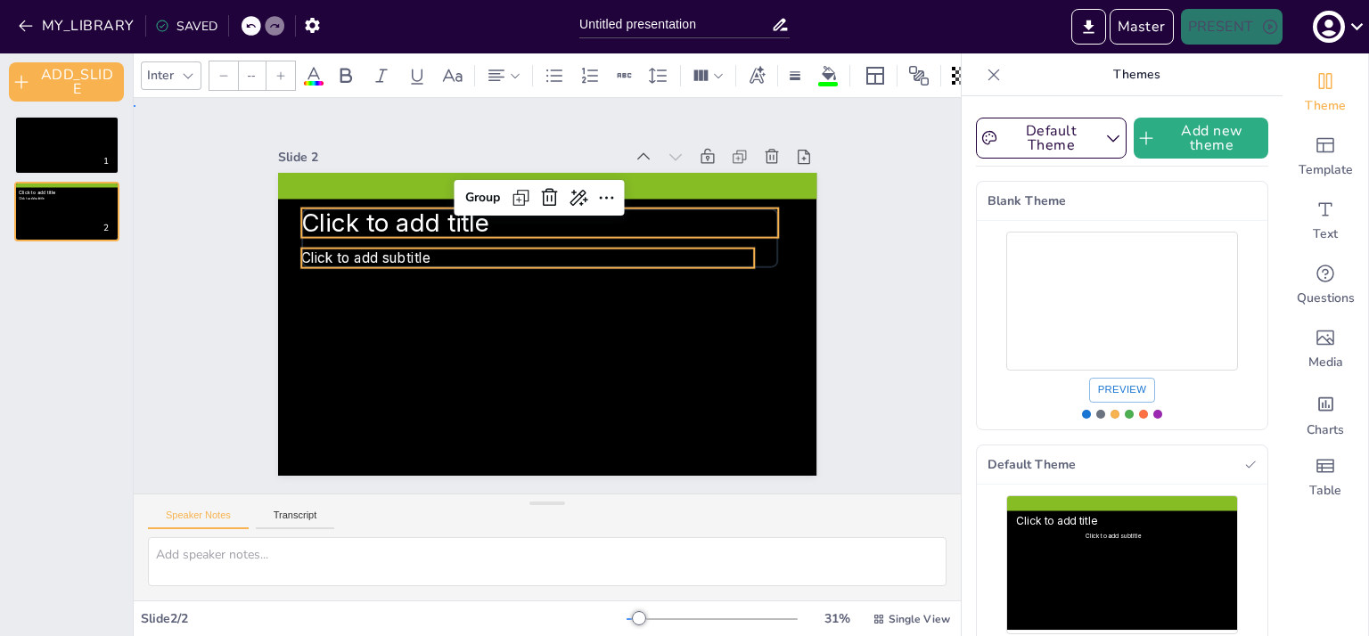
click at [246, 252] on div "Slide 1 Slide 2 Click to add title Click to add subtitle Group" at bounding box center [547, 299] width 638 height 353
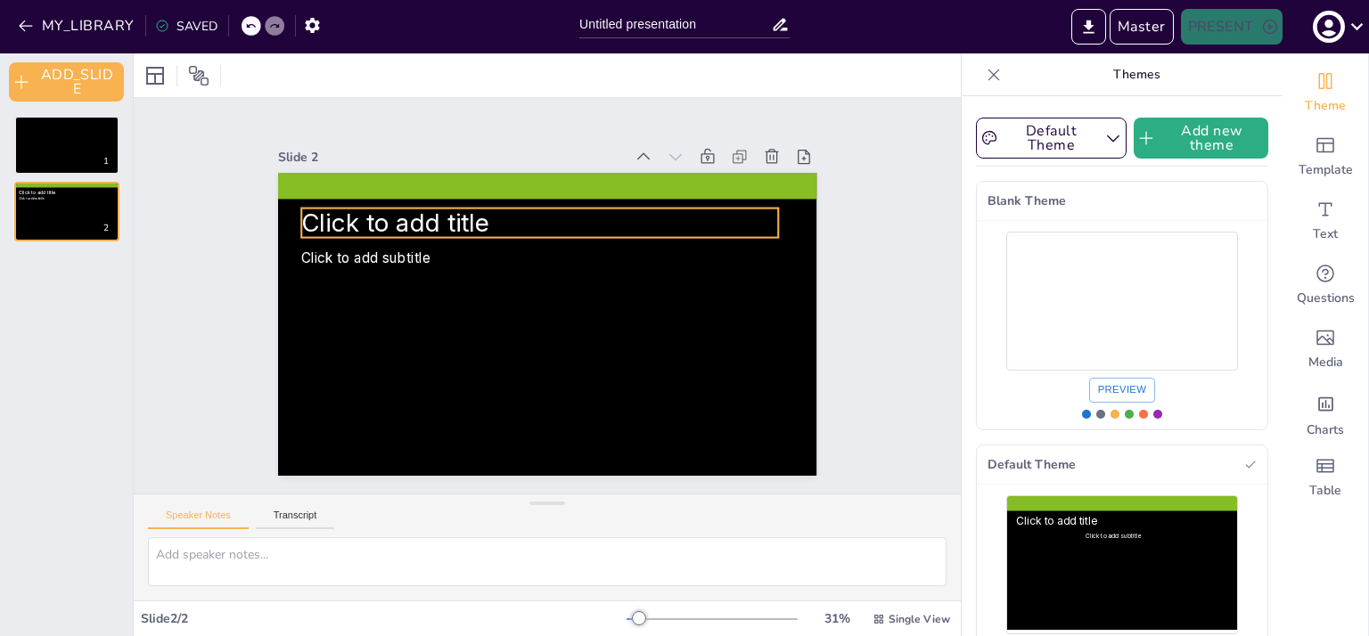
click at [389, 227] on span "Click to add title" at bounding box center [395, 222] width 188 height 29
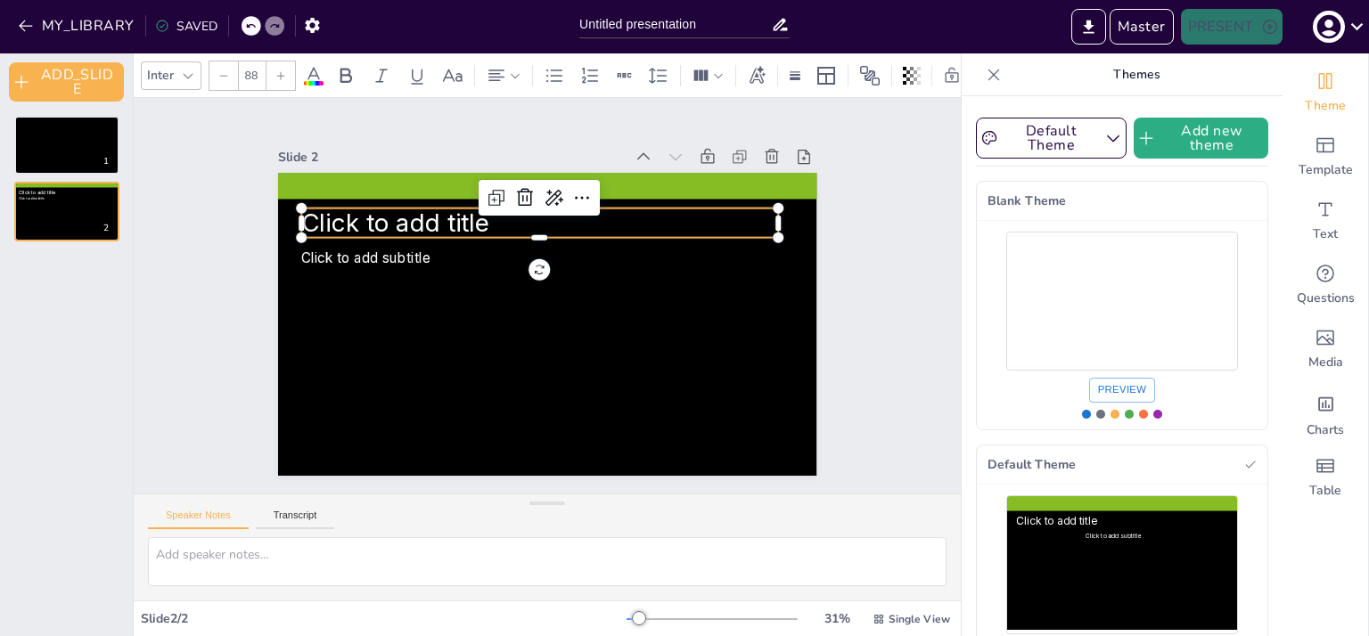
click at [389, 217] on span "Click to add title" at bounding box center [395, 222] width 188 height 29
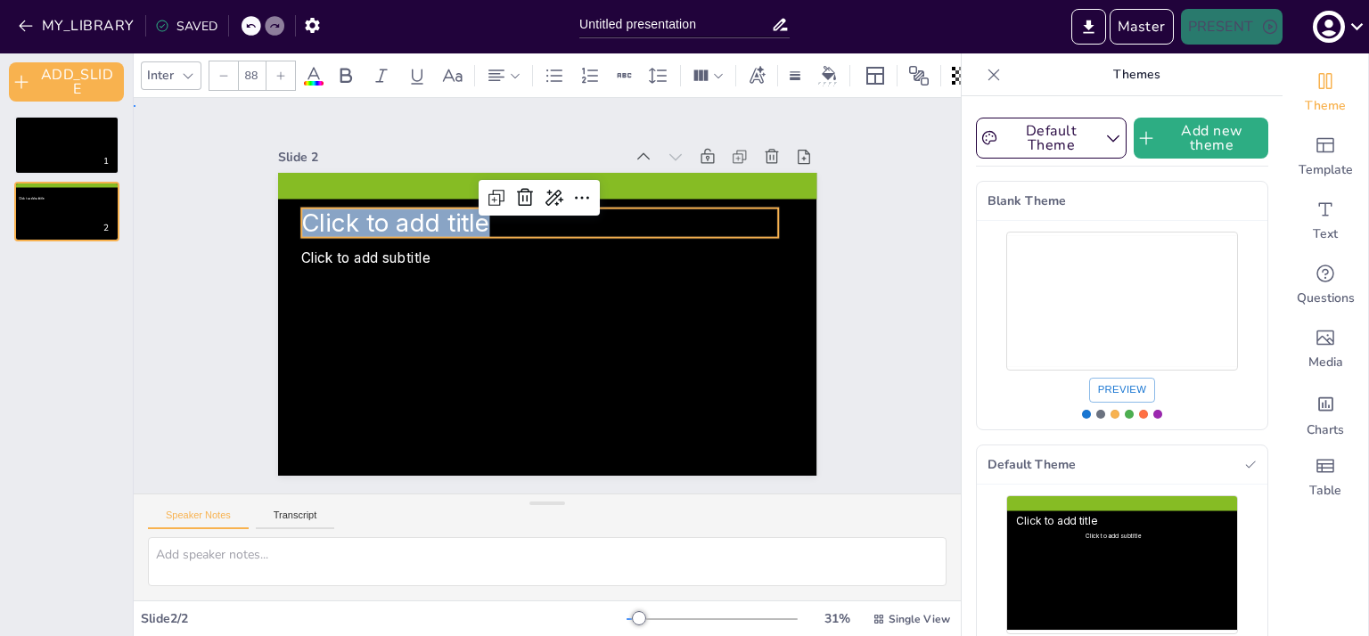
click at [160, 233] on div "Slide 1 Slide 2 Click to add subtitle Click to add title" at bounding box center [547, 299] width 827 height 389
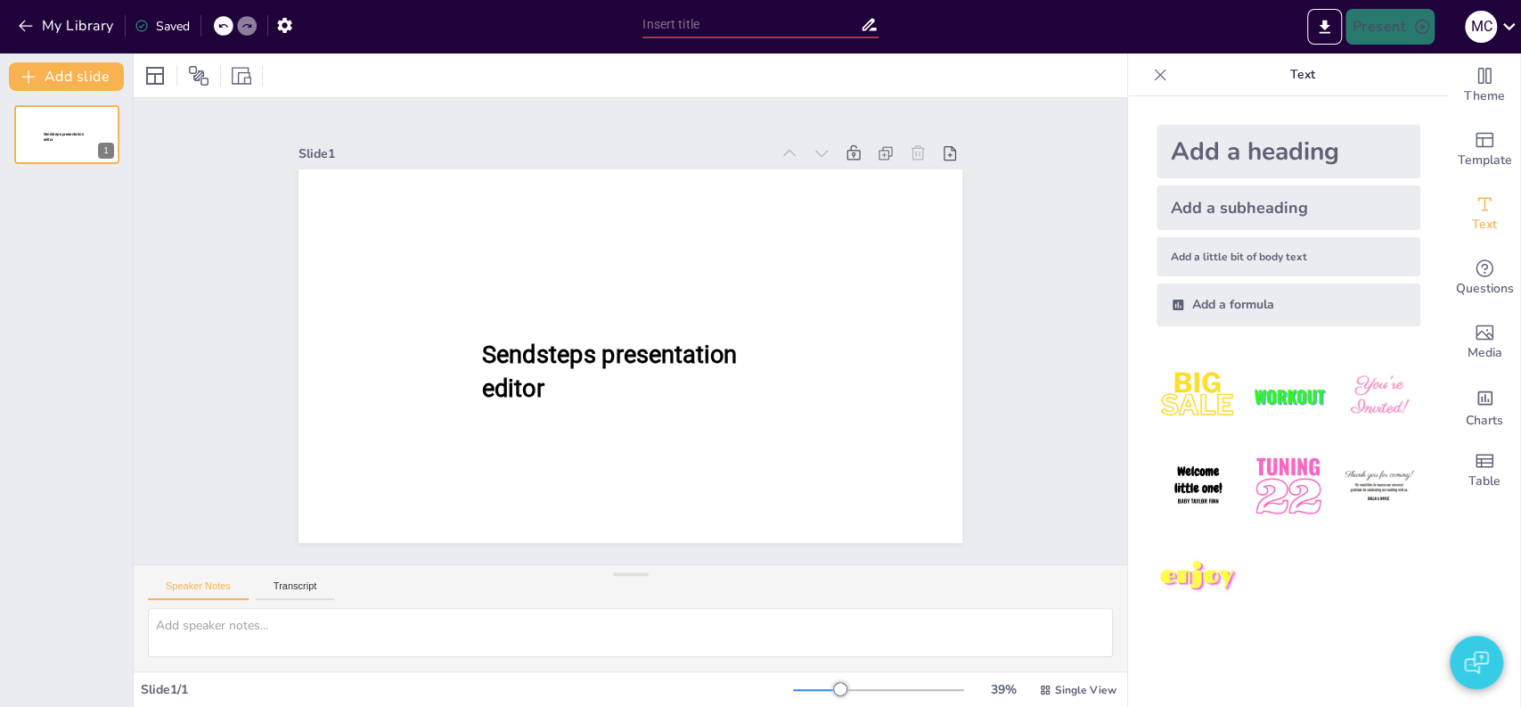
type input "test"
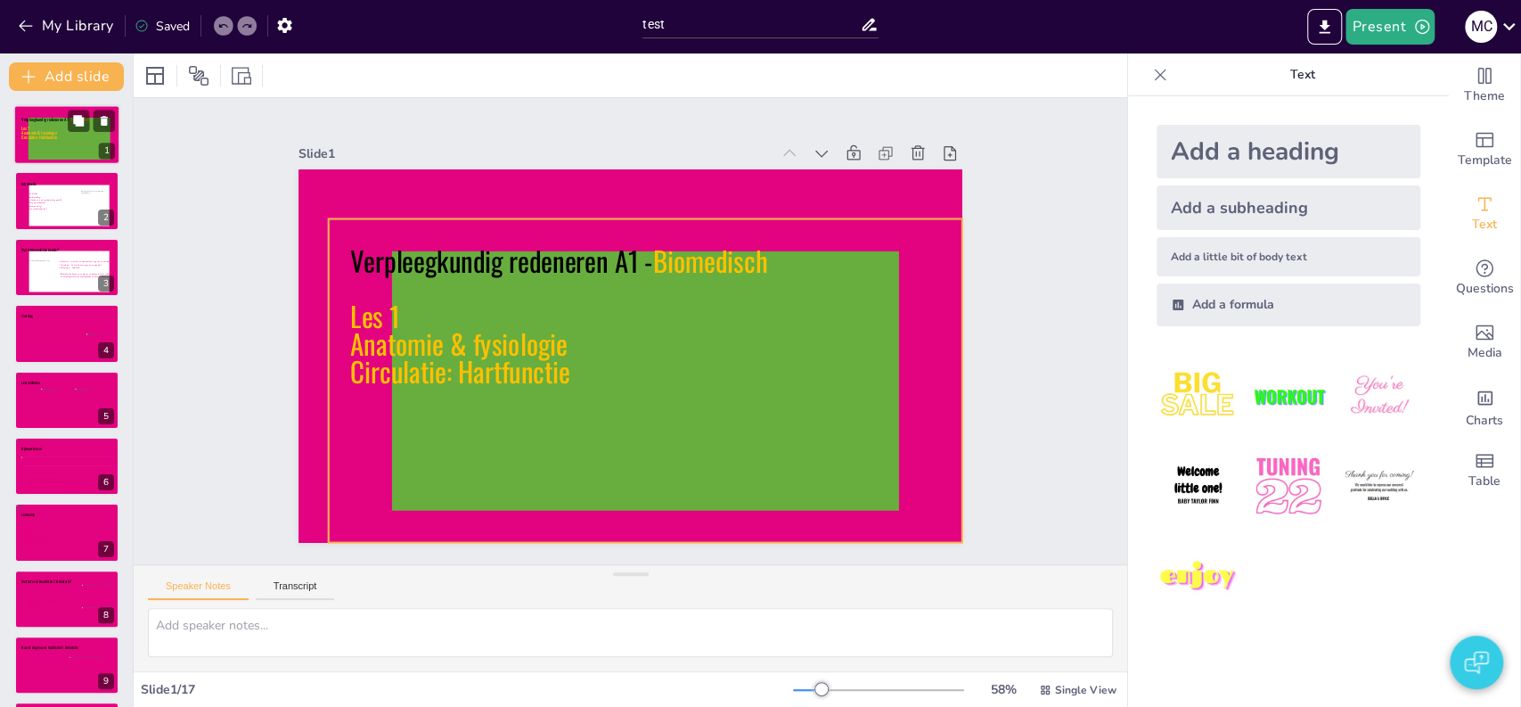
click at [59, 143] on icon at bounding box center [70, 139] width 82 height 42
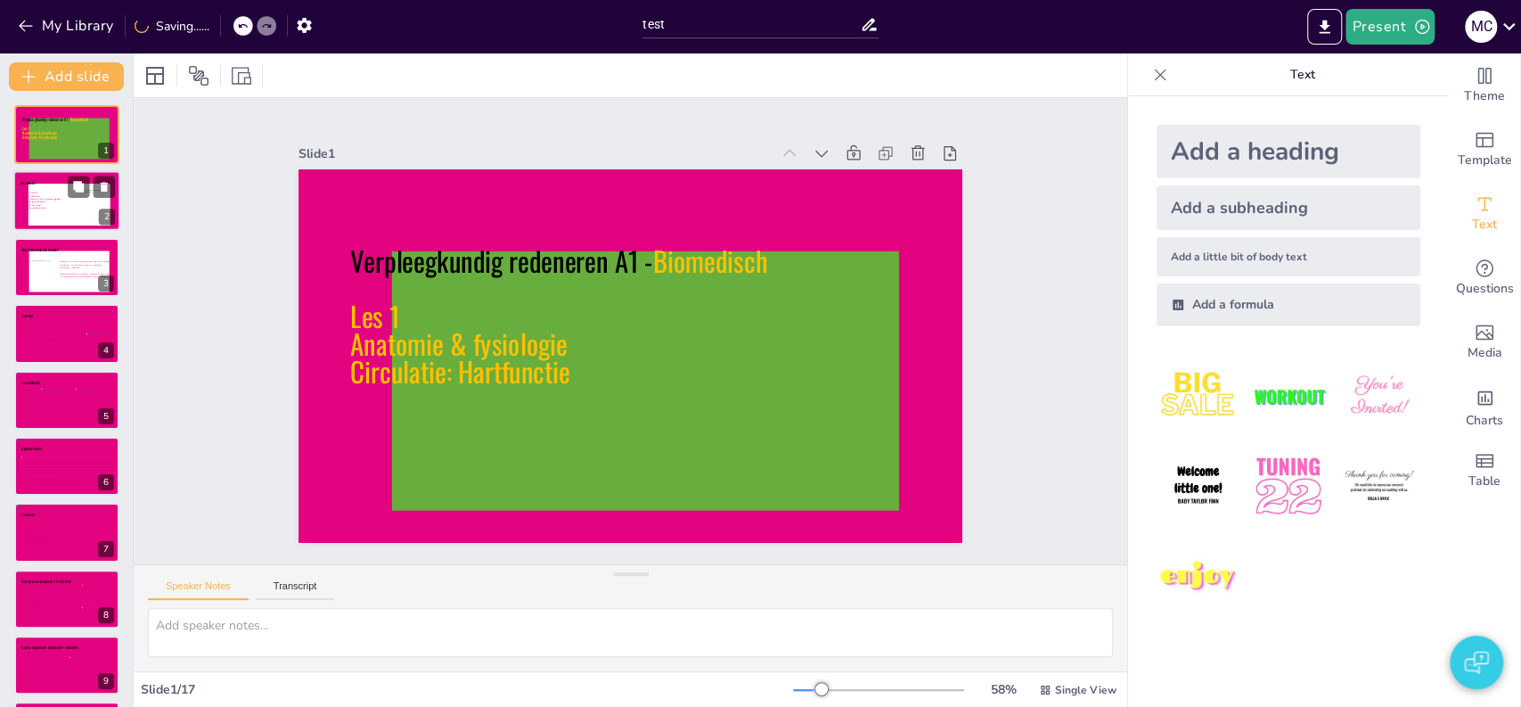
click at [58, 179] on icon at bounding box center [69, 205] width 102 height 53
type textarea "Voorstellen docent, navragen studenten voorkennis/ervaring etc. 2"
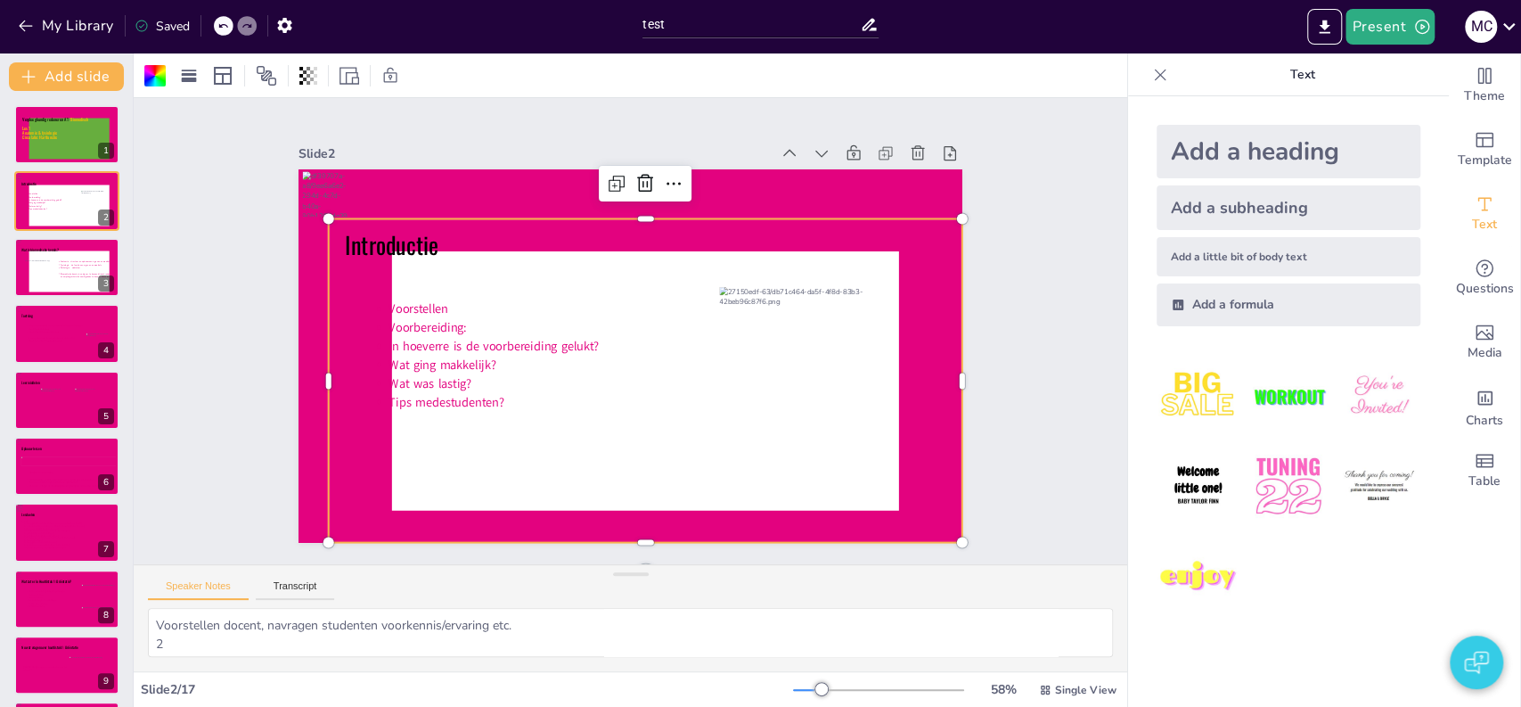
click at [484, 523] on icon at bounding box center [646, 380] width 634 height 323
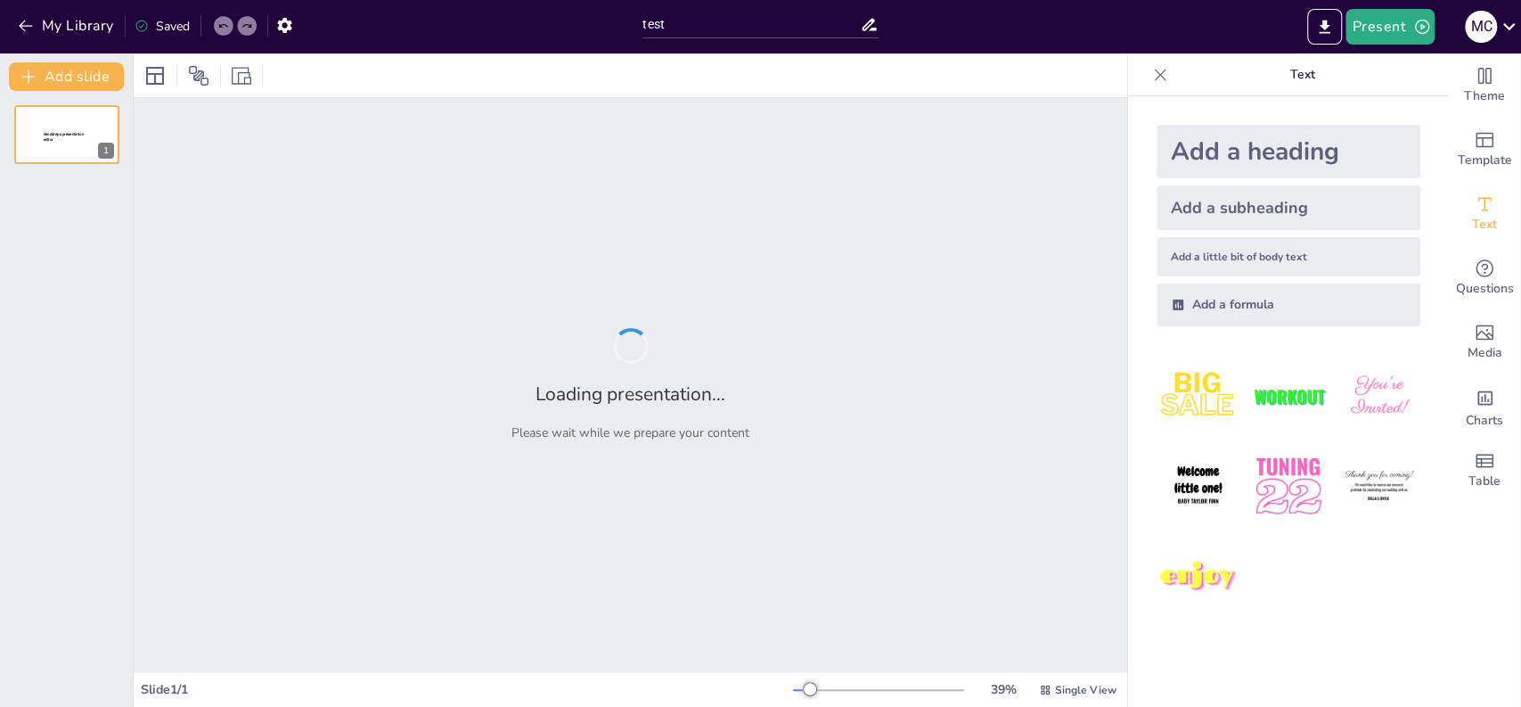
type input "test"
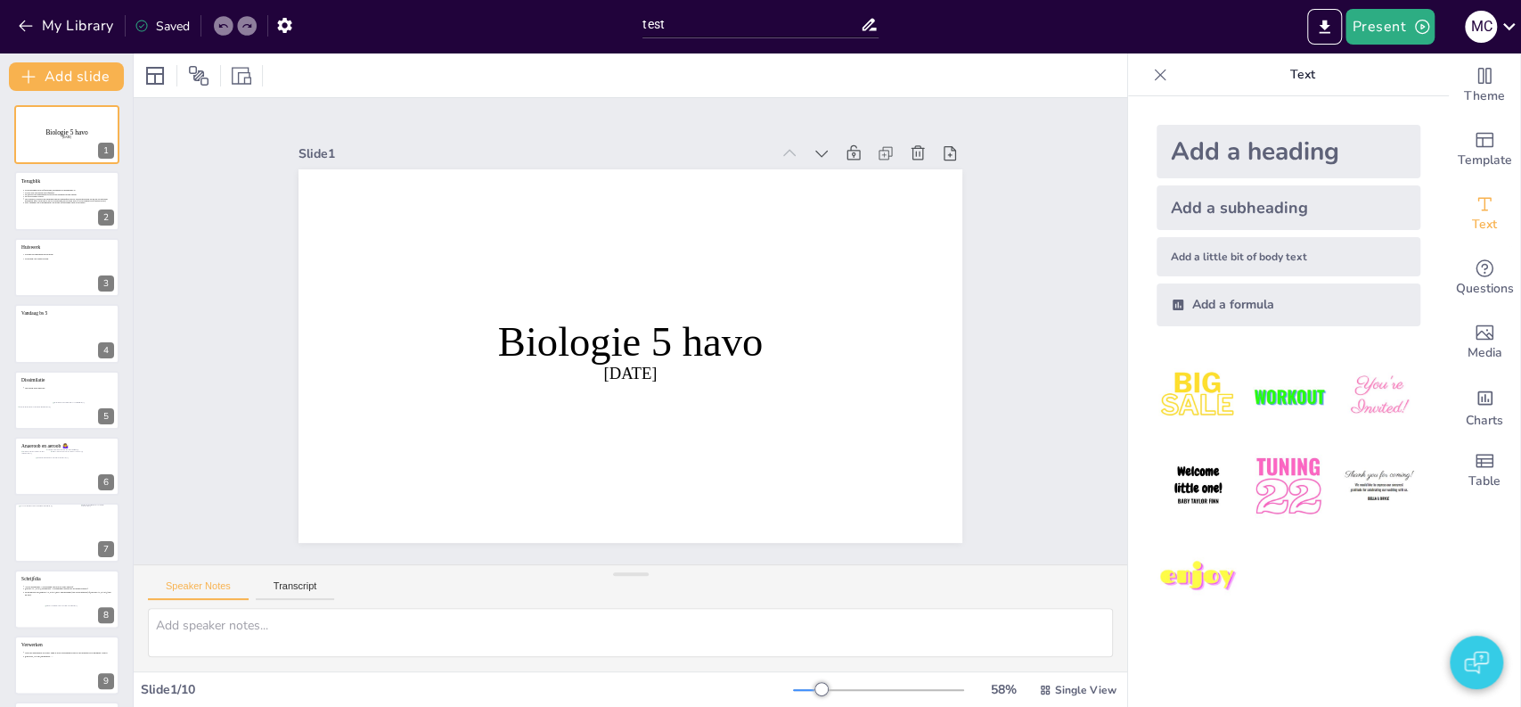
click at [1151, 78] on icon at bounding box center [1160, 75] width 18 height 18
